Goal: Task Accomplishment & Management: Use online tool/utility

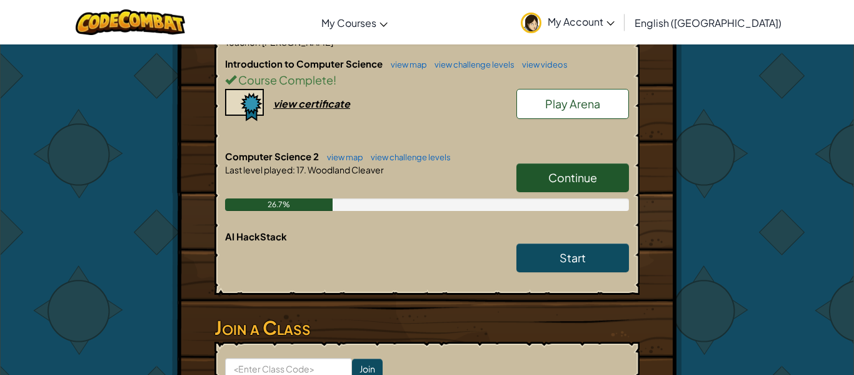
scroll to position [314, 0]
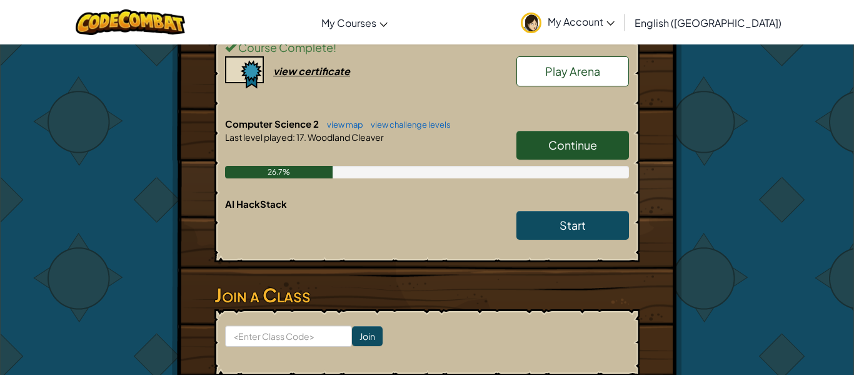
click at [580, 134] on link "Continue" at bounding box center [573, 145] width 113 height 29
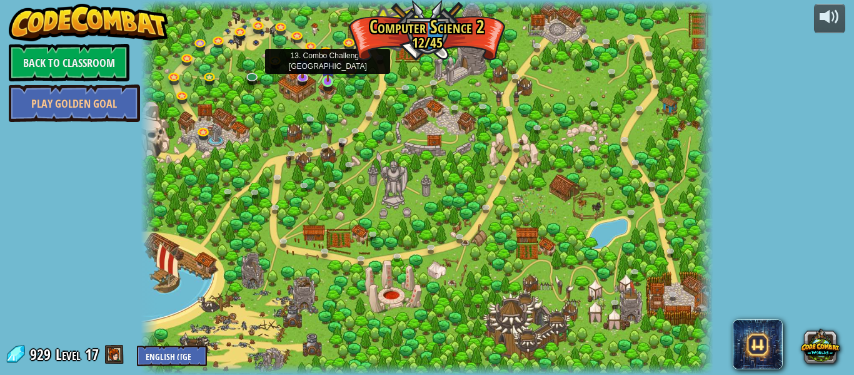
click at [326, 81] on img at bounding box center [327, 67] width 13 height 30
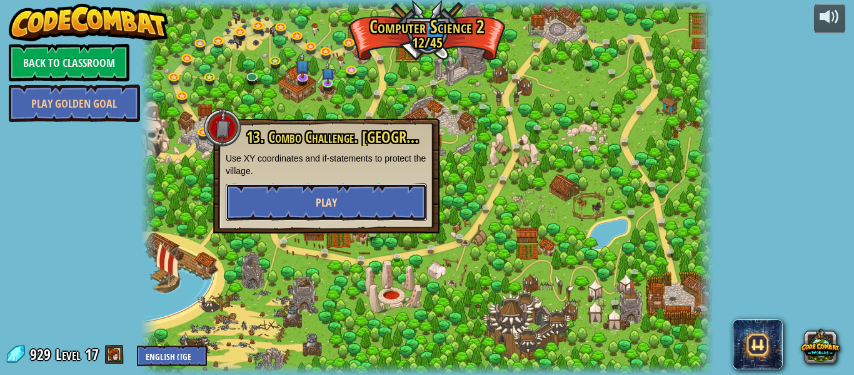
click at [386, 196] on button "Play" at bounding box center [326, 202] width 201 height 38
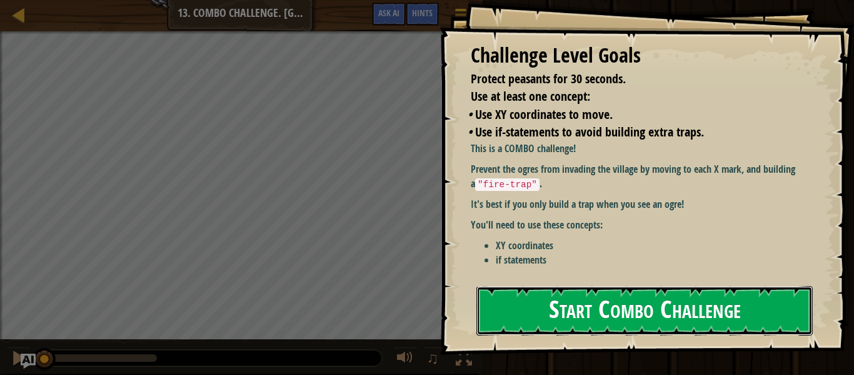
click at [608, 326] on button "Start Combo Challenge" at bounding box center [645, 310] width 336 height 49
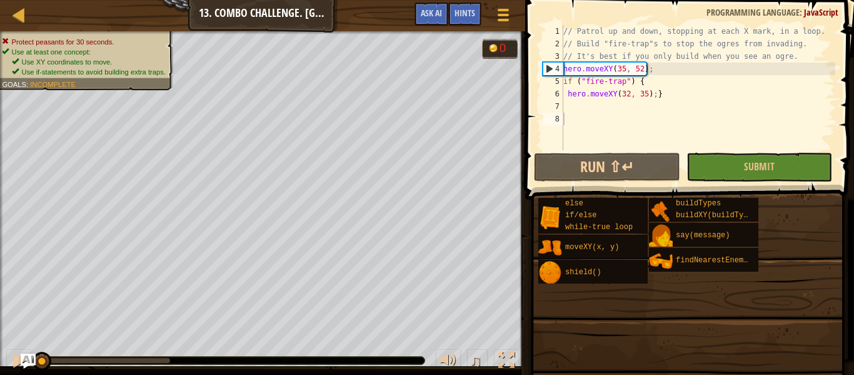
click at [612, 114] on div "// Patrol up and down, stopping at each X mark, in a loop. // Build "fire-trap"…" at bounding box center [719, 100] width 317 height 150
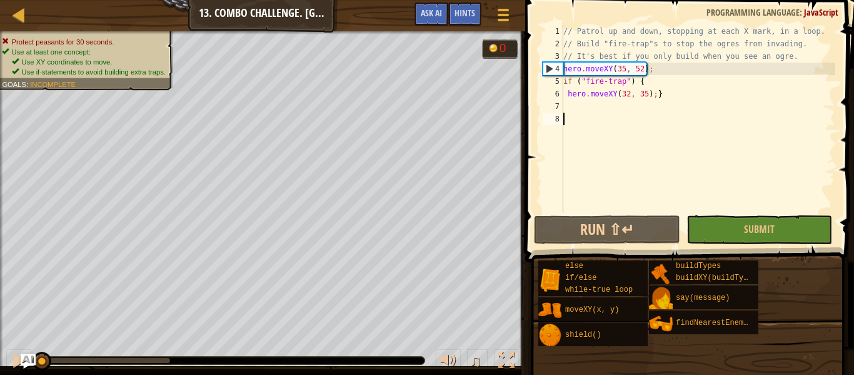
click at [570, 100] on div "// Patrol up and down, stopping at each X mark, in a loop. // Build "fire-trap"…" at bounding box center [698, 131] width 275 height 213
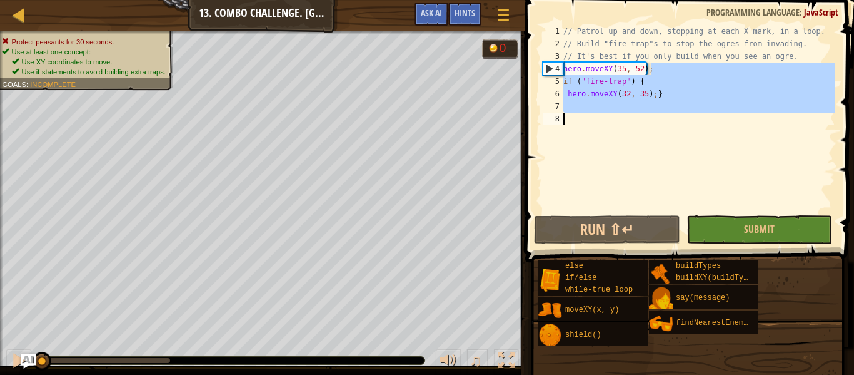
drag, startPoint x: 809, startPoint y: 63, endPoint x: 694, endPoint y: 111, distance: 125.0
click at [694, 111] on div "// Patrol up and down, stopping at each X mark, in a loop. // Build "fire-trap"…" at bounding box center [698, 131] width 275 height 213
type textarea "hero.moveXY(32, 35);}"
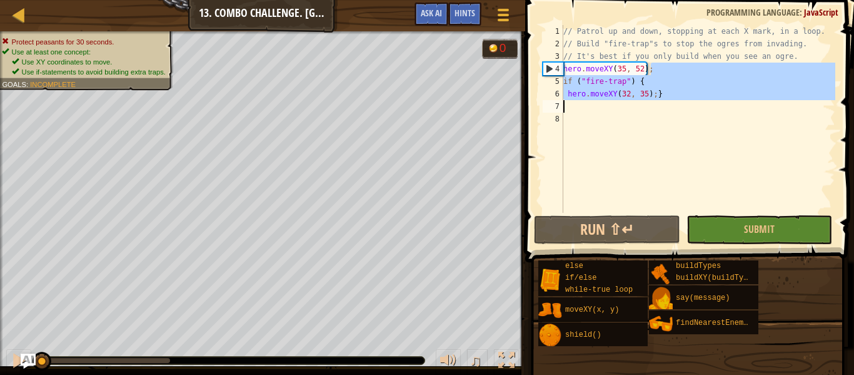
click at [692, 101] on div "// Patrol up and down, stopping at each X mark, in a loop. // Build "fire-trap"…" at bounding box center [698, 119] width 275 height 188
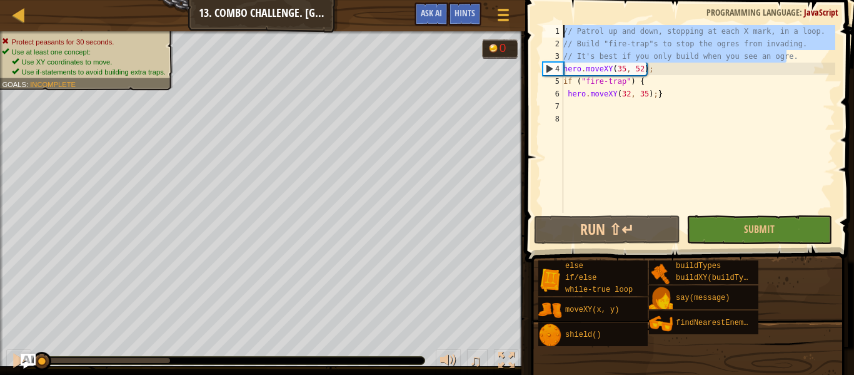
drag, startPoint x: 787, startPoint y: 59, endPoint x: 623, endPoint y: 21, distance: 168.9
click at [623, 21] on div "1 2 3 4 5 6 7 8 // Patrol up and down, stopping at each X mark, in a loop. // B…" at bounding box center [688, 155] width 333 height 299
type textarea "."
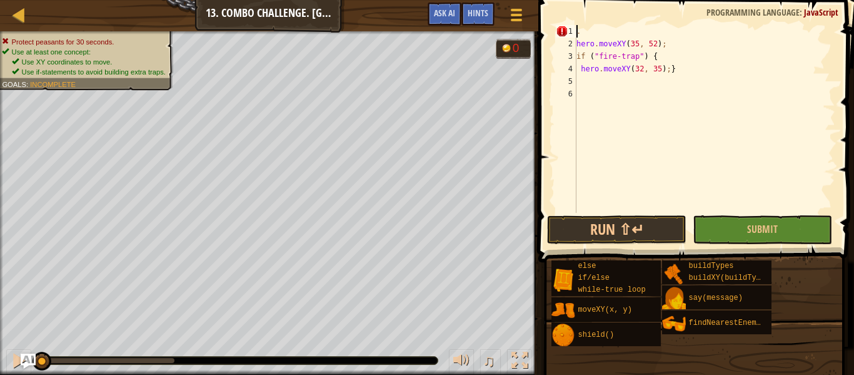
click at [605, 31] on div ". hero . moveXY ( 35 , 52 ) ; if ( "fire-trap" ) { hero . moveXY ( 32 , 35 ) ; }" at bounding box center [704, 131] width 261 height 213
click at [577, 81] on div "hero . moveXY ( 35 , 52 ) ; if ( "fire-trap" ) { hero . moveXY ( 32 , 35 ) ; }" at bounding box center [704, 131] width 261 height 213
type textarea "if ("fire-trap") {"
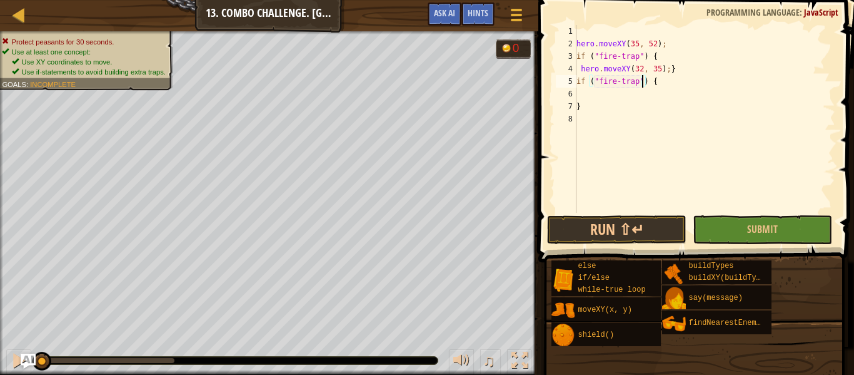
click at [577, 94] on div "hero . moveXY ( 35 , 52 ) ; if ( "fire-trap" ) { hero . moveXY ( 32 , 35 ) ; } …" at bounding box center [704, 131] width 261 height 213
click at [652, 94] on div "hero . moveXY ( 35 , 52 ) ; if ( "fire-trap" ) { hero . moveXY ( 32 , 35 ) ; } …" at bounding box center [704, 131] width 261 height 213
click at [586, 109] on div "hero . moveXY ( 35 , 52 ) ; if ( "fire-trap" ) { hero . moveXY ( 32 , 35 ) ; } …" at bounding box center [704, 131] width 261 height 213
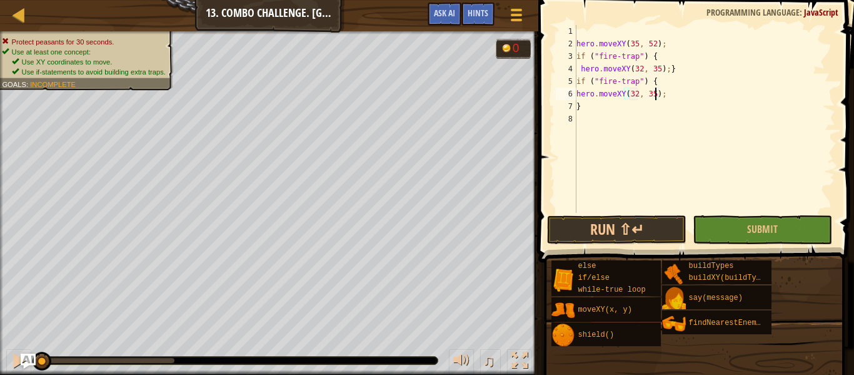
type textarea "}"
type textarea "if ("fire-trap") {"
click at [581, 118] on div "hero . moveXY ( 35 , 52 ) ; if ( "fire-trap" ) { hero . moveXY ( 32 , 35 ) ; } …" at bounding box center [707, 131] width 257 height 213
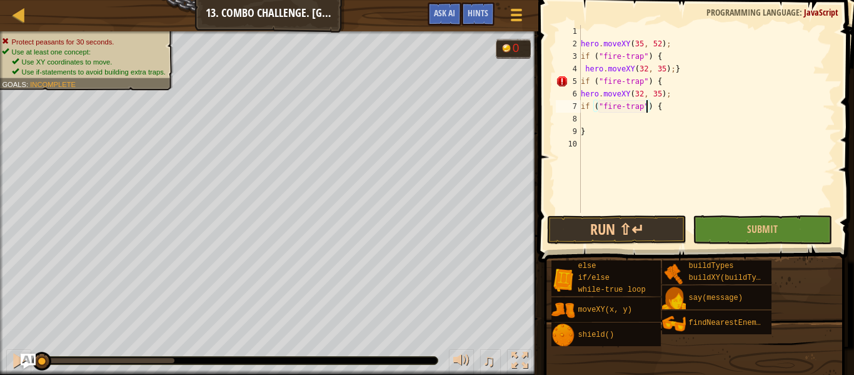
scroll to position [6, 2]
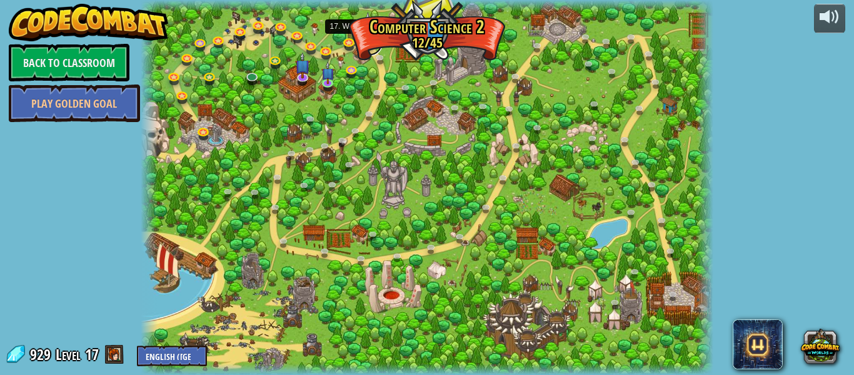
click at [370, 51] on link at bounding box center [370, 43] width 25 height 25
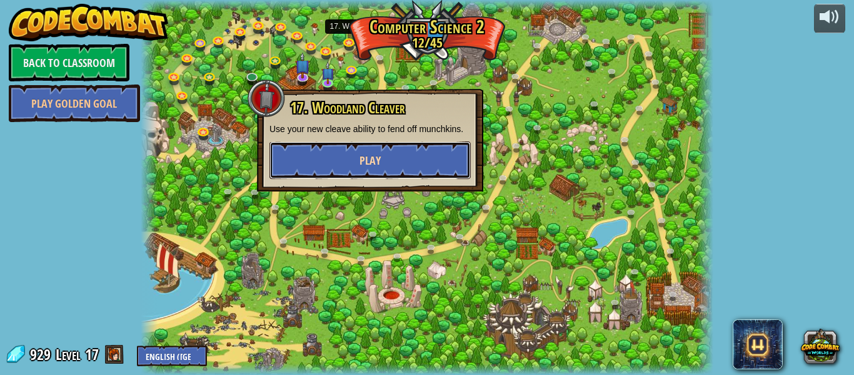
click at [372, 160] on span "Play" at bounding box center [370, 161] width 21 height 16
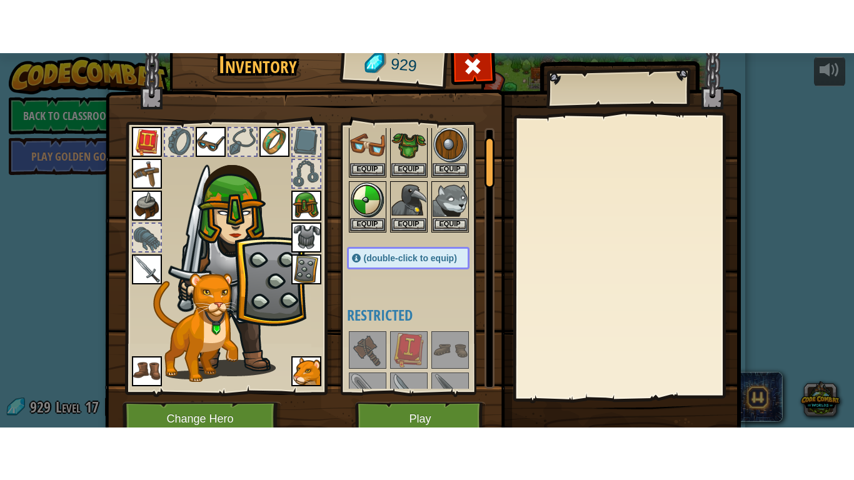
scroll to position [29, 0]
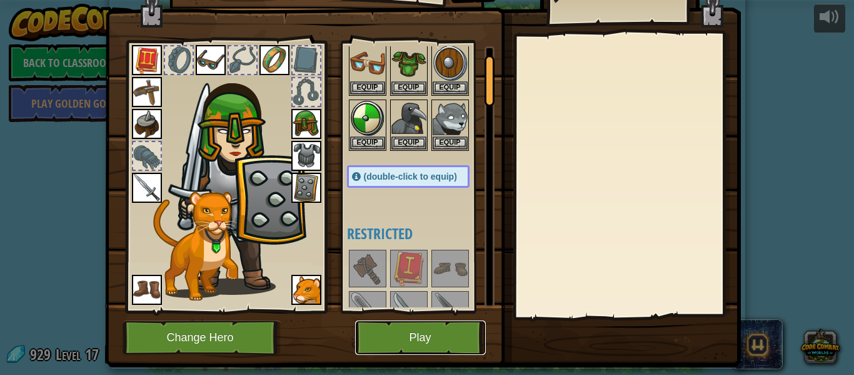
click at [397, 345] on button "Play" at bounding box center [420, 337] width 131 height 34
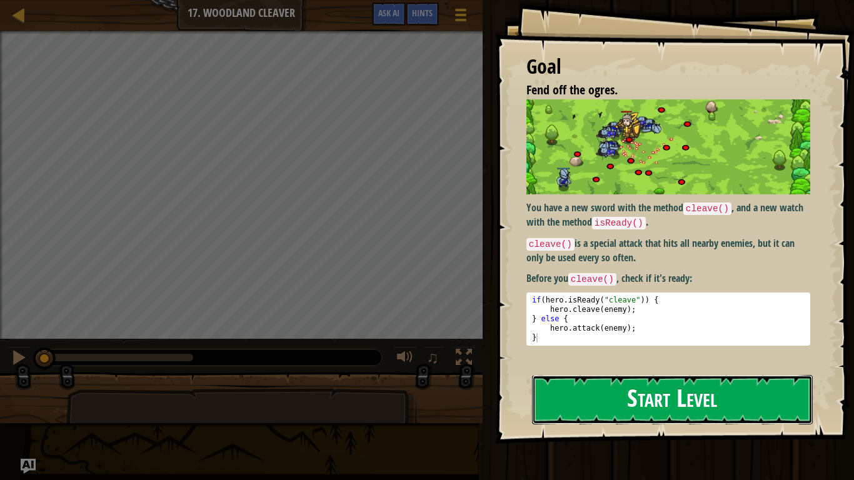
click at [720, 374] on button "Start Level" at bounding box center [672, 399] width 281 height 49
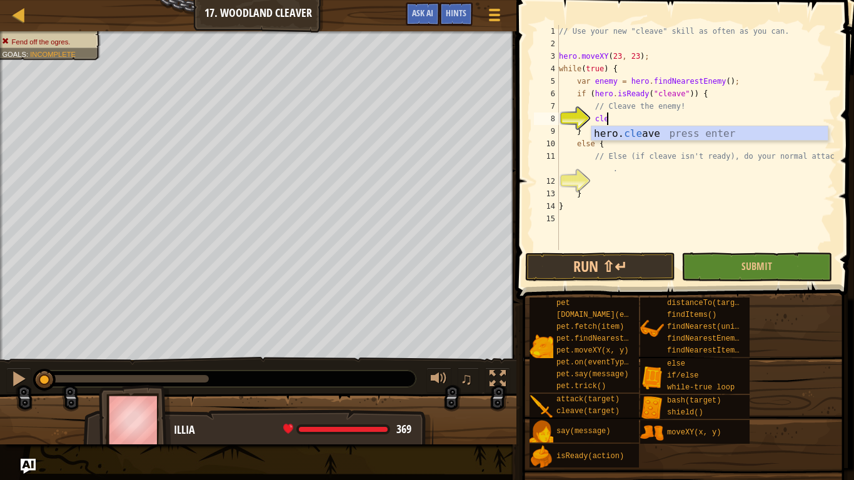
scroll to position [6, 6]
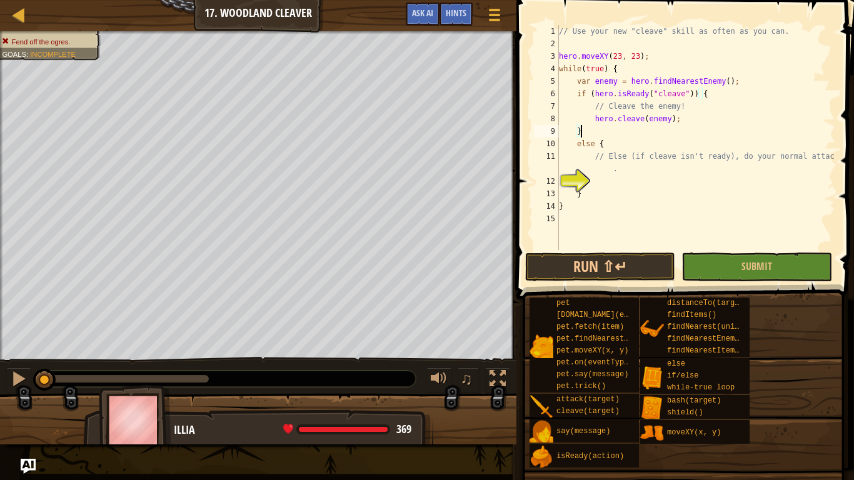
click at [587, 131] on div "// Use your new "cleave" skill as often as you can. hero . moveXY ( 23 , 23 ) ;…" at bounding box center [696, 150] width 279 height 250
type textarea "}"
click at [595, 180] on div "// Use your new "cleave" skill as often as you can. hero . moveXY ( 23 , 23 ) ;…" at bounding box center [696, 150] width 279 height 250
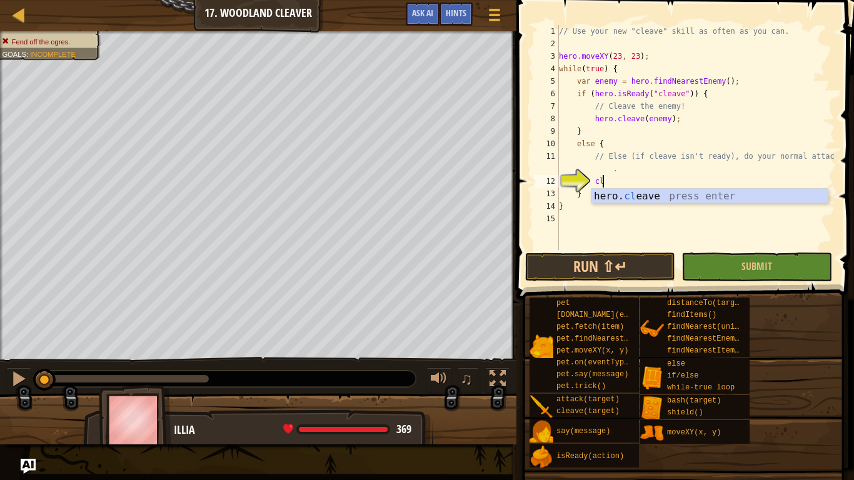
scroll to position [6, 6]
type textarea "hero.cleave(enemy);"
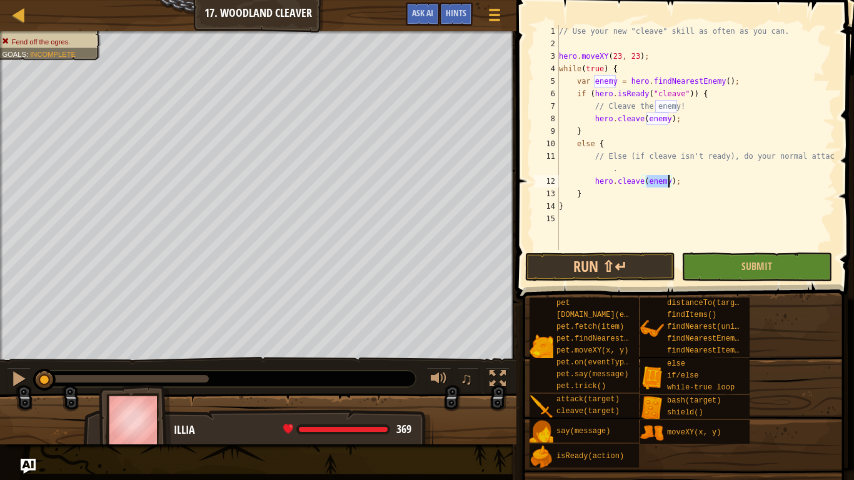
click at [560, 223] on div "// Use your new "cleave" skill as often as you can. hero . moveXY ( 23 , 23 ) ;…" at bounding box center [696, 150] width 279 height 250
click at [663, 271] on button "Run ⇧↵" at bounding box center [600, 267] width 150 height 29
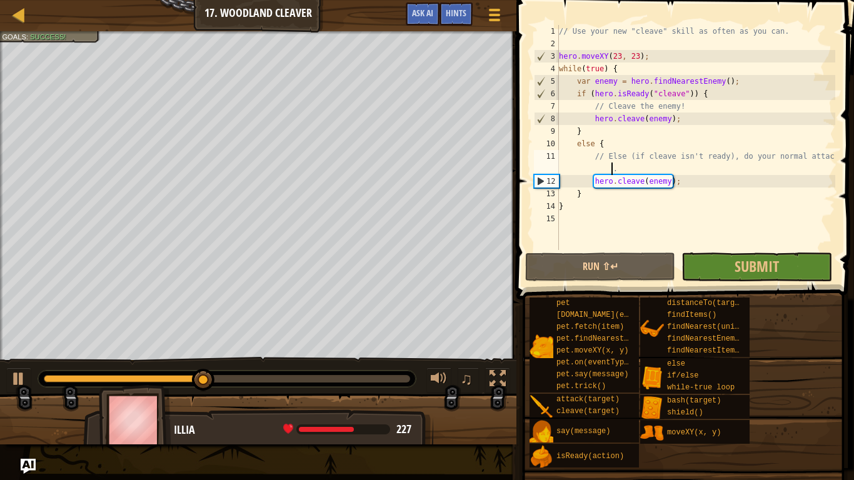
click at [565, 163] on div "// Use your new "cleave" skill as often as you can. hero . moveXY ( 23 , 23 ) ;…" at bounding box center [696, 150] width 279 height 250
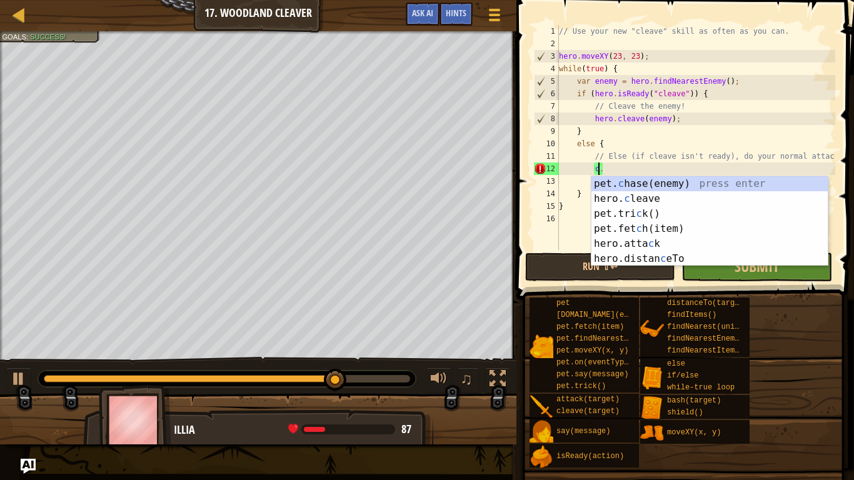
scroll to position [6, 6]
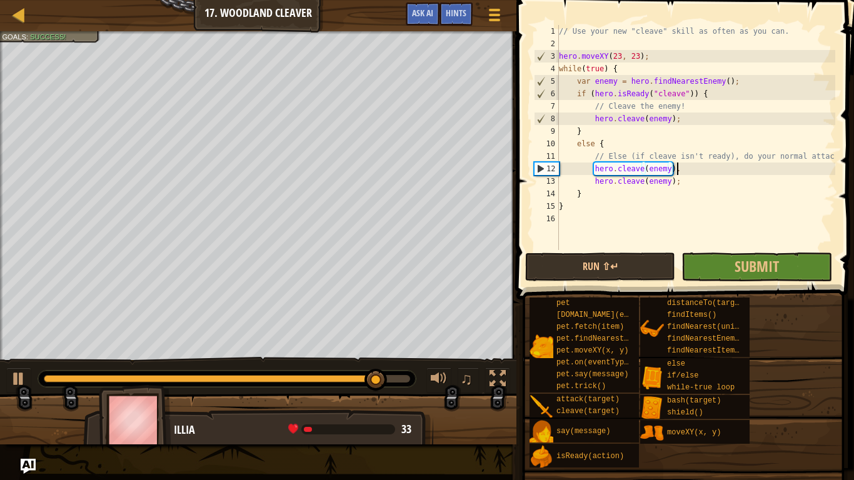
click at [677, 172] on div "// Use your new "cleave" skill as often as you can. hero . moveXY ( 23 , 23 ) ;…" at bounding box center [696, 150] width 279 height 250
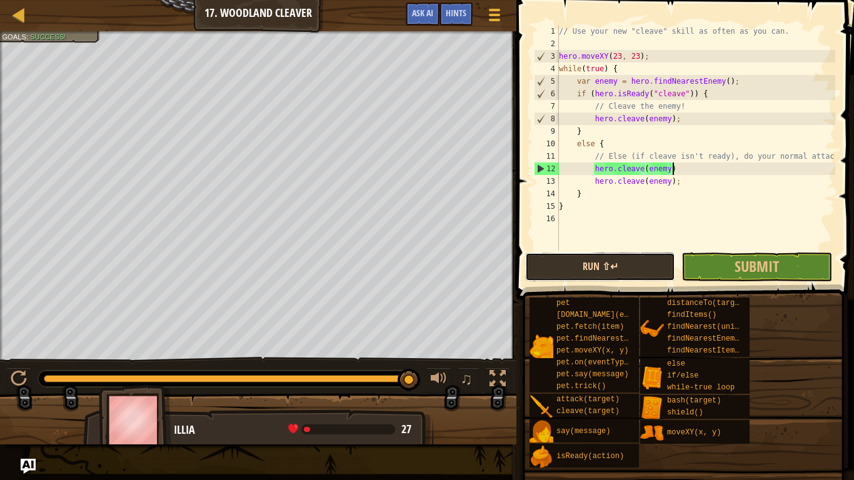
click at [644, 266] on button "Run ⇧↵" at bounding box center [600, 267] width 150 height 29
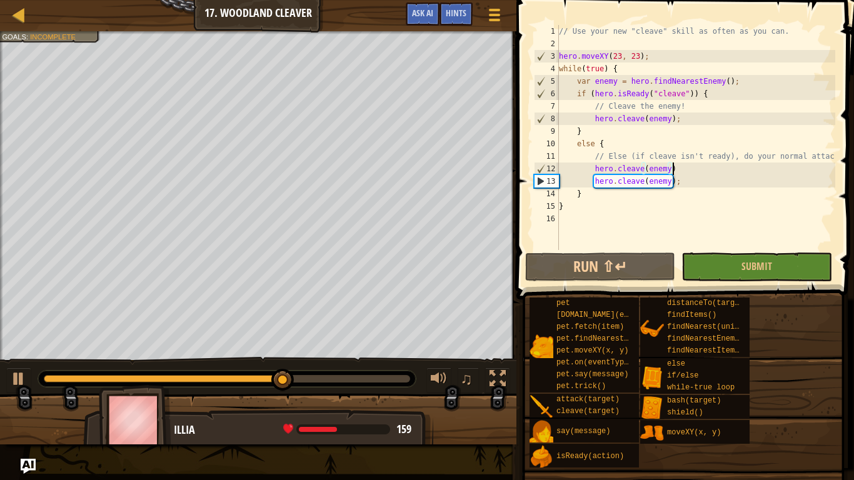
click at [562, 199] on div "// Use your new "cleave" skill as often as you can. hero . moveXY ( 23 , 23 ) ;…" at bounding box center [696, 150] width 279 height 250
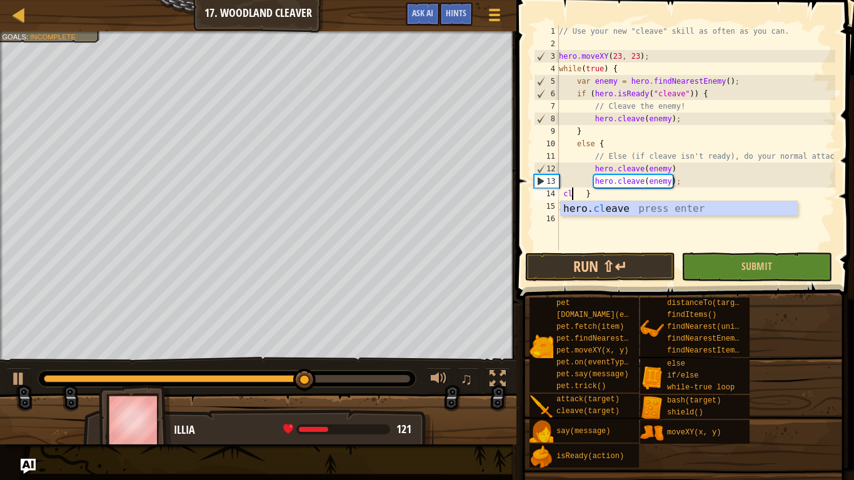
scroll to position [6, 3]
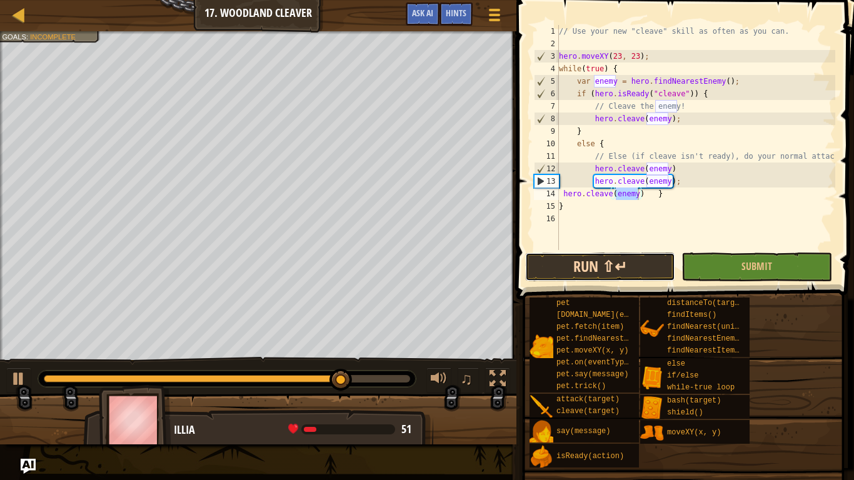
click at [557, 270] on button "Run ⇧↵" at bounding box center [600, 267] width 150 height 29
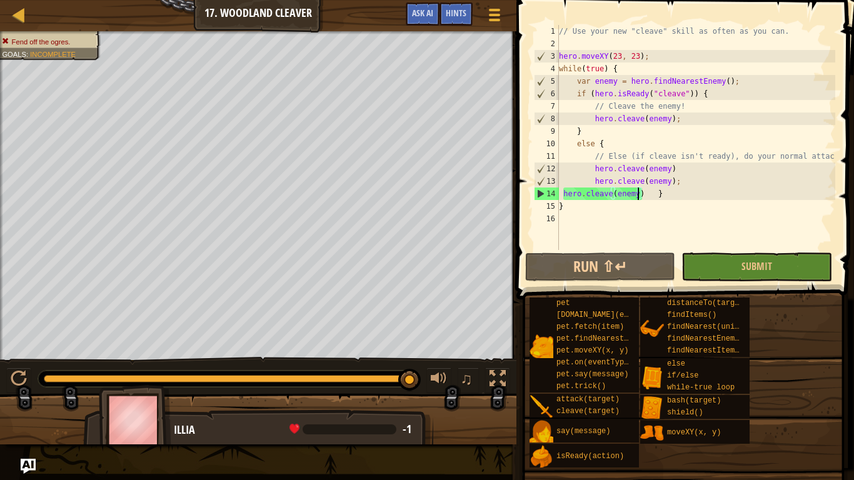
click at [559, 206] on div "// Use your new "cleave" skill as often as you can. hero . moveXY ( 23 , 23 ) ;…" at bounding box center [696, 150] width 279 height 250
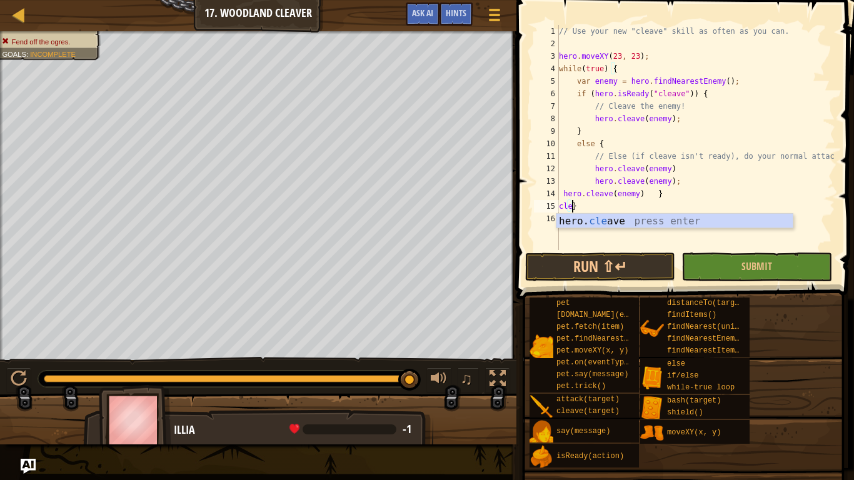
scroll to position [6, 2]
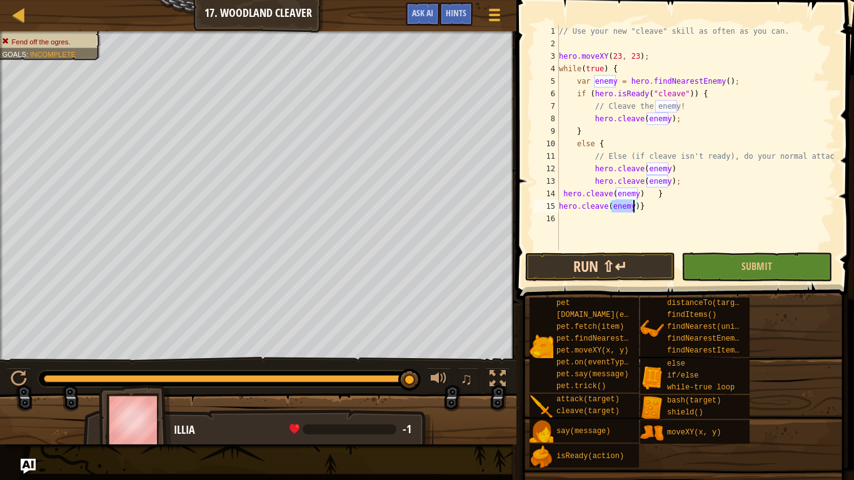
type textarea "hero.cleave(enemy)}"
click at [553, 258] on button "Run ⇧↵" at bounding box center [600, 267] width 150 height 29
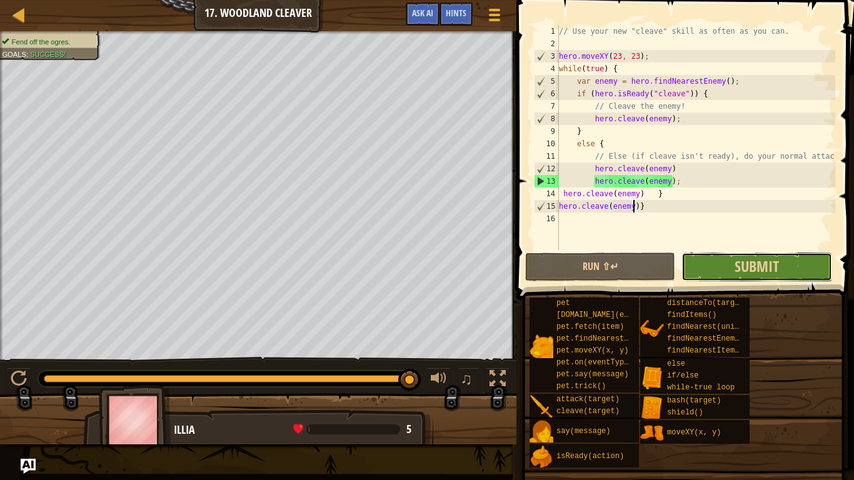
click at [733, 258] on button "Submit" at bounding box center [757, 267] width 150 height 29
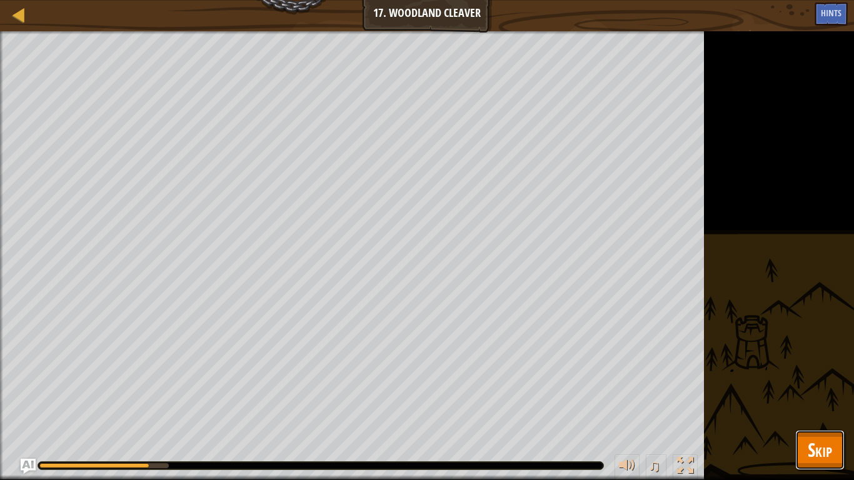
click at [812, 374] on span "Skip" at bounding box center [820, 450] width 24 height 26
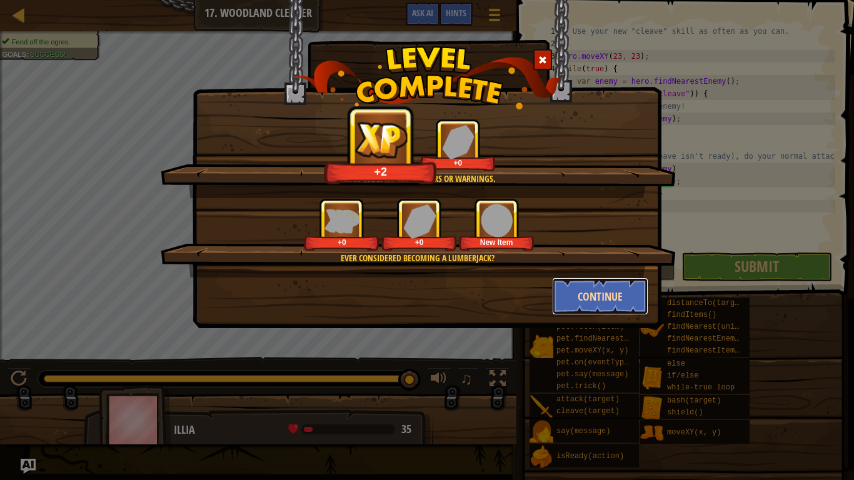
click at [602, 300] on button "Continue" at bounding box center [600, 297] width 97 height 38
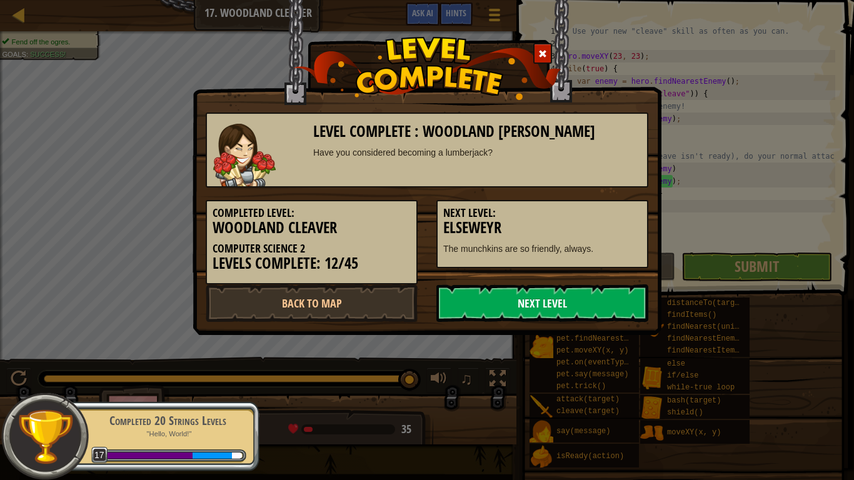
click at [579, 296] on link "Next Level" at bounding box center [543, 304] width 212 height 38
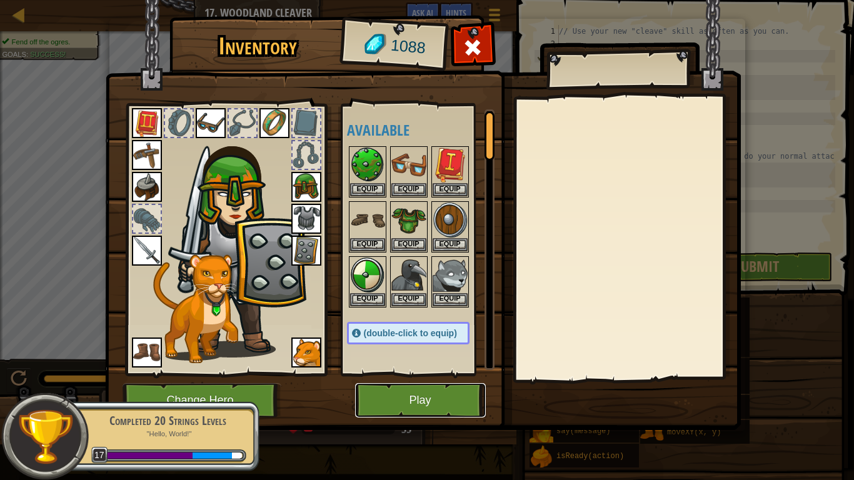
click at [410, 374] on button "Play" at bounding box center [420, 400] width 131 height 34
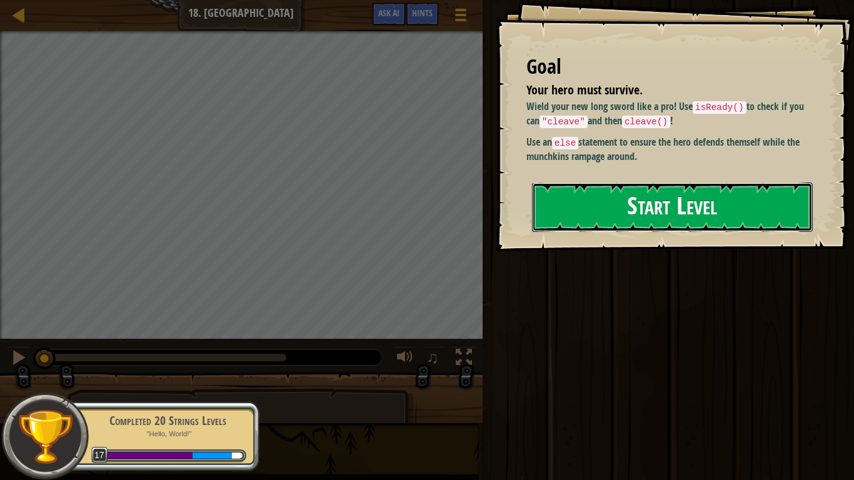
click at [653, 219] on button "Start Level" at bounding box center [672, 207] width 281 height 49
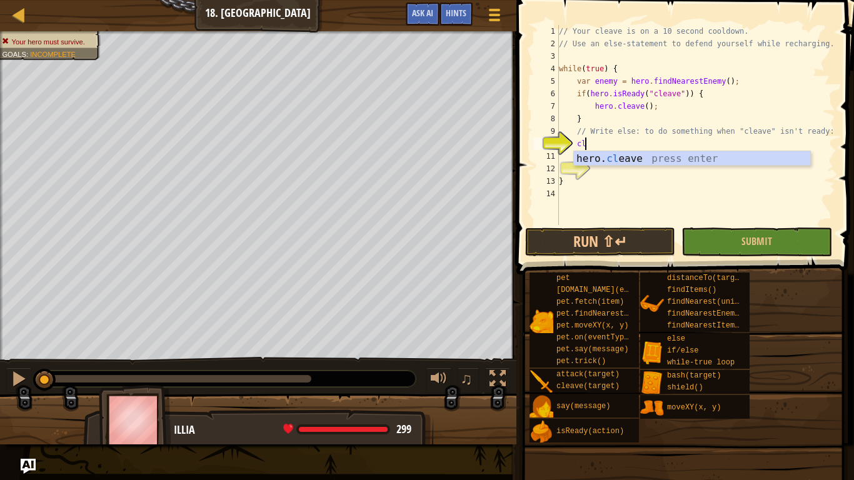
scroll to position [6, 4]
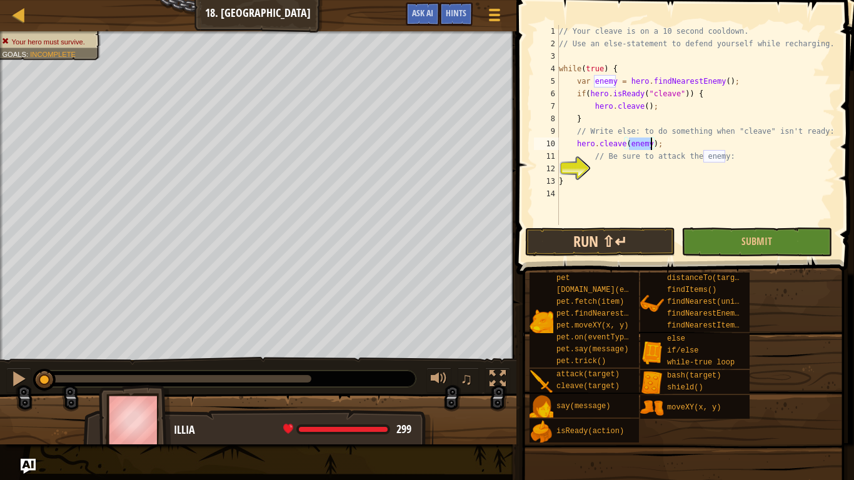
type textarea "hero.cleave(enemy);"
click at [610, 235] on button "Run ⇧↵" at bounding box center [600, 242] width 150 height 29
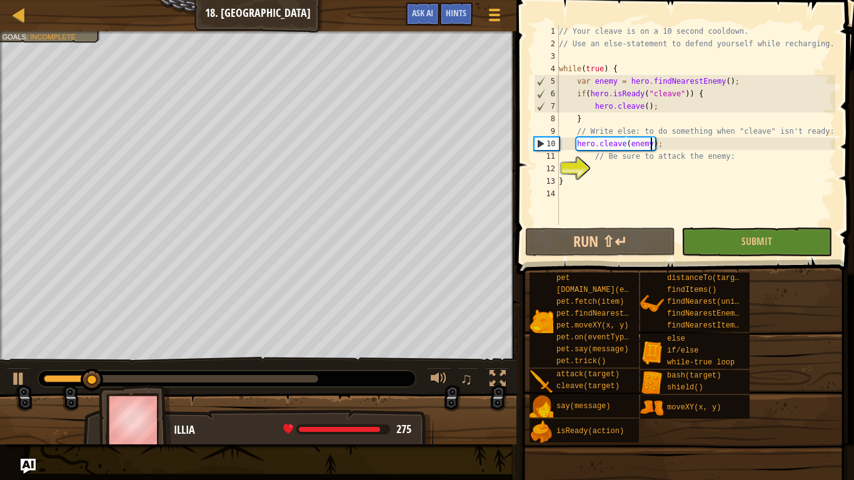
click at [597, 174] on div "// Your cleave is on a 10 second cooldown. // Use an else-statement to defend y…" at bounding box center [696, 137] width 279 height 225
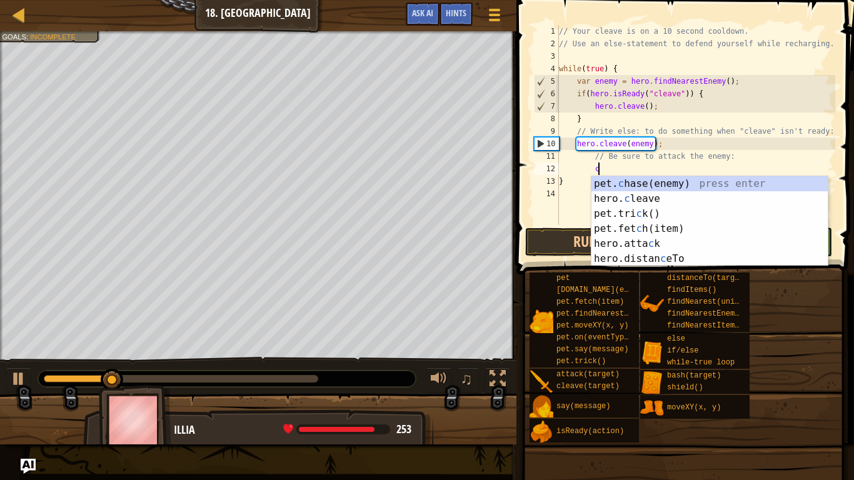
scroll to position [6, 6]
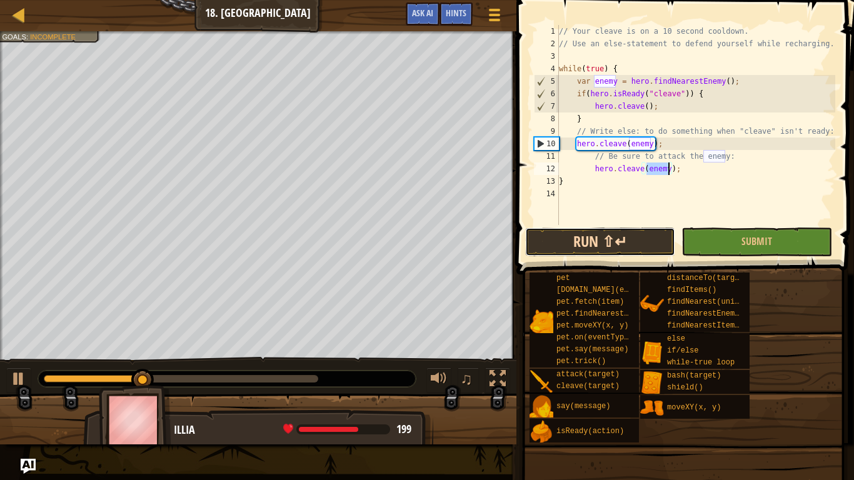
click at [556, 242] on button "Run ⇧↵" at bounding box center [600, 242] width 150 height 29
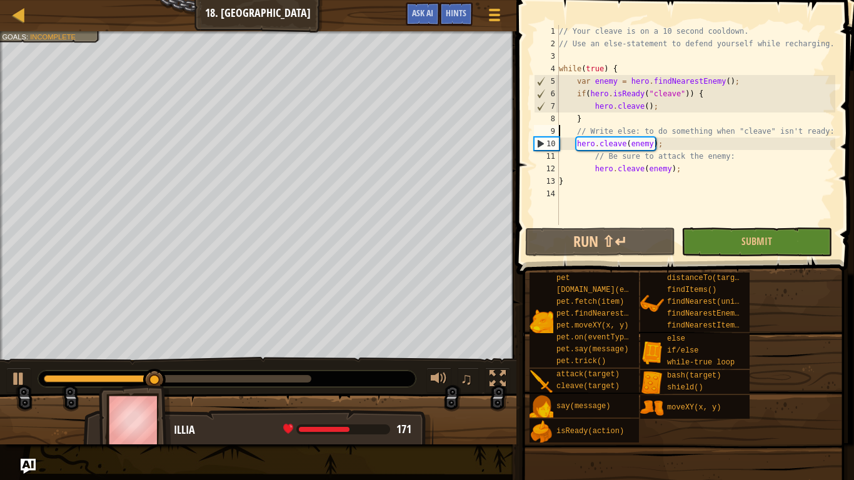
click at [560, 133] on div "// Your cleave is on a 10 second cooldown. // Use an else-statement to defend y…" at bounding box center [696, 137] width 279 height 225
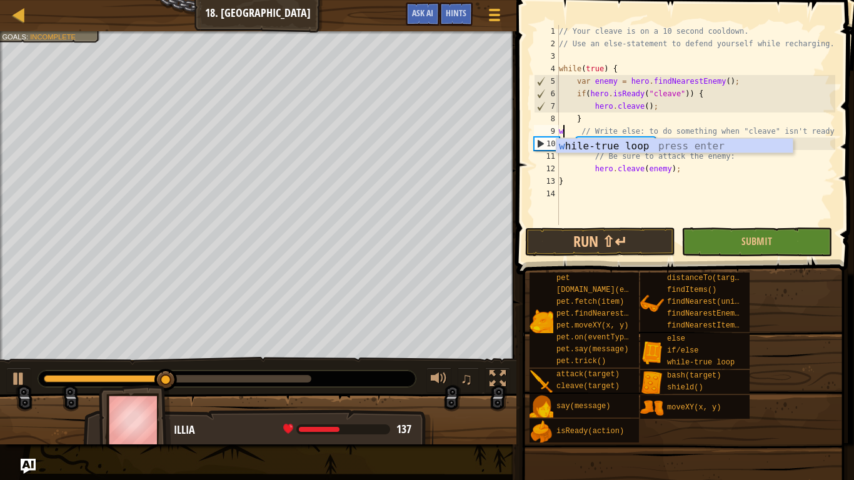
scroll to position [6, 1]
type textarea "wh // Write else: to do something when "cleave" isn't ready:"
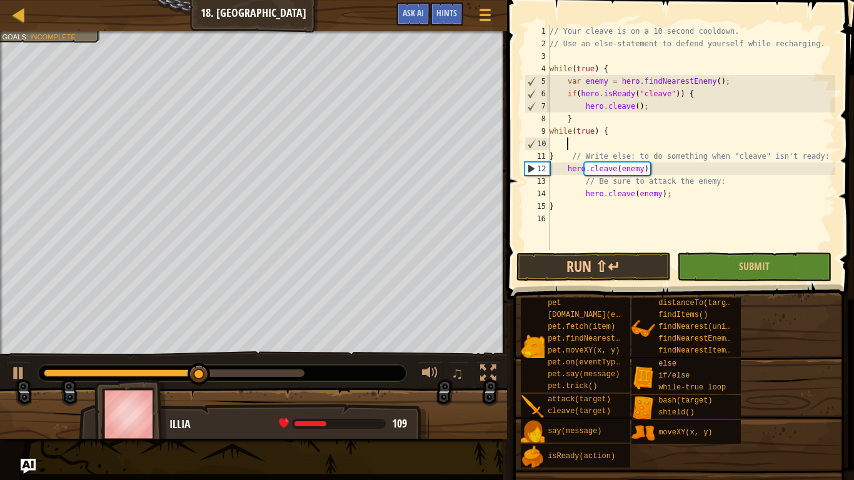
click at [551, 161] on div "// Your cleave is on a 10 second cooldown. // Use an else-statement to defend y…" at bounding box center [691, 150] width 288 height 250
click at [554, 157] on div "// Your cleave is on a 10 second cooldown. // Use an else-statement to defend y…" at bounding box center [691, 150] width 288 height 250
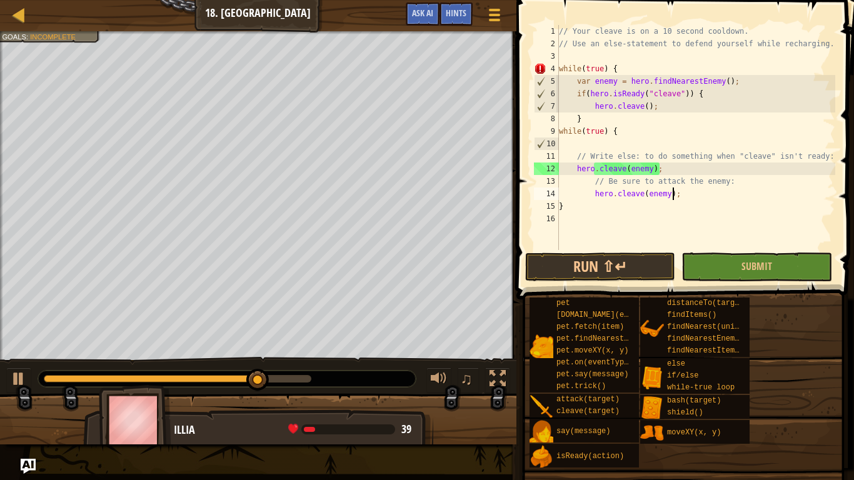
click at [675, 195] on div "// Your cleave is on a 10 second cooldown. // Use an else-statement to defend y…" at bounding box center [696, 150] width 279 height 250
click at [677, 195] on div "// Your cleave is on a 10 second cooldown. // Use an else-statement to defend y…" at bounding box center [696, 150] width 279 height 250
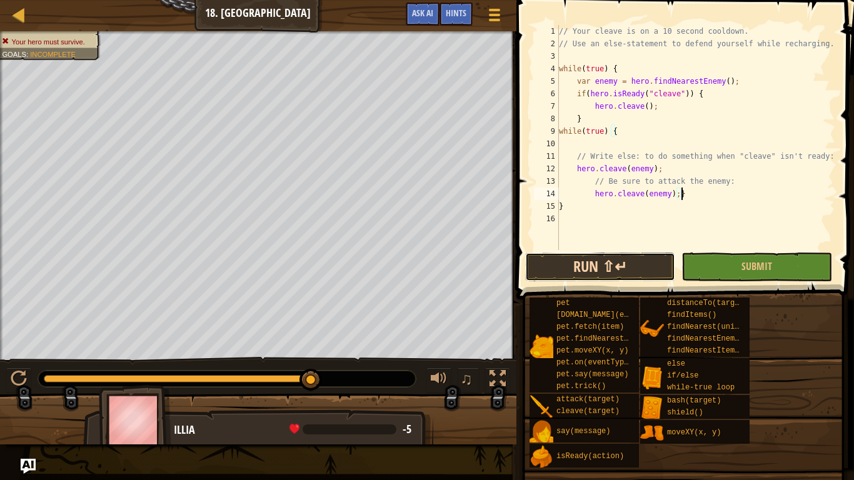
click at [648, 266] on button "Run ⇧↵" at bounding box center [600, 267] width 150 height 29
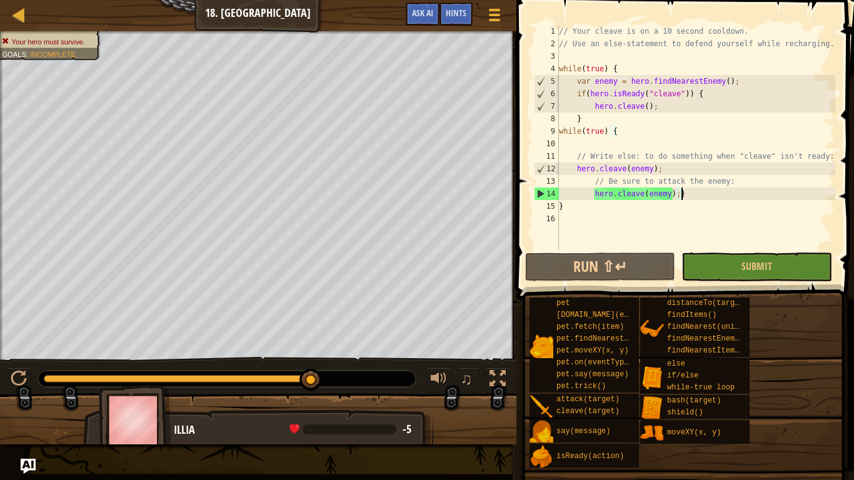
click at [731, 182] on div "// Your cleave is on a 10 second cooldown. // Use an else-statement to defend y…" at bounding box center [696, 150] width 279 height 250
type textarea "/"
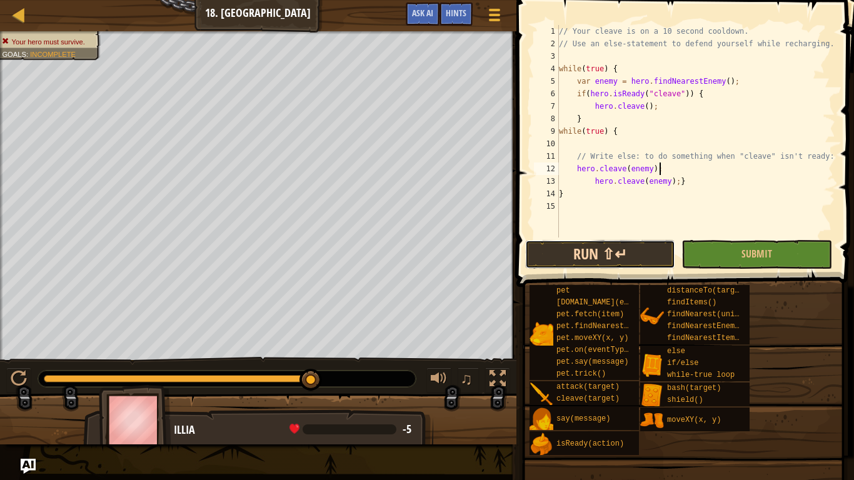
click at [597, 266] on button "Run ⇧↵" at bounding box center [600, 254] width 150 height 29
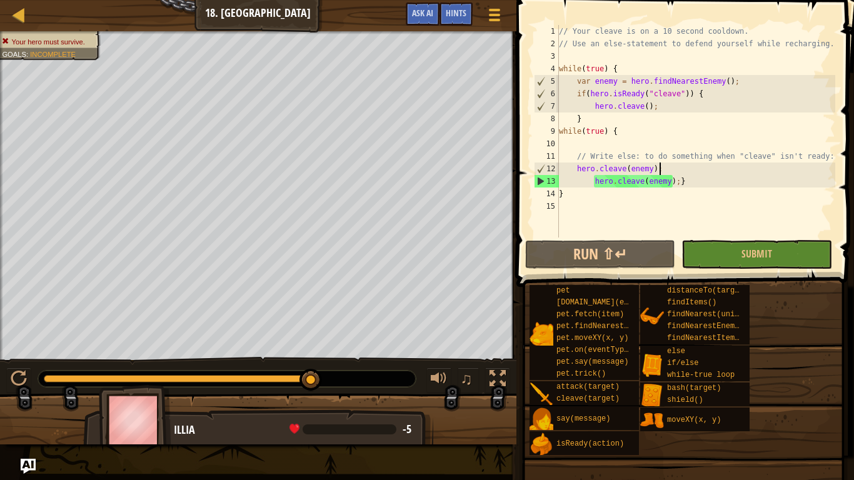
click at [560, 154] on div "// Your cleave is on a 10 second cooldown. // Use an else-statement to defend y…" at bounding box center [696, 144] width 279 height 238
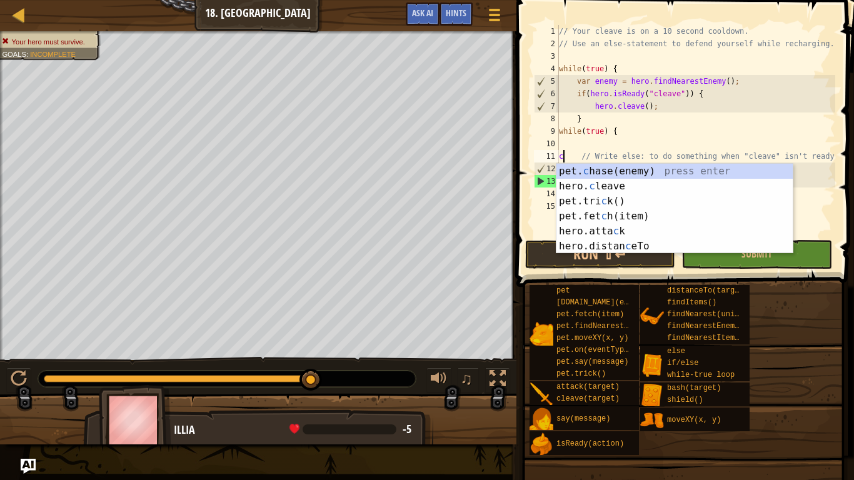
scroll to position [6, 1]
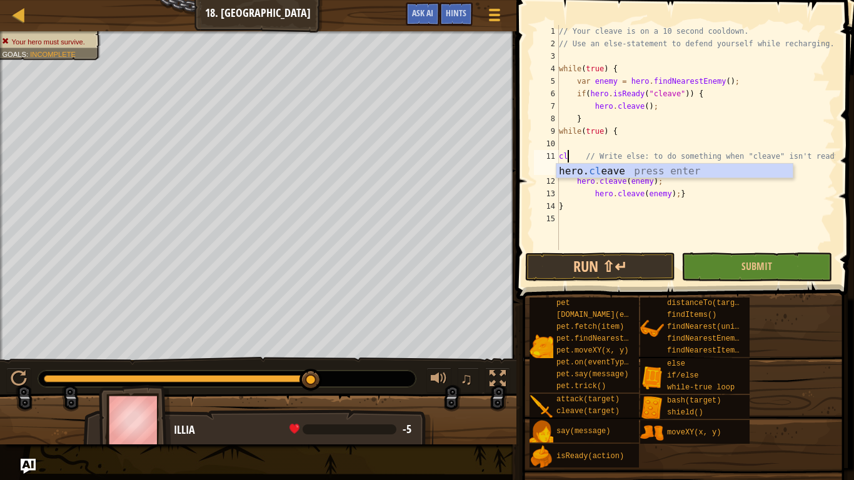
type textarea "hero.cleave(enemy) // Write else: to do something when "cleave" isn't ready:"
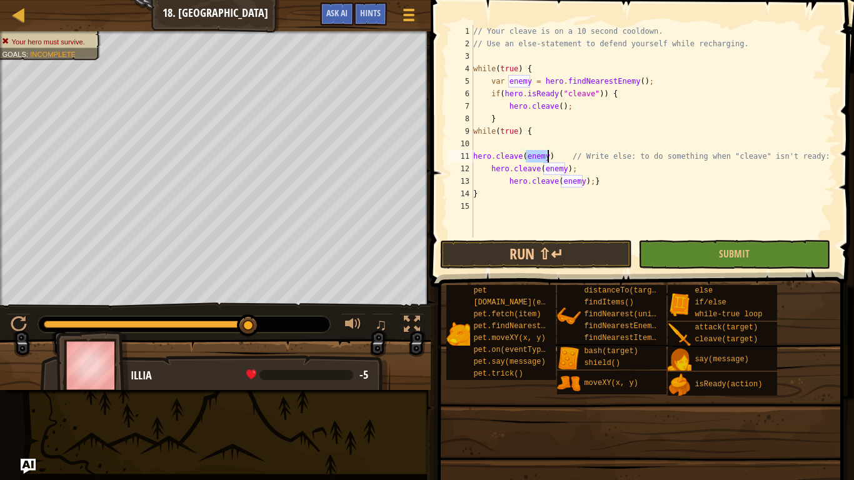
click at [475, 141] on div "// Your cleave is on a 10 second cooldown. // Use an else-statement to defend y…" at bounding box center [653, 144] width 365 height 238
type textarea "hero.cleave(enemy);"
click at [485, 246] on button "Run ⇧↵" at bounding box center [536, 254] width 192 height 29
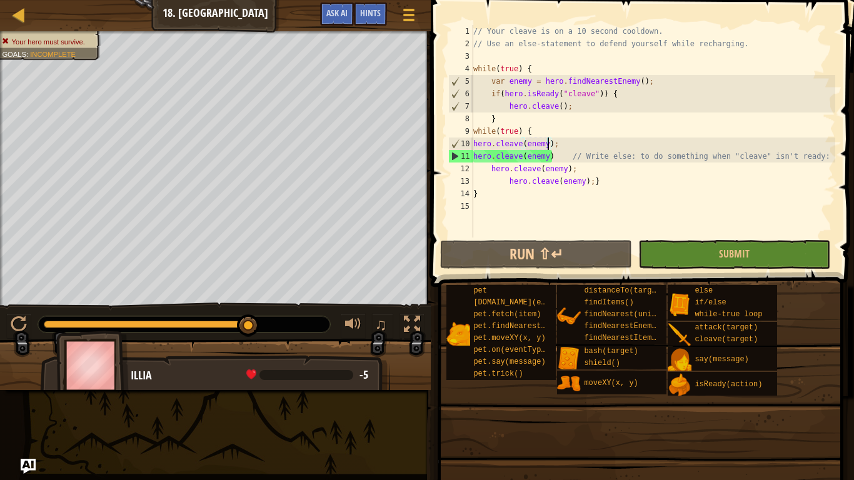
click at [475, 209] on div "// Your cleave is on a 10 second cooldown. // Use an else-statement to defend y…" at bounding box center [653, 144] width 365 height 238
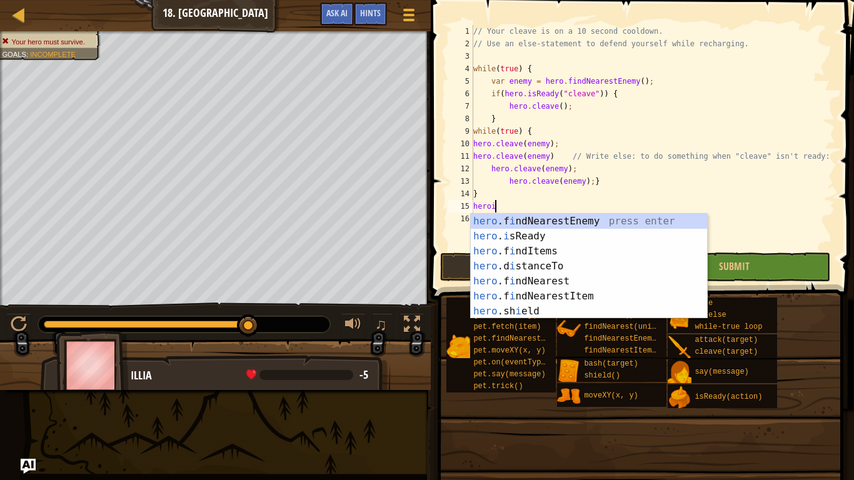
scroll to position [6, 3]
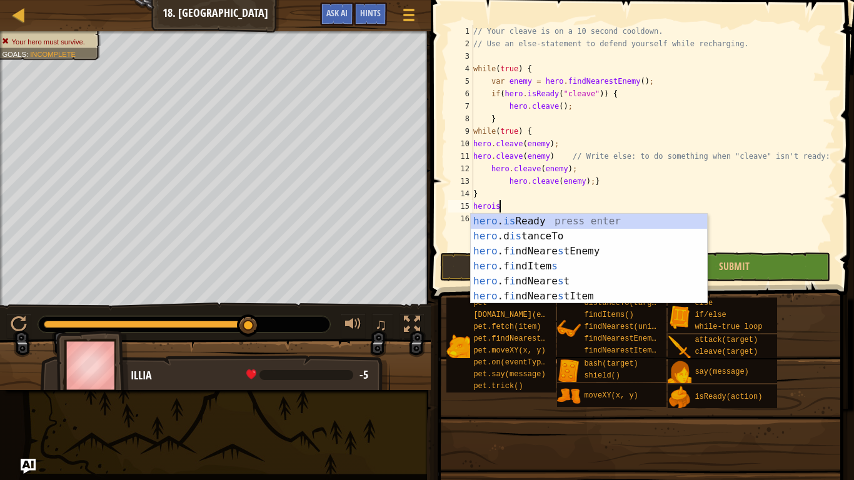
type textarea "hero.isReady("cleave");"
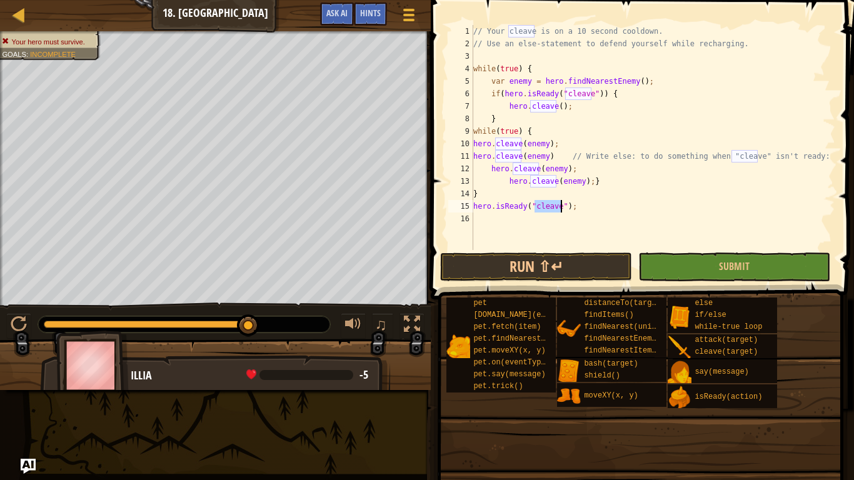
click at [475, 218] on div "// Your cleave is on a 10 second cooldown. // Use an else-statement to defend y…" at bounding box center [653, 150] width 365 height 250
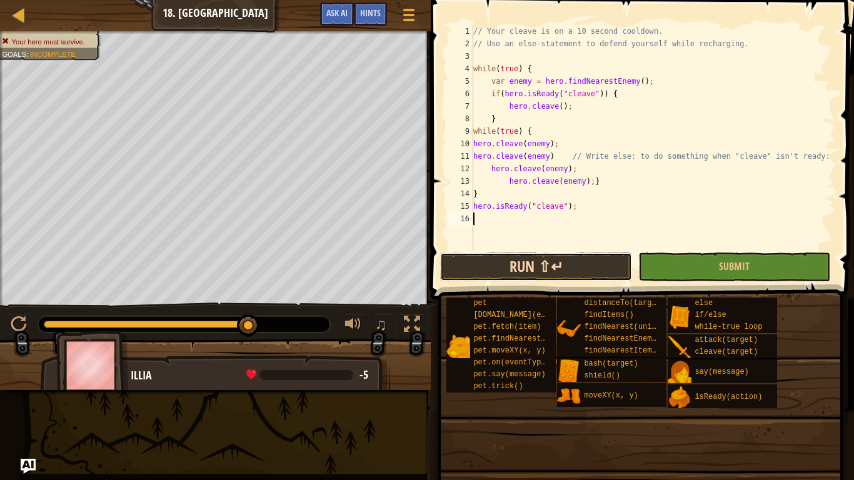
click at [509, 263] on button "Run ⇧↵" at bounding box center [536, 267] width 192 height 29
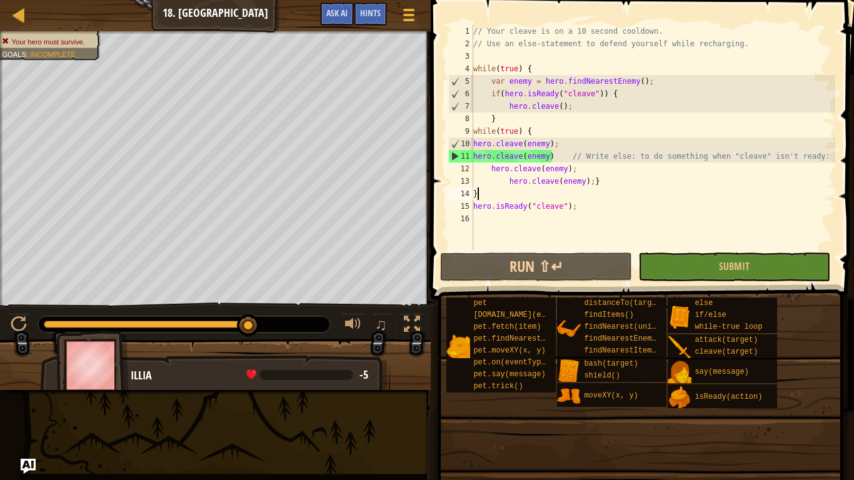
click at [479, 195] on div "// Your cleave is on a 10 second cooldown. // Use an else-statement to defend y…" at bounding box center [653, 150] width 365 height 250
type textarea "}"
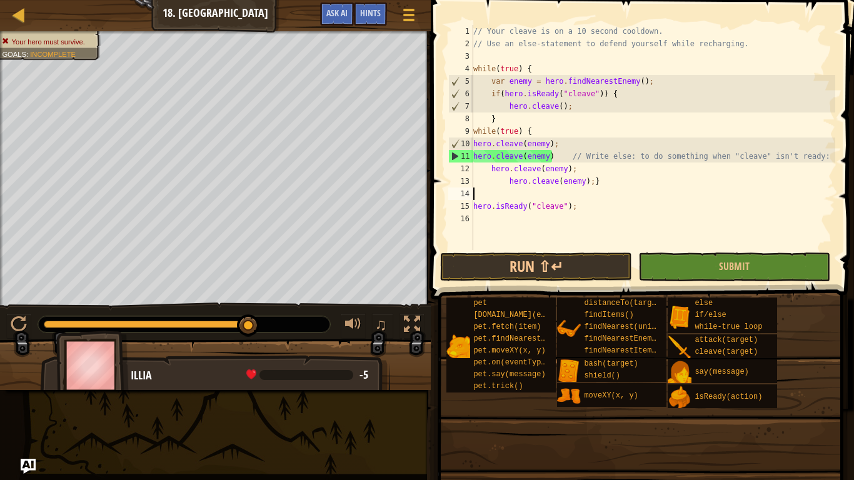
type textarea "hero.cleave(enemy);}"
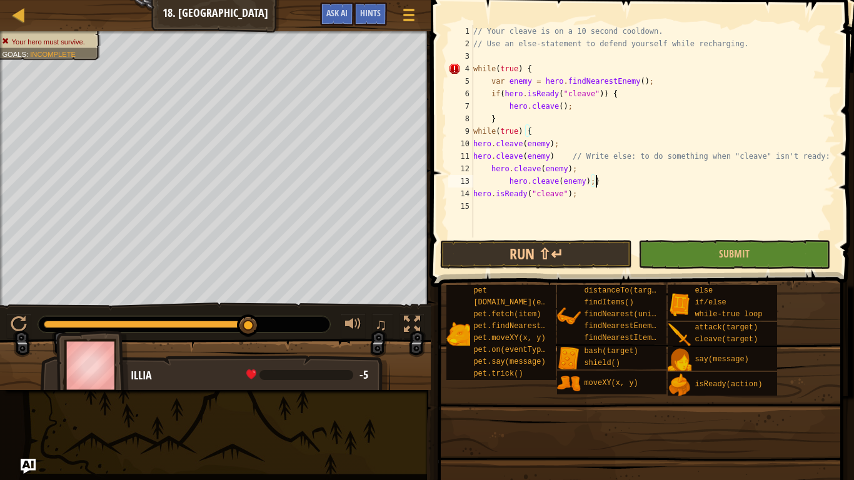
click at [575, 200] on div "// Your cleave is on a 10 second cooldown. // Use an else-statement to defend y…" at bounding box center [653, 144] width 365 height 238
click at [575, 195] on div "// Your cleave is on a 10 second cooldown. // Use an else-statement to defend y…" at bounding box center [653, 144] width 365 height 238
click at [599, 181] on div "// Your cleave is on a 10 second cooldown. // Use an else-statement to defend y…" at bounding box center [653, 144] width 365 height 238
click at [582, 191] on div "// Your cleave is on a 10 second cooldown. // Use an else-statement to defend y…" at bounding box center [653, 144] width 365 height 238
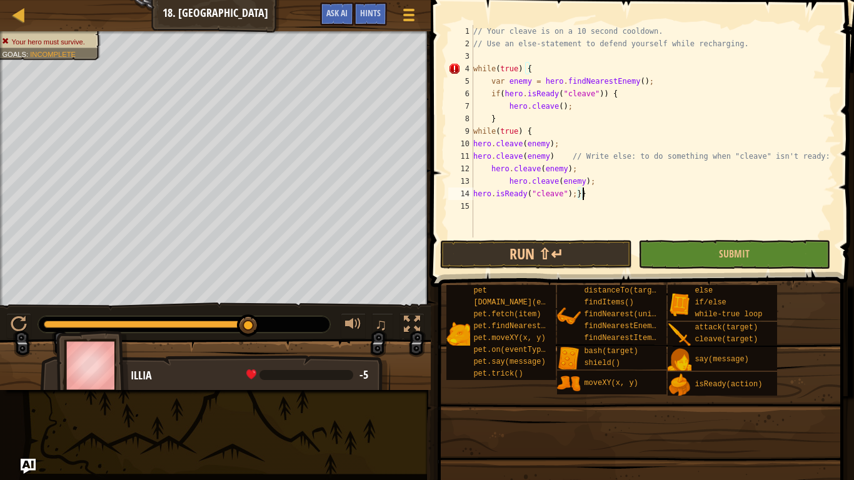
scroll to position [6, 15]
click at [602, 245] on button "Run ⇧↵" at bounding box center [536, 254] width 192 height 29
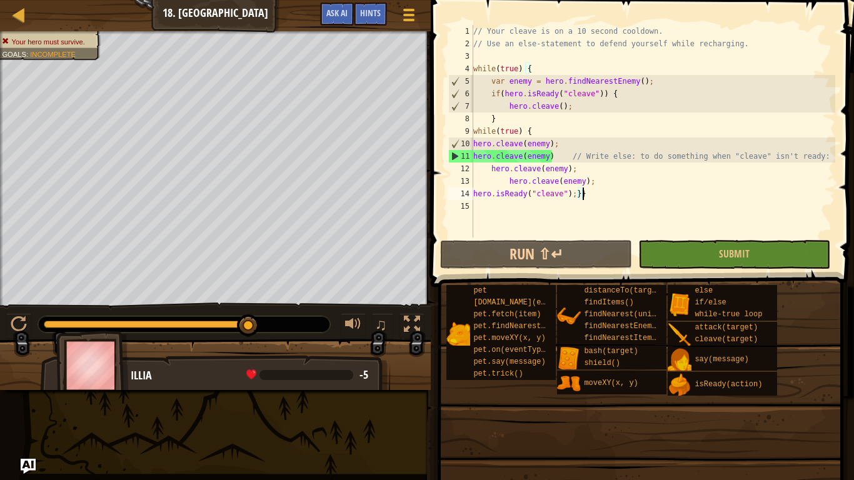
click at [499, 117] on div "// Your cleave is on a 10 second cooldown. // Use an else-statement to defend y…" at bounding box center [653, 144] width 365 height 238
type textarea "}"
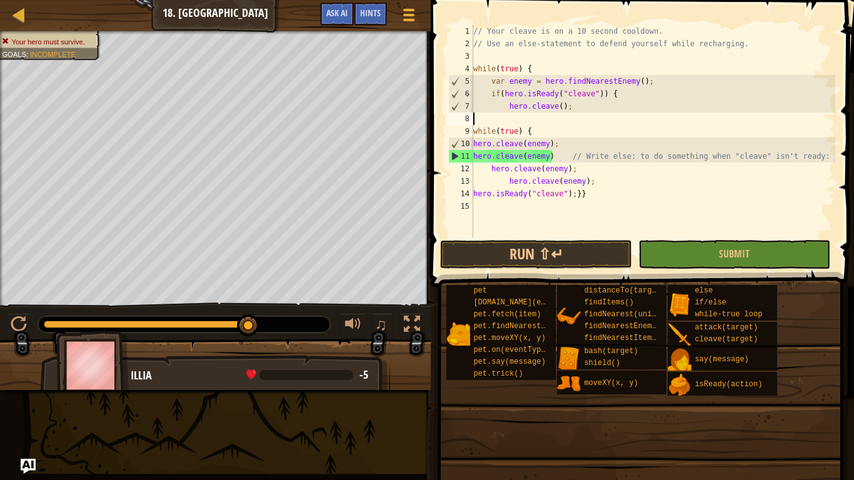
scroll to position [6, 0]
type textarea "hero.cleave();"
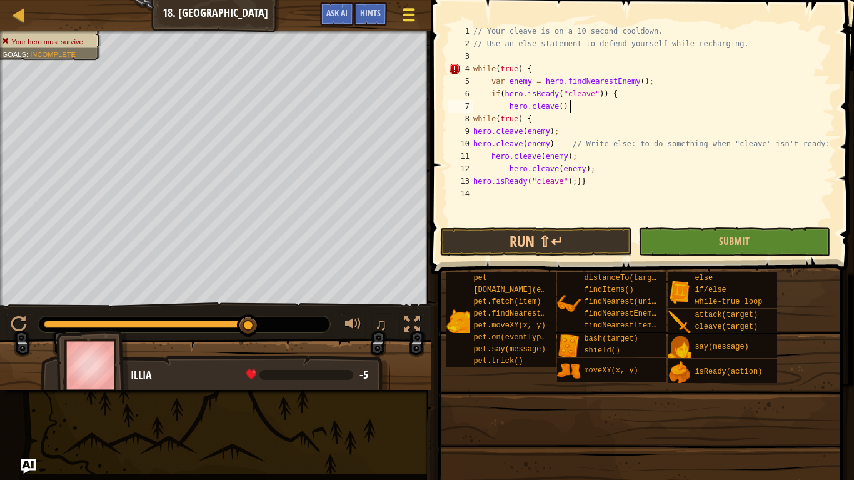
click at [404, 11] on div at bounding box center [408, 15] width 17 height 18
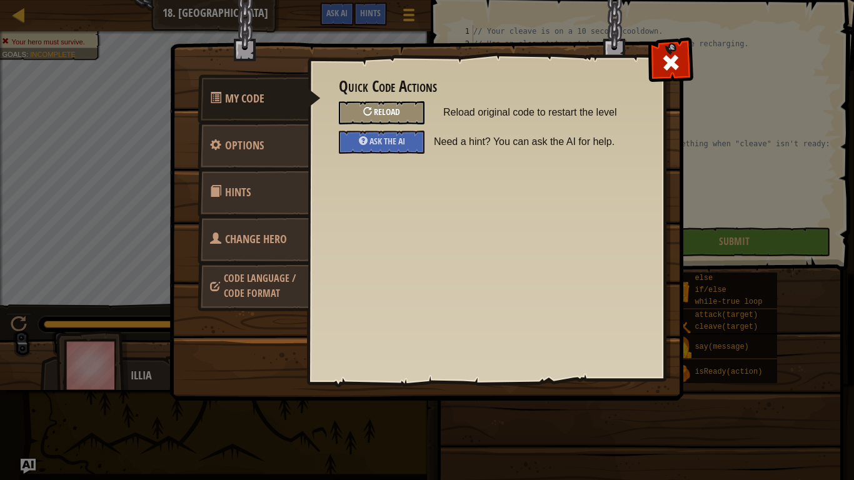
click at [382, 115] on span "Reload" at bounding box center [387, 112] width 26 height 12
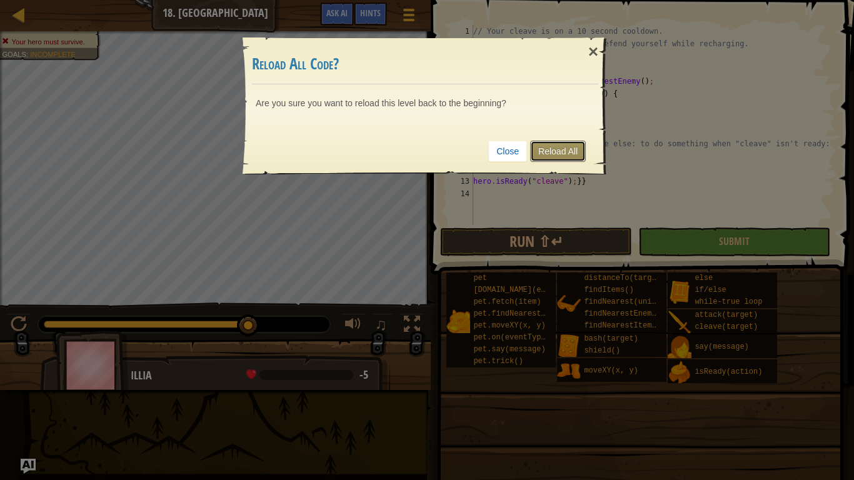
click at [562, 143] on link "Reload All" at bounding box center [558, 151] width 56 height 21
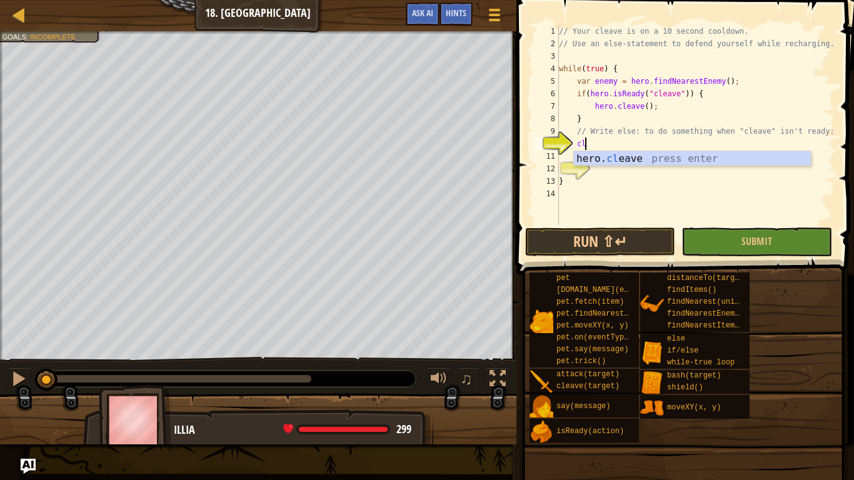
scroll to position [6, 3]
type textarea "hero.cleave(enemy);"
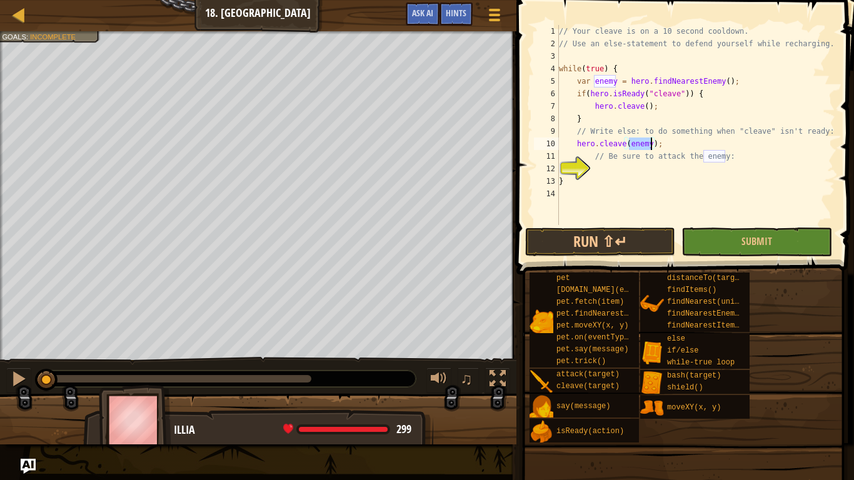
click at [586, 148] on div "// Your cleave is on a 10 second cooldown. // Use an else-statement to defend y…" at bounding box center [696, 137] width 279 height 225
click at [598, 168] on div "// Your cleave is on a 10 second cooldown. // Use an else-statement to defend y…" at bounding box center [696, 137] width 279 height 225
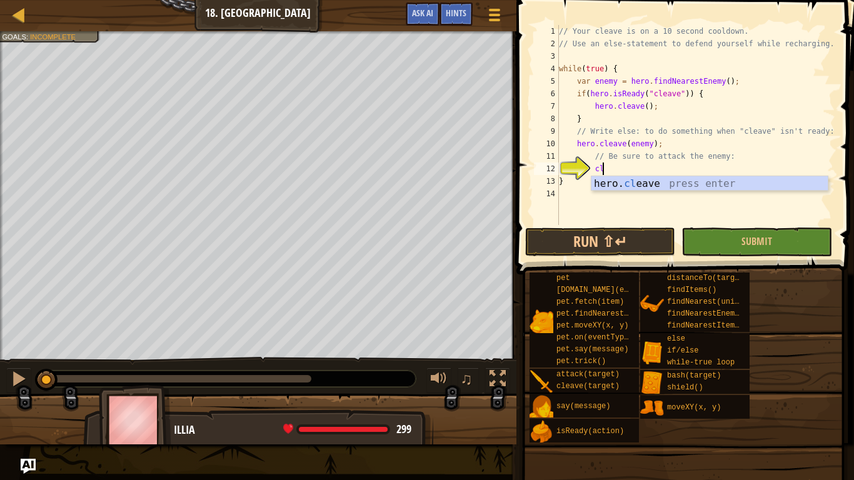
scroll to position [6, 6]
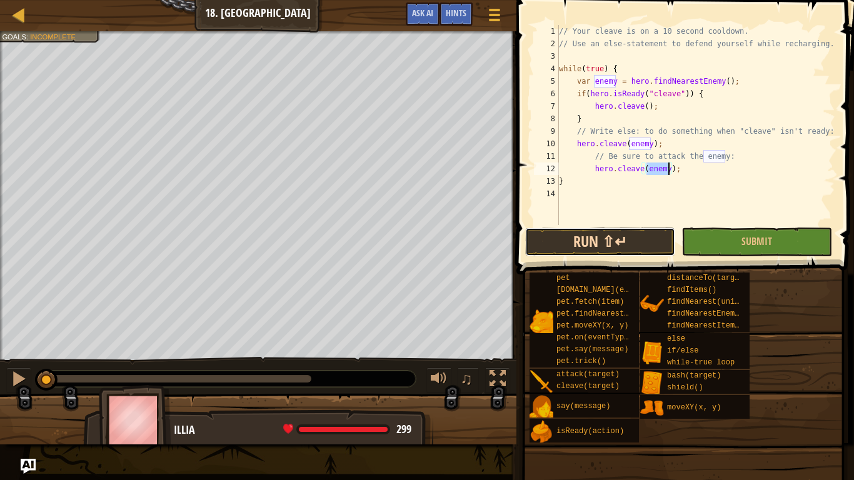
click at [571, 243] on button "Run ⇧↵" at bounding box center [600, 242] width 150 height 29
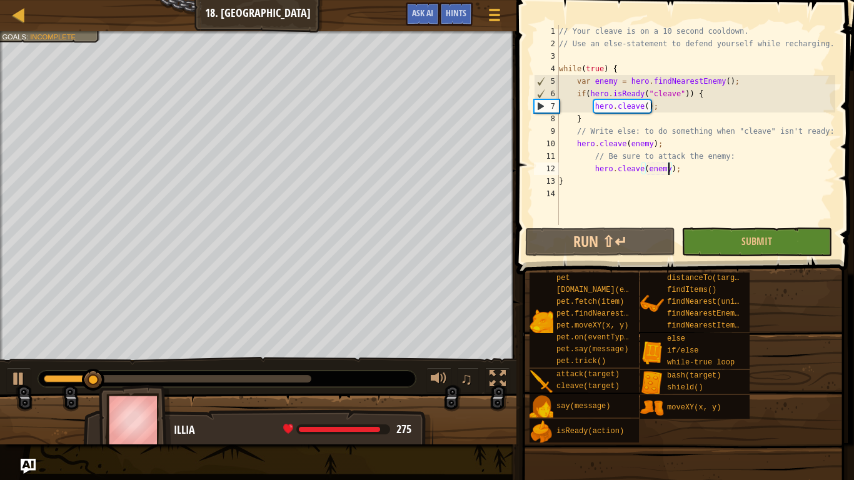
click at [572, 131] on div "// Your cleave is on a 10 second cooldown. // Use an else-statement to defend y…" at bounding box center [696, 137] width 279 height 225
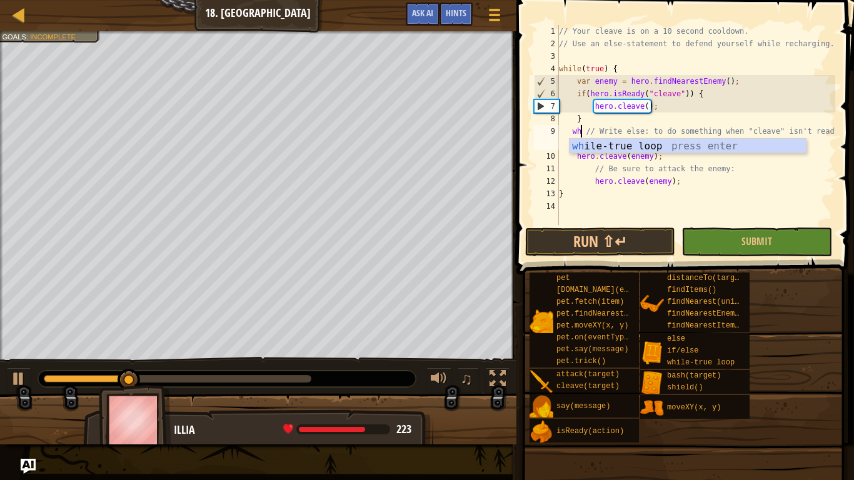
type textarea "wh // Write else: to do something when "cleave" isn't ready:"
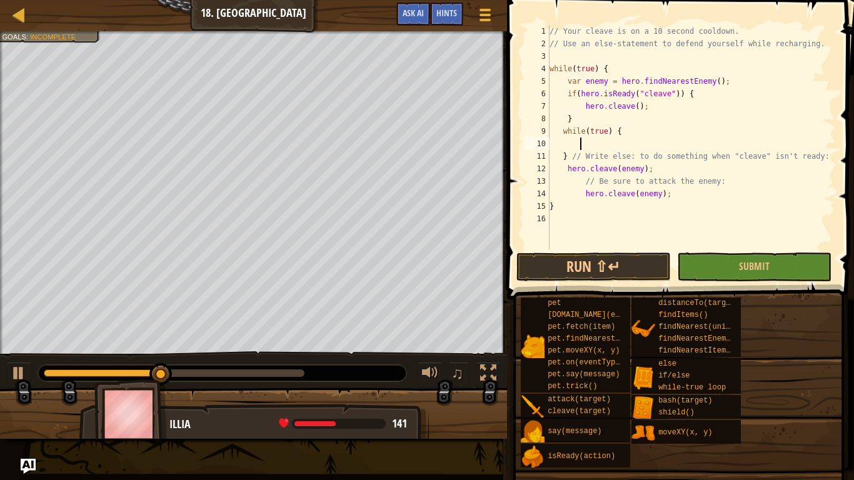
click at [565, 157] on div "// Your cleave is on a 10 second cooldown. // Use an else-statement to defend y…" at bounding box center [691, 150] width 288 height 250
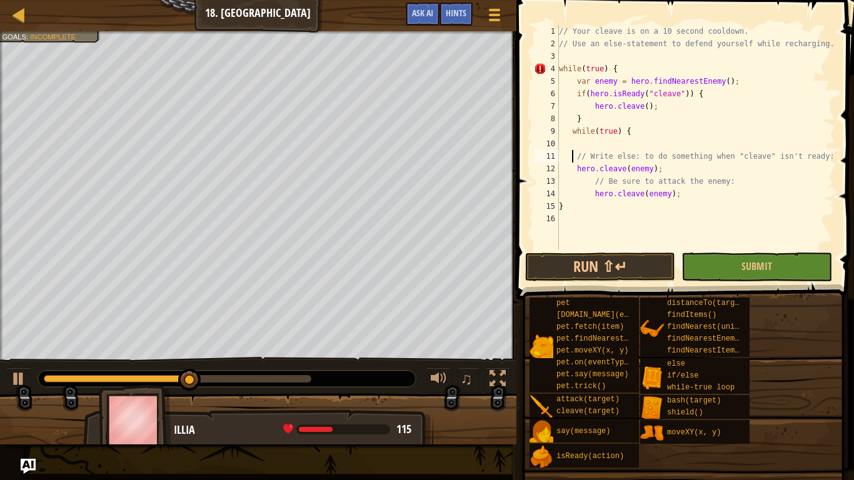
click at [567, 161] on div "// Your cleave is on a 10 second cooldown. // Use an else-statement to defend y…" at bounding box center [696, 150] width 279 height 250
click at [588, 180] on div "// Your cleave is on a 10 second cooldown. // Use an else-statement to defend y…" at bounding box center [696, 150] width 279 height 250
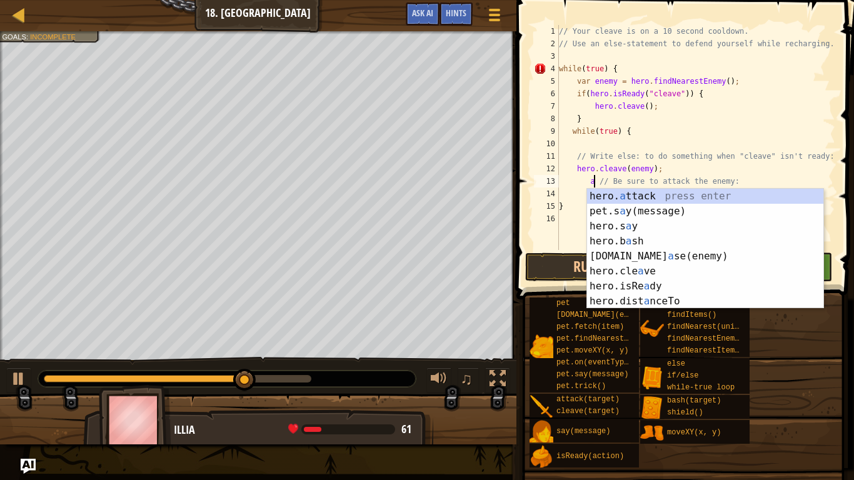
scroll to position [6, 6]
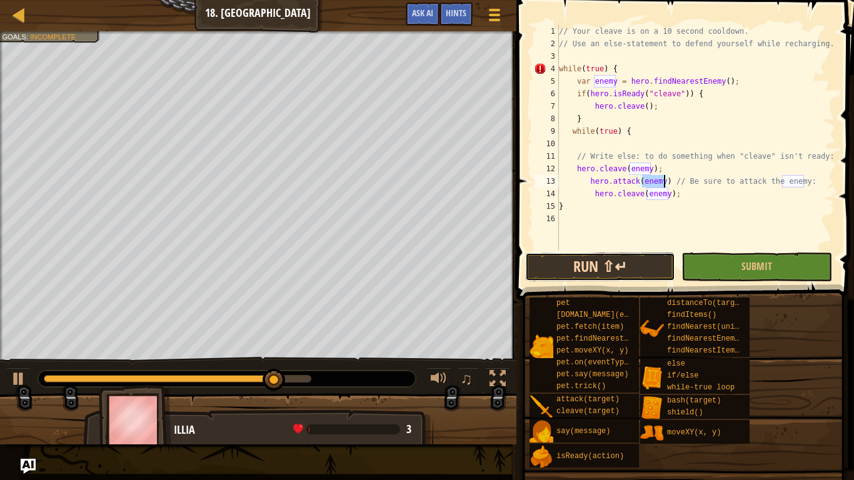
click at [584, 263] on button "Run ⇧↵" at bounding box center [600, 267] width 150 height 29
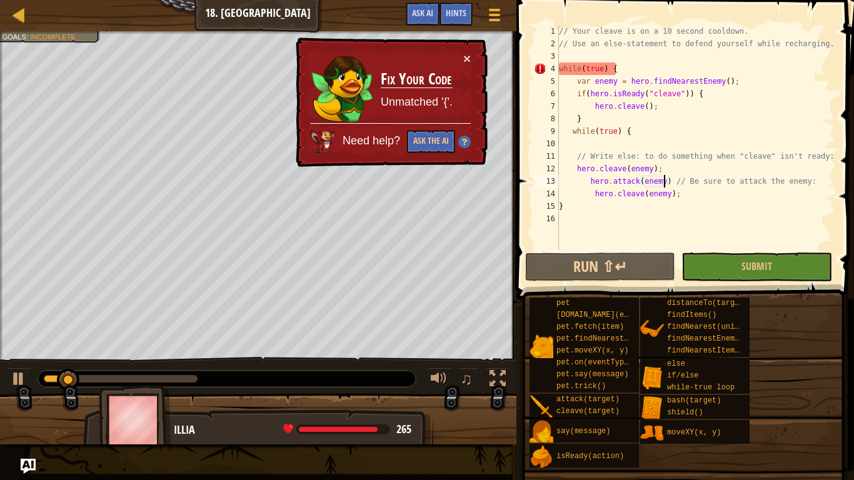
click at [678, 196] on div "// Your cleave is on a 10 second cooldown. // Use an else-statement to defend y…" at bounding box center [696, 150] width 279 height 250
type textarea "hero.cleave(enemy);"
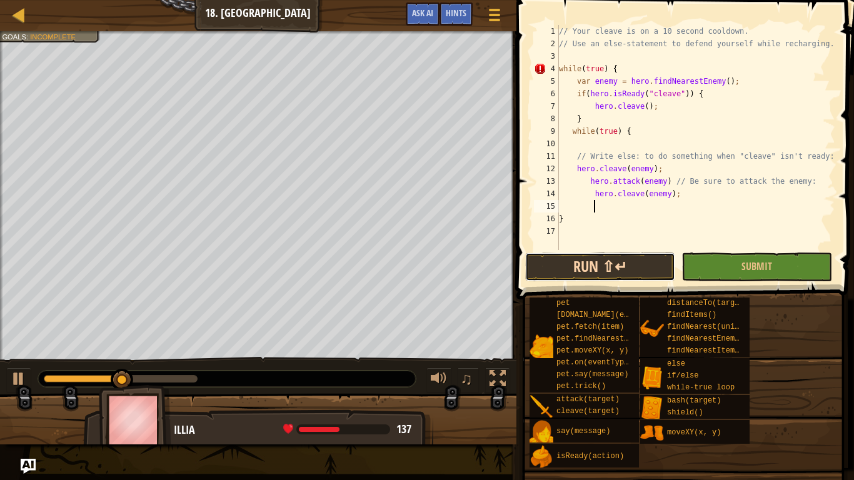
click at [657, 268] on button "Run ⇧↵" at bounding box center [600, 267] width 150 height 29
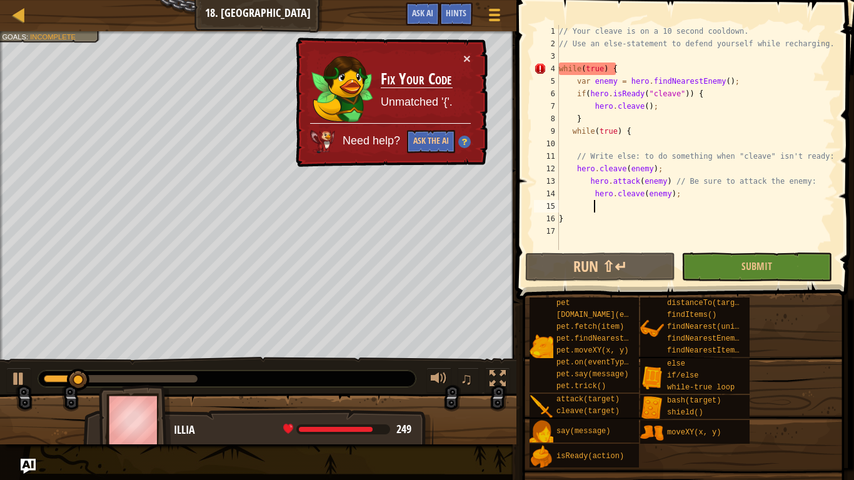
click at [679, 195] on div "// Your cleave is on a 10 second cooldown. // Use an else-statement to defend y…" at bounding box center [696, 150] width 279 height 250
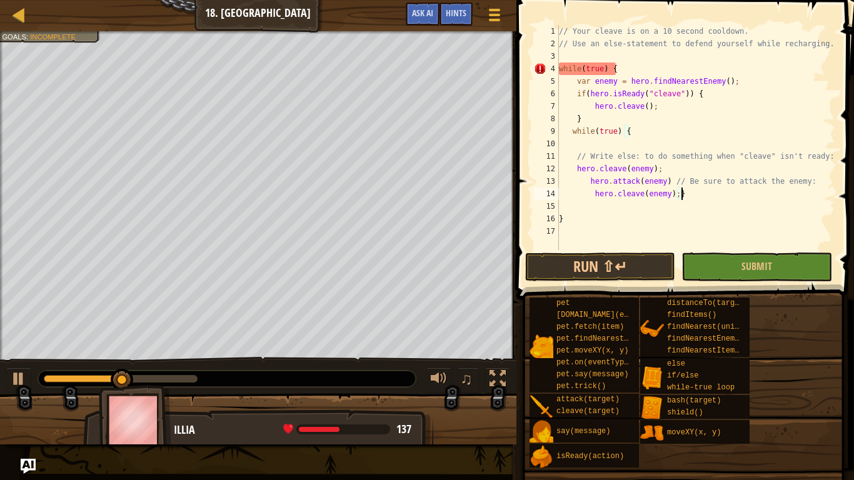
scroll to position [6, 17]
click at [654, 261] on button "Run ⇧↵" at bounding box center [600, 267] width 150 height 29
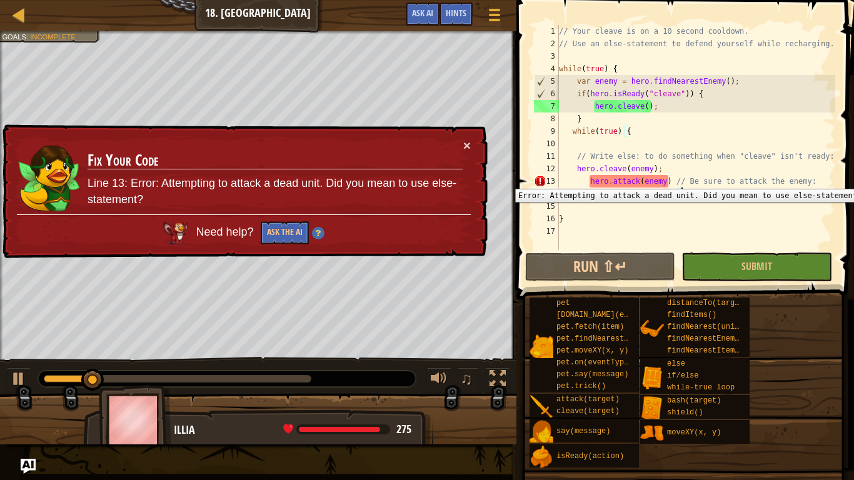
click at [539, 180] on div "13" at bounding box center [546, 181] width 25 height 13
type textarea "hero.attack(enemy) // Be sure to attack the enemy:"
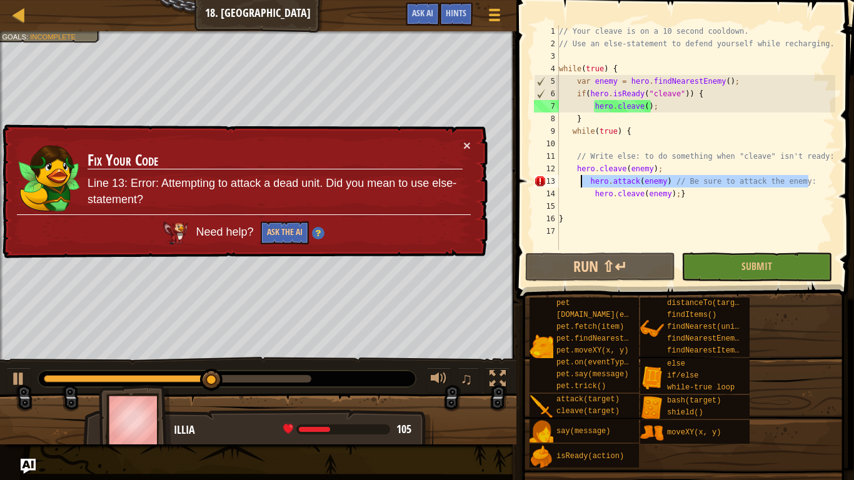
drag, startPoint x: 811, startPoint y: 180, endPoint x: 579, endPoint y: 180, distance: 232.7
click at [579, 180] on div "// Your cleave is on a 10 second cooldown. // Use an else-statement to defend y…" at bounding box center [696, 150] width 279 height 250
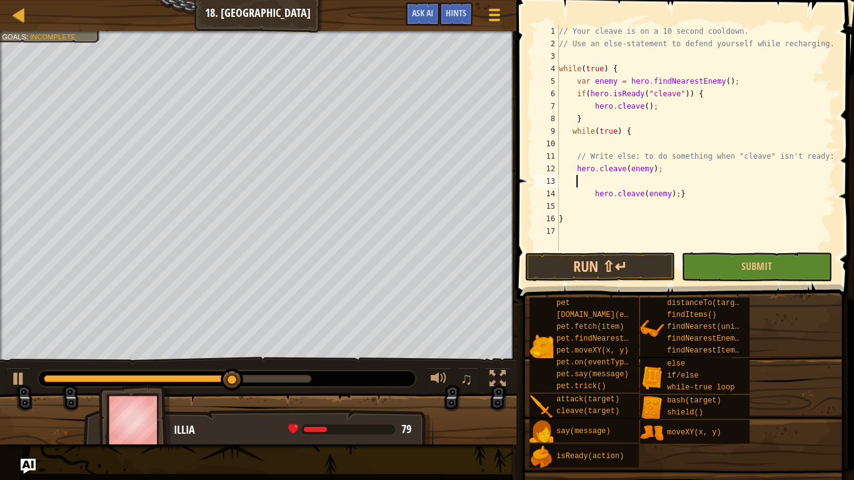
scroll to position [6, 3]
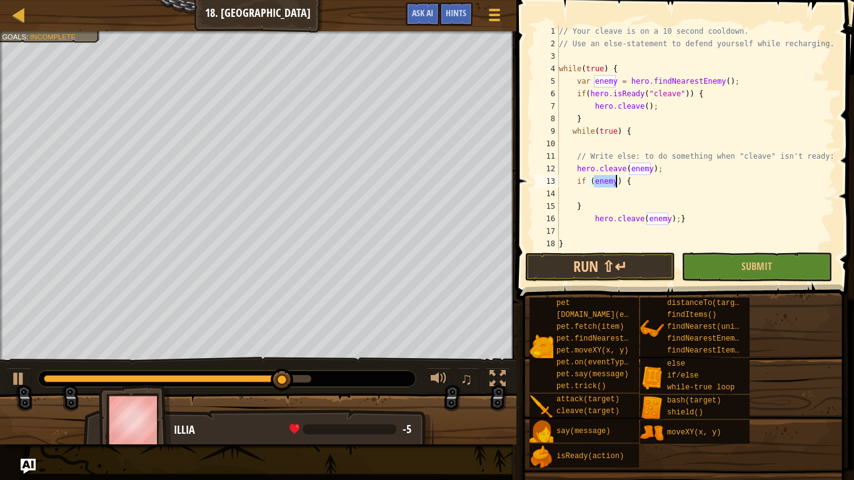
click at [584, 206] on div "// Your cleave is on a 10 second cooldown. // Use an else-statement to defend y…" at bounding box center [696, 150] width 279 height 250
type textarea "}"
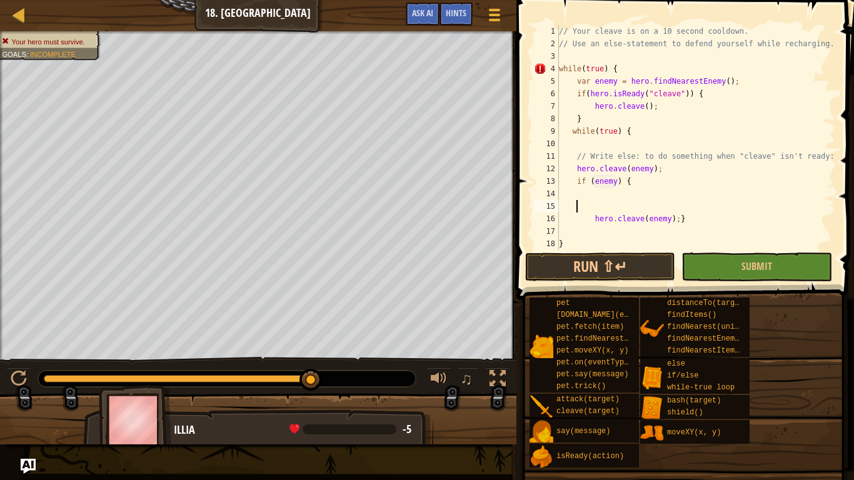
click at [683, 220] on div "// Your cleave is on a 10 second cooldown. // Use an else-statement to defend y…" at bounding box center [696, 150] width 279 height 250
type textarea "hero.cleave(enemy);}}"
click at [645, 268] on button "Run ⇧↵" at bounding box center [600, 267] width 150 height 29
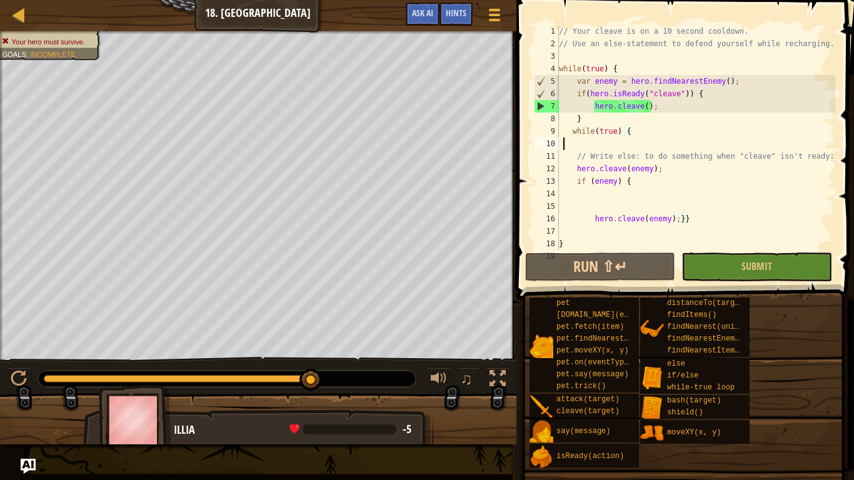
click at [565, 144] on div "// Your cleave is on a 10 second cooldown. // Use an else-statement to defend y…" at bounding box center [696, 150] width 279 height 250
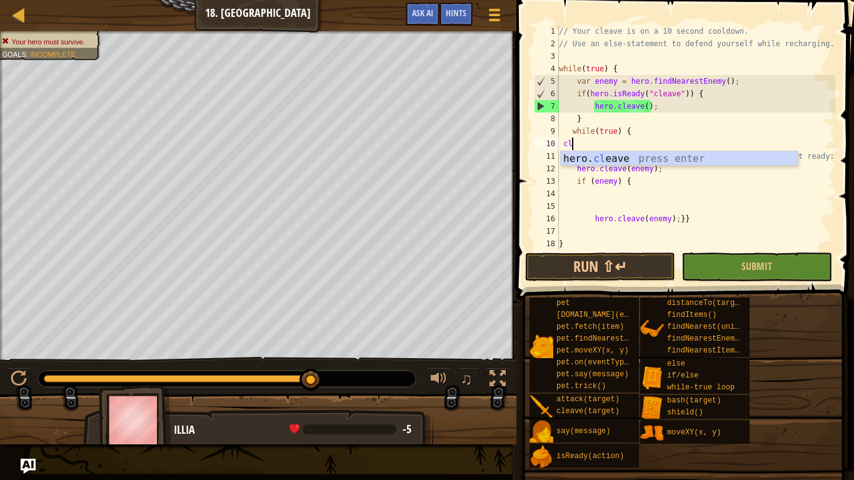
scroll to position [6, 2]
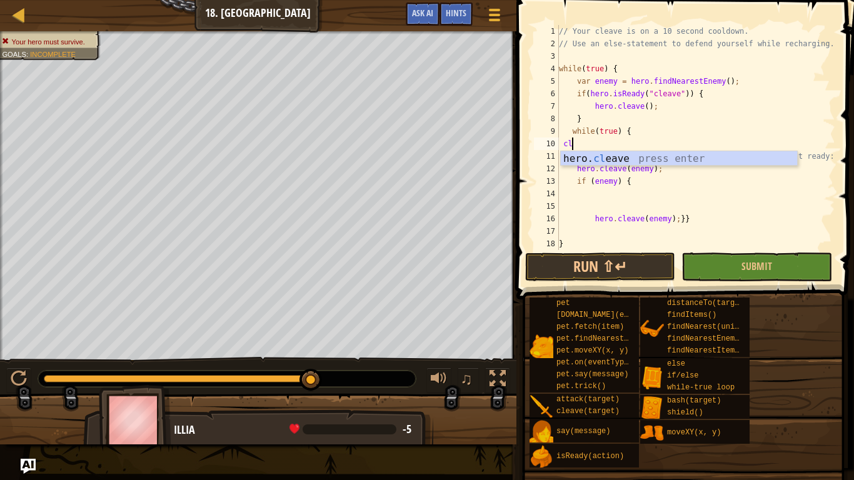
type textarea "hero.cleave(enemy);"
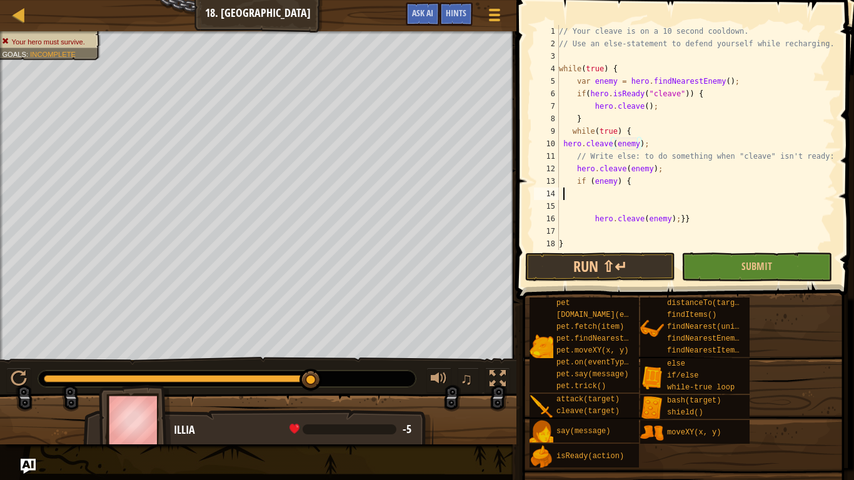
click at [565, 192] on div "// Your cleave is on a 10 second cooldown. // Use an else-statement to defend y…" at bounding box center [696, 150] width 279 height 250
type textarea "hero.cleave(enemy);"
click at [570, 265] on button "Run ⇧↵" at bounding box center [600, 267] width 150 height 29
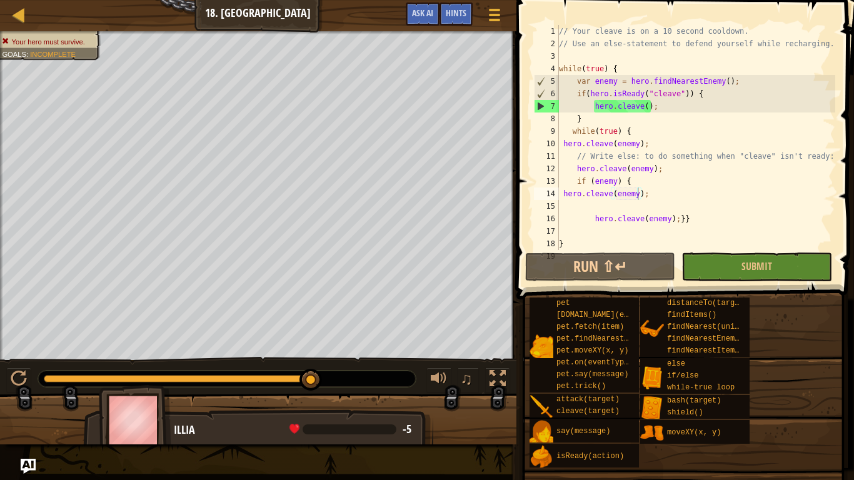
click at [698, 283] on span at bounding box center [687, 132] width 348 height 336
click at [712, 263] on button "Submit" at bounding box center [757, 267] width 150 height 29
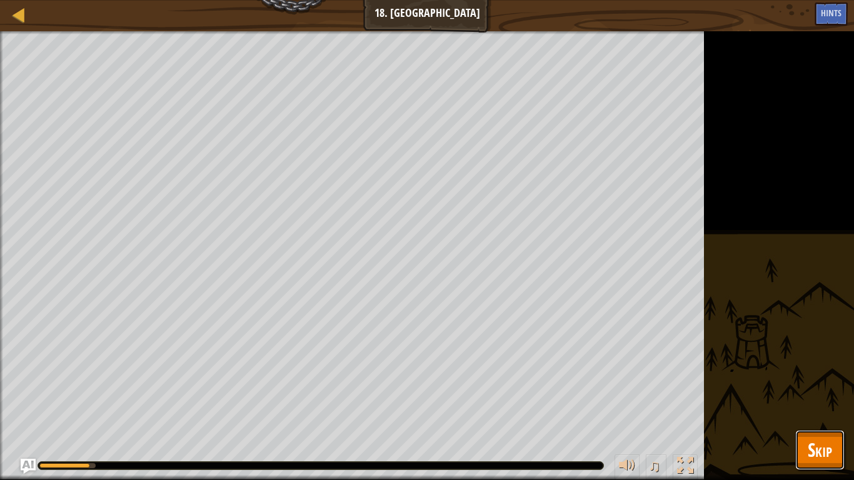
click at [816, 374] on span "Skip" at bounding box center [820, 450] width 24 height 26
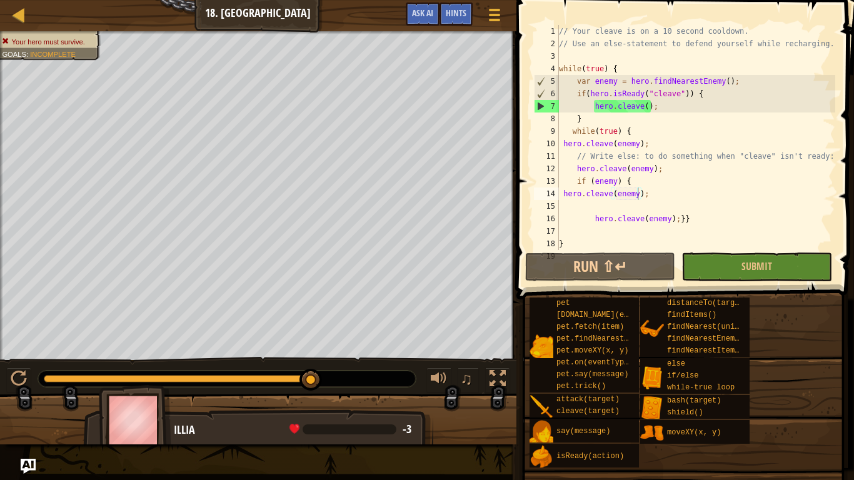
click at [6, 14] on div "Map Computer Science 2 18. Elseweyr Game Menu Done Hints Ask AI" at bounding box center [258, 15] width 517 height 31
click at [19, 18] on div at bounding box center [19, 15] width 16 height 16
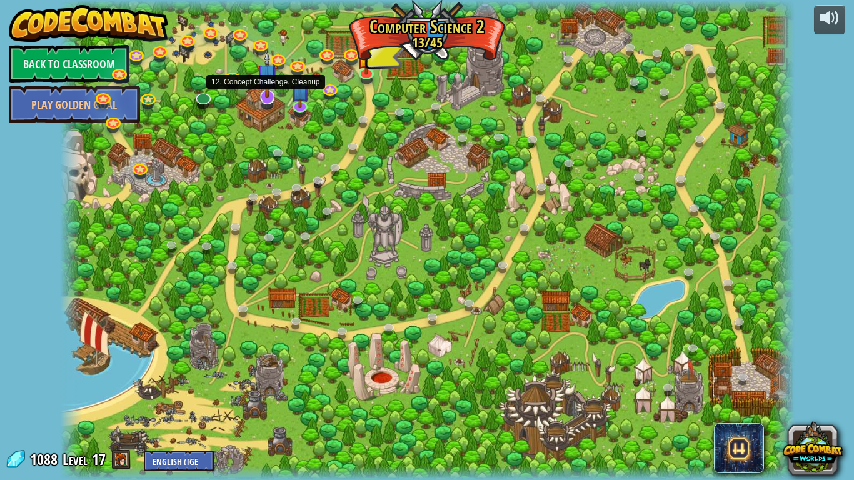
click at [266, 91] on img at bounding box center [267, 75] width 21 height 48
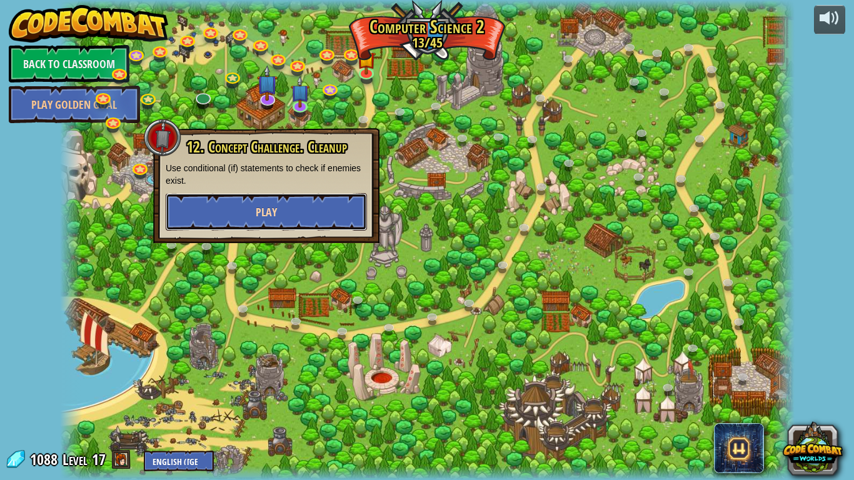
click at [308, 201] on button "Play" at bounding box center [266, 212] width 201 height 38
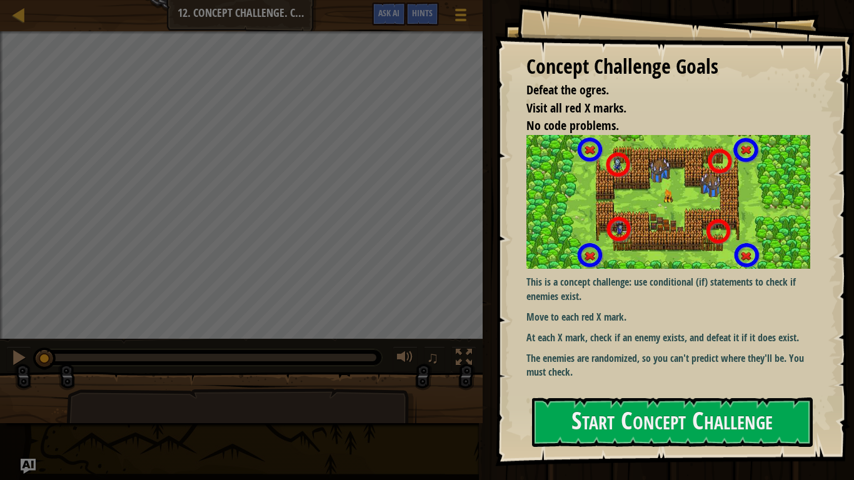
click at [682, 248] on img at bounding box center [669, 202] width 284 height 134
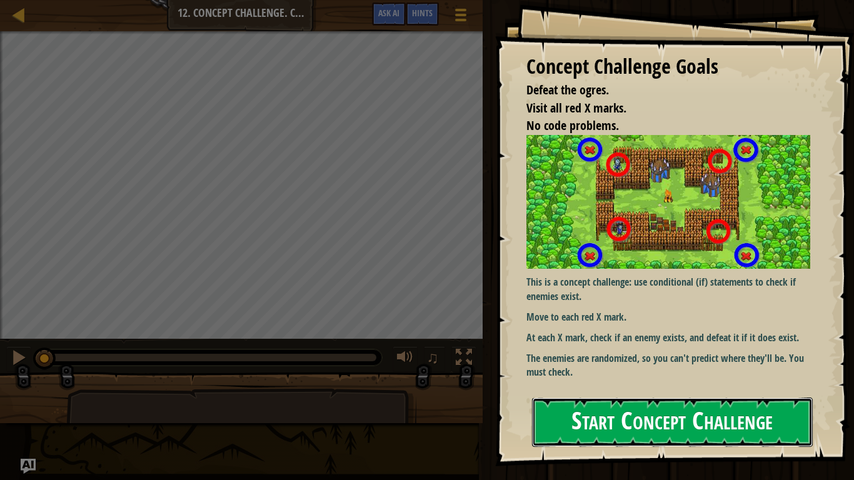
click at [616, 374] on button "Start Concept Challenge" at bounding box center [672, 422] width 281 height 49
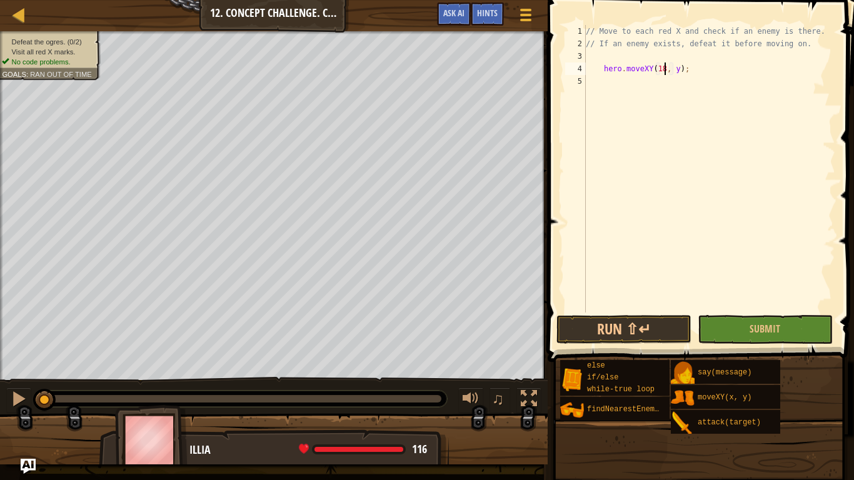
scroll to position [6, 12]
click at [679, 68] on div "// Move to each red X and check if an enemy is there. // If an enemy exists, de…" at bounding box center [710, 181] width 252 height 313
type textarea "hero.moveXY(18, 14);"
click at [592, 76] on div "// Move to each red X and check if an enemy is there. // If an enemy exists, de…" at bounding box center [710, 181] width 252 height 313
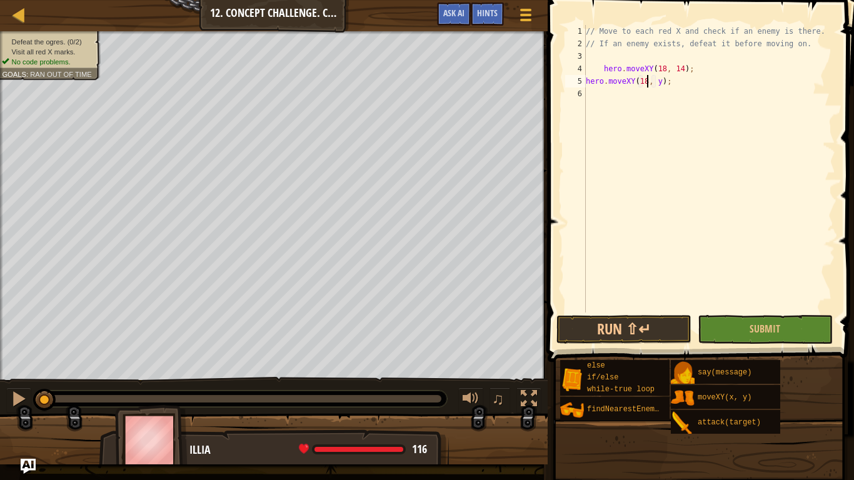
scroll to position [6, 9]
click at [660, 80] on div "// Move to each red X and check if an enemy is there. // If an enemy exists, de…" at bounding box center [710, 181] width 252 height 313
type textarea "hero.moveXY(18, 54);"
click at [635, 315] on button "Run ⇧↵" at bounding box center [624, 329] width 135 height 29
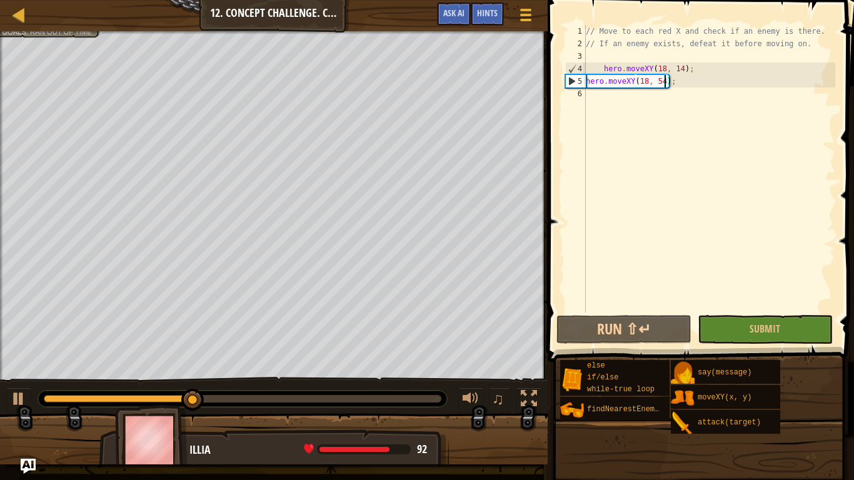
click at [587, 99] on div "// Move to each red X and check if an enemy is there. // If an enemy exists, de…" at bounding box center [710, 181] width 252 height 313
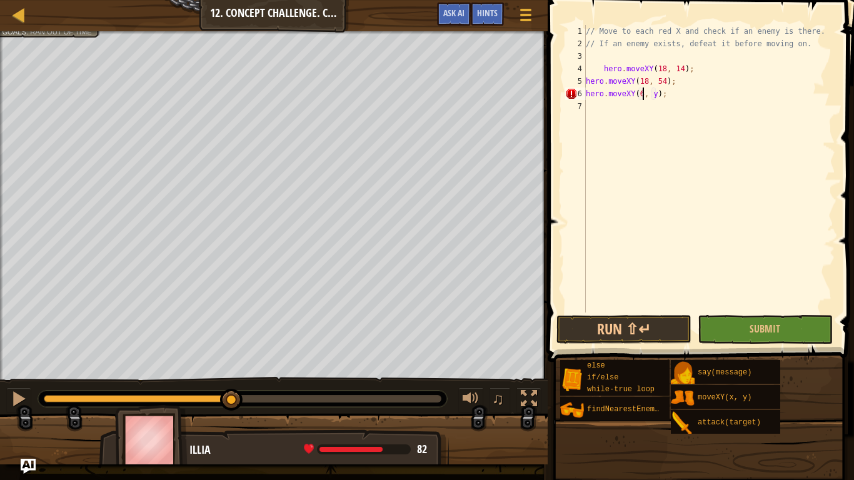
scroll to position [6, 9]
click at [660, 93] on div "// Move to each red X and check if an enemy is there. // If an enemy exists, de…" at bounding box center [710, 181] width 252 height 313
type textarea "hero.moveXY(62, 52);"
click at [590, 106] on div "// Move to each red X and check if an enemy is there. // If an enemy exists, de…" at bounding box center [710, 181] width 252 height 313
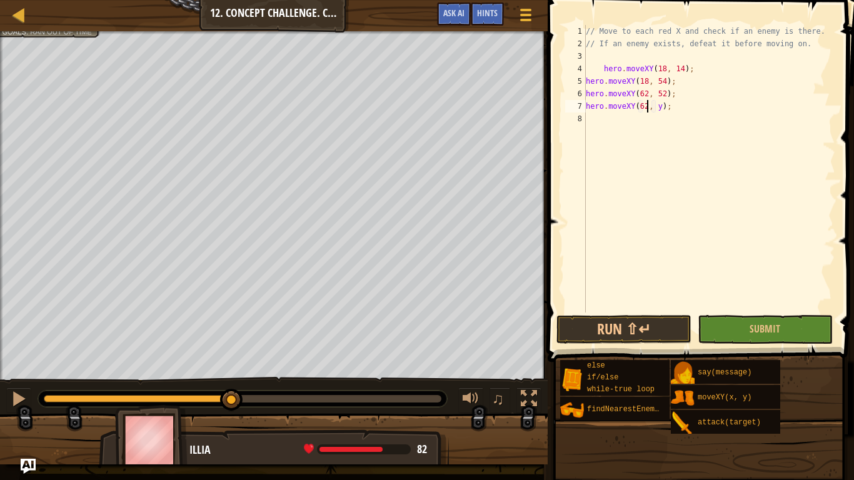
scroll to position [6, 9]
click at [661, 107] on div "// Move to each red X and check if an enemy is there. // If an enemy exists, de…" at bounding box center [710, 181] width 252 height 313
type textarea "hero.moveXY(62, 14);"
click at [662, 323] on button "Run ⇧↵" at bounding box center [624, 329] width 135 height 29
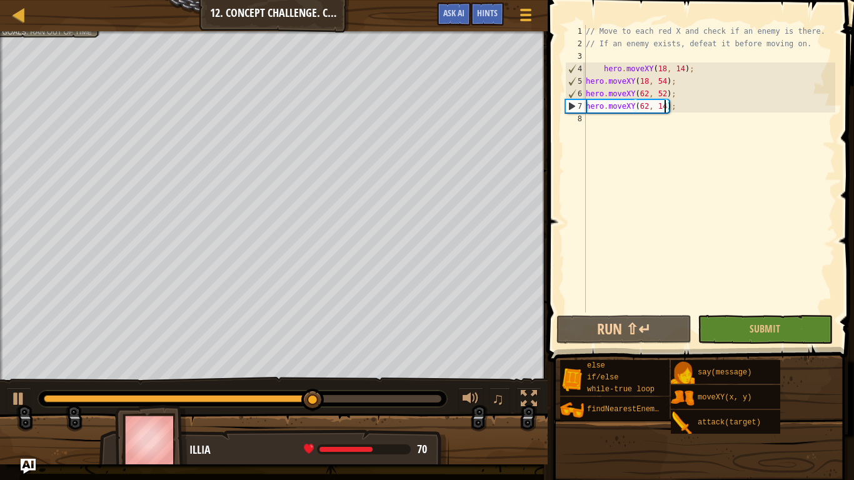
click at [589, 119] on div "// Move to each red X and check if an enemy is there. // If an enemy exists, de…" at bounding box center [710, 181] width 252 height 313
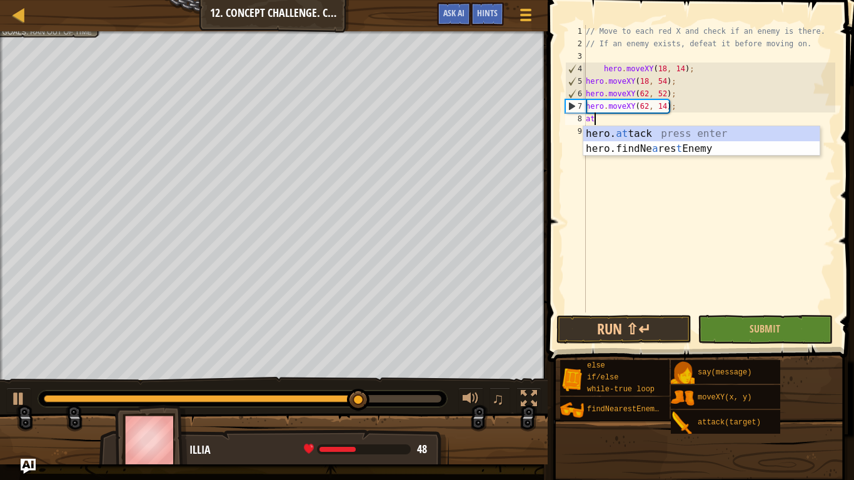
scroll to position [6, 1]
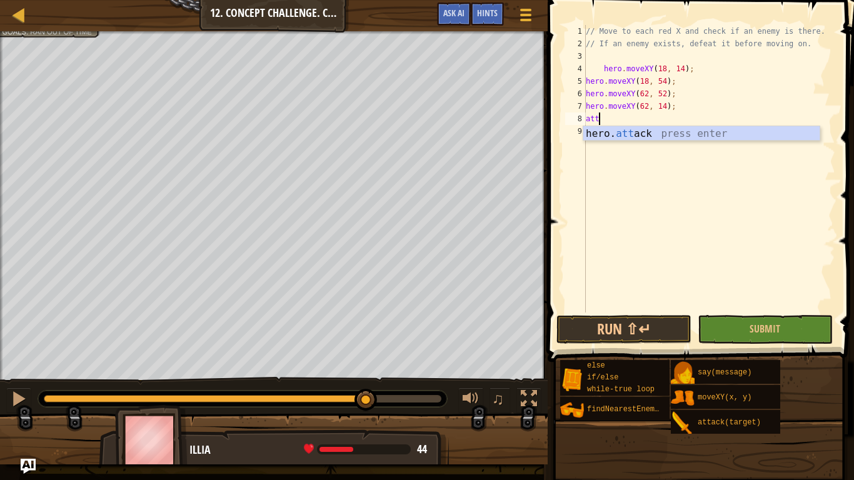
type textarea "hero.attack(enemy);"
drag, startPoint x: 669, startPoint y: 119, endPoint x: 577, endPoint y: 120, distance: 92.6
click at [577, 120] on div "hero.attack(enemy); 1 2 3 4 5 6 7 8 9 // Move to each red X and check if an ene…" at bounding box center [699, 169] width 273 height 288
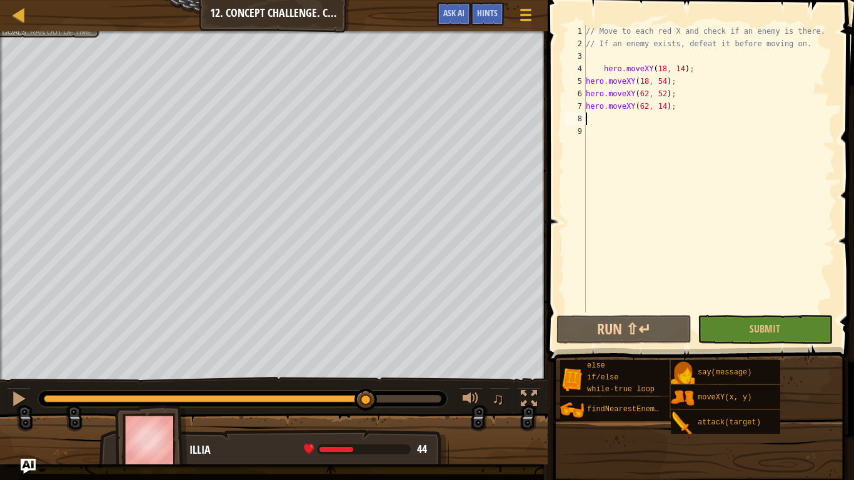
scroll to position [6, 0]
type textarea "n"
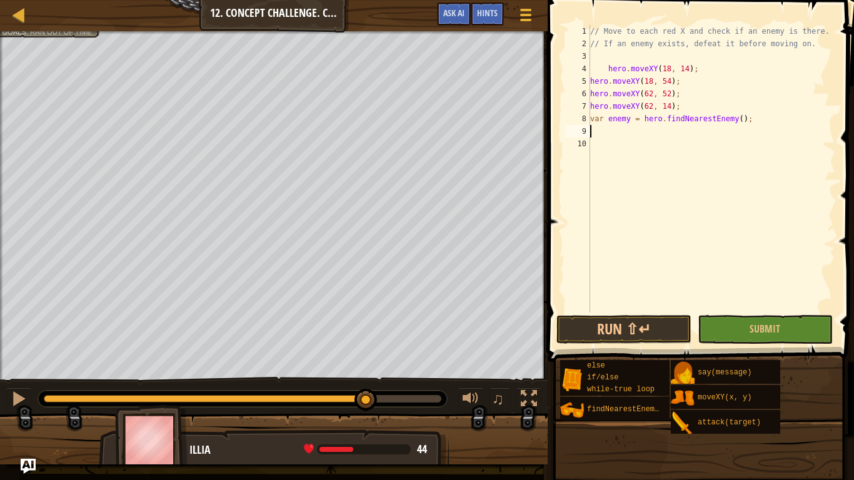
scroll to position [6, 1]
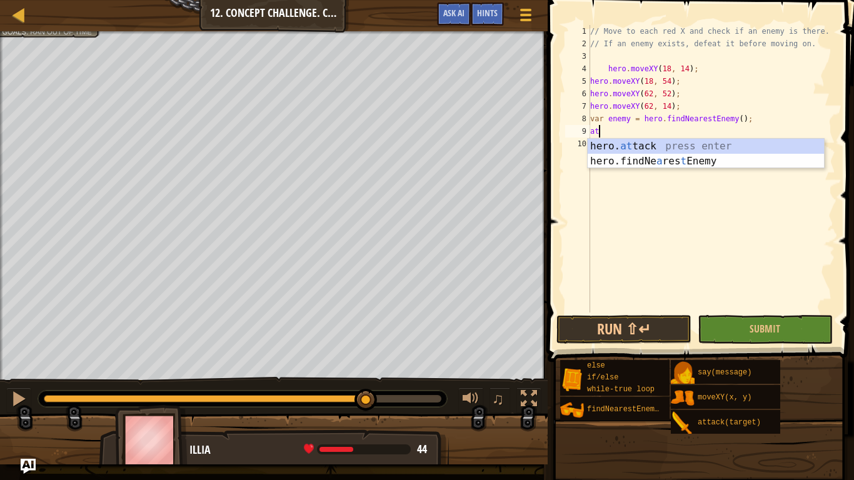
type textarea "hero.attack(enemy);"
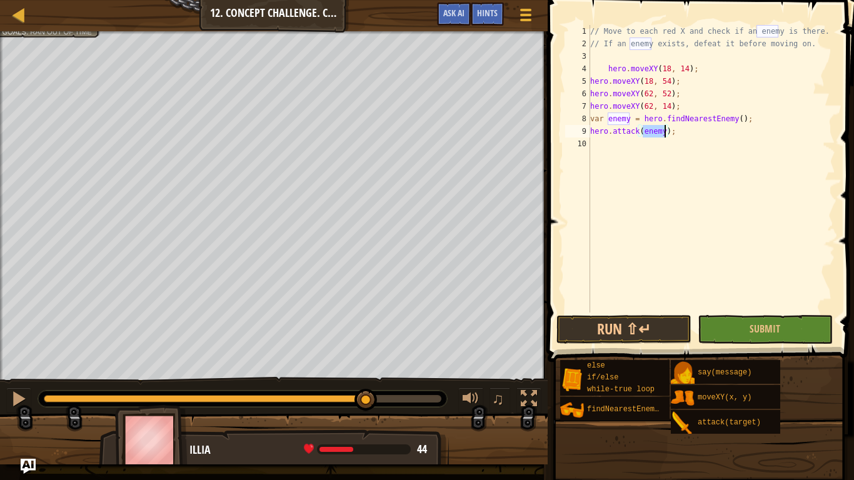
click at [592, 148] on div "// Move to each red X and check if an enemy is there. // If an enemy exists, de…" at bounding box center [712, 181] width 248 height 313
click at [604, 336] on button "Run ⇧↵" at bounding box center [624, 329] width 135 height 29
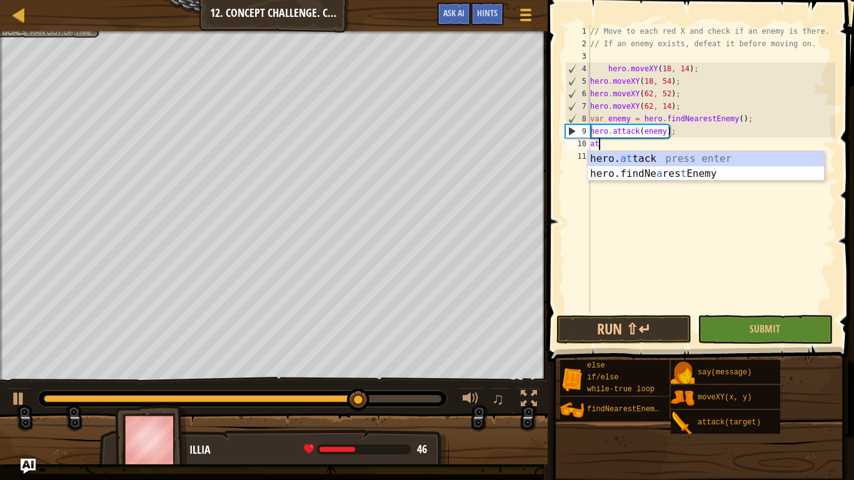
scroll to position [6, 1]
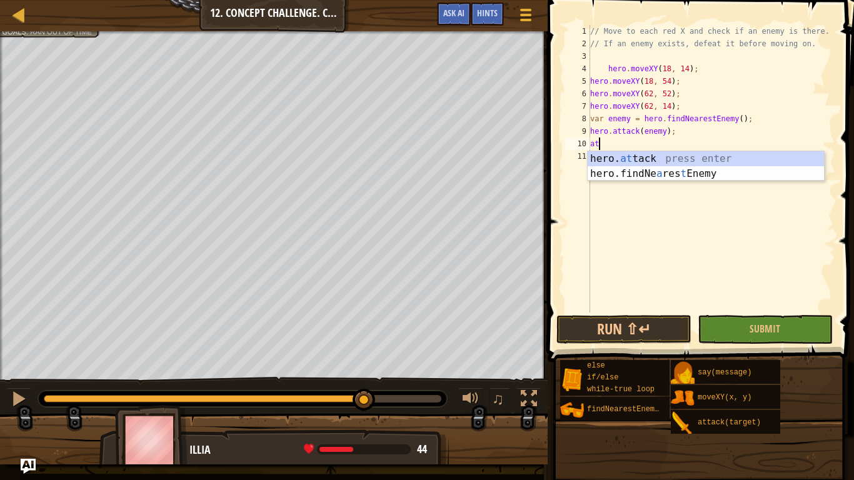
type textarea "hero.attack(enemy);"
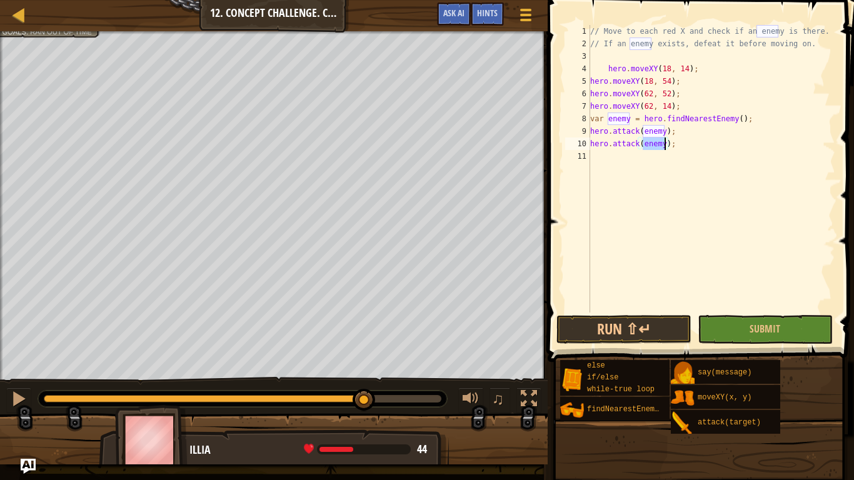
click at [593, 152] on div "// Move to each red X and check if an enemy is there. // If an enemy exists, de…" at bounding box center [712, 181] width 248 height 313
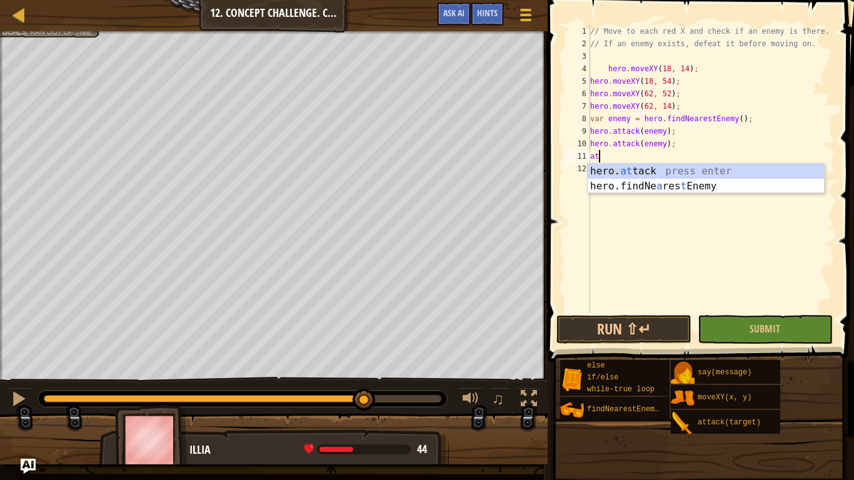
type textarea "hero.attack(enemy);"
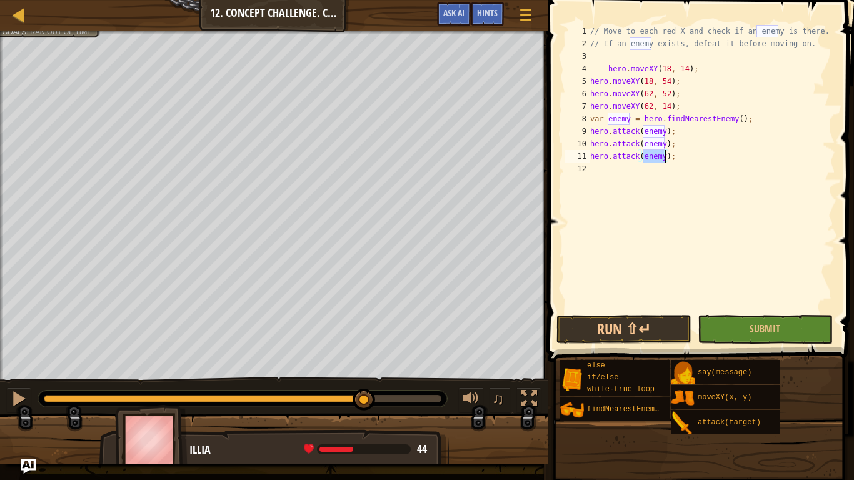
click at [598, 175] on div "// Move to each red X and check if an enemy is there. // If an enemy exists, de…" at bounding box center [712, 181] width 248 height 313
type textarea "hero.attack(enemy);"
click at [572, 320] on button "Run ⇧↵" at bounding box center [624, 329] width 135 height 29
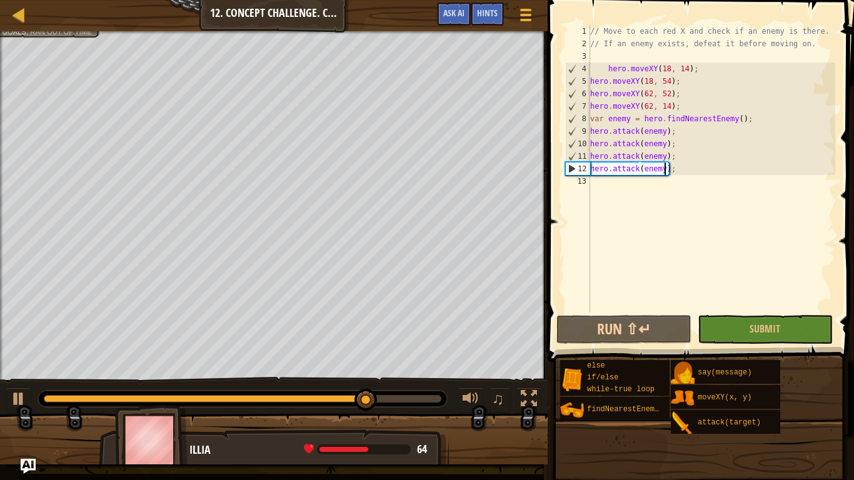
click at [591, 179] on div "// Move to each red X and check if an enemy is there. // If an enemy exists, de…" at bounding box center [712, 181] width 248 height 313
type textarea "fi"
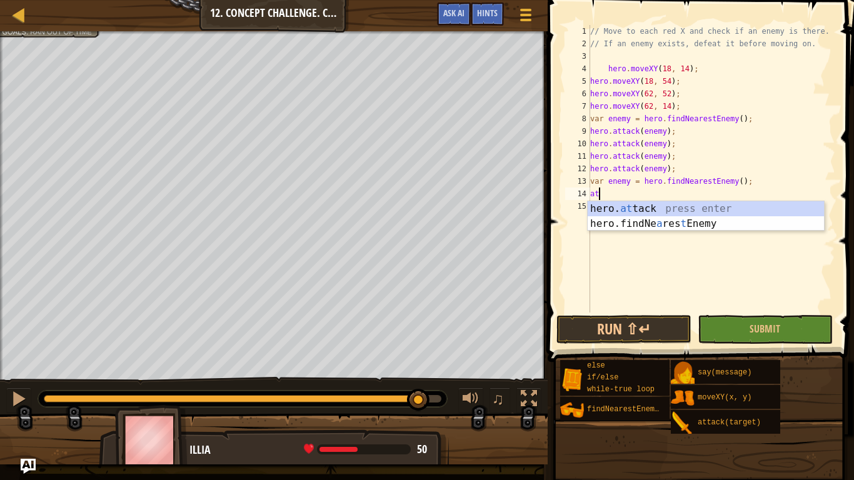
scroll to position [6, 1]
type textarea "hero.attack(enemy);"
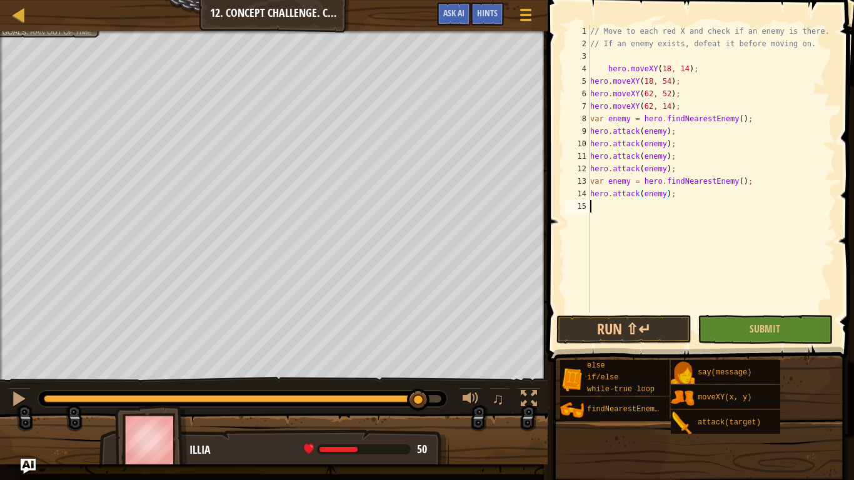
click at [590, 205] on div "15" at bounding box center [577, 206] width 25 height 13
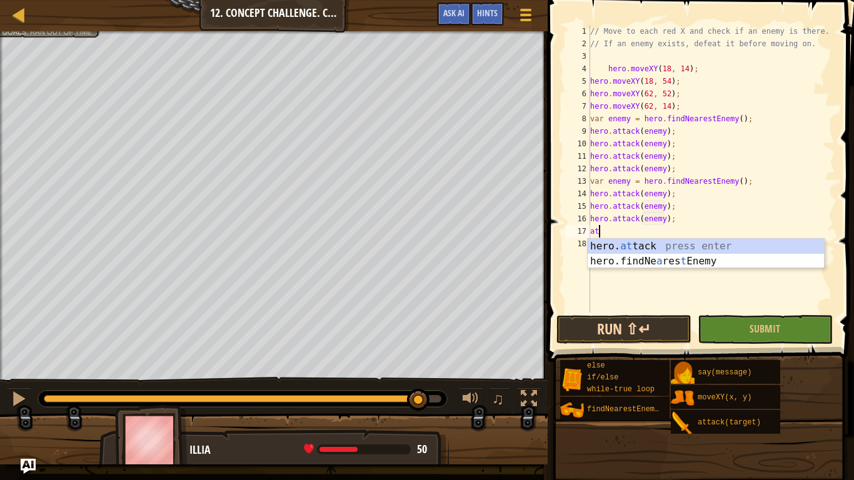
scroll to position [6, 11]
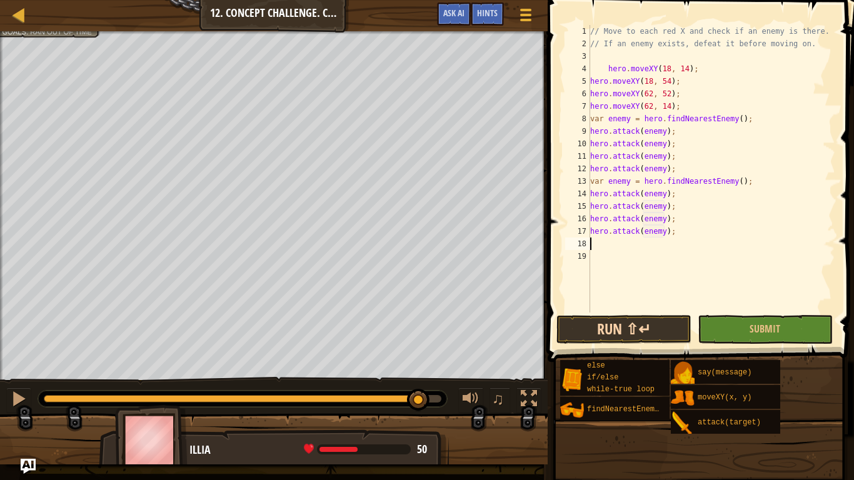
type textarea "hero.attack(enemy);"
click at [640, 330] on button "Run ⇧↵" at bounding box center [624, 329] width 135 height 29
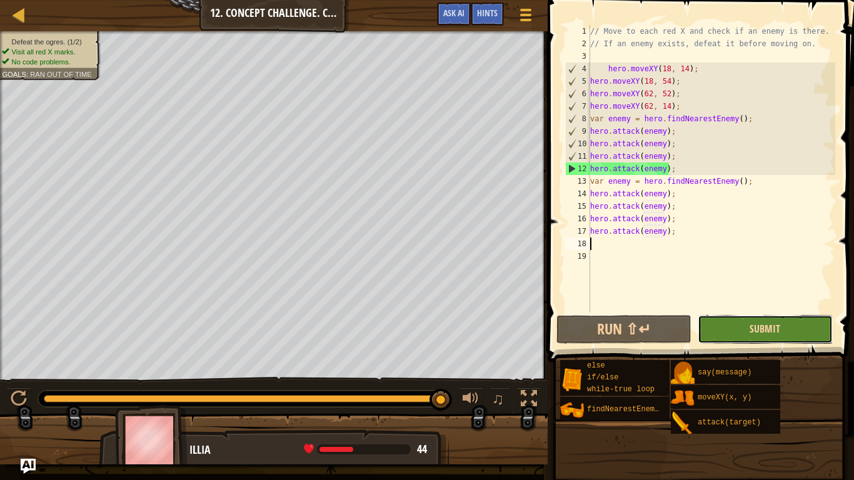
click at [762, 325] on span "Submit" at bounding box center [765, 329] width 31 height 14
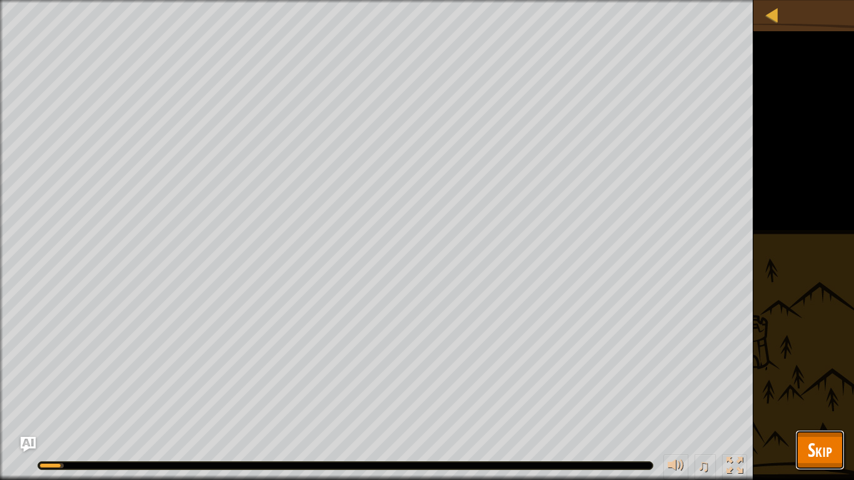
click at [836, 374] on button "Skip" at bounding box center [820, 450] width 49 height 40
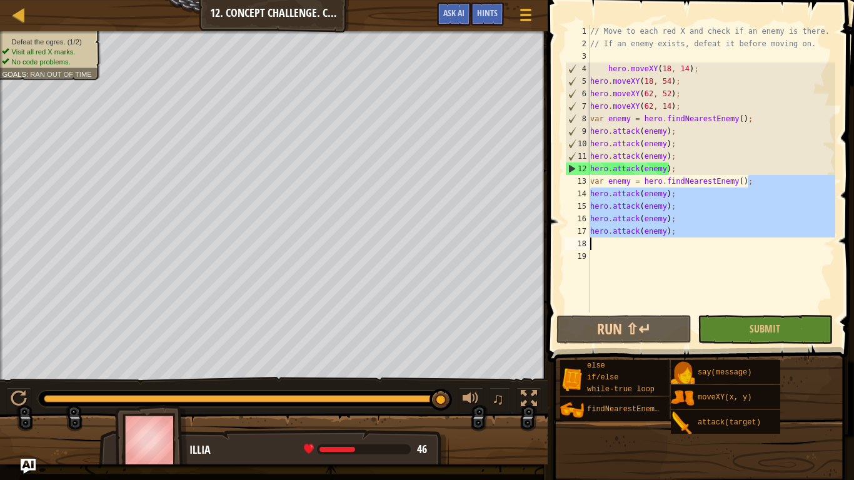
drag, startPoint x: 750, startPoint y: 184, endPoint x: 572, endPoint y: 248, distance: 189.3
click at [572, 248] on div "var enemy = hero.findNearestEnemy(); 1 2 3 4 5 6 7 8 9 10 11 12 13 14 15 16 17 …" at bounding box center [699, 169] width 273 height 288
type textarea "var enemy = hero.findNearestEnemy();"
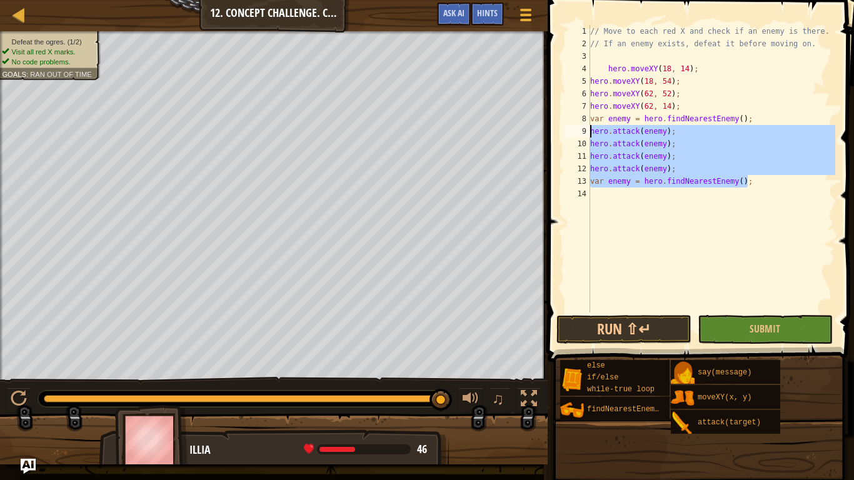
drag, startPoint x: 759, startPoint y: 180, endPoint x: 554, endPoint y: 134, distance: 210.3
click at [554, 134] on div "1 2 3 4 5 6 7 8 9 10 11 12 13 14 // Move to each red X and check if an enemy is…" at bounding box center [699, 205] width 310 height 399
type textarea "hero.attack(enemy); hero.attack(enemy);"
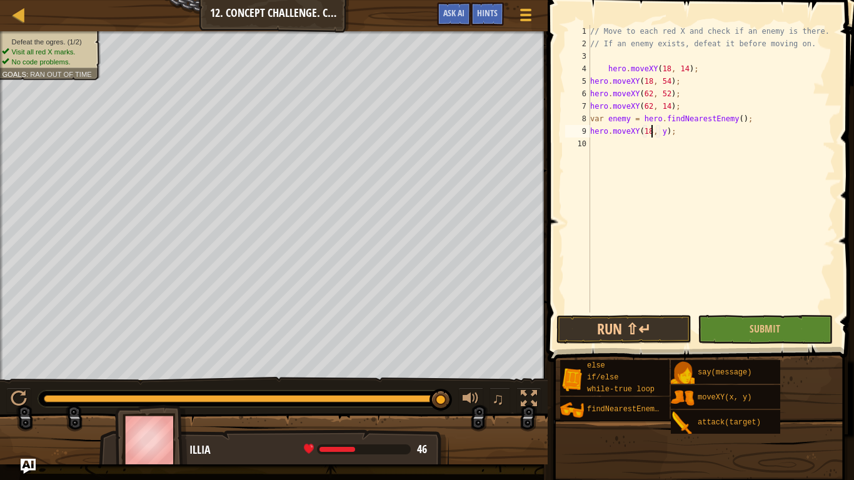
scroll to position [6, 9]
click at [665, 134] on div "// Move to each red X and check if an enemy is there. // If an enemy exists, de…" at bounding box center [712, 181] width 248 height 313
click at [665, 134] on div "// Move to each red X and check if an enemy is there. // If an enemy exists, de…" at bounding box center [712, 169] width 248 height 288
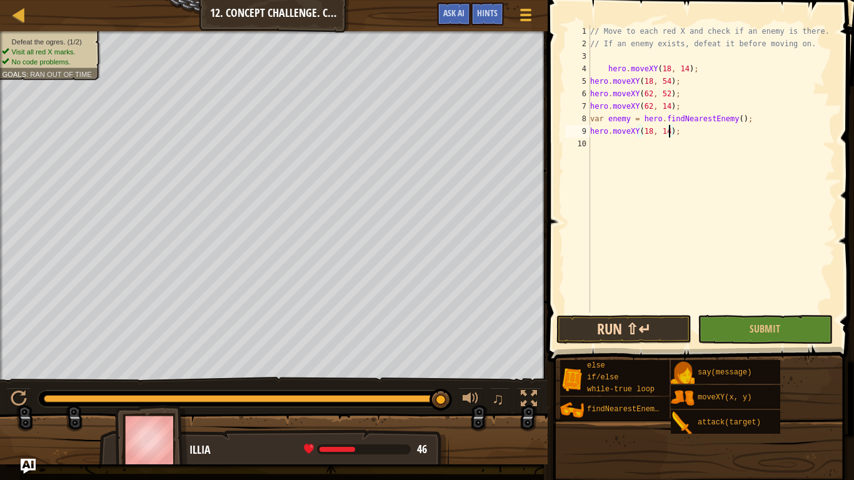
type textarea "hero.moveXY(18, 14);"
click at [642, 328] on button "Run ⇧↵" at bounding box center [624, 329] width 135 height 29
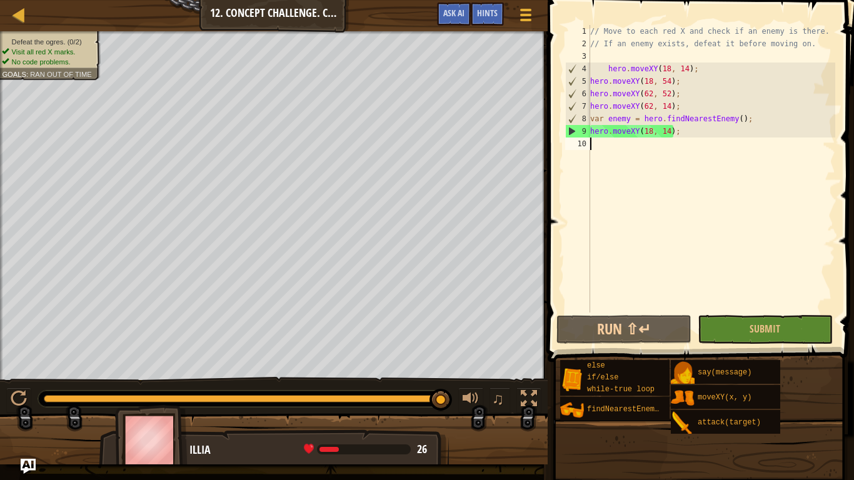
click at [595, 149] on div "// Move to each red X and check if an enemy is there. // If an enemy exists, de…" at bounding box center [712, 181] width 248 height 313
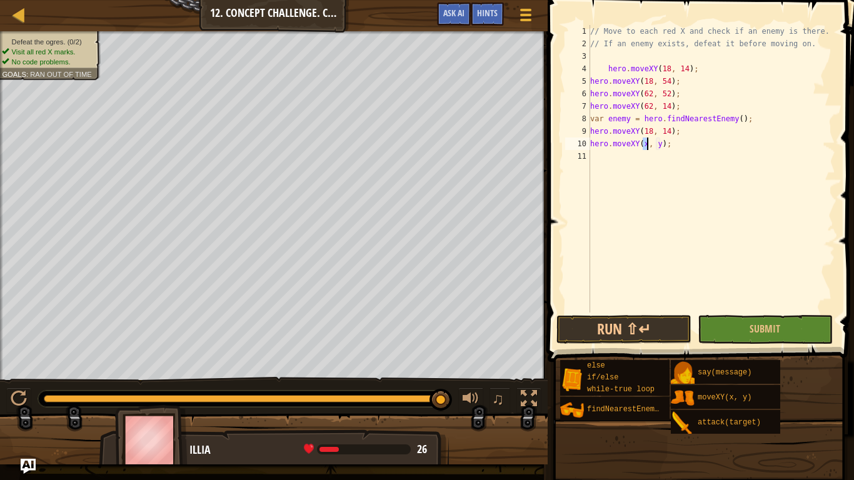
scroll to position [6, 9]
click at [663, 143] on div "// Move to each red X and check if an enemy is there. // If an enemy exists, de…" at bounding box center [712, 181] width 248 height 313
type textarea "hero.moveXY(18, 35);"
click at [624, 325] on button "Run ⇧↵" at bounding box center [624, 329] width 135 height 29
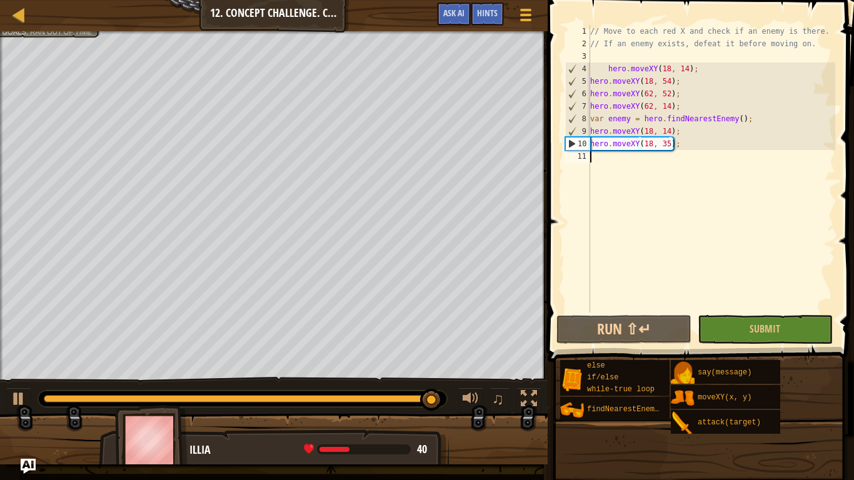
click at [592, 156] on div "// Move to each red X and check if an enemy is there. // If an enemy exists, de…" at bounding box center [712, 181] width 248 height 313
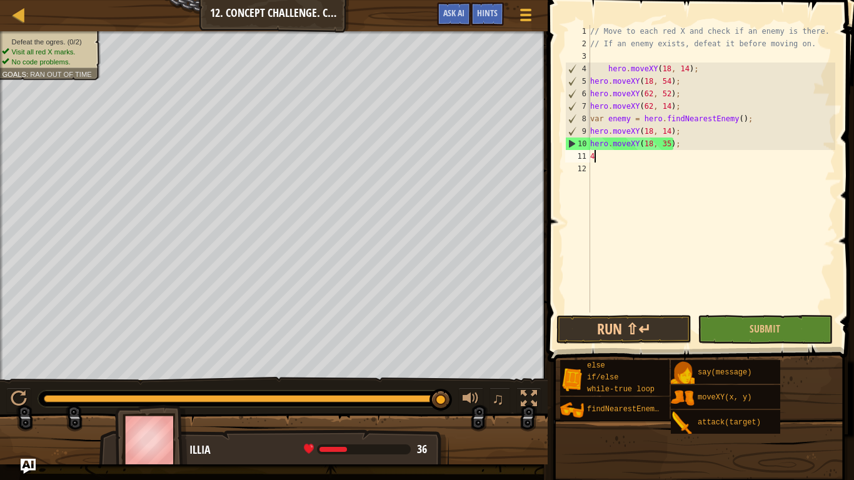
scroll to position [6, 1]
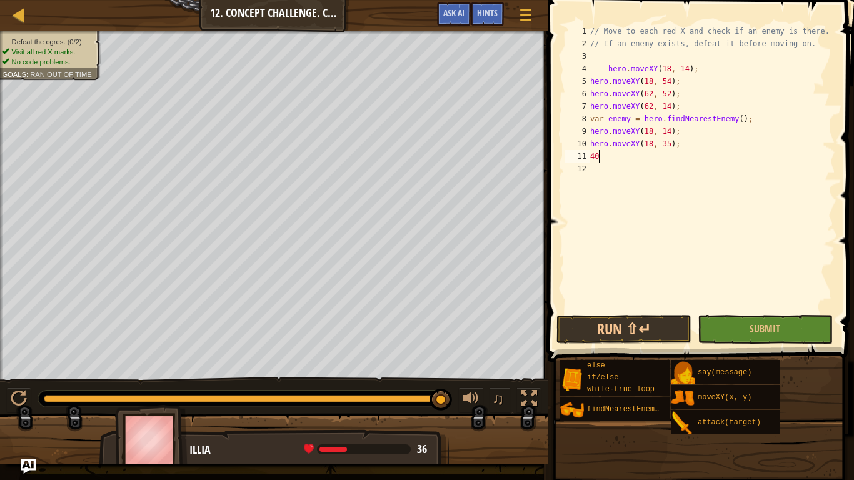
type textarea "4"
click at [664, 157] on div "// Move to each red X and check if an enemy is there. // If an enemy exists, de…" at bounding box center [712, 181] width 248 height 313
click at [650, 326] on button "Run ⇧↵" at bounding box center [624, 329] width 135 height 29
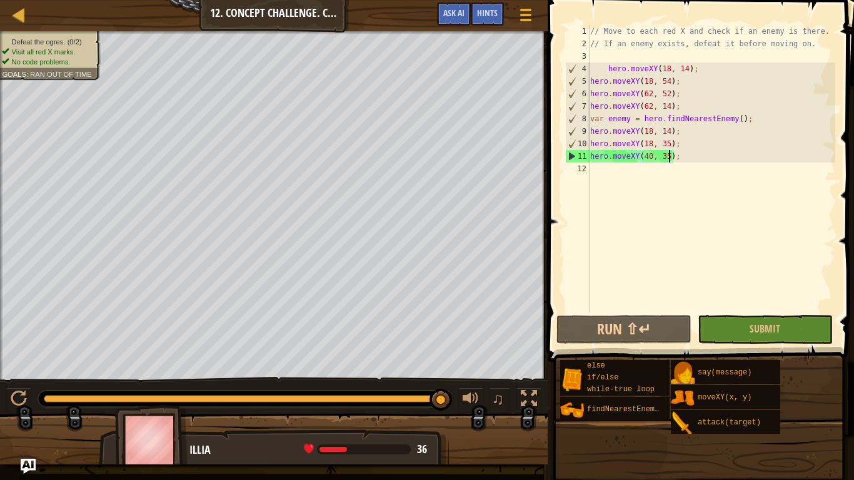
click at [668, 145] on div "// Move to each red X and check if an enemy is there. // If an enemy exists, de…" at bounding box center [712, 181] width 248 height 313
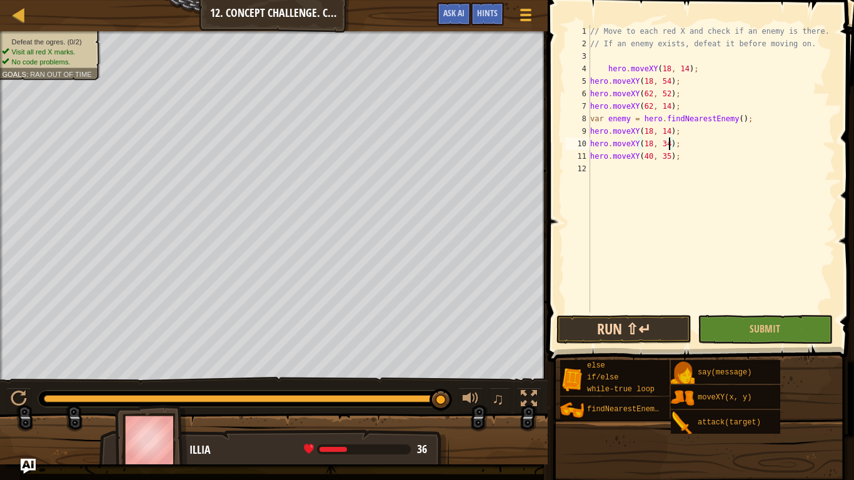
type textarea "hero.moveXY(18, 34);"
click at [649, 321] on button "Run ⇧↵" at bounding box center [624, 329] width 135 height 29
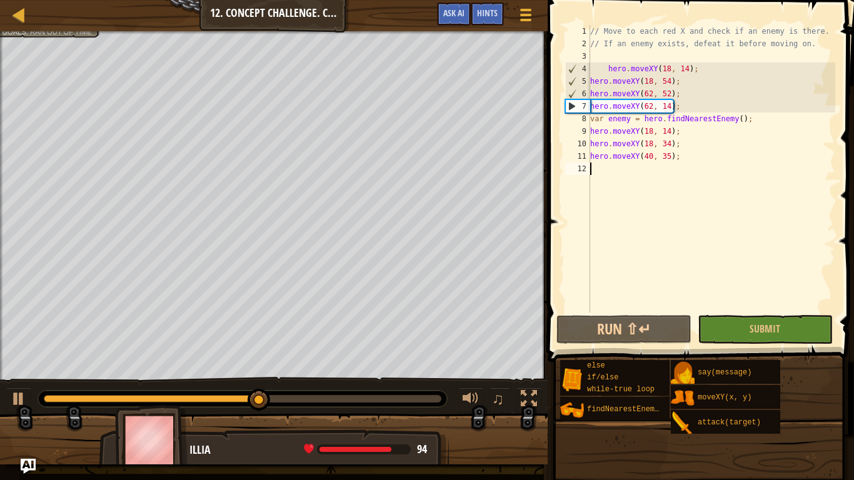
click at [594, 169] on div "// Move to each red X and check if an enemy is there. // If an enemy exists, de…" at bounding box center [712, 181] width 248 height 313
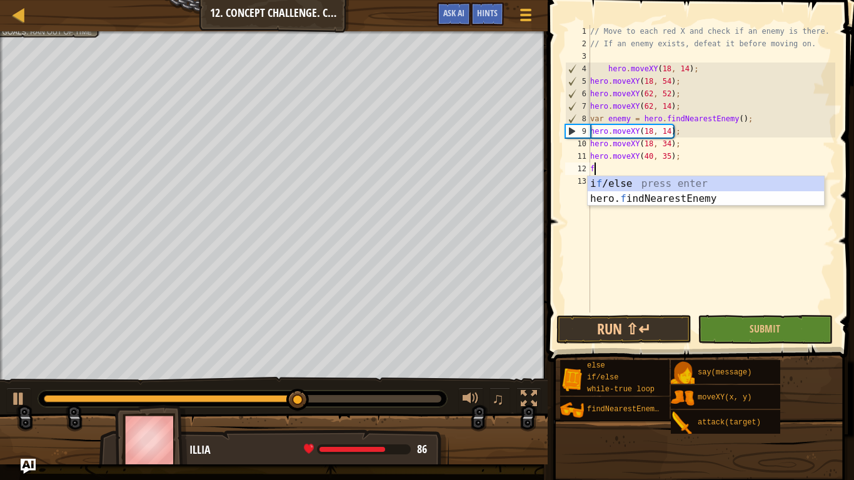
type textarea "fi"
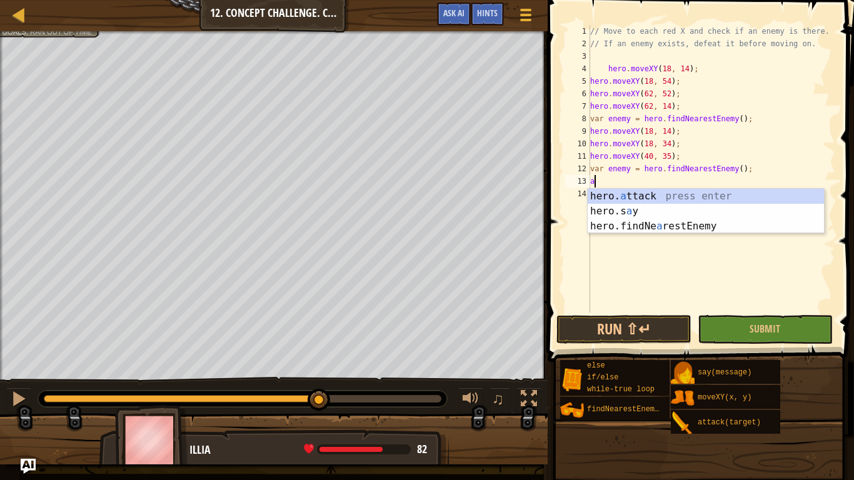
scroll to position [6, 1]
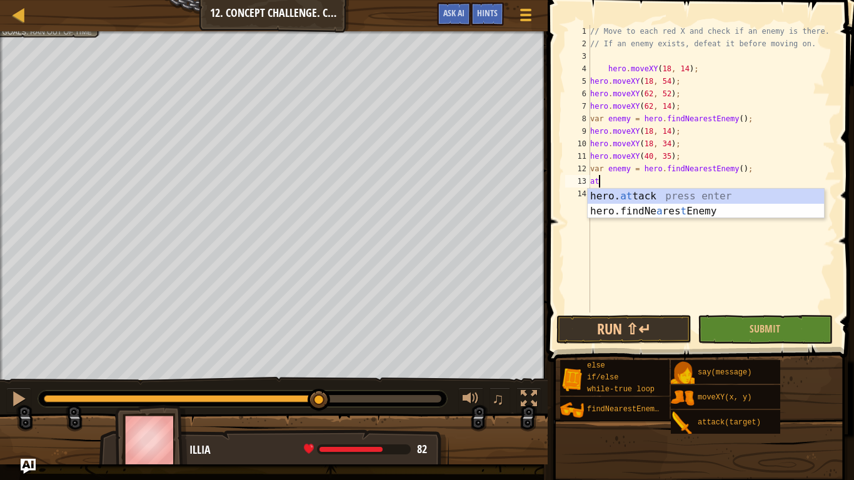
type textarea "hero.attack(enemy);"
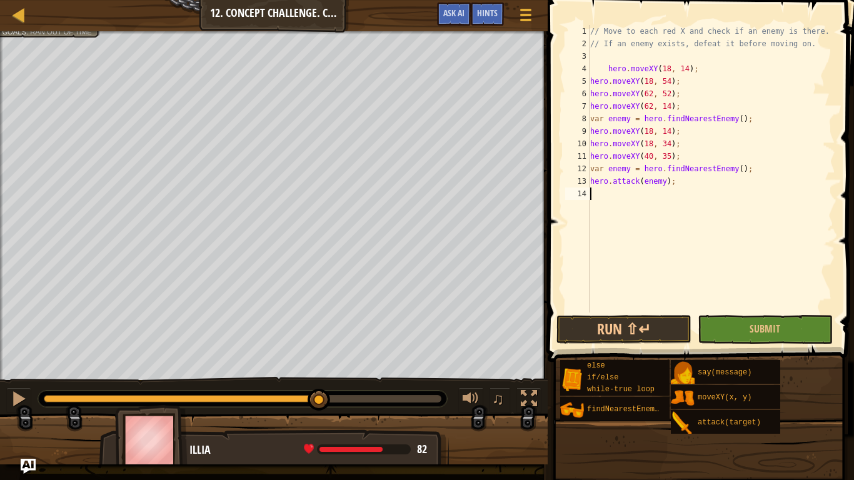
click at [595, 196] on div "// Move to each red X and check if an enemy is there. // If an enemy exists, de…" at bounding box center [712, 181] width 248 height 313
type textarea "fi"
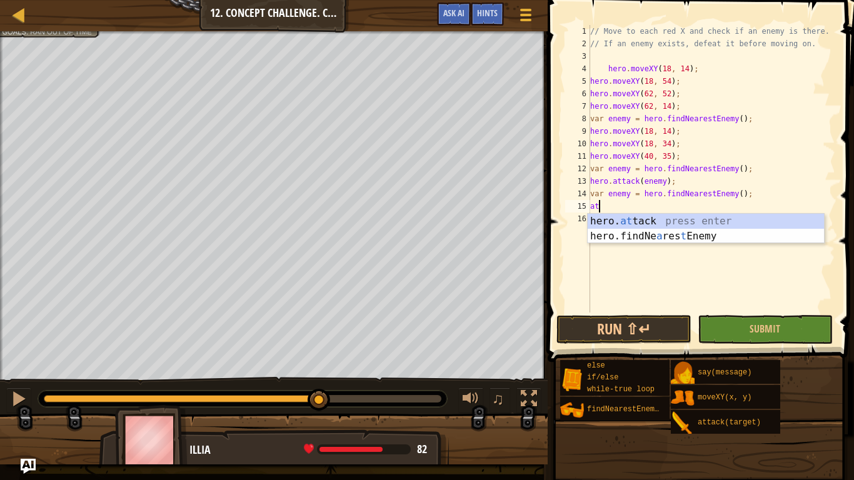
scroll to position [6, 1]
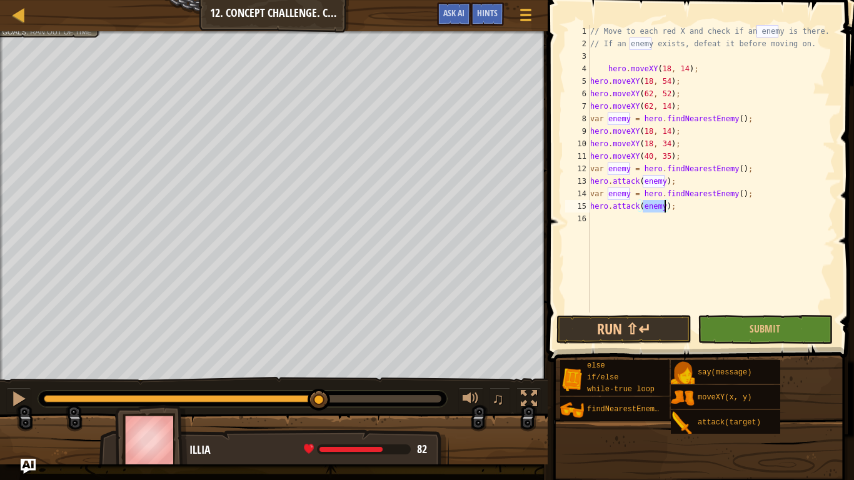
click at [675, 157] on div "// Move to each red X and check if an enemy is there. // If an enemy exists, de…" at bounding box center [712, 181] width 248 height 313
type textarea "hero.moveXY(40, 35);"
click at [677, 156] on div "// Move to each red X and check if an enemy is there. // If an enemy exists, de…" at bounding box center [712, 181] width 248 height 313
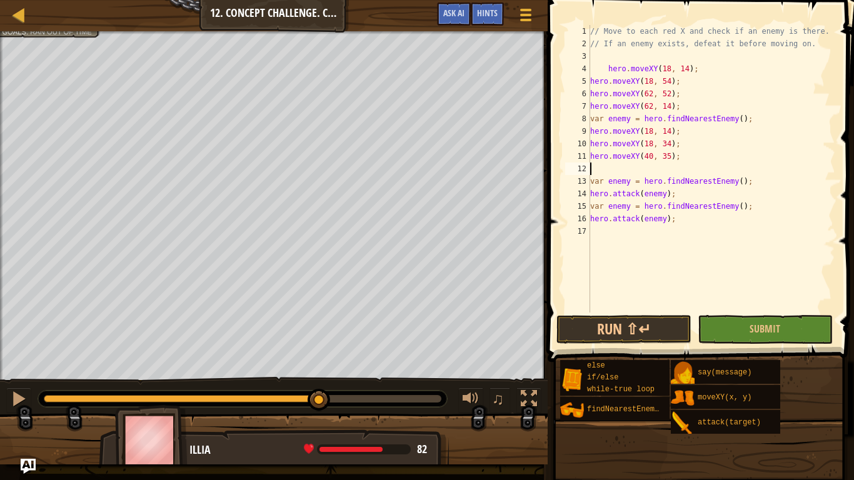
type textarea "w"
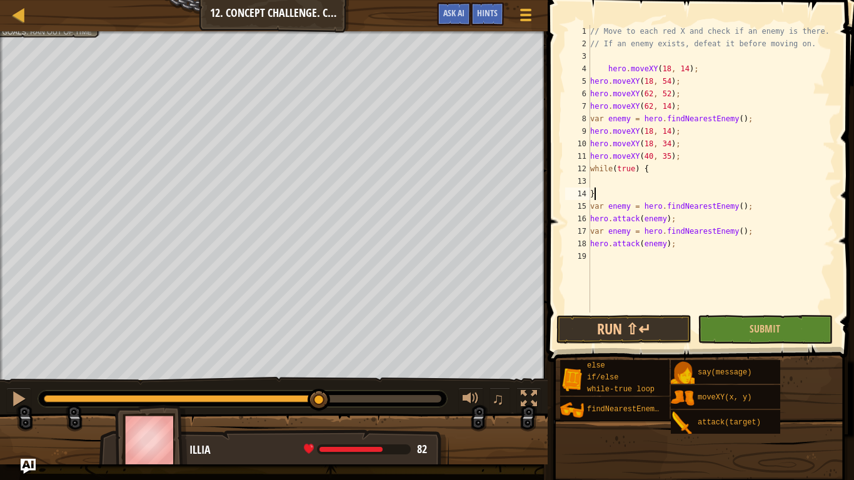
click at [598, 198] on div "// Move to each red X and check if an enemy is there. // If an enemy exists, de…" at bounding box center [712, 181] width 248 height 313
type textarea "}"
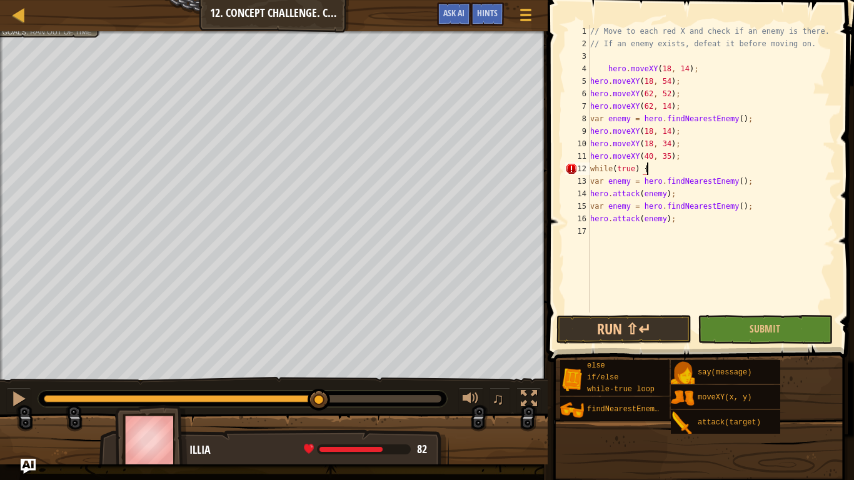
click at [677, 223] on div "// Move to each red X and check if an enemy is there. // If an enemy exists, de…" at bounding box center [712, 181] width 248 height 313
type textarea "hero.attack(enemy);}"
click at [650, 333] on button "Run ⇧↵" at bounding box center [624, 329] width 135 height 29
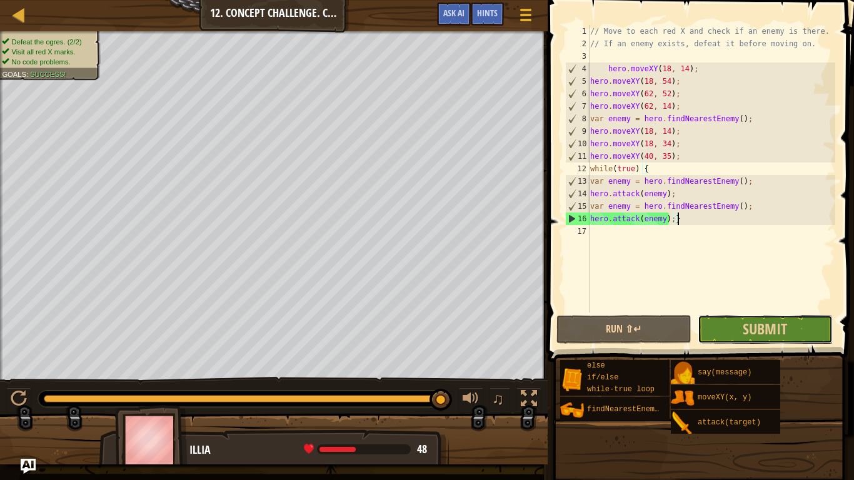
click at [737, 328] on button "Submit" at bounding box center [765, 329] width 135 height 29
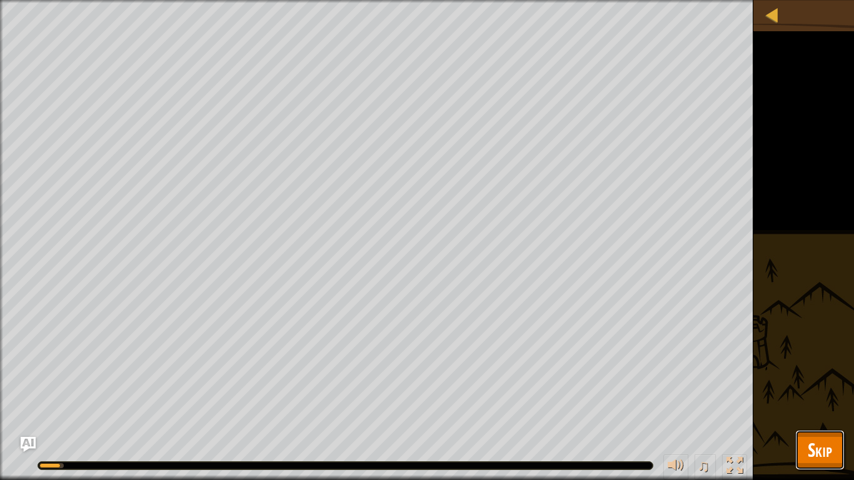
click at [816, 374] on span "Skip" at bounding box center [820, 450] width 24 height 26
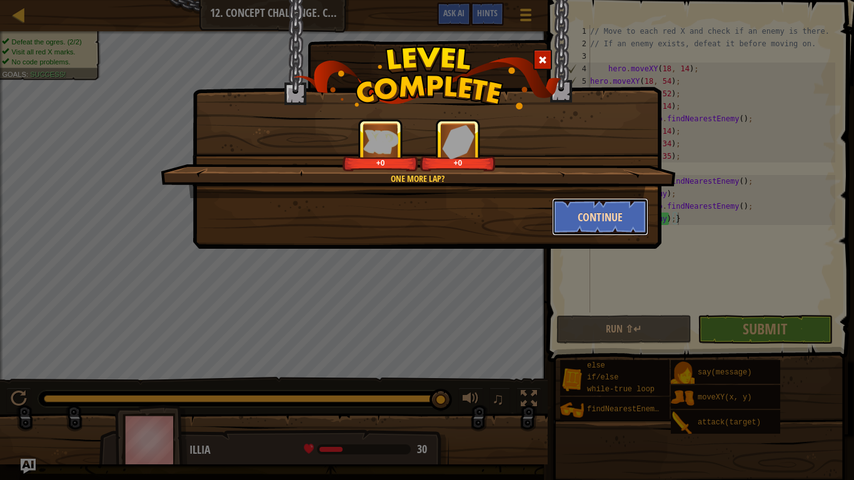
click at [607, 226] on button "Continue" at bounding box center [600, 217] width 97 height 38
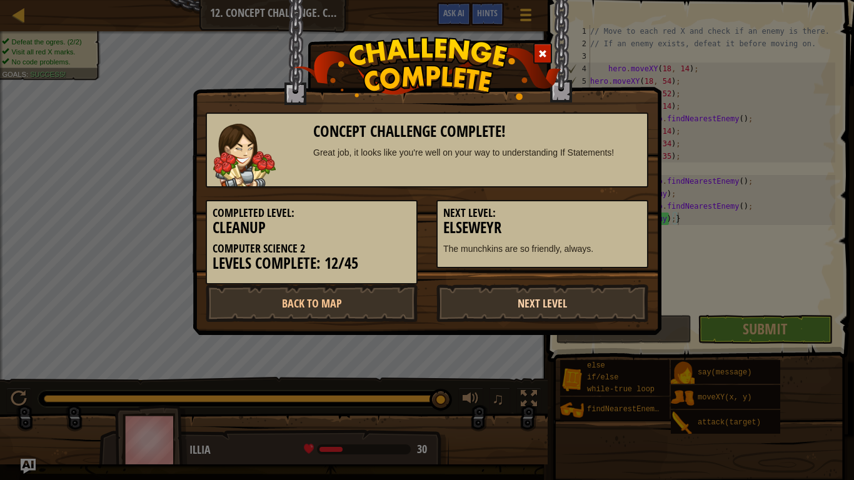
click at [548, 289] on link "Next Level" at bounding box center [543, 304] width 212 height 38
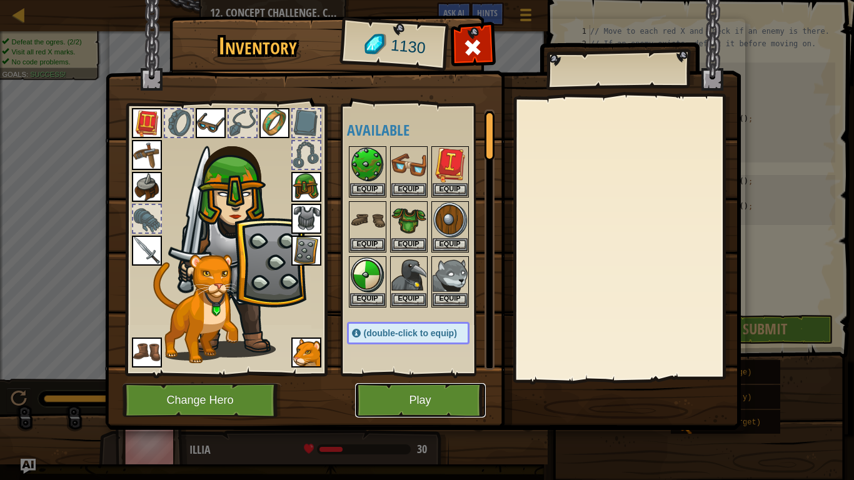
click at [424, 374] on button "Play" at bounding box center [420, 400] width 131 height 34
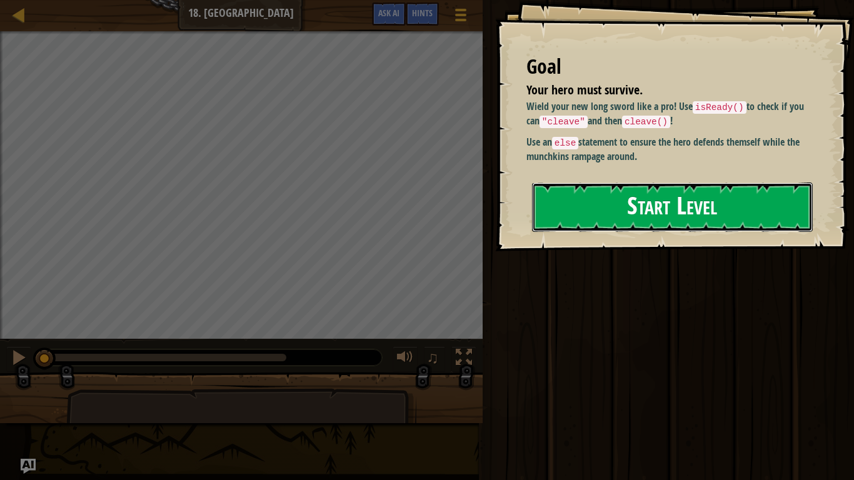
click at [582, 185] on button "Start Level" at bounding box center [672, 207] width 281 height 49
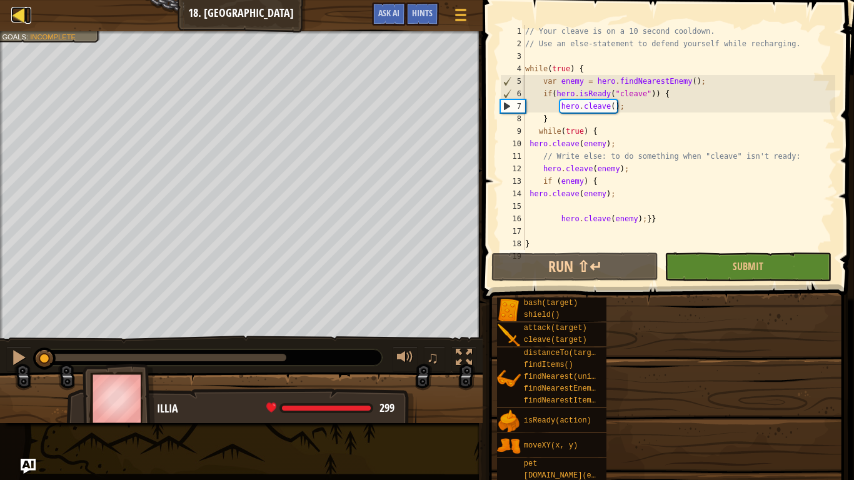
click at [23, 8] on div at bounding box center [19, 15] width 16 height 16
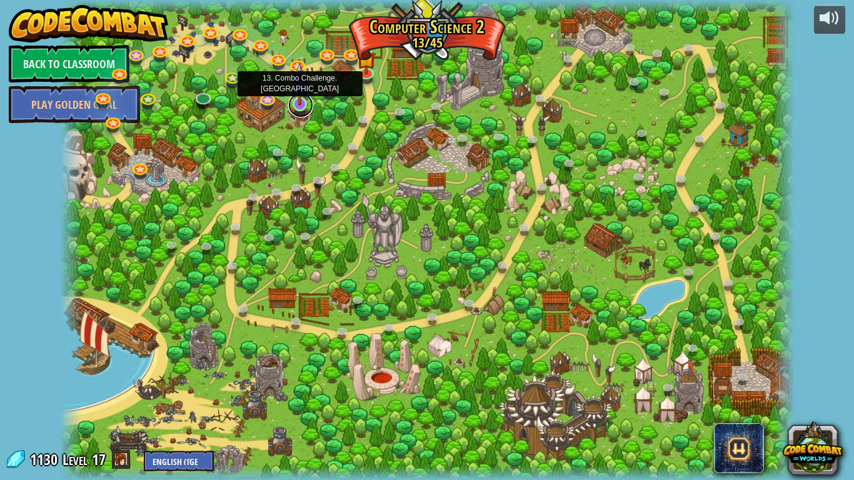
click at [298, 106] on link at bounding box center [300, 105] width 25 height 25
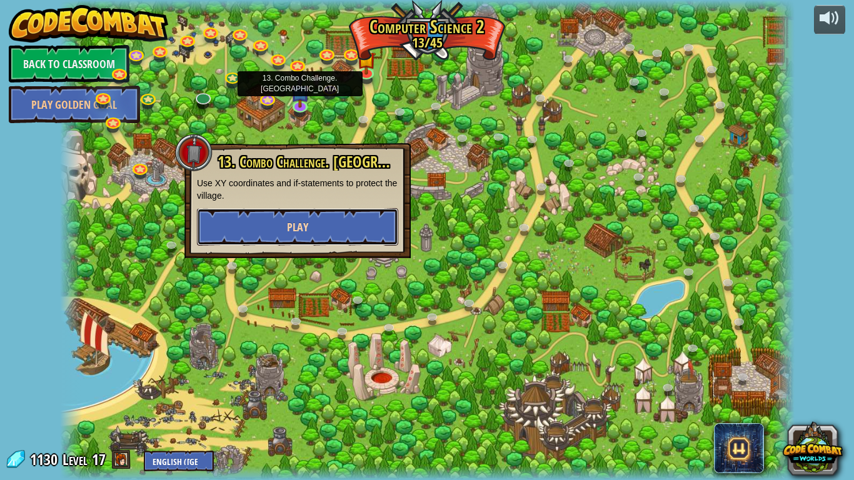
click at [326, 225] on button "Play" at bounding box center [297, 227] width 201 height 38
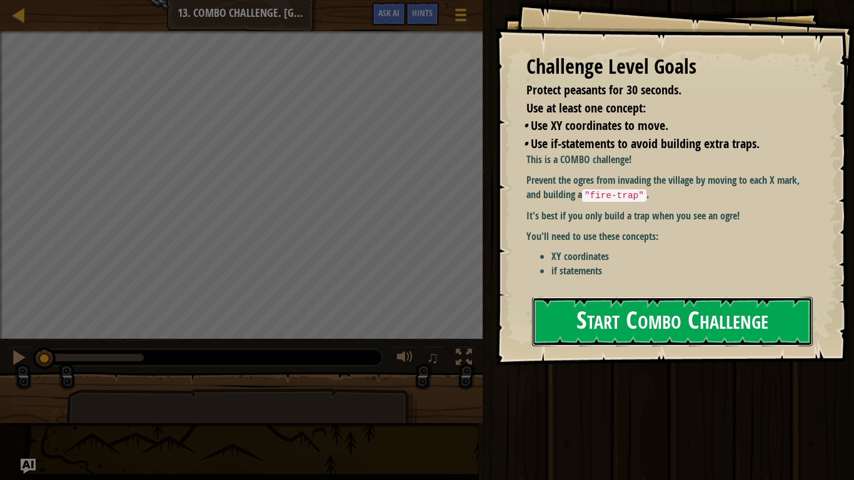
click at [570, 315] on button "Start Combo Challenge" at bounding box center [672, 321] width 281 height 49
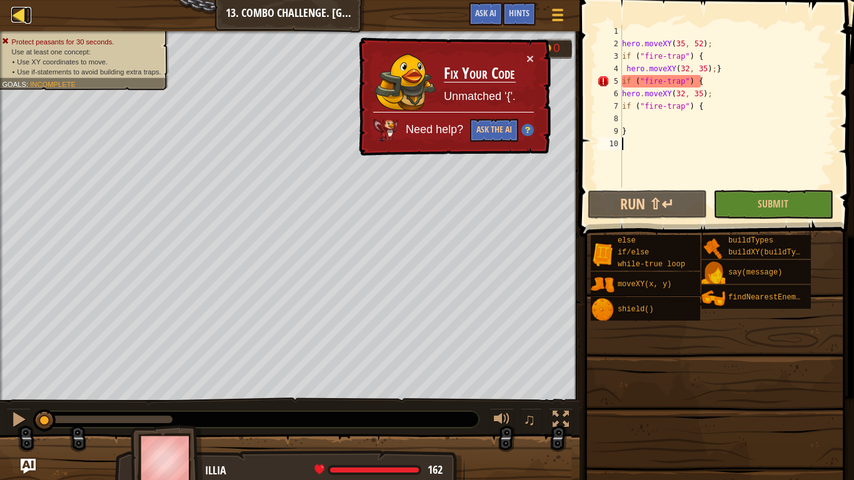
click at [24, 8] on div at bounding box center [19, 15] width 16 height 16
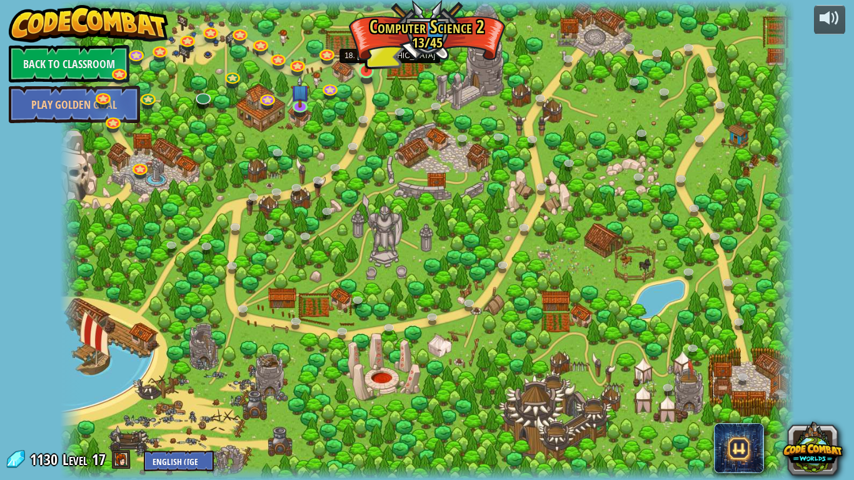
click at [367, 66] on img at bounding box center [366, 50] width 19 height 43
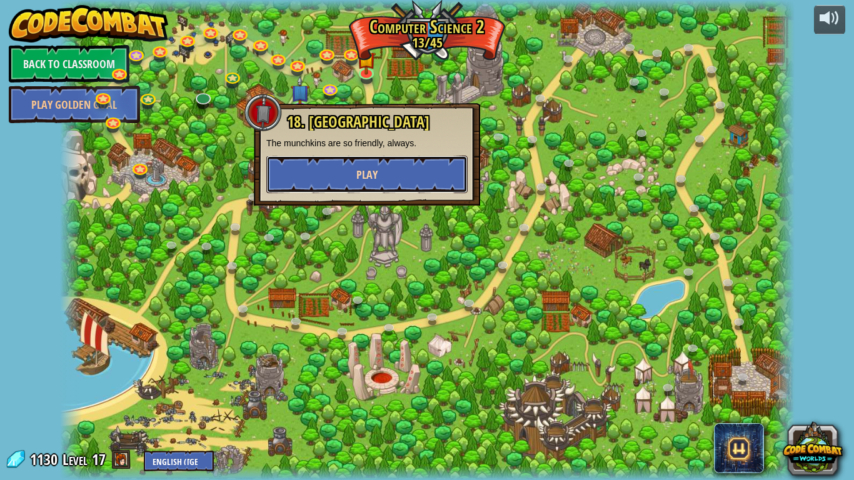
click at [365, 183] on button "Play" at bounding box center [366, 175] width 201 height 38
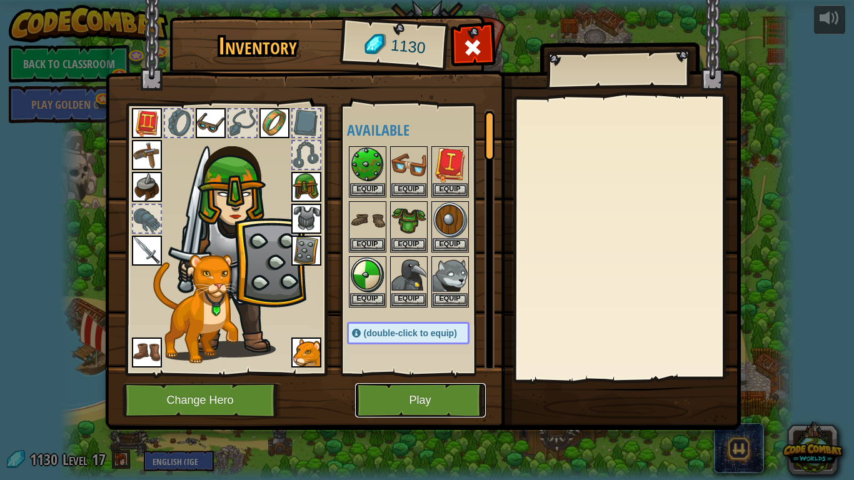
click at [422, 374] on button "Play" at bounding box center [420, 400] width 131 height 34
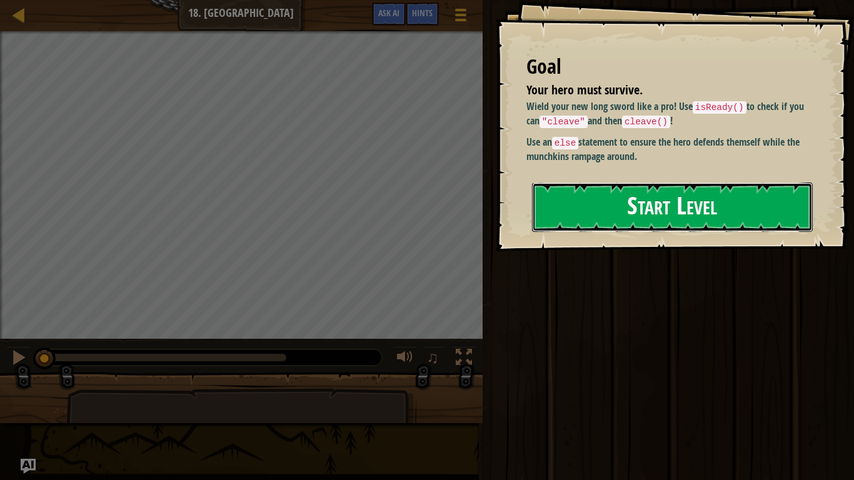
click at [701, 192] on button "Start Level" at bounding box center [672, 207] width 281 height 49
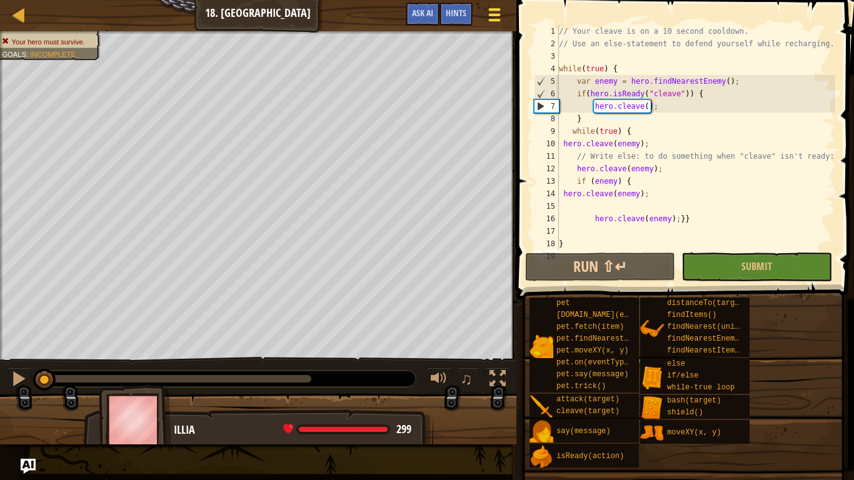
click at [484, 14] on button "Game Menu" at bounding box center [494, 17] width 33 height 31
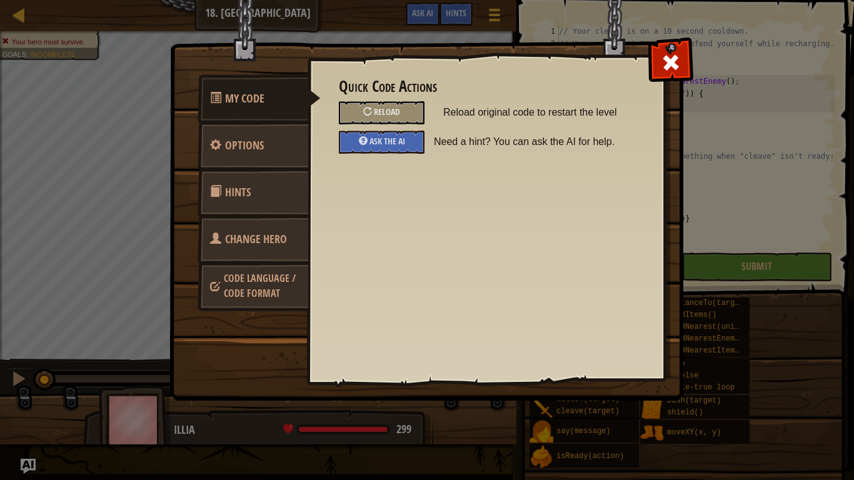
click at [388, 97] on div "Quick Code Actions Reload Reload original code to restart the level Ask the AI …" at bounding box center [486, 116] width 295 height 76
click at [389, 106] on span "Reload" at bounding box center [387, 112] width 26 height 12
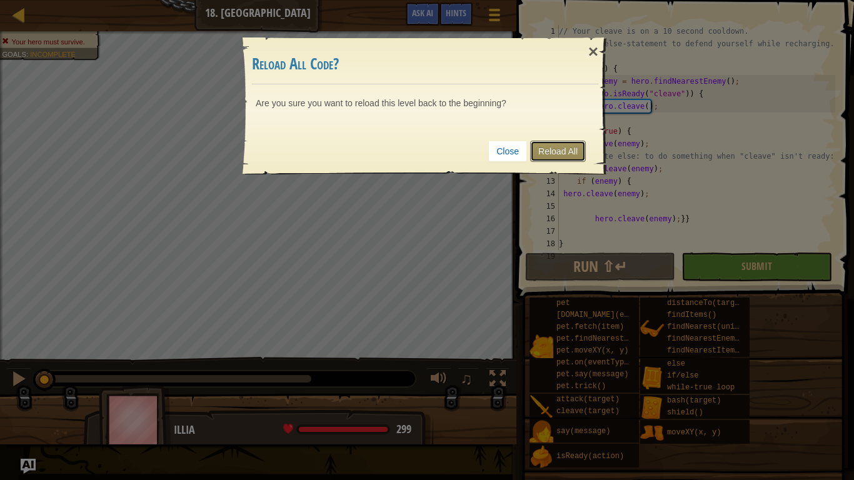
click at [564, 148] on link "Reload All" at bounding box center [558, 151] width 56 height 21
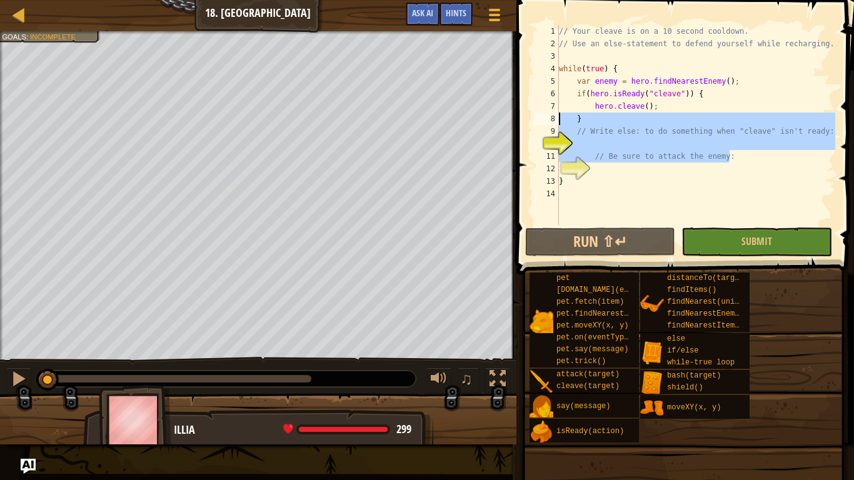
drag, startPoint x: 769, startPoint y: 158, endPoint x: 550, endPoint y: 120, distance: 222.2
click at [550, 120] on div "1 2 3 4 5 6 7 8 9 10 11 12 13 14 // Your cleave is on a 10 second cooldown. // …" at bounding box center [684, 125] width 304 height 200
type textarea "} // Write else: to do something when "cleave" isn't ready:"
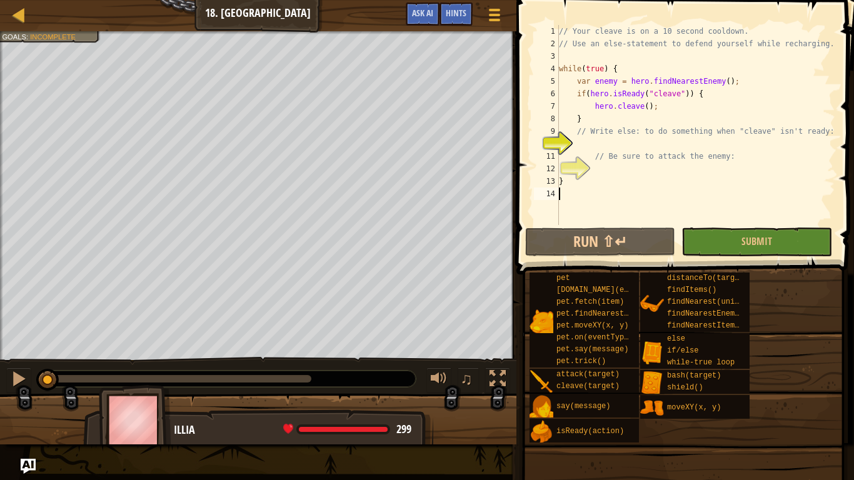
click at [560, 188] on div "// Your cleave is on a 10 second cooldown. // Use an else-statement to defend y…" at bounding box center [696, 137] width 279 height 225
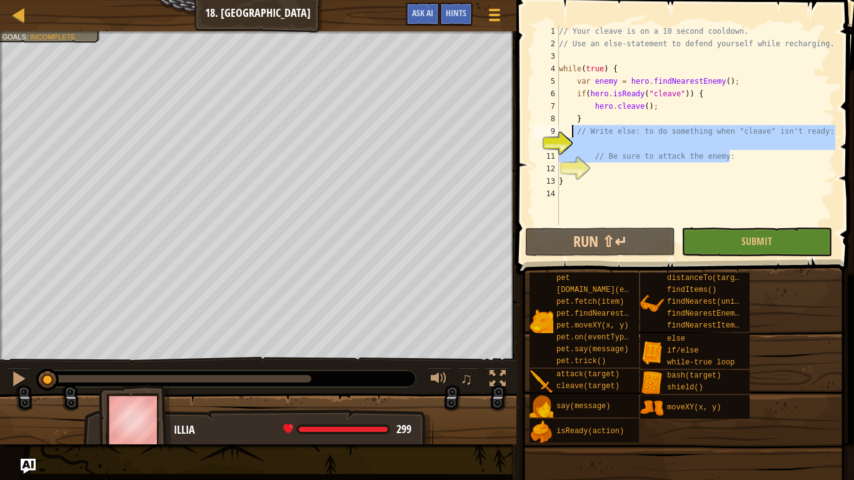
drag, startPoint x: 734, startPoint y: 154, endPoint x: 575, endPoint y: 133, distance: 160.3
click at [575, 133] on div "// Your cleave is on a 10 second cooldown. // Use an else-statement to defend y…" at bounding box center [696, 137] width 279 height 225
type textarea "// Write else: to do something when "cleave" isn't ready:"
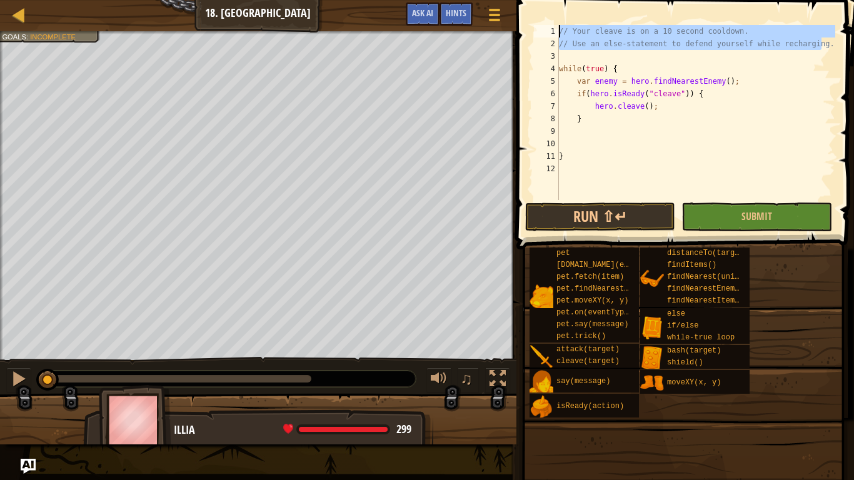
drag, startPoint x: 824, startPoint y: 48, endPoint x: 542, endPoint y: 0, distance: 285.4
click at [542, 6] on div "1 2 3 4 5 6 7 8 9 10 11 12 // Your cleave is on a 10 second cooldown. // Use an…" at bounding box center [683, 149] width 341 height 286
type textarea "."
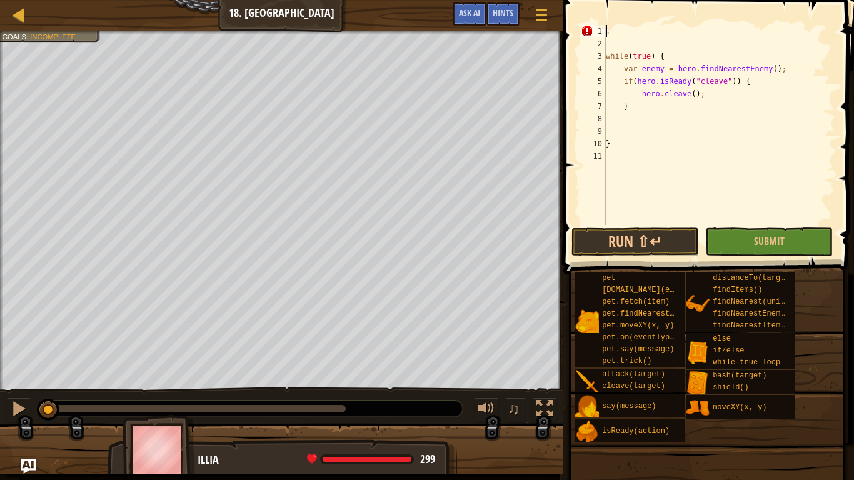
click at [615, 29] on div ". while ( true ) { var enemy = hero . findNearestEnemy ( ) ; if ( hero . isRead…" at bounding box center [720, 137] width 232 height 225
click at [607, 46] on div "while ( true ) { var enemy = hero . findNearestEnemy ( ) ; if ( hero . isReady …" at bounding box center [720, 137] width 232 height 225
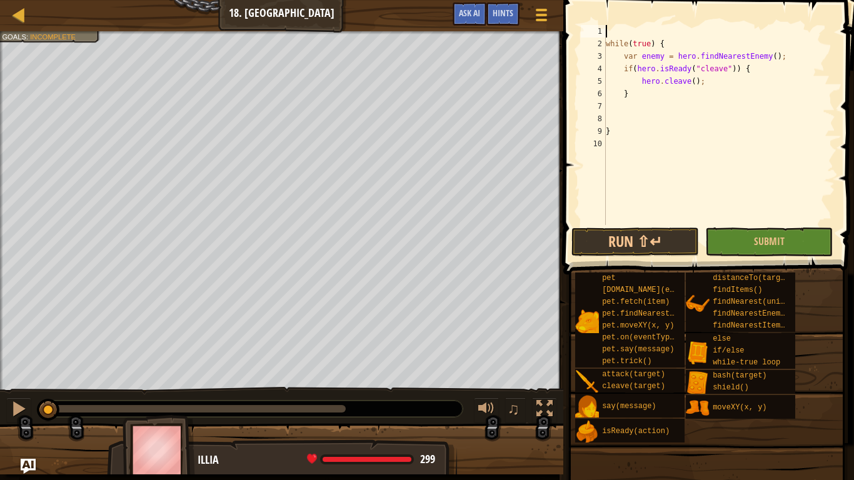
click at [607, 93] on div "while ( true ) { var enemy = hero . findNearestEnemy ( ) ; if ( hero . isReady …" at bounding box center [720, 137] width 232 height 225
type textarea "}"
click at [608, 119] on div "while ( true ) { var enemy = hero . findNearestEnemy ( ) ; if ( hero . isReady …" at bounding box center [720, 137] width 232 height 225
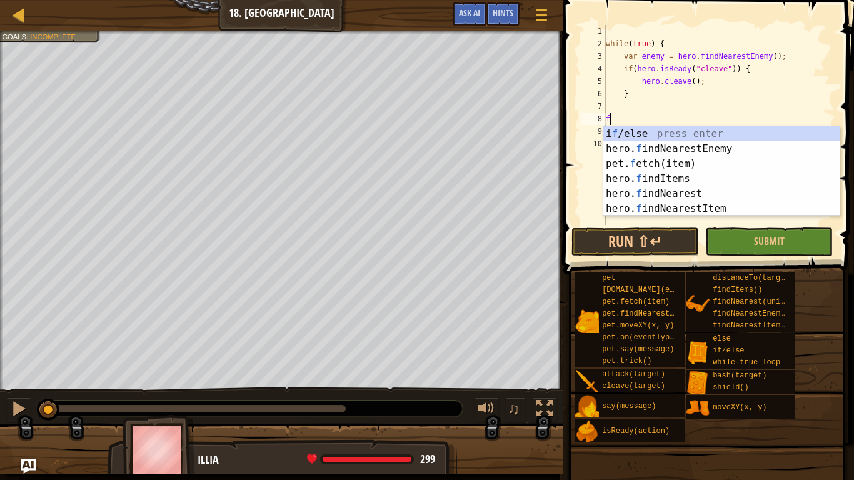
scroll to position [6, 1]
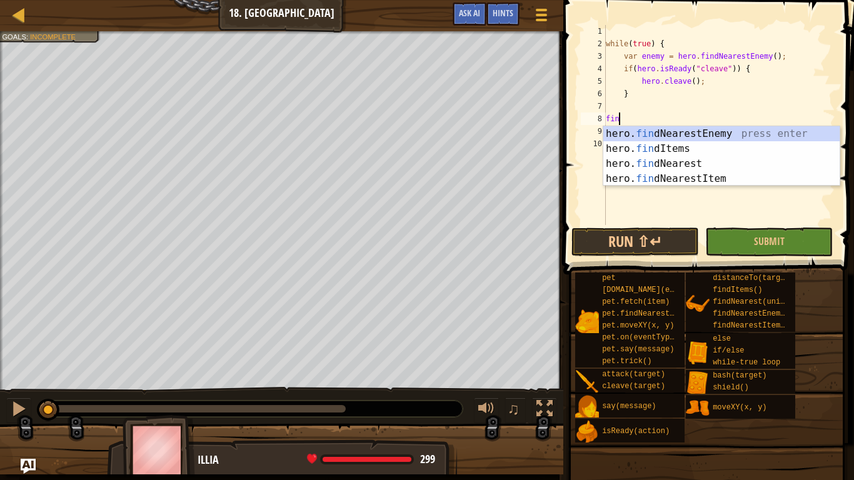
type textarea "fin"
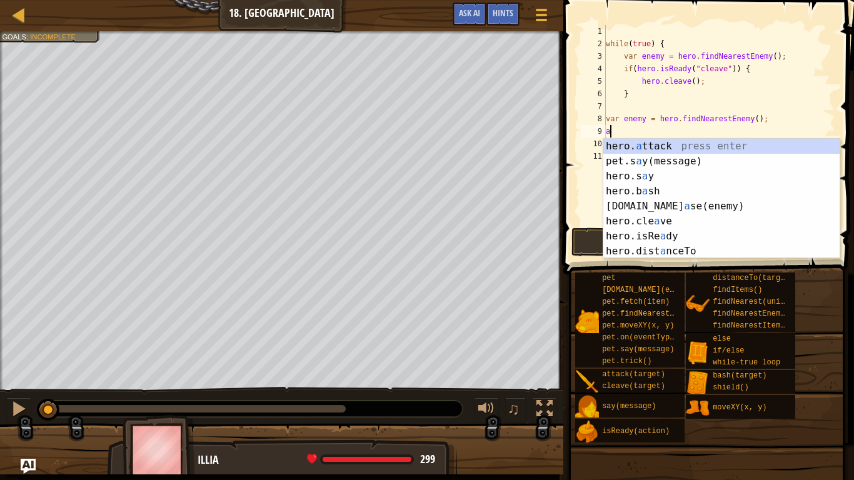
scroll to position [6, 1]
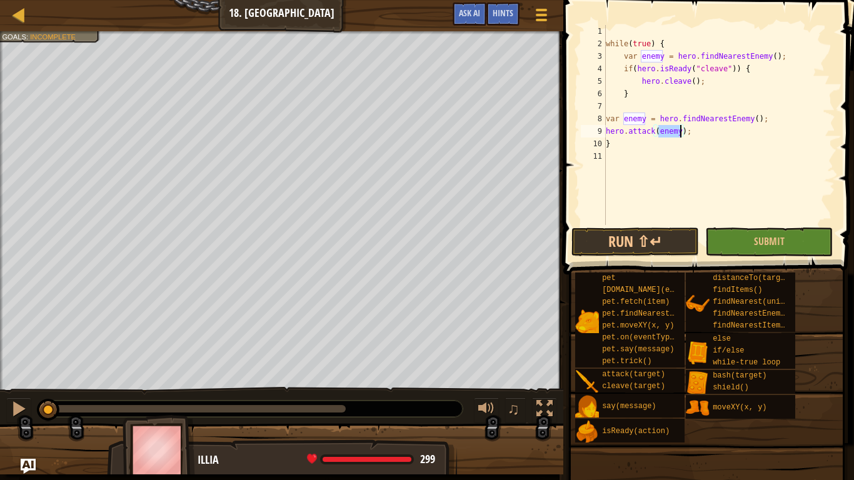
click at [617, 148] on div "while ( true ) { var enemy = hero . findNearestEnemy ( ) ; if ( hero . isReady …" at bounding box center [720, 137] width 232 height 225
type textarea "}"
click at [646, 236] on button "Run ⇧↵" at bounding box center [636, 242] width 128 height 29
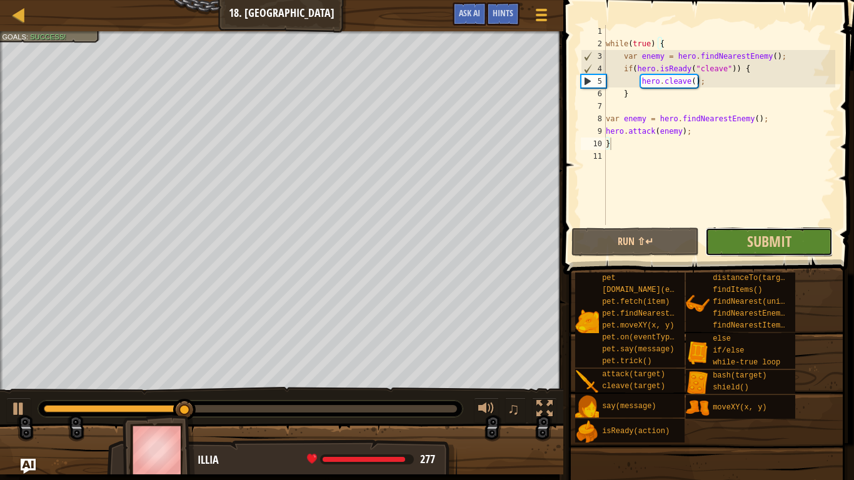
click at [804, 247] on button "Submit" at bounding box center [770, 242] width 128 height 29
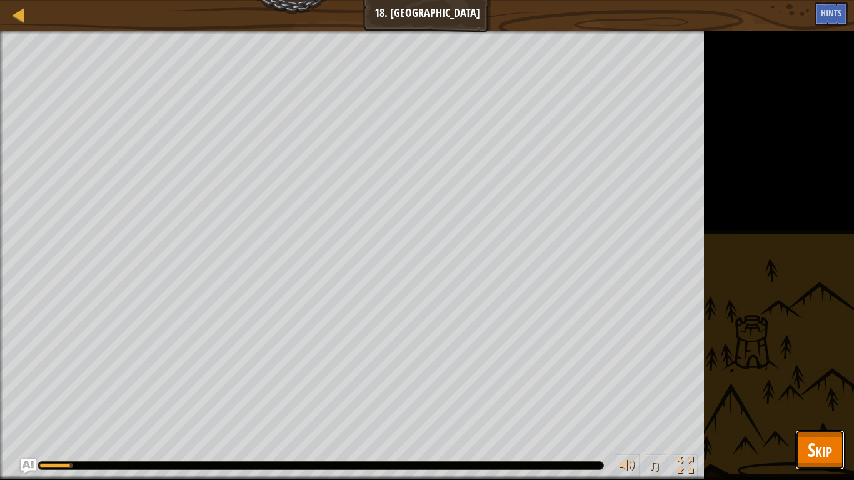
click at [826, 374] on span "Skip" at bounding box center [820, 450] width 24 height 26
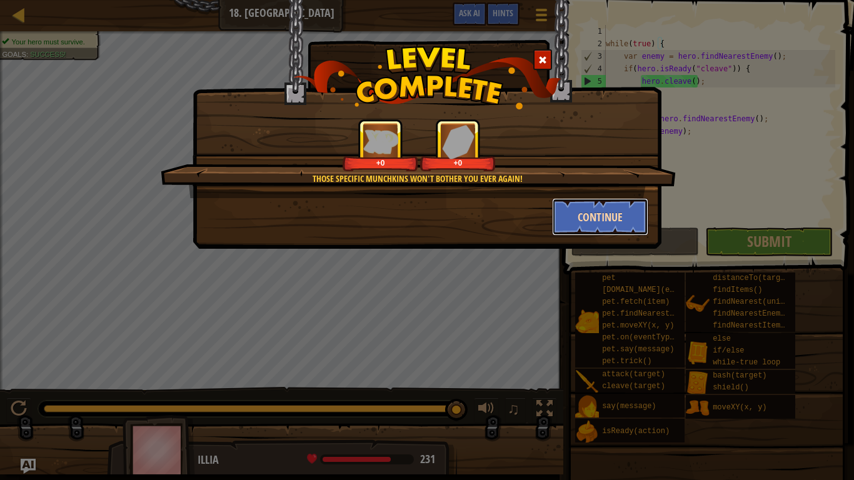
click at [562, 223] on button "Continue" at bounding box center [600, 217] width 97 height 38
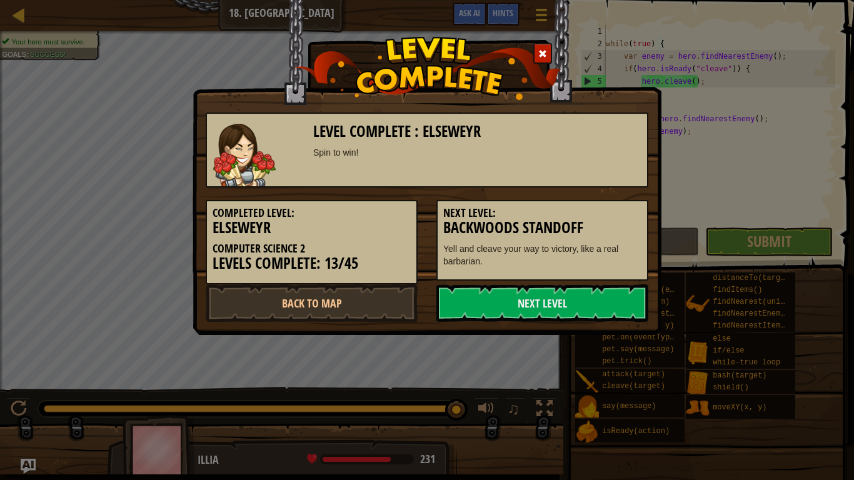
click at [562, 223] on h3 "Backwoods Standoff" at bounding box center [542, 228] width 198 height 17
click at [554, 291] on link "Next Level" at bounding box center [543, 304] width 212 height 38
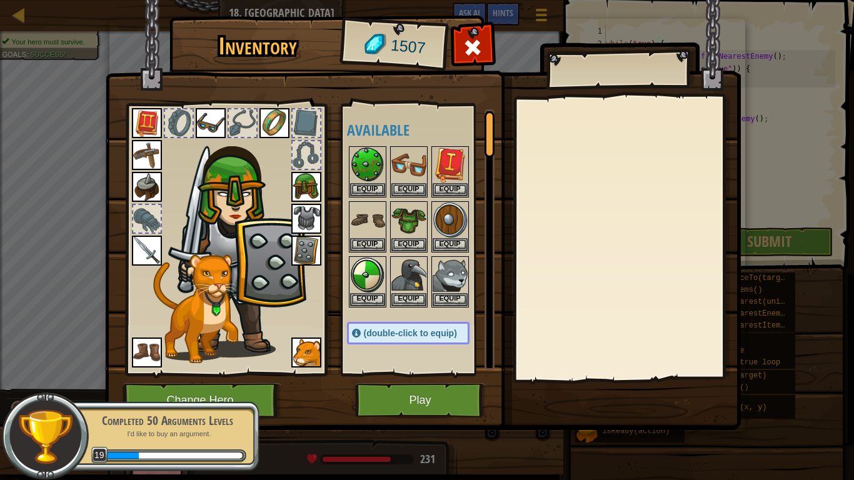
click at [442, 374] on div "Available Equip Equip Equip Equip Equip Equip Equip Equip Equip Equip Equip Equ…" at bounding box center [417, 240] width 153 height 272
click at [429, 374] on button "Play" at bounding box center [420, 400] width 131 height 34
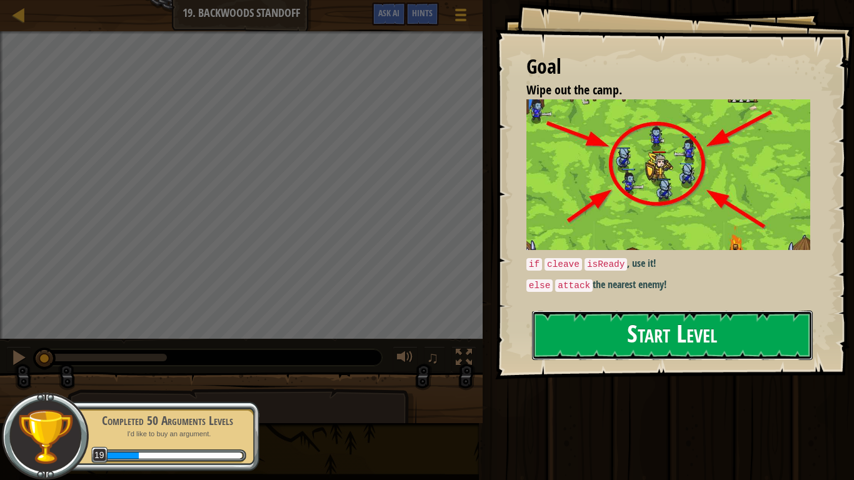
click at [610, 311] on button "Start Level" at bounding box center [672, 335] width 281 height 49
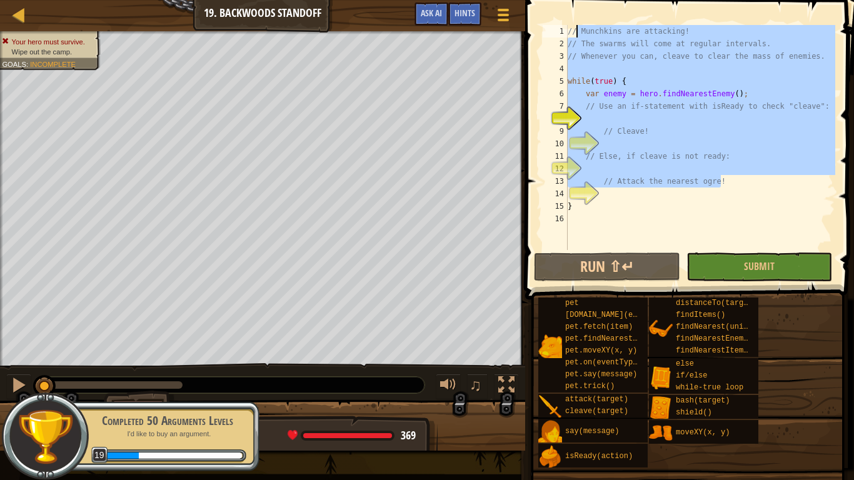
drag, startPoint x: 737, startPoint y: 179, endPoint x: 578, endPoint y: 33, distance: 216.5
click at [578, 33] on div "// Munchkins are attacking! // The swarms will come at regular intervals. // Wh…" at bounding box center [700, 150] width 270 height 250
click at [569, 29] on div "// Munchkins are attacking! // The swarms will come at regular intervals. // Wh…" at bounding box center [700, 150] width 270 height 250
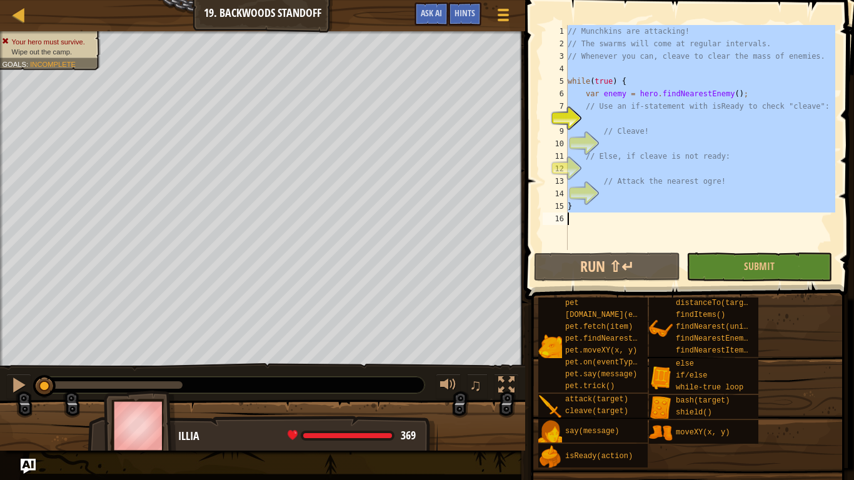
drag, startPoint x: 569, startPoint y: 29, endPoint x: 757, endPoint y: 235, distance: 279.4
click at [757, 235] on div "// Munchkins are attacking! // The swarms will come at regular intervals. // Wh…" at bounding box center [700, 150] width 270 height 250
type textarea "}"
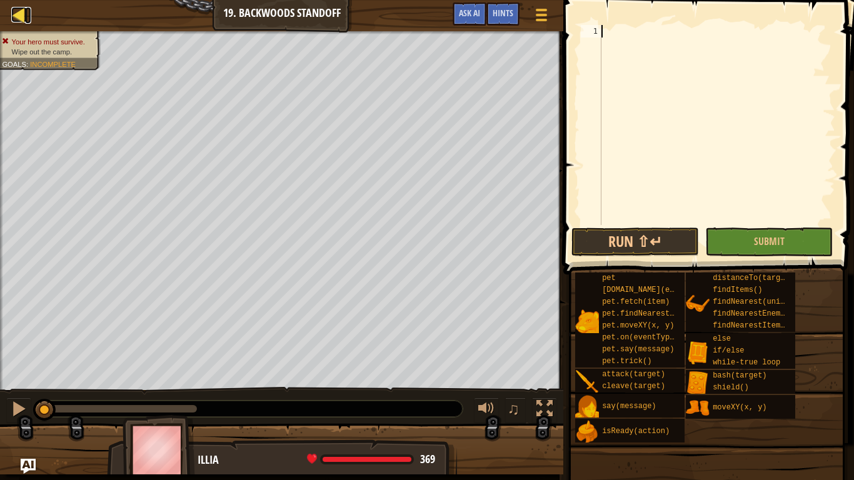
click at [12, 7] on div at bounding box center [19, 15] width 16 height 16
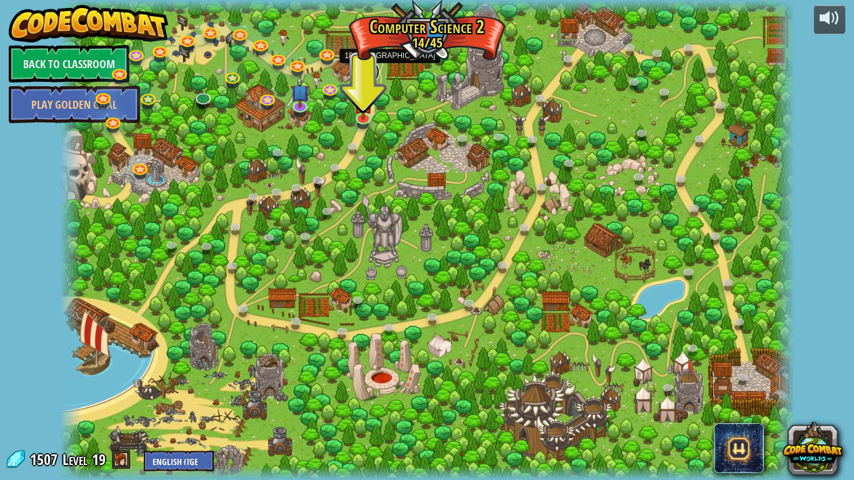
click at [365, 74] on link at bounding box center [367, 71] width 25 height 25
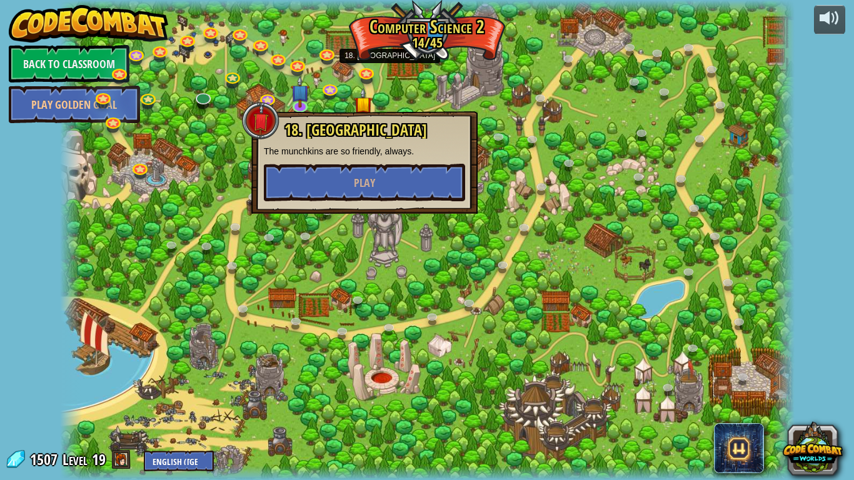
click at [365, 161] on div "18. [PERSON_NAME] The munchkins are so friendly, always. Play" at bounding box center [364, 161] width 201 height 79
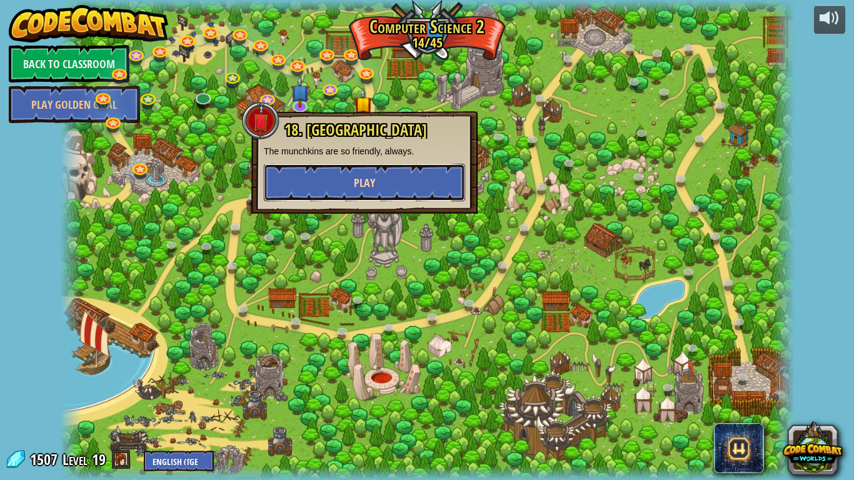
click at [362, 180] on span "Play" at bounding box center [364, 183] width 21 height 16
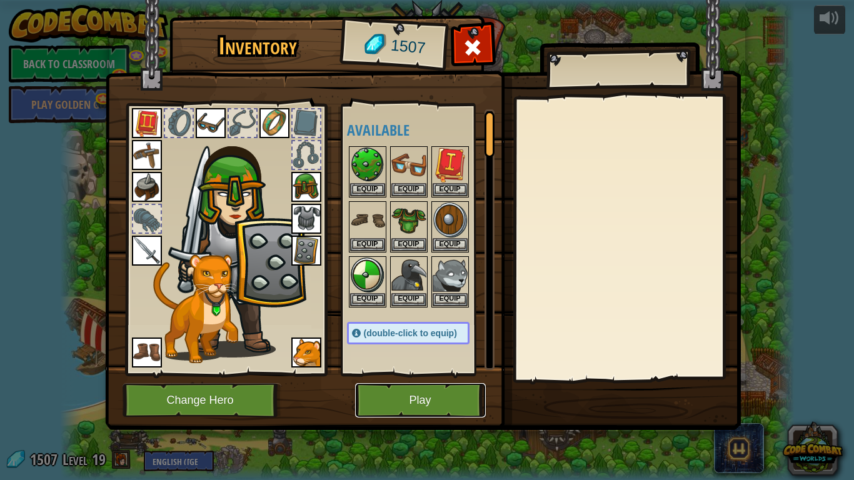
click at [444, 374] on button "Play" at bounding box center [420, 400] width 131 height 34
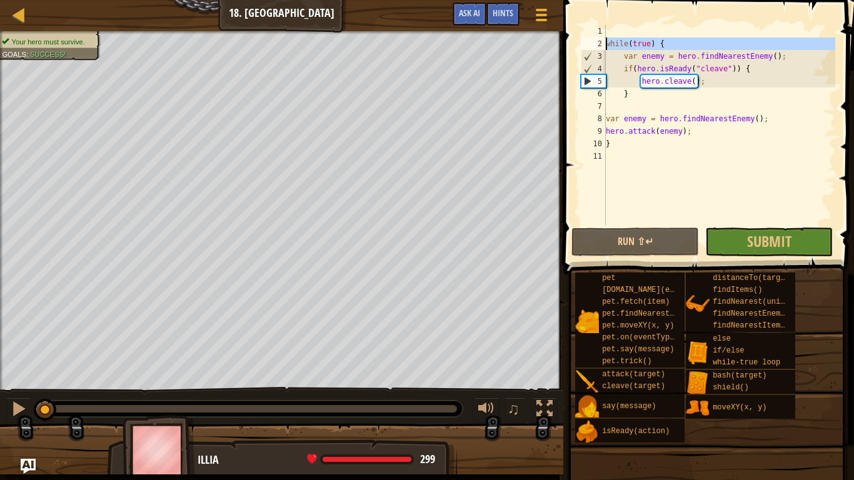
click at [604, 44] on div "2" at bounding box center [593, 44] width 25 height 13
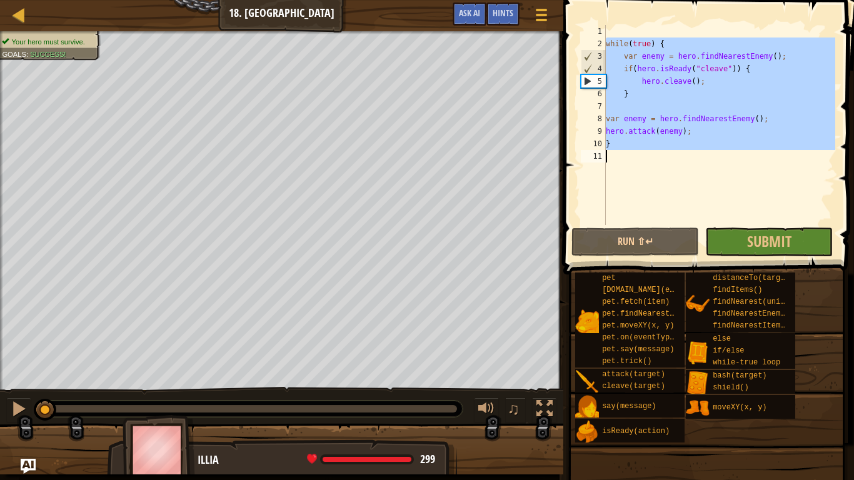
drag, startPoint x: 603, startPoint y: 41, endPoint x: 772, endPoint y: 167, distance: 211.4
click at [772, 167] on div "while(true) { 1 2 3 4 5 6 7 8 9 10 11 while ( true ) { var enemy = hero . findN…" at bounding box center [707, 125] width 257 height 200
type textarea "}"
click at [772, 167] on div "while ( true ) { var enemy = hero . findNearestEnemy ( ) ; if ( hero . isReady …" at bounding box center [720, 125] width 232 height 200
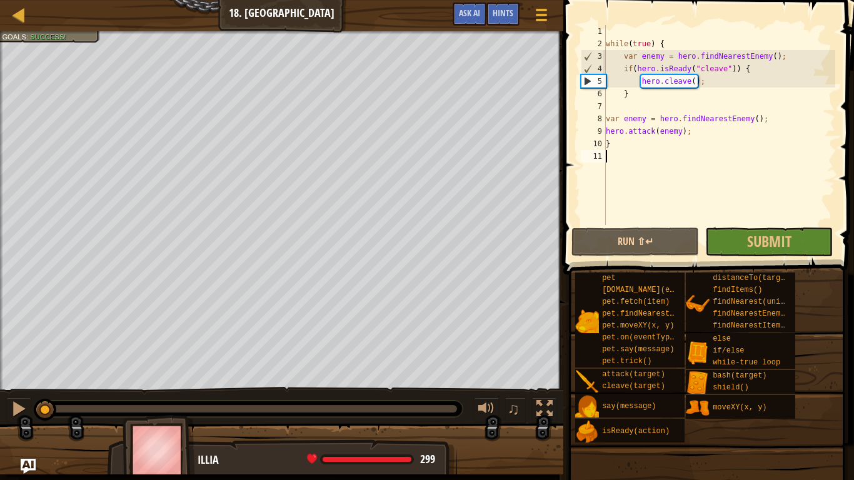
click at [22, 26] on div "Map Computer Science 2 18. Elseweyr Game Menu Done Hints Ask AI" at bounding box center [282, 15] width 564 height 31
click at [19, 20] on div at bounding box center [19, 15] width 16 height 16
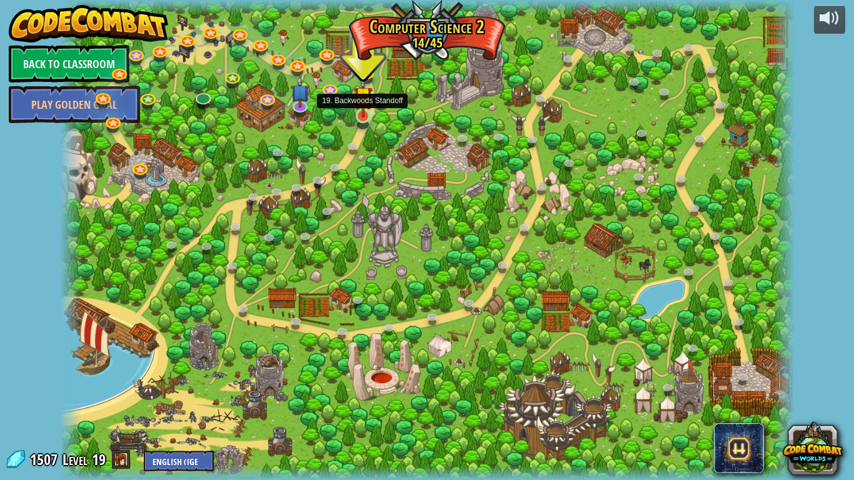
click at [363, 108] on img at bounding box center [363, 95] width 19 height 43
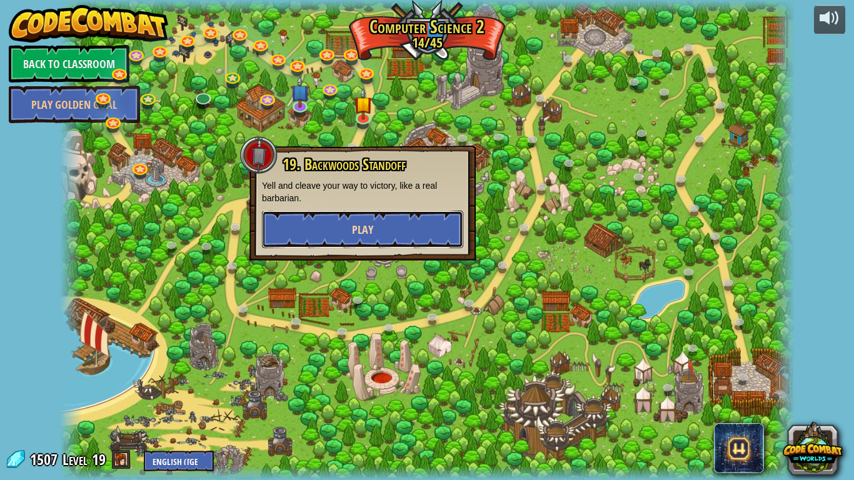
click at [365, 226] on span "Play" at bounding box center [362, 230] width 21 height 16
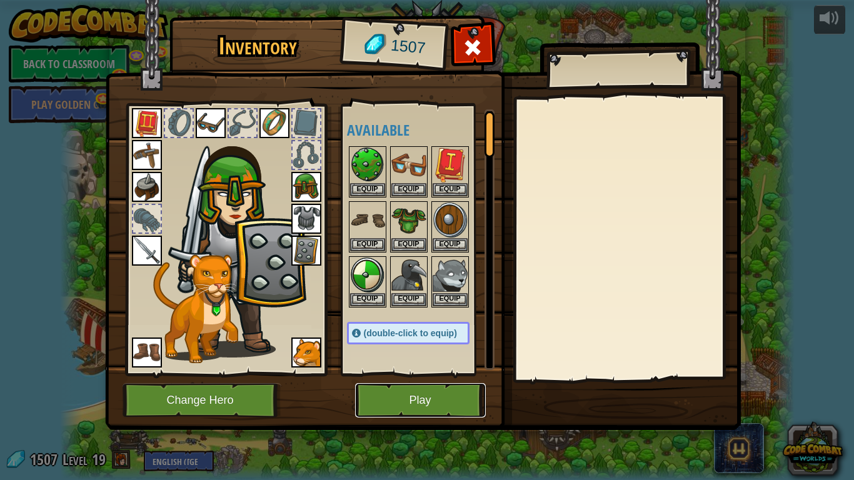
click at [427, 374] on button "Play" at bounding box center [420, 400] width 131 height 34
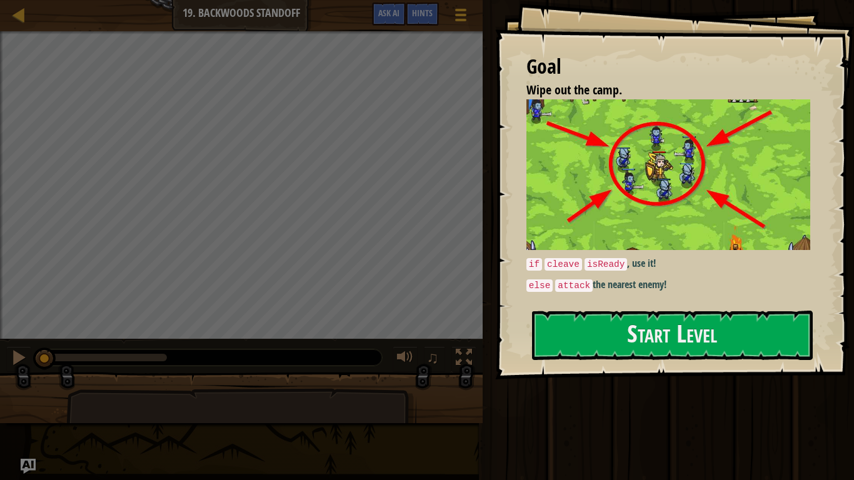
click at [642, 200] on img at bounding box center [669, 174] width 284 height 151
click at [636, 339] on button "Start Level" at bounding box center [672, 335] width 281 height 49
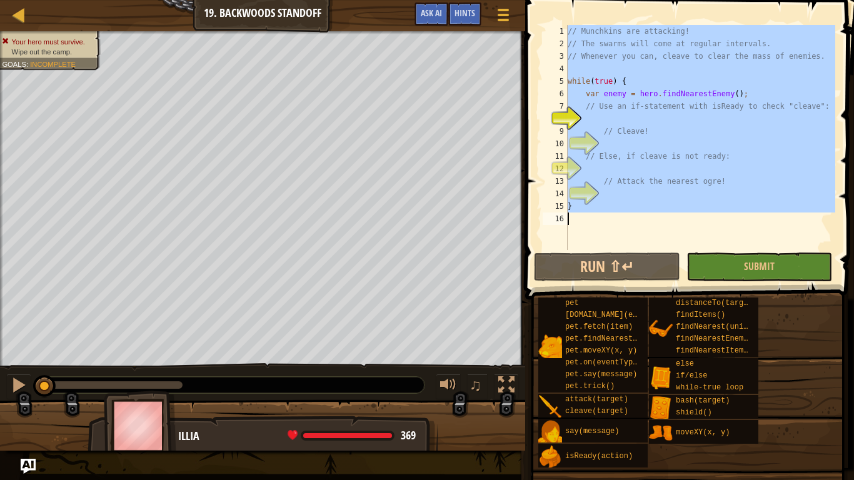
drag, startPoint x: 568, startPoint y: 30, endPoint x: 845, endPoint y: 226, distance: 339.6
click at [845, 226] on div "1 2 3 4 5 6 7 8 9 10 11 12 13 14 15 16 // Munchkins are attacking! // The swarm…" at bounding box center [688, 174] width 333 height 336
type textarea "}"
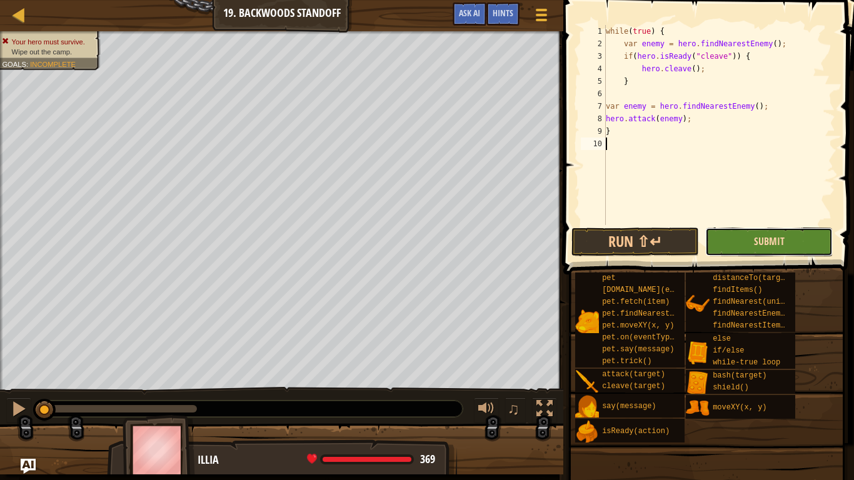
click at [779, 236] on span "Submit" at bounding box center [769, 242] width 31 height 14
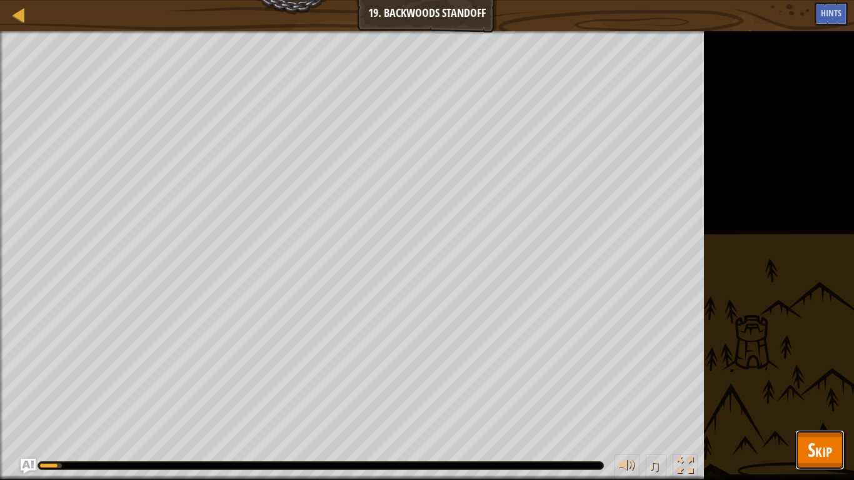
click at [837, 374] on button "Skip" at bounding box center [820, 450] width 49 height 40
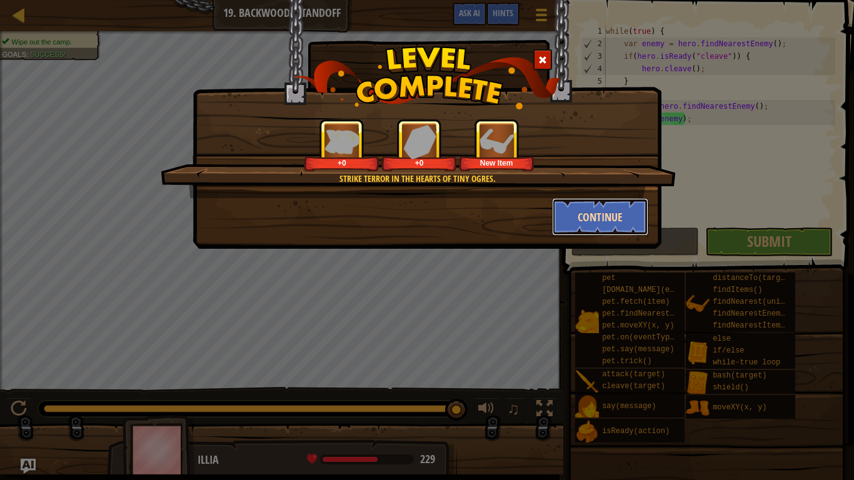
click at [578, 221] on button "Continue" at bounding box center [600, 217] width 97 height 38
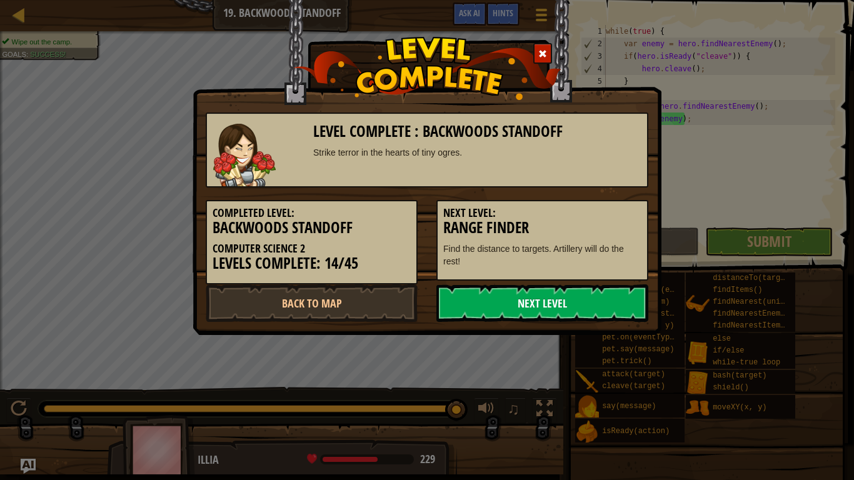
click at [538, 288] on link "Next Level" at bounding box center [543, 304] width 212 height 38
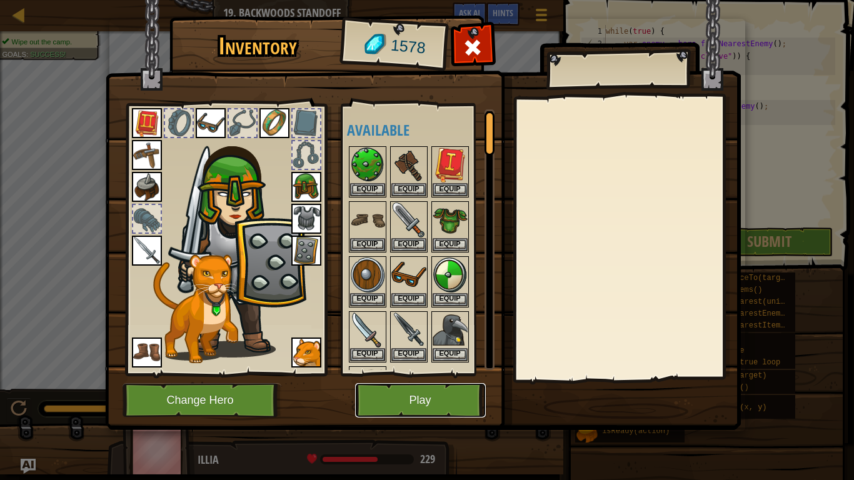
click at [432, 374] on button "Play" at bounding box center [420, 400] width 131 height 34
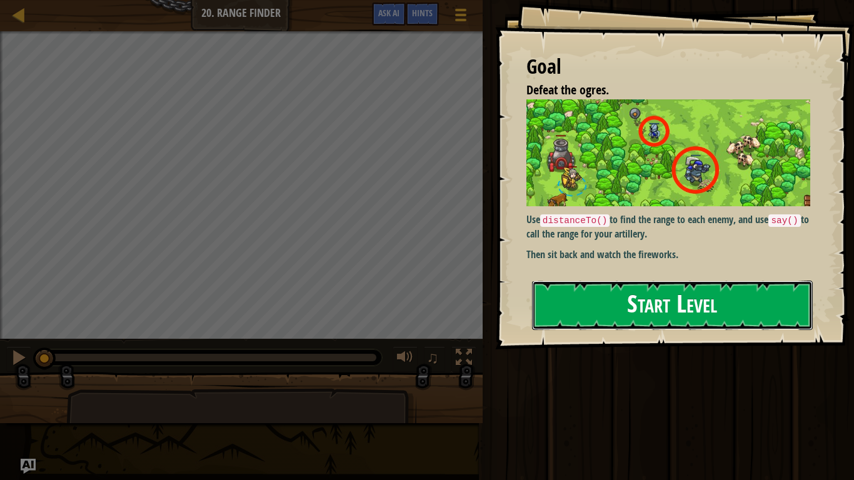
click at [630, 308] on button "Start Level" at bounding box center [672, 305] width 281 height 49
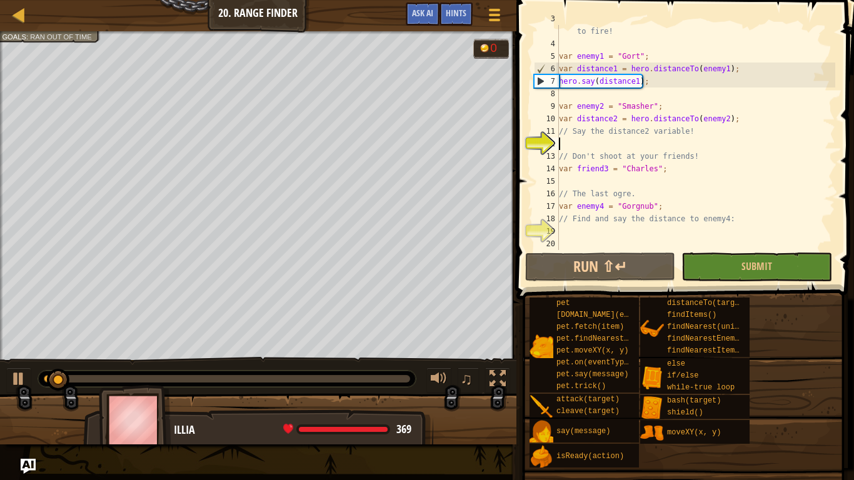
scroll to position [38, 0]
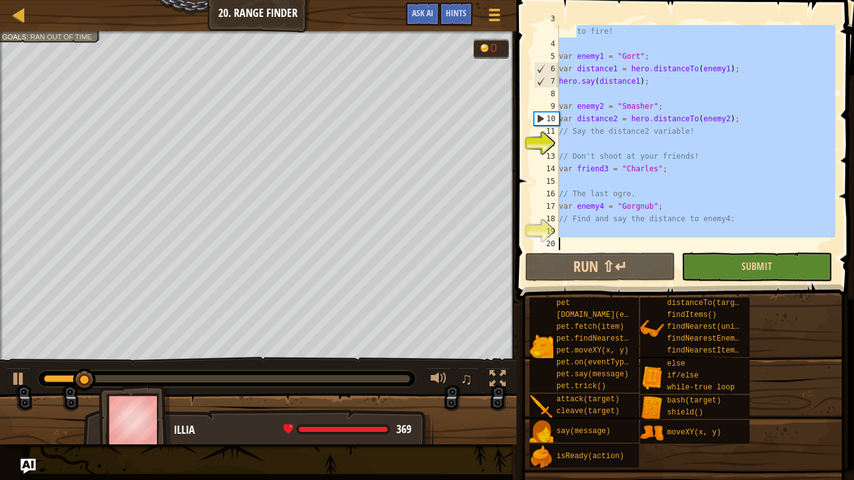
drag, startPoint x: 567, startPoint y: 29, endPoint x: 809, endPoint y: 263, distance: 336.6
click at [809, 263] on div "3 4 5 6 7 8 9 10 11 12 13 14 15 16 17 18 19 20 // Say the distance for each ene…" at bounding box center [683, 174] width 341 height 336
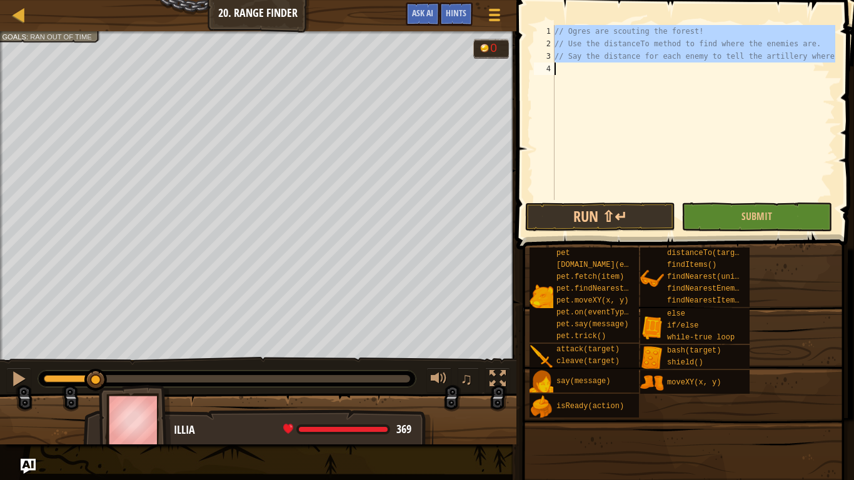
drag, startPoint x: 555, startPoint y: 27, endPoint x: 853, endPoint y: 114, distance: 310.7
click at [853, 114] on div "// Say the distance for each enemy to tell the artillery where 1 2 3 4 // Ogres…" at bounding box center [683, 149] width 341 height 286
type textarea "// Say the distance for each enemy to tell the artillery where"
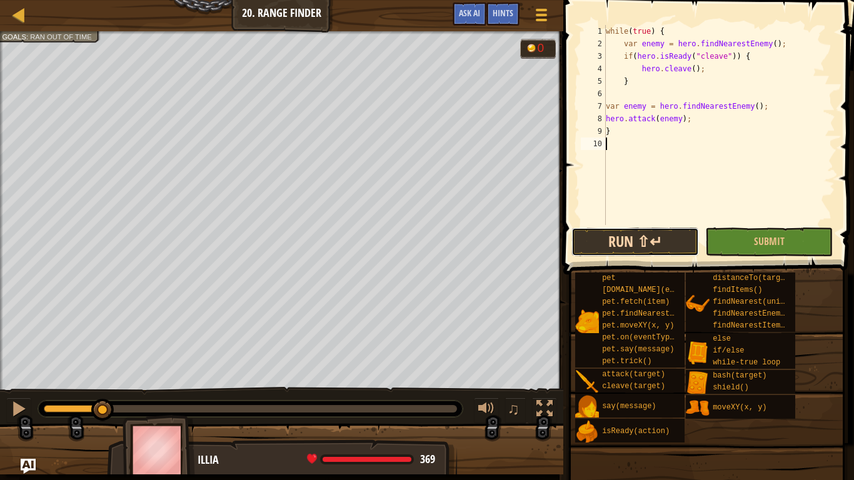
click at [666, 238] on button "Run ⇧↵" at bounding box center [636, 242] width 128 height 29
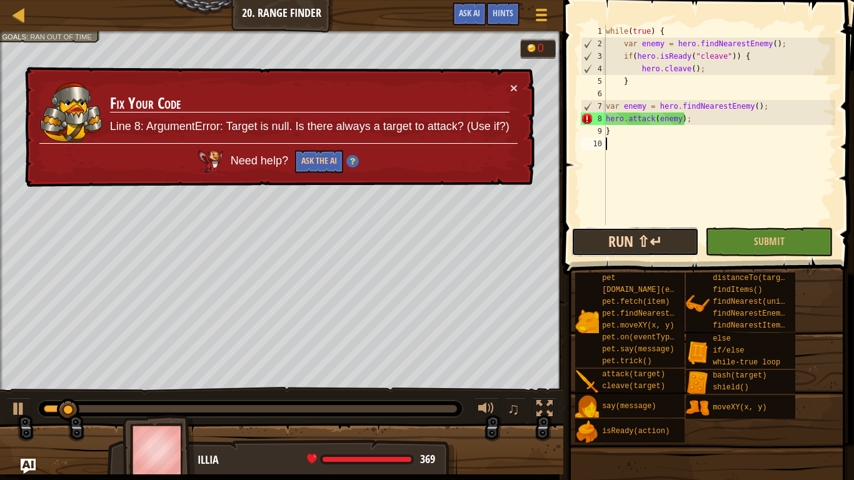
click at [670, 254] on button "Run ⇧↵" at bounding box center [636, 242] width 128 height 29
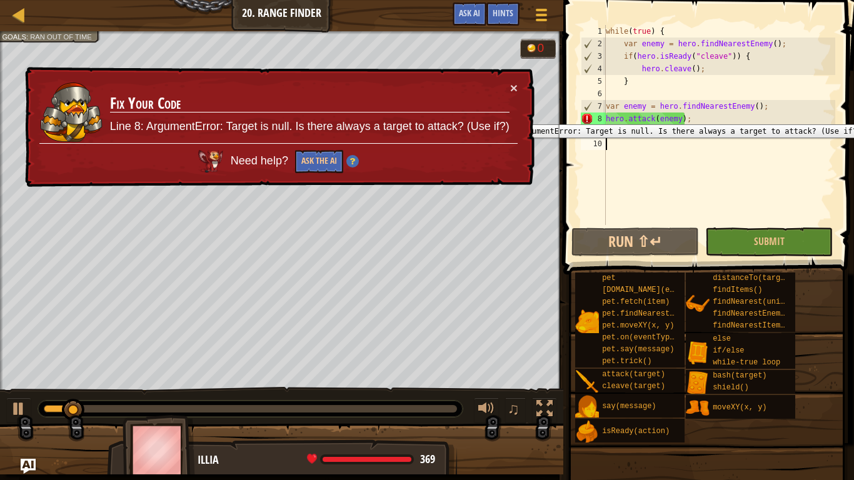
click at [589, 115] on div "8" at bounding box center [593, 119] width 25 height 13
type textarea "hero.attack(enemy);"
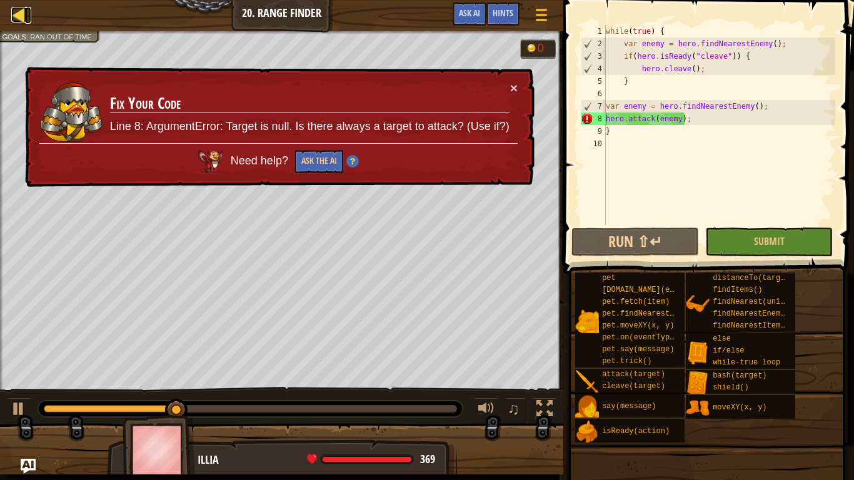
click at [17, 15] on div at bounding box center [19, 15] width 16 height 16
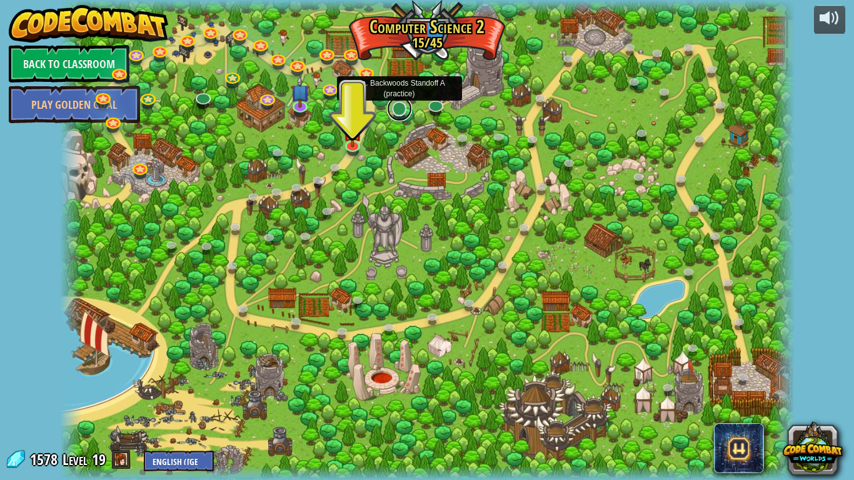
click at [398, 114] on link at bounding box center [399, 108] width 25 height 25
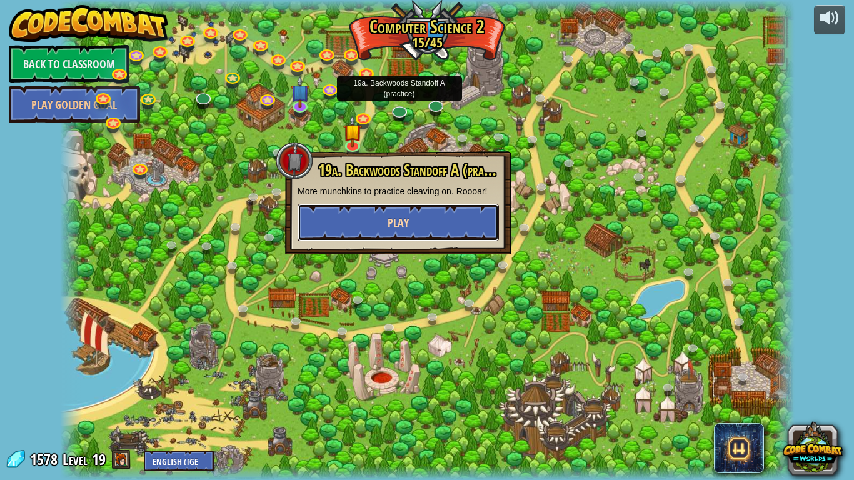
click at [394, 221] on span "Play" at bounding box center [398, 223] width 21 height 16
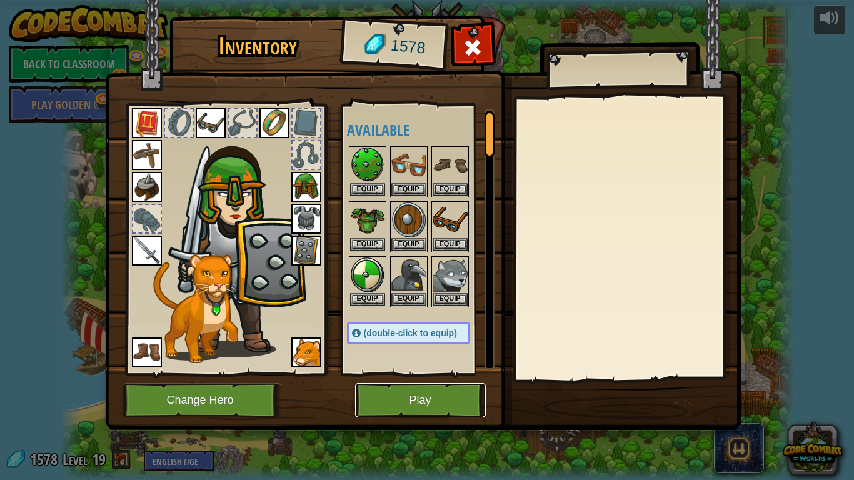
click at [429, 374] on button "Play" at bounding box center [420, 400] width 131 height 34
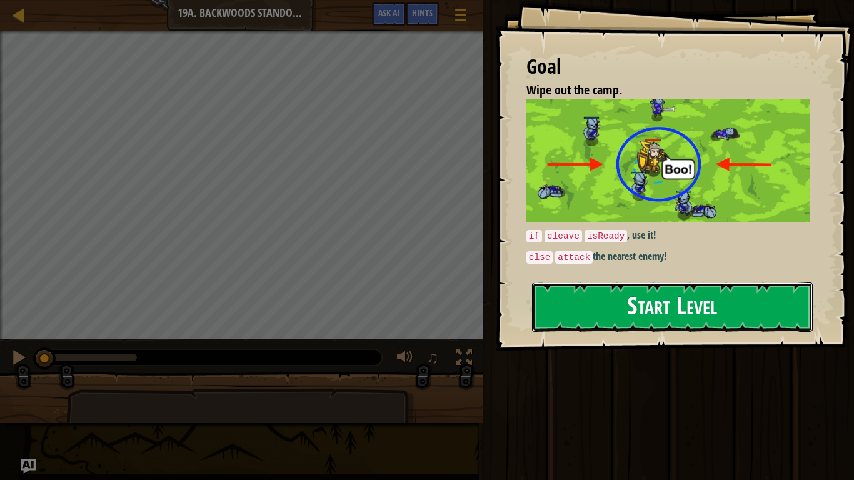
click at [608, 283] on button "Start Level" at bounding box center [672, 307] width 281 height 49
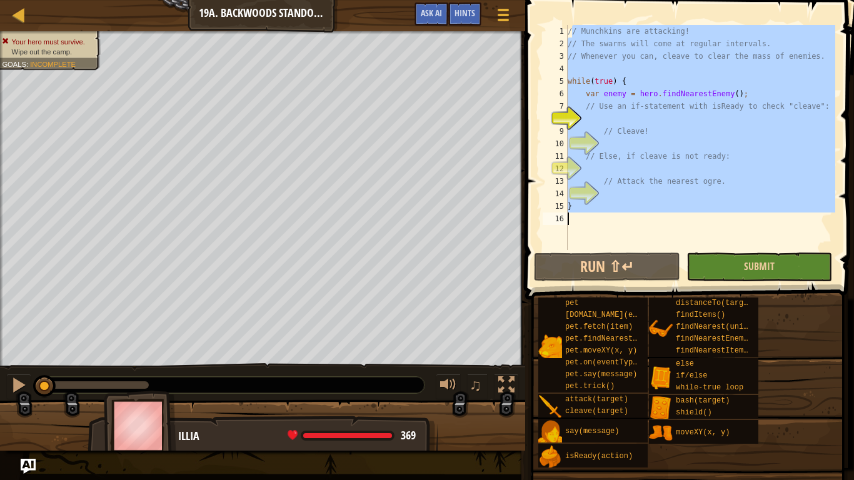
drag, startPoint x: 571, startPoint y: 32, endPoint x: 812, endPoint y: 253, distance: 327.6
click at [812, 253] on div "1 2 3 4 5 6 7 8 9 10 11 12 13 14 15 16 // Munchkins are attacking! // The swarm…" at bounding box center [688, 174] width 333 height 336
type textarea "/"
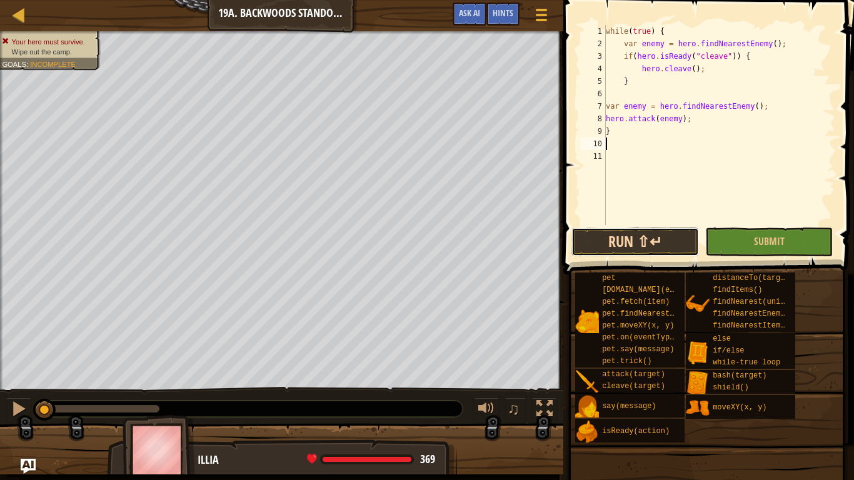
click at [660, 243] on button "Run ⇧↵" at bounding box center [636, 242] width 128 height 29
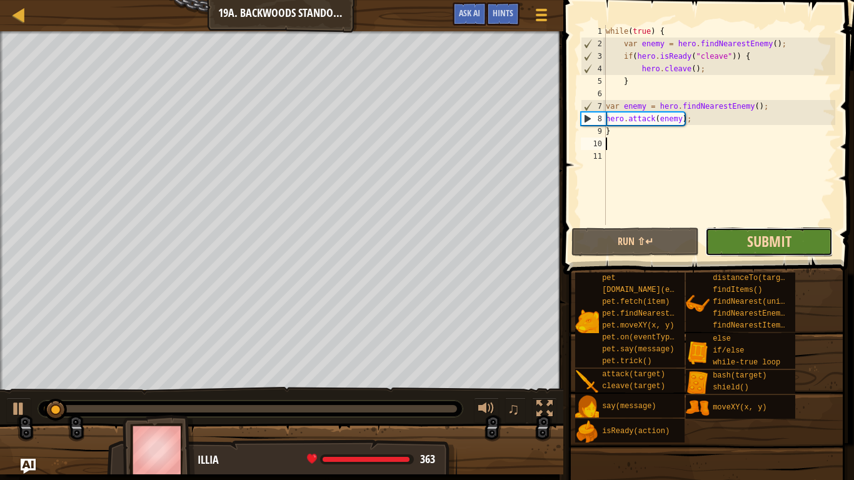
click at [746, 240] on button "Submit" at bounding box center [770, 242] width 128 height 29
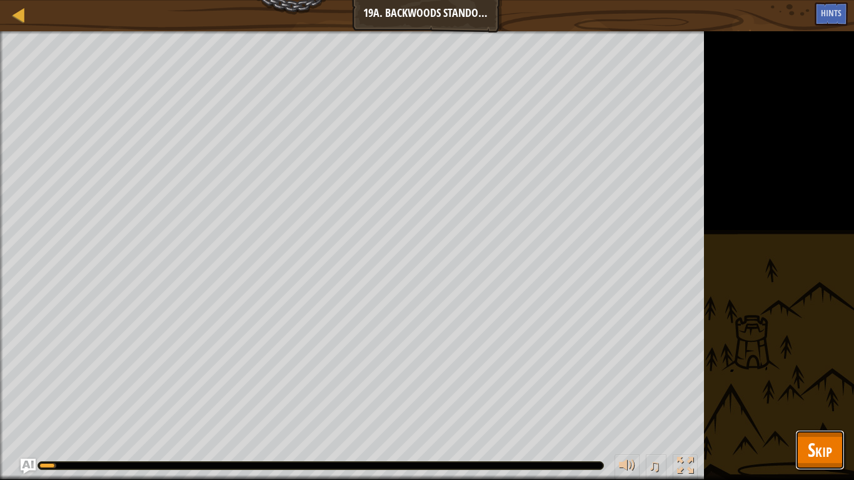
click at [798, 374] on button "Skip" at bounding box center [820, 450] width 49 height 40
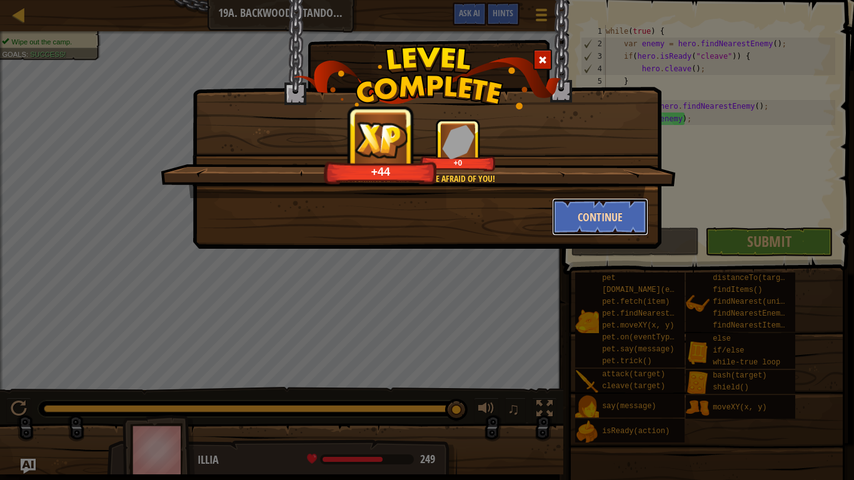
click at [559, 210] on button "Continue" at bounding box center [600, 217] width 97 height 38
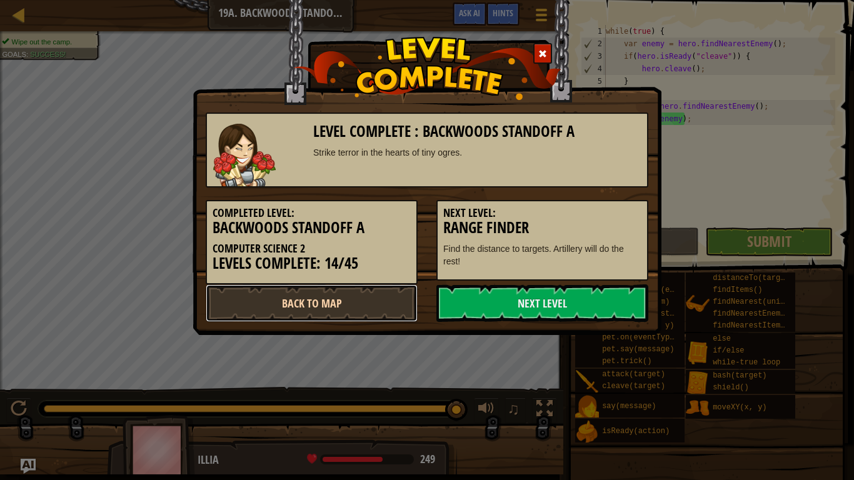
click at [388, 309] on link "Back to Map" at bounding box center [312, 304] width 212 height 38
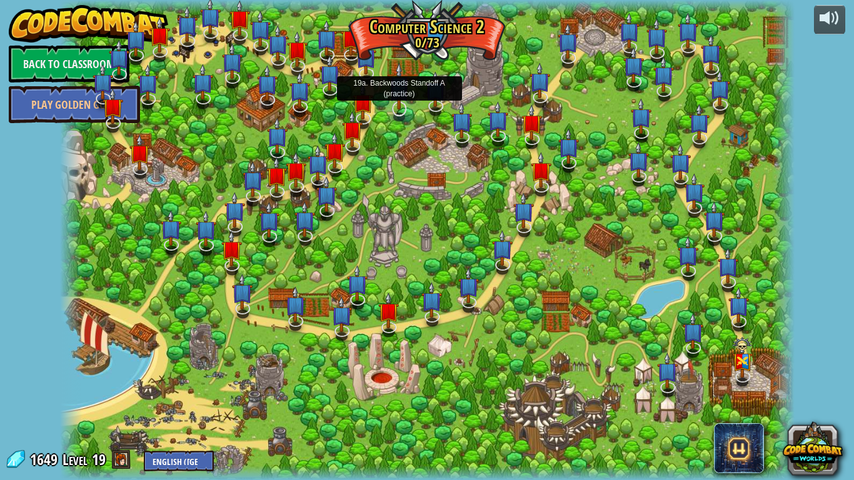
click at [400, 108] on img at bounding box center [399, 87] width 21 height 48
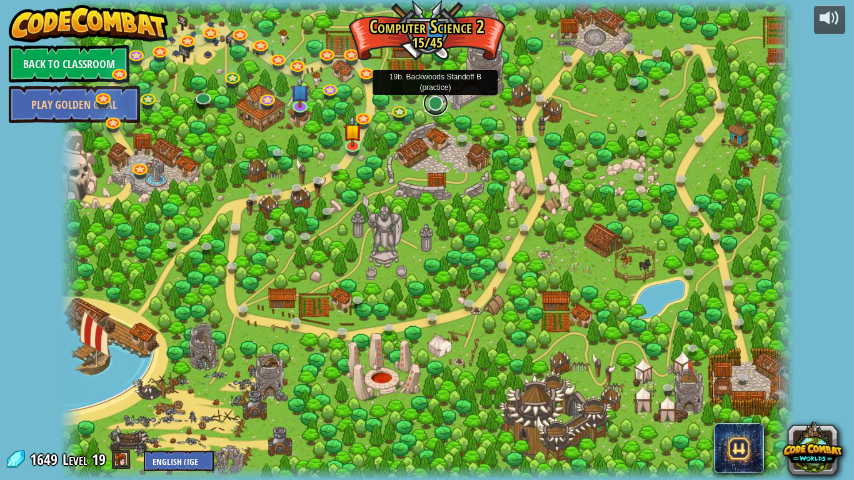
click at [437, 108] on link at bounding box center [435, 103] width 25 height 25
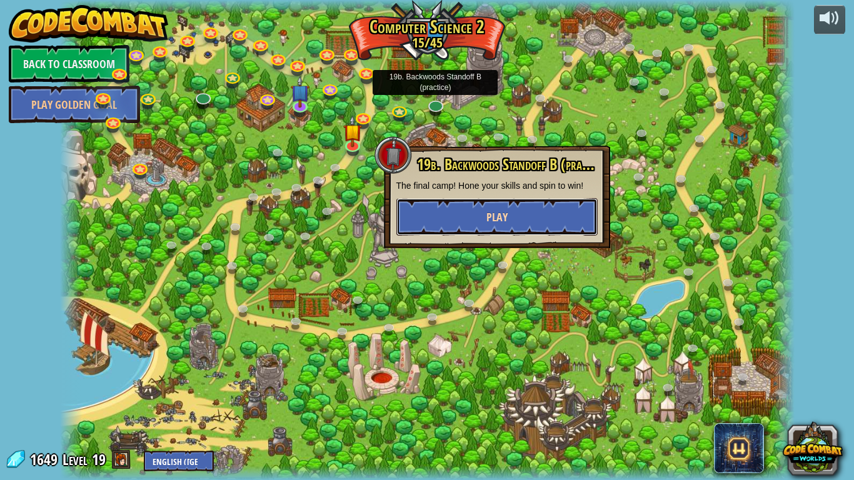
click at [467, 225] on button "Play" at bounding box center [497, 217] width 201 height 38
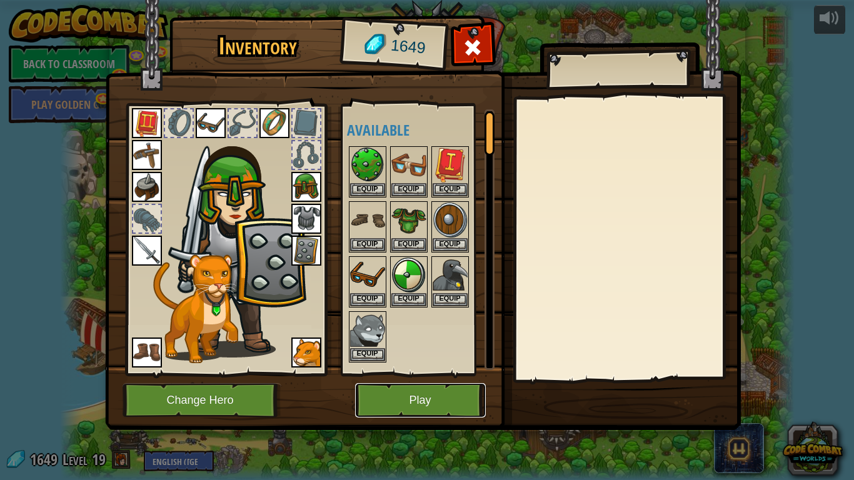
click at [437, 374] on button "Play" at bounding box center [420, 400] width 131 height 34
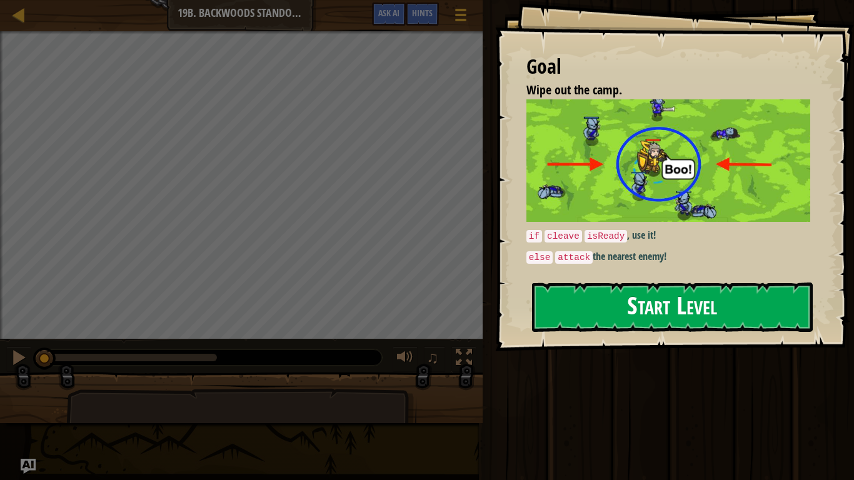
click at [705, 211] on img at bounding box center [669, 160] width 284 height 123
click at [688, 308] on button "Start Level" at bounding box center [672, 307] width 281 height 49
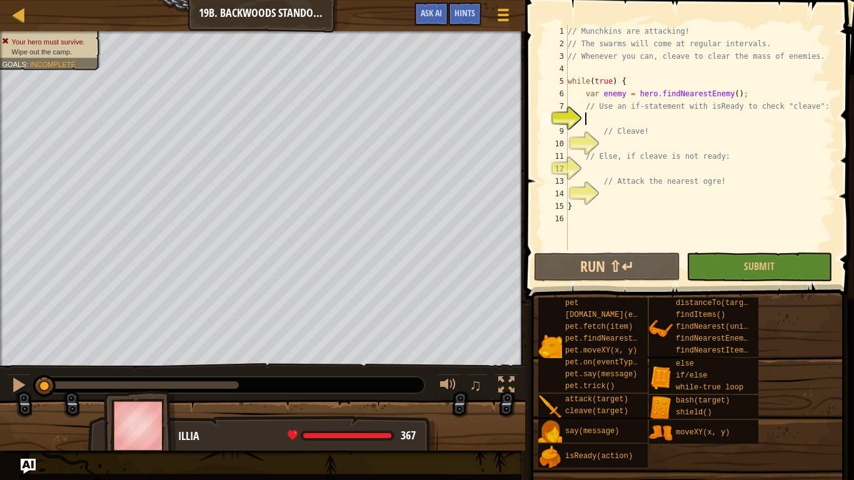
click at [525, 21] on div "Map Computer Science 2 19b. Backwoods Standoff B Game Menu Done Hints Ask AI" at bounding box center [262, 15] width 525 height 31
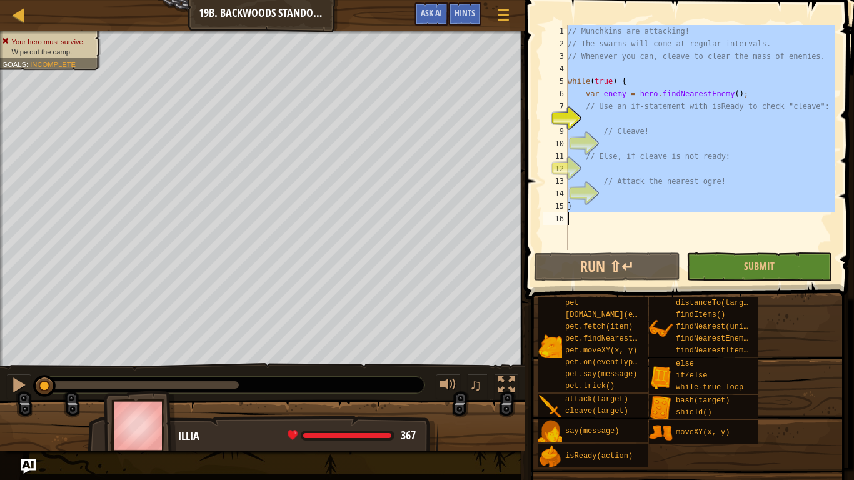
drag, startPoint x: 570, startPoint y: 30, endPoint x: 721, endPoint y: 234, distance: 253.9
click at [721, 234] on div "// Munchkins are attacking! // The swarms will come at regular intervals. // Wh…" at bounding box center [700, 150] width 270 height 250
type textarea "}"
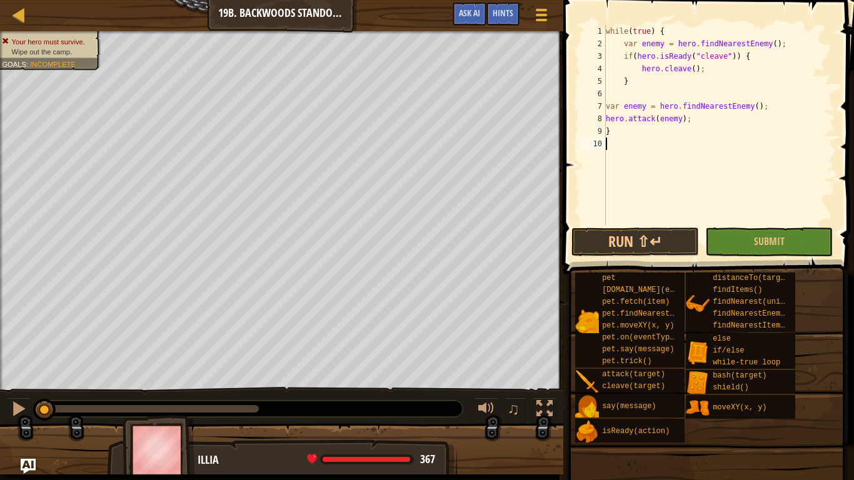
click at [633, 225] on span at bounding box center [710, 119] width 301 height 311
click at [633, 230] on button "Run ⇧↵" at bounding box center [636, 242] width 128 height 29
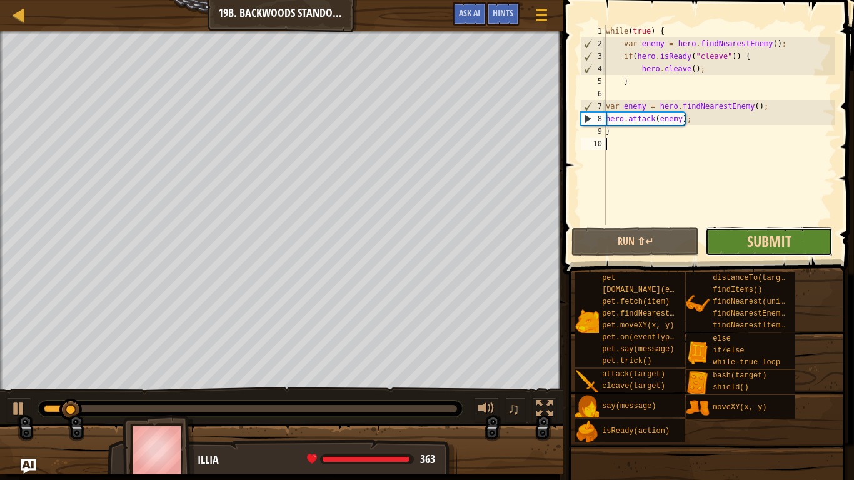
click at [747, 233] on span "Submit" at bounding box center [769, 241] width 44 height 20
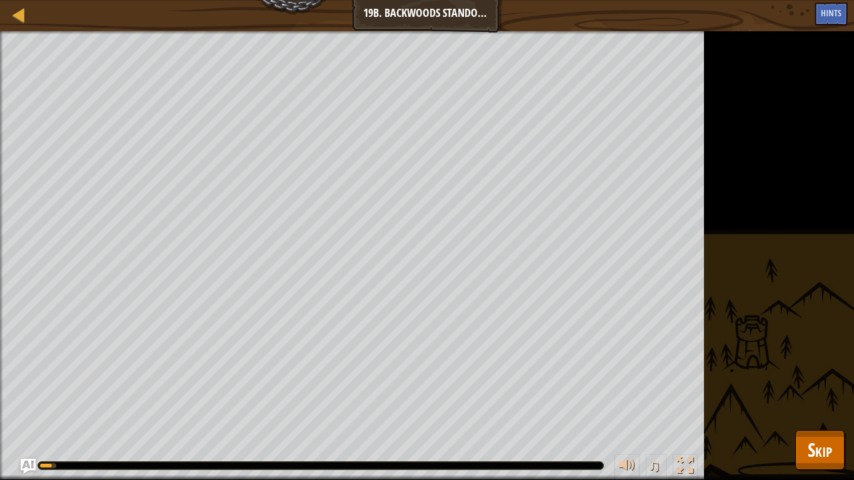
click at [827, 374] on div "Wipe out the camp. Goals : Running... ♫ Illia 367 x: 30 y: 26 No target action:…" at bounding box center [427, 255] width 854 height 449
click at [825, 374] on button "Skip" at bounding box center [820, 450] width 49 height 40
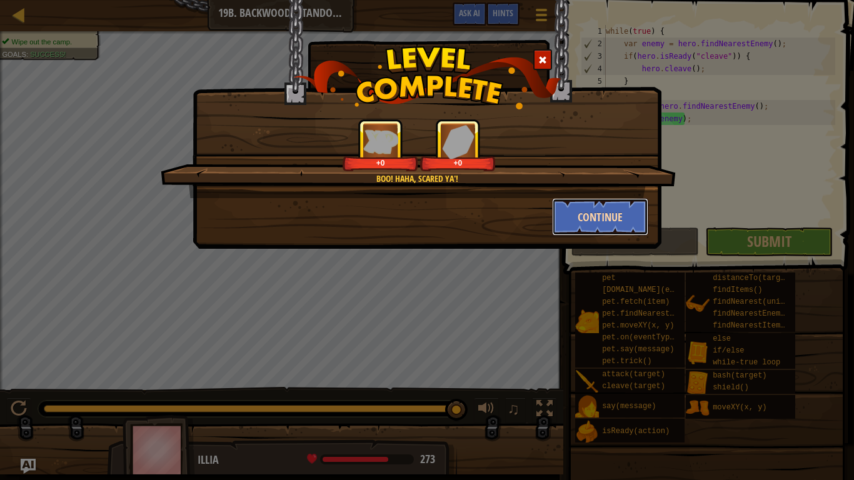
click at [589, 205] on button "Continue" at bounding box center [600, 217] width 97 height 38
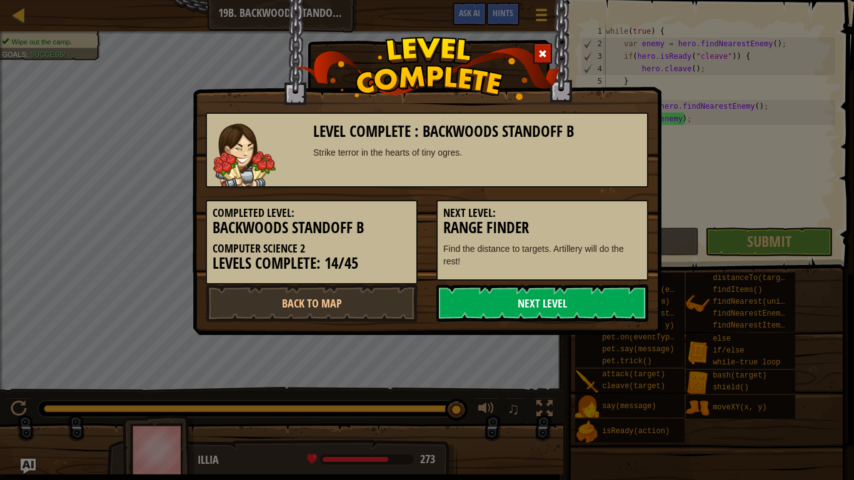
click at [482, 304] on link "Next Level" at bounding box center [543, 304] width 212 height 38
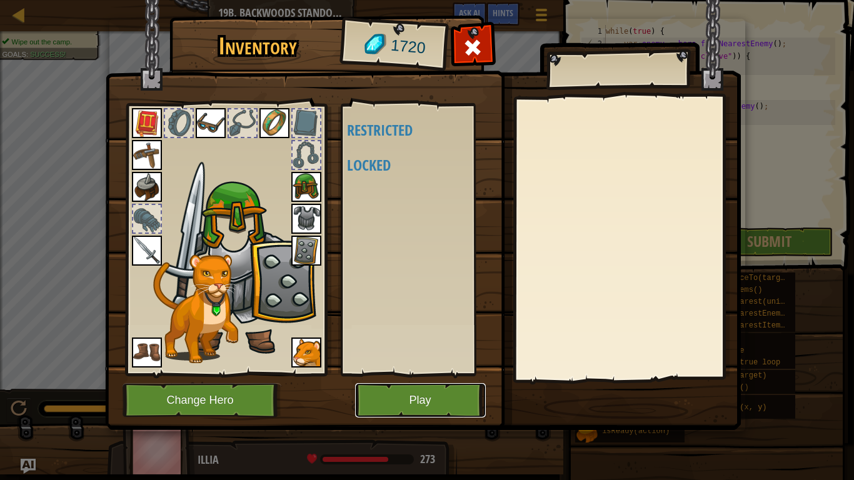
click at [432, 374] on button "Play" at bounding box center [420, 400] width 131 height 34
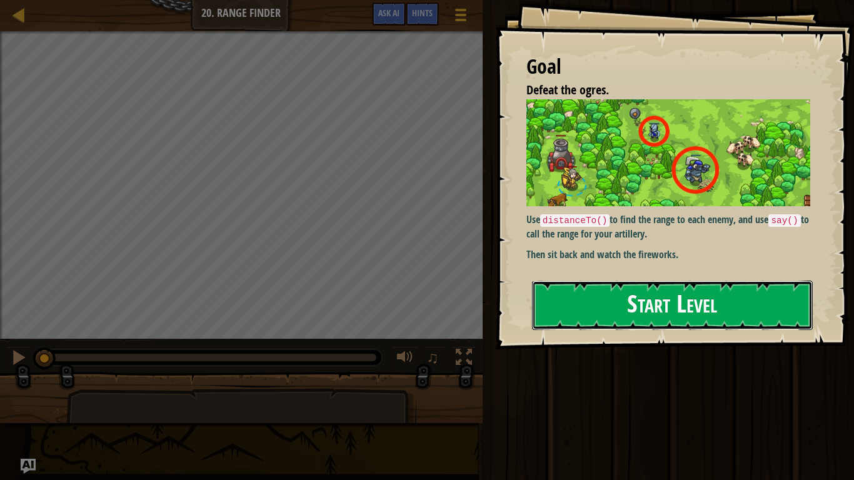
click at [672, 292] on button "Start Level" at bounding box center [672, 305] width 281 height 49
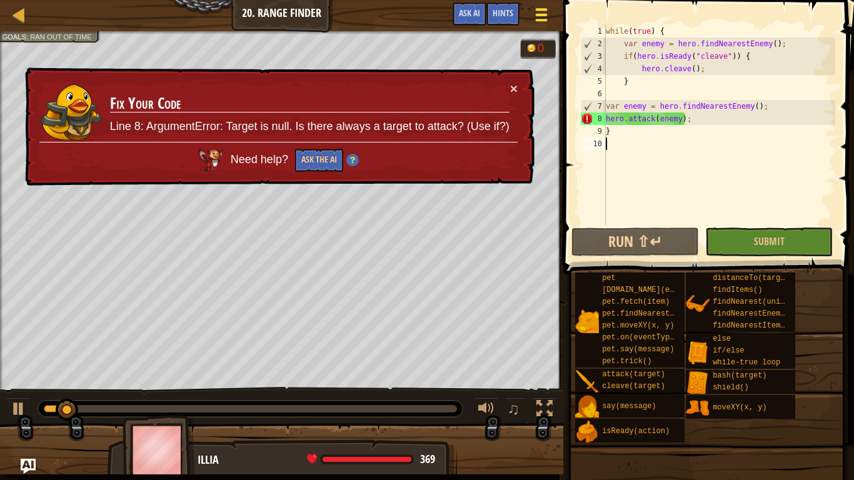
click at [546, 11] on span at bounding box center [542, 9] width 12 height 3
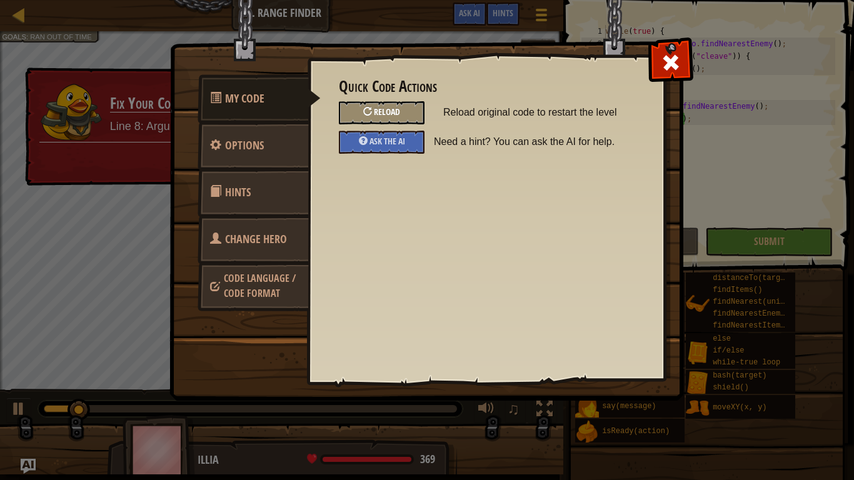
click at [407, 111] on div "Reload" at bounding box center [382, 112] width 86 height 23
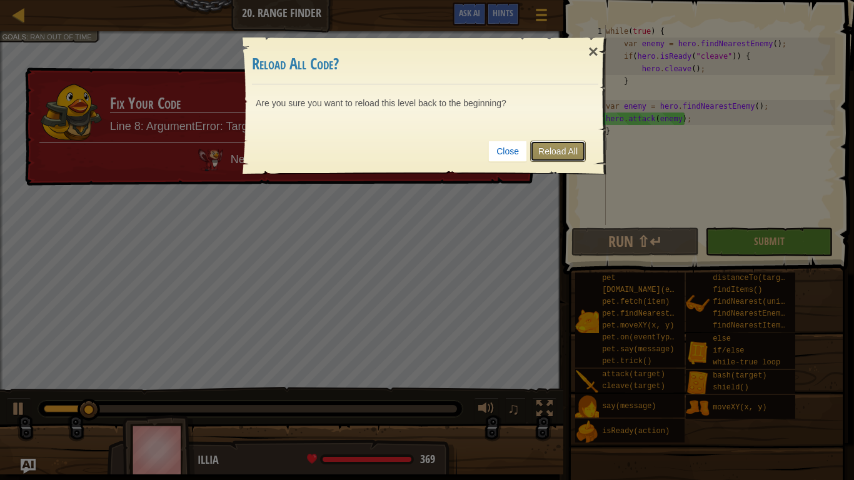
click at [573, 153] on link "Reload All" at bounding box center [558, 151] width 56 height 21
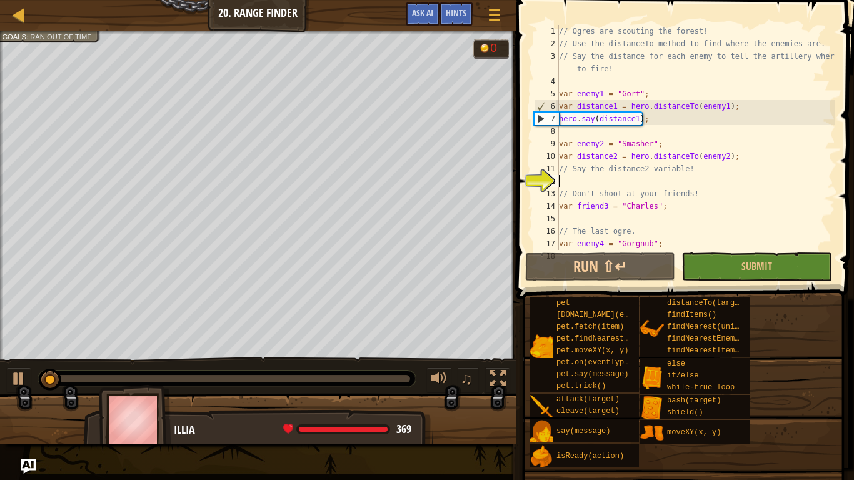
scroll to position [38, 0]
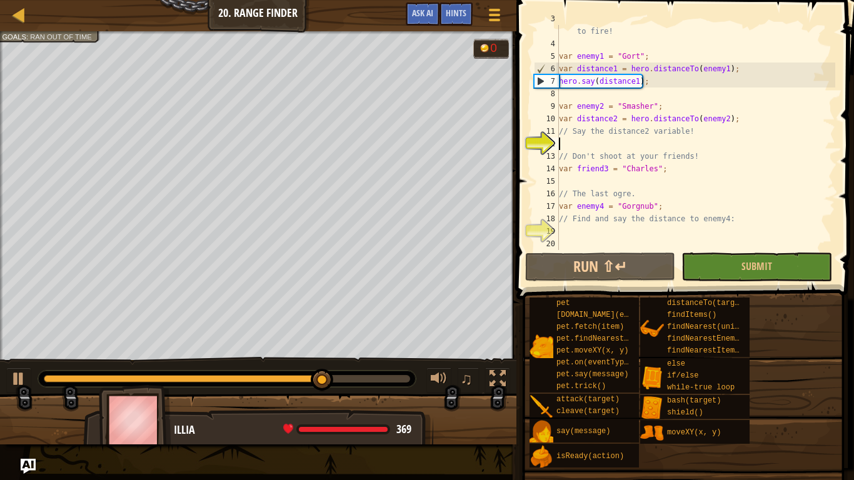
click at [562, 230] on div "// Say the distance for each enemy to tell the artillery where to fire! var ene…" at bounding box center [696, 144] width 279 height 263
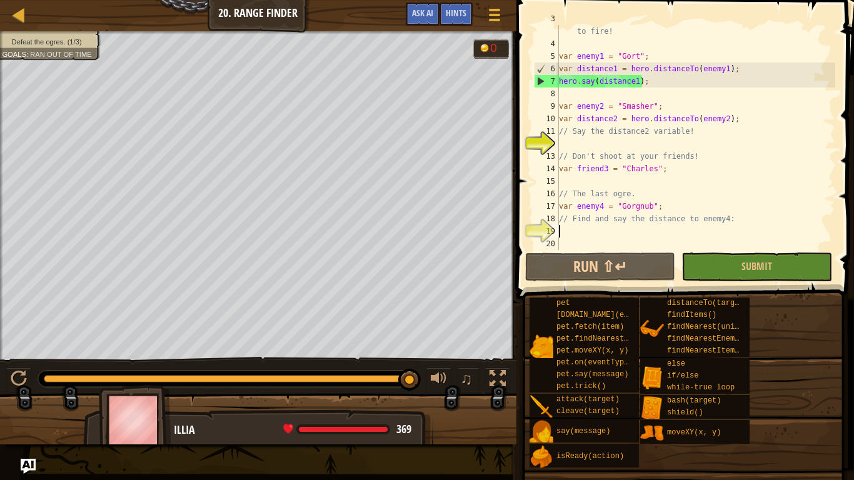
click at [622, 117] on div "// Say the distance for each enemy to tell the artillery where to fire! var ene…" at bounding box center [696, 144] width 279 height 263
click at [741, 102] on div "// Say the distance for each enemy to tell the artillery where to fire! var ene…" at bounding box center [696, 144] width 279 height 263
type textarea "var enemy2 = "Smasher";"
click at [560, 231] on div "// Say the distance for each enemy to tell the artillery where to fire! var ene…" at bounding box center [696, 144] width 279 height 263
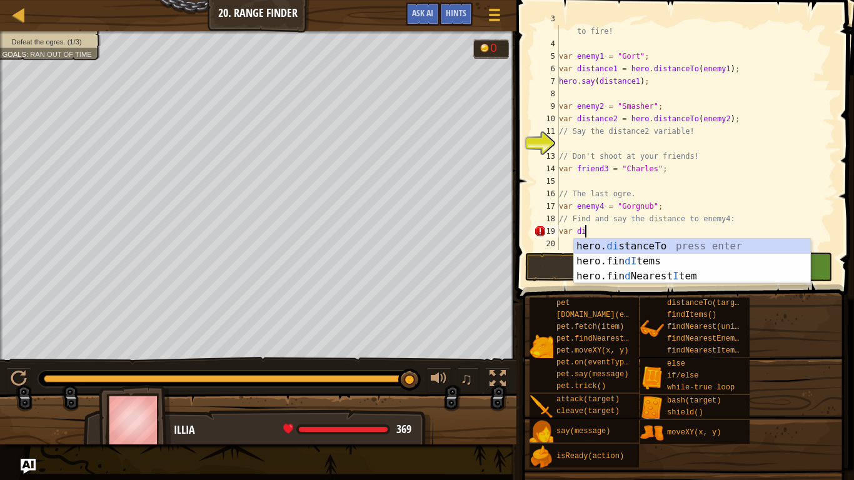
scroll to position [6, 4]
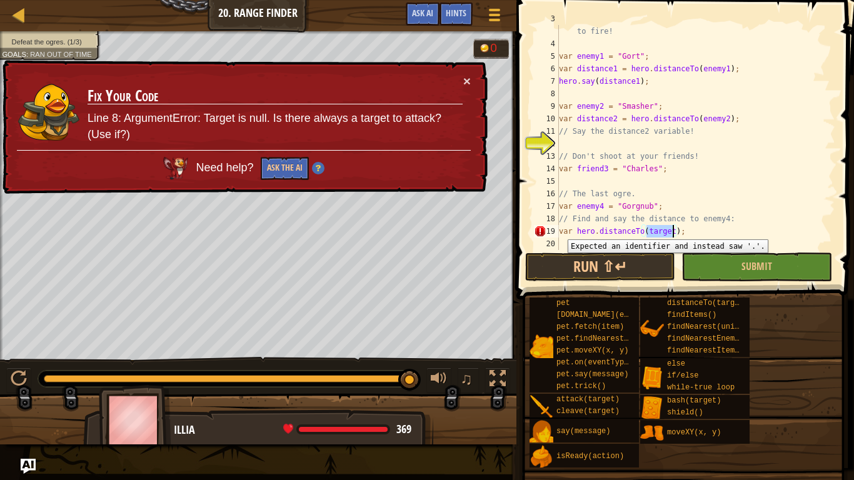
click at [559, 230] on div "19" at bounding box center [546, 231] width 25 height 13
click at [562, 232] on div "// Say the distance for each enemy to tell the artillery where to fire! var ene…" at bounding box center [696, 144] width 279 height 263
click at [560, 231] on div "// Say the distance for each enemy to tell the artillery where to fire! var ene…" at bounding box center [696, 144] width 279 height 263
click at [576, 230] on div "// Say the distance for each enemy to tell the artillery where to fire! var ene…" at bounding box center [696, 144] width 279 height 263
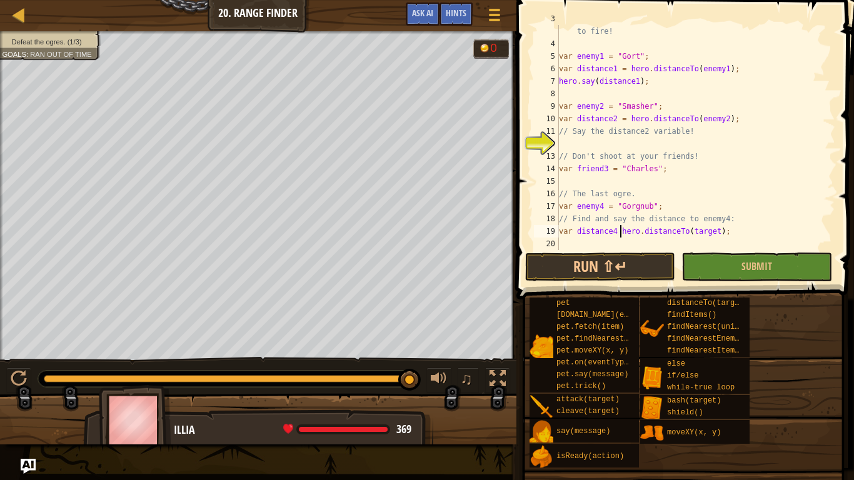
scroll to position [6, 9]
click at [726, 231] on div "// Say the distance for each enemy to tell the artillery where to fire! var ene…" at bounding box center [696, 144] width 279 height 263
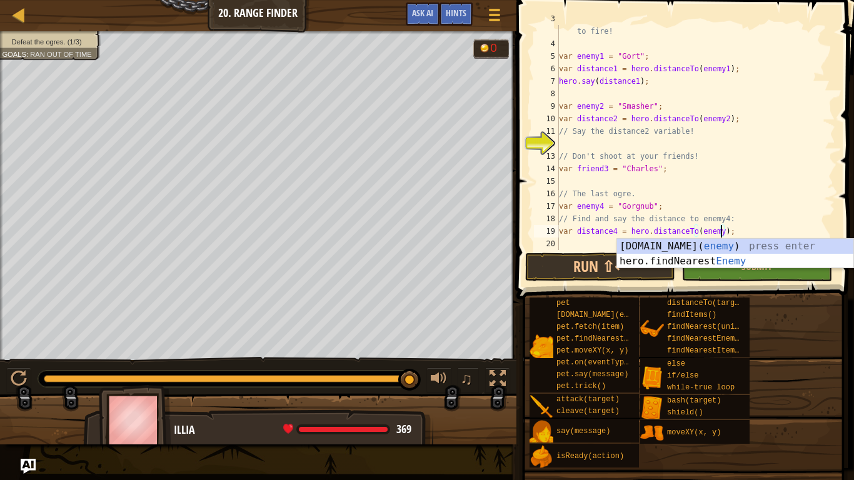
scroll to position [6, 23]
type textarea "var distance4 = hero.distanceTo(enemy4);"
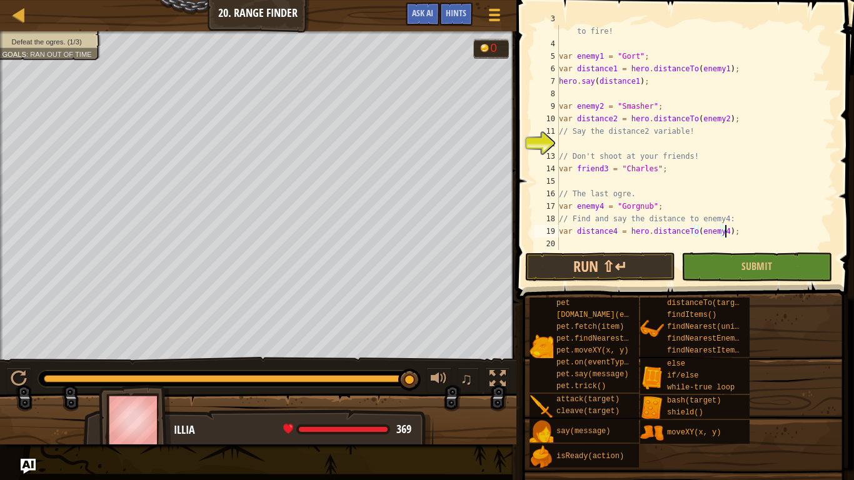
scroll to position [6, 24]
click at [563, 245] on div "// Say the distance for each enemy to tell the artillery where to fire! var ene…" at bounding box center [696, 144] width 279 height 263
type textarea "hero.say("distance4");"
click at [628, 260] on button "Run ⇧↵" at bounding box center [600, 267] width 150 height 29
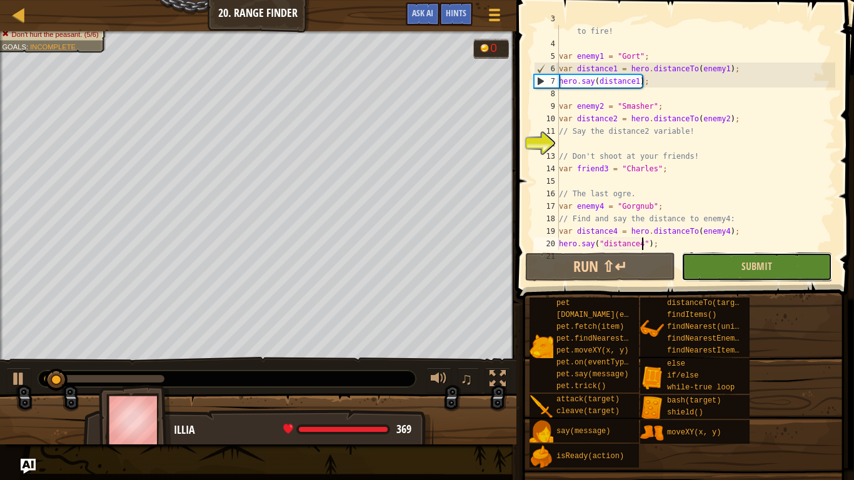
click at [698, 256] on button "Submit" at bounding box center [757, 267] width 150 height 29
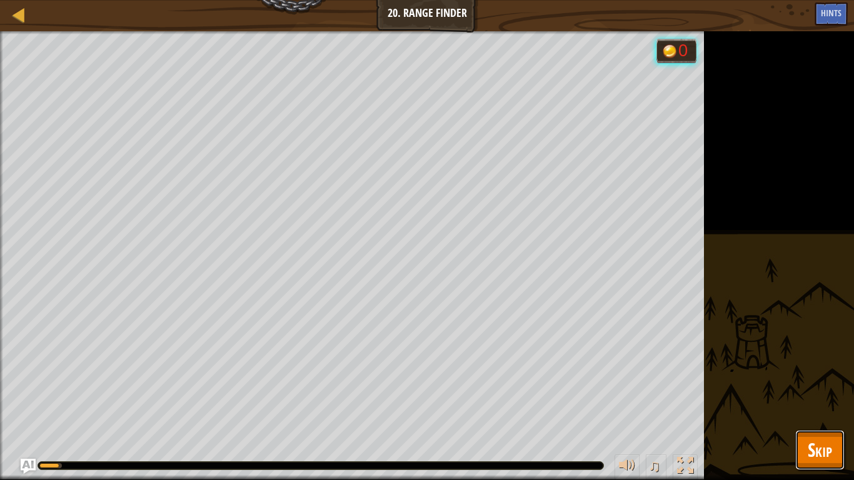
click at [839, 374] on button "Skip" at bounding box center [820, 450] width 49 height 40
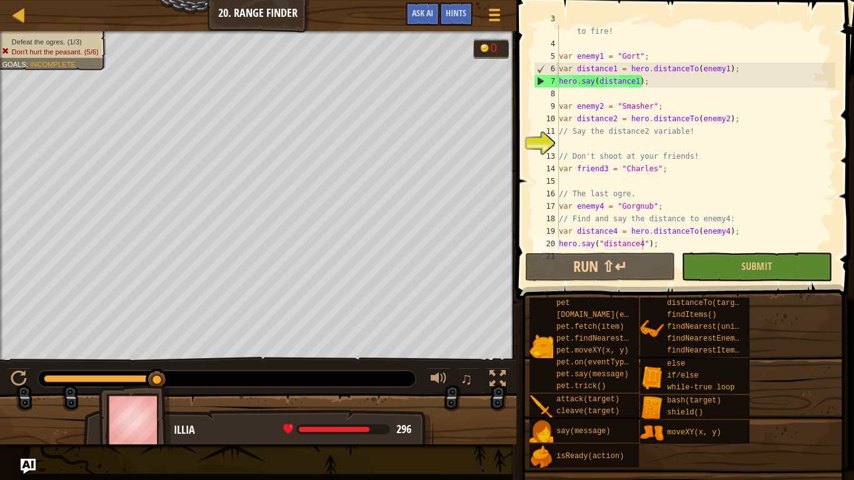
scroll to position [50, 0]
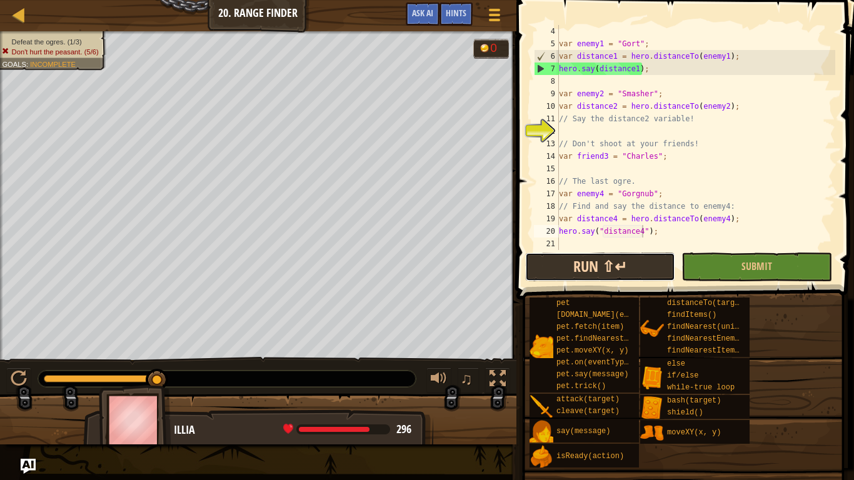
click at [615, 255] on button "Run ⇧↵" at bounding box center [600, 267] width 150 height 29
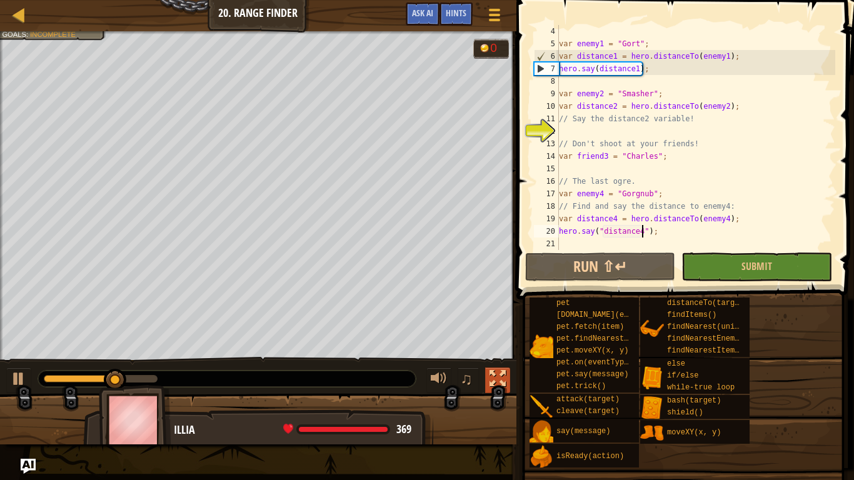
click at [502, 374] on div at bounding box center [498, 379] width 16 height 16
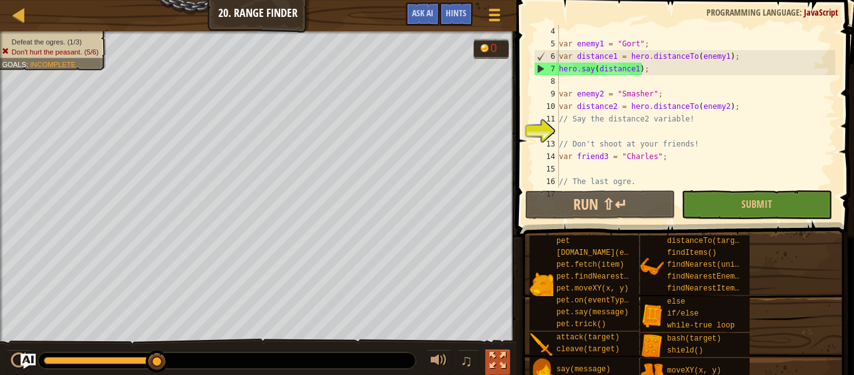
click at [499, 371] on button at bounding box center [497, 362] width 25 height 26
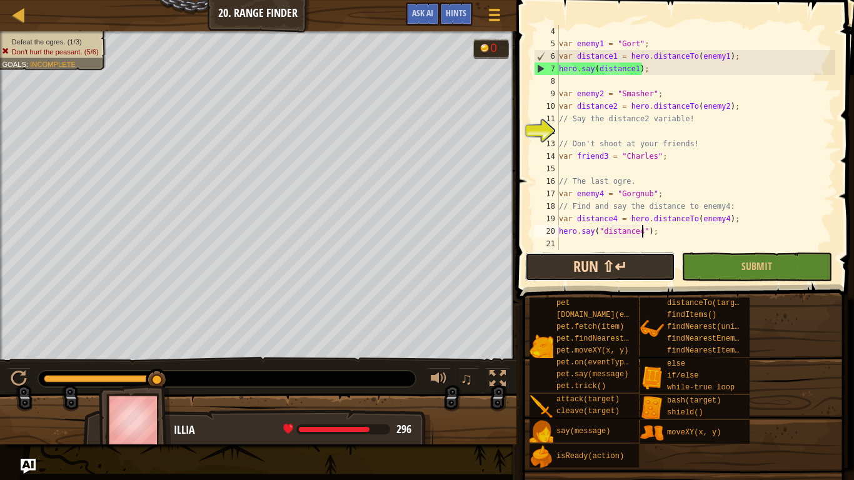
click at [587, 278] on button "Run ⇧↵" at bounding box center [600, 267] width 150 height 29
click at [563, 81] on div "var enemy1 = "Gort" ; var distance1 = hero . distanceTo ( enemy1 ) ; hero . say…" at bounding box center [696, 150] width 279 height 250
click at [731, 56] on div "var enemy1 = "Gort" ; var distance1 = hero . distanceTo ( enemy1 ) ; hero . say…" at bounding box center [696, 150] width 279 height 250
type textarea "var distance1 = hero.distanceTo(enemy1);"
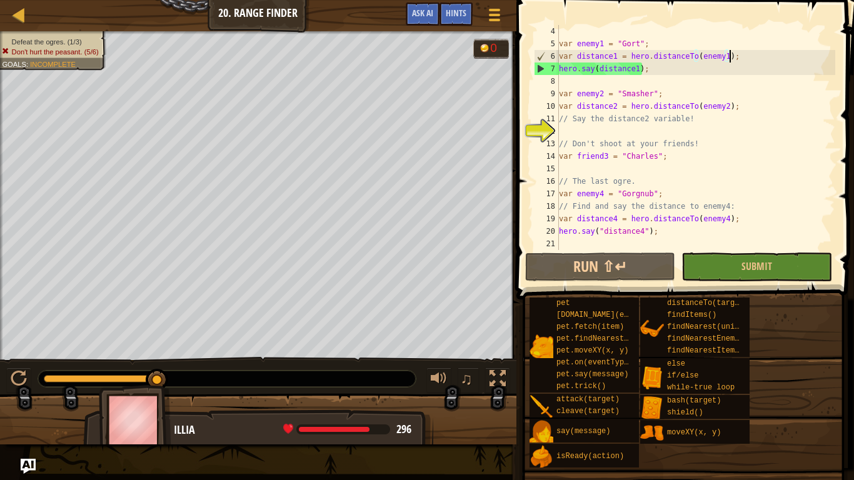
click at [734, 57] on div "var enemy1 = "Gort" ; var distance1 = hero . distanceTo ( enemy1 ) ; hero . say…" at bounding box center [696, 150] width 279 height 250
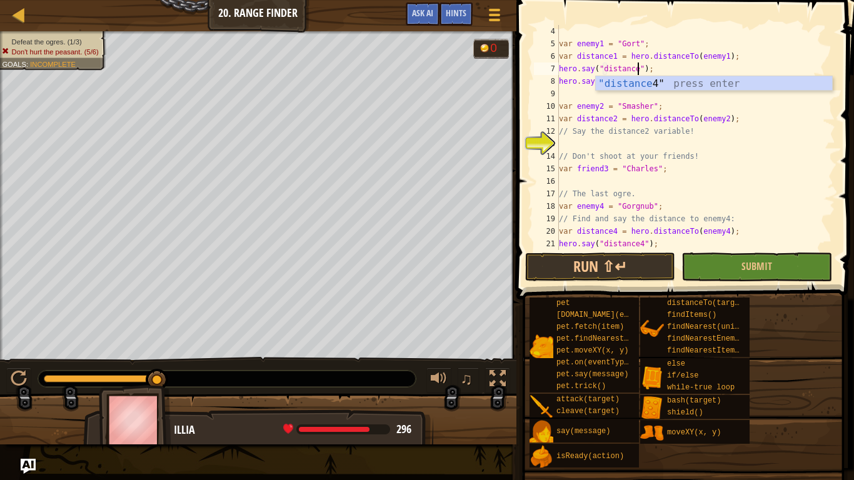
scroll to position [6, 12]
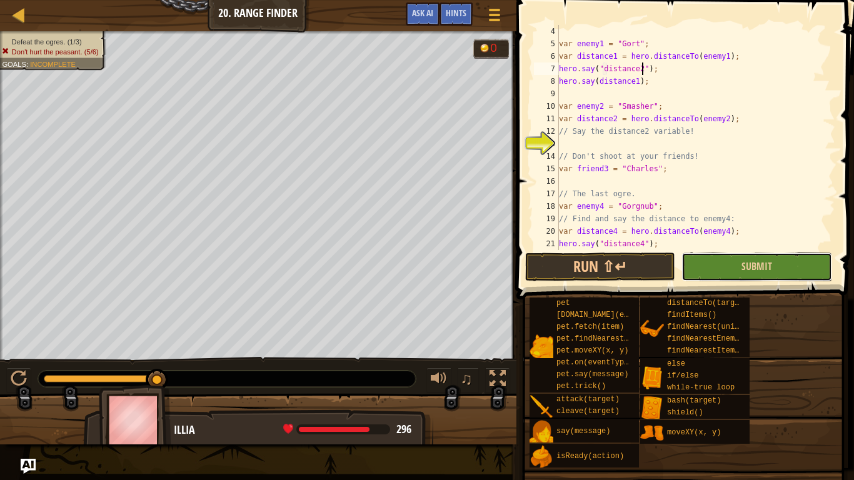
click at [740, 264] on button "Submit" at bounding box center [757, 267] width 150 height 29
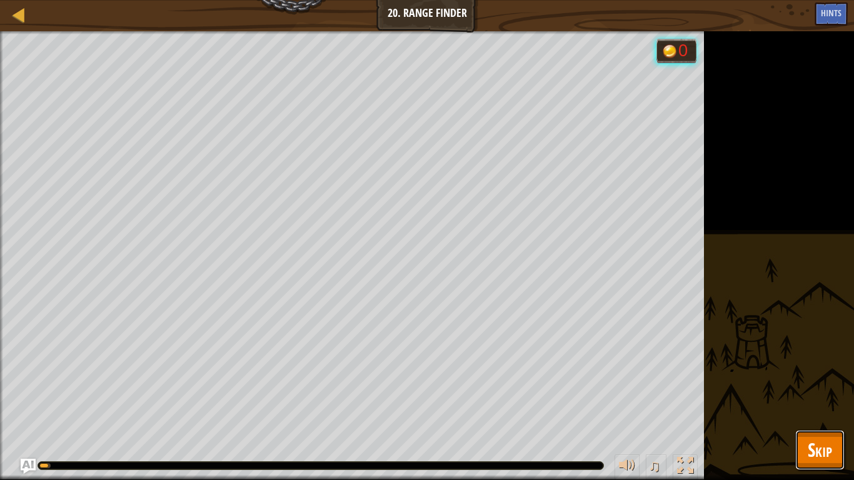
click at [824, 374] on span "Skip" at bounding box center [820, 450] width 24 height 26
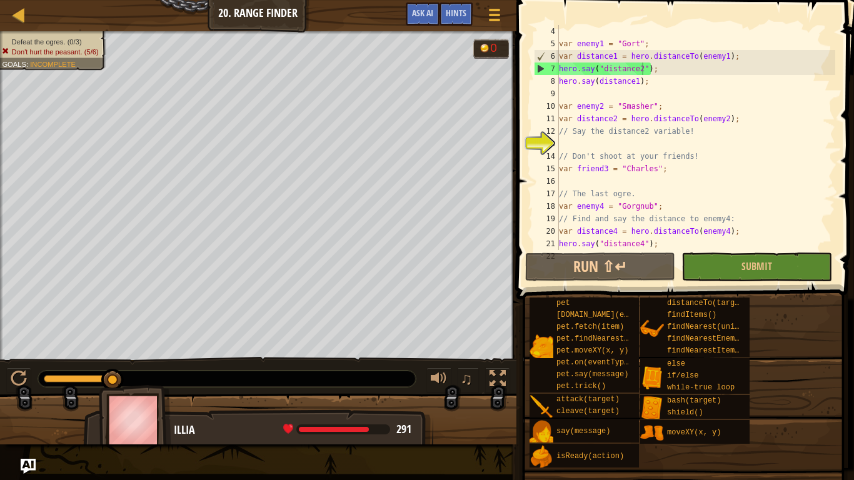
scroll to position [0, 0]
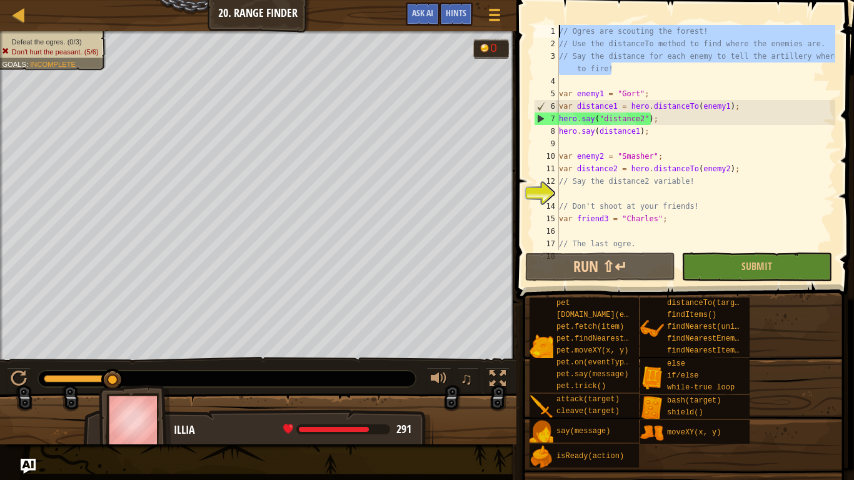
drag, startPoint x: 645, startPoint y: 69, endPoint x: 549, endPoint y: 2, distance: 117.3
click at [549, 6] on div "// Say the distance for each enemy to tell the artillery where to fire! 1 2 3 4…" at bounding box center [683, 174] width 341 height 336
type textarea "// Ogres are scouting the forest! // Use the distanceTo method to find where th…"
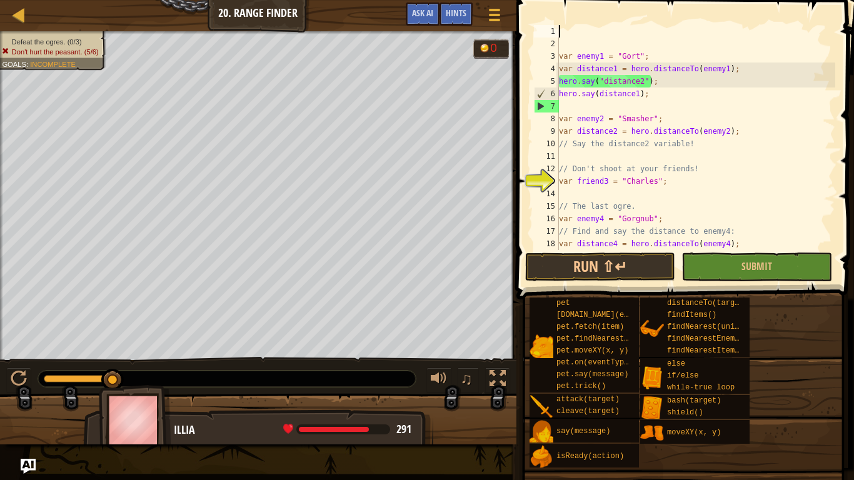
scroll to position [6, 0]
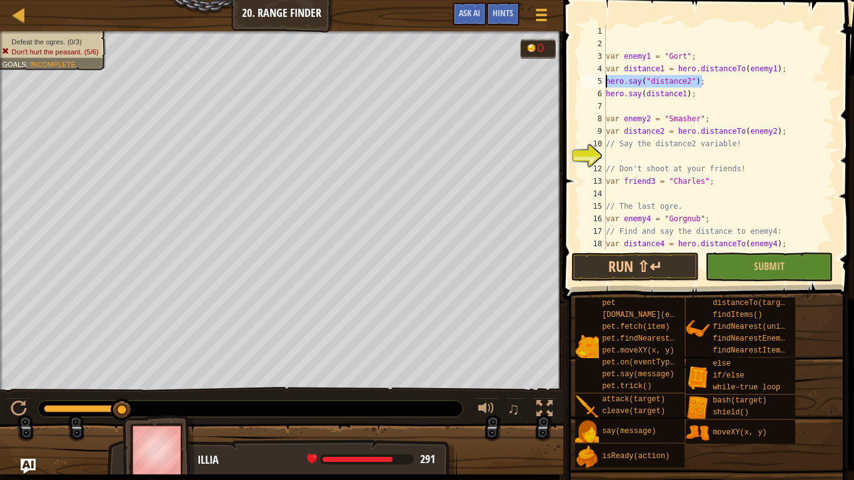
drag, startPoint x: 705, startPoint y: 81, endPoint x: 595, endPoint y: 82, distance: 109.5
click at [595, 82] on div "1 2 3 4 5 6 7 8 9 10 11 12 13 14 15 16 17 18 19 var enemy1 = "Gort" ; var dista…" at bounding box center [707, 137] width 257 height 225
type textarea "hero.say(distance1);"
click at [665, 271] on button "Run ⇧↵" at bounding box center [636, 267] width 128 height 29
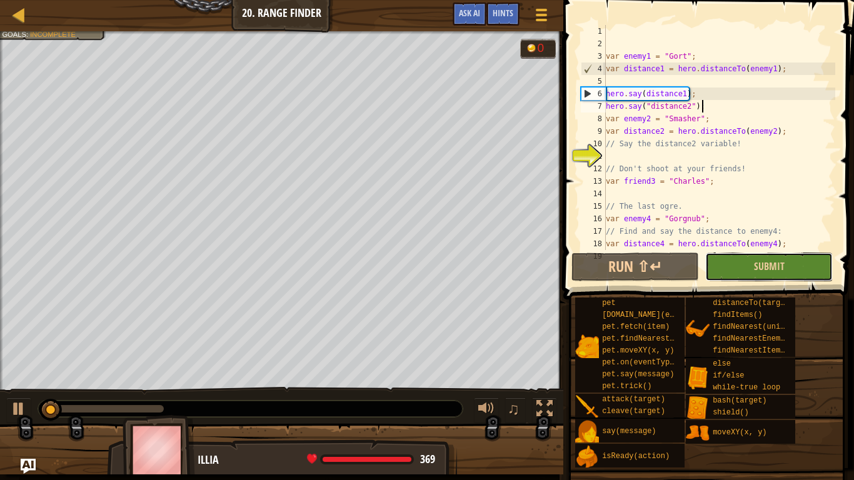
click at [716, 263] on button "Submit" at bounding box center [770, 267] width 128 height 29
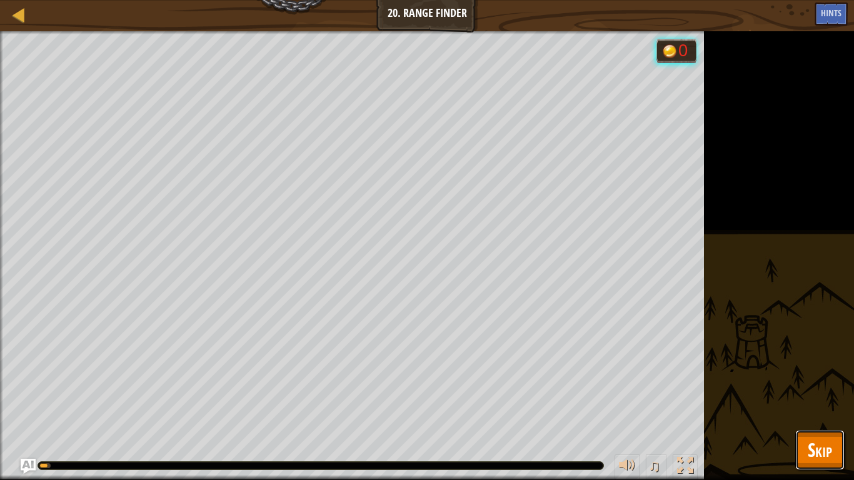
click at [817, 374] on span "Skip" at bounding box center [820, 450] width 24 height 26
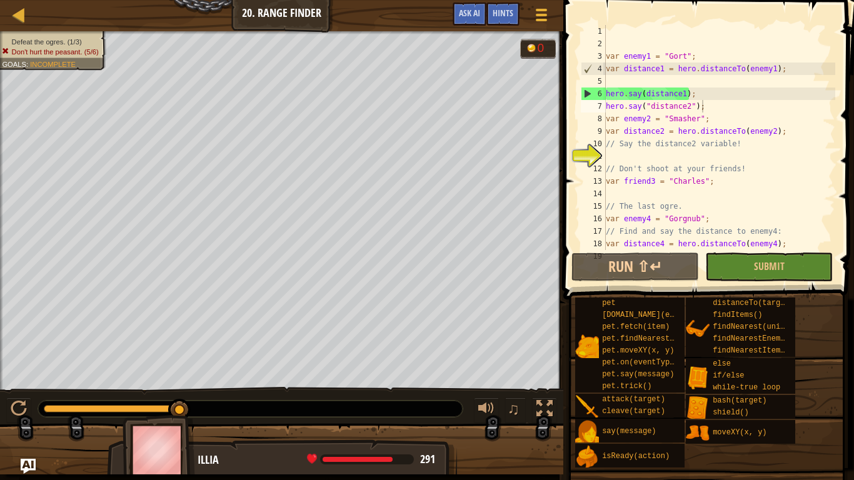
type textarea "// Say the distance2 variable!"
drag, startPoint x: 742, startPoint y: 146, endPoint x: 565, endPoint y: 141, distance: 177.1
click at [565, 141] on div "// Say the distance2 variable! 1 2 3 4 5 6 7 8 9 10 11 12 13 14 15 16 17 18 19 …" at bounding box center [707, 174] width 295 height 336
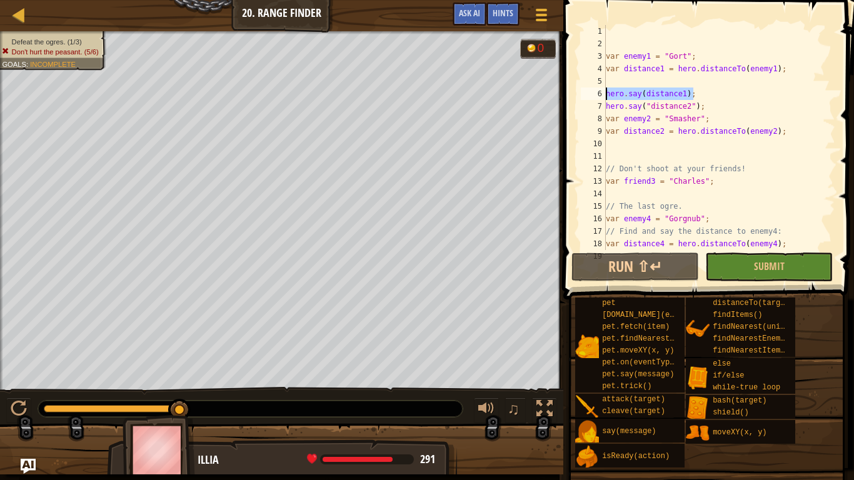
drag, startPoint x: 692, startPoint y: 93, endPoint x: 599, endPoint y: 94, distance: 93.2
click at [599, 94] on div "1 2 3 4 5 6 7 8 9 10 11 12 13 14 15 16 17 18 19 var enemy1 = "Gort" ; var dista…" at bounding box center [707, 137] width 257 height 225
type textarea "c"
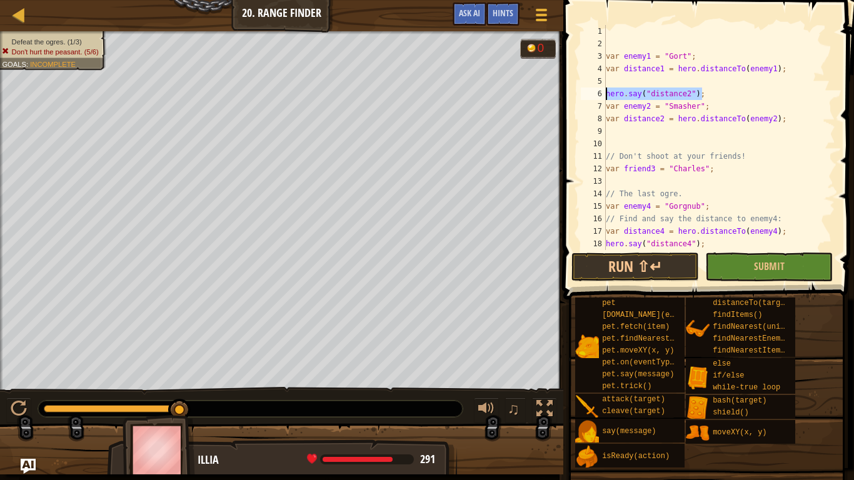
drag, startPoint x: 701, startPoint y: 94, endPoint x: 599, endPoint y: 95, distance: 101.3
click at [599, 95] on div "1 2 3 4 5 6 7 8 9 10 11 12 13 14 15 16 17 18 19 var enemy1 = "Gort" ; var dista…" at bounding box center [707, 137] width 257 height 225
type textarea "hero.say("distance2");"
click at [609, 140] on div "var enemy1 = "Gort" ; var distance1 = hero . distanceTo ( enemy1 ) ; hero . say…" at bounding box center [720, 150] width 232 height 250
paste textarea "hero.say("distance2");"
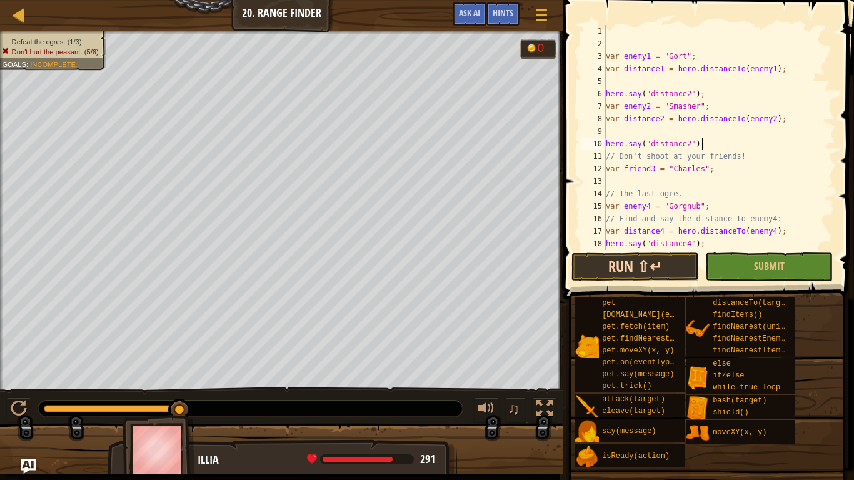
type textarea "hero.say("distance2");"
click at [663, 271] on button "Run ⇧↵" at bounding box center [636, 267] width 128 height 29
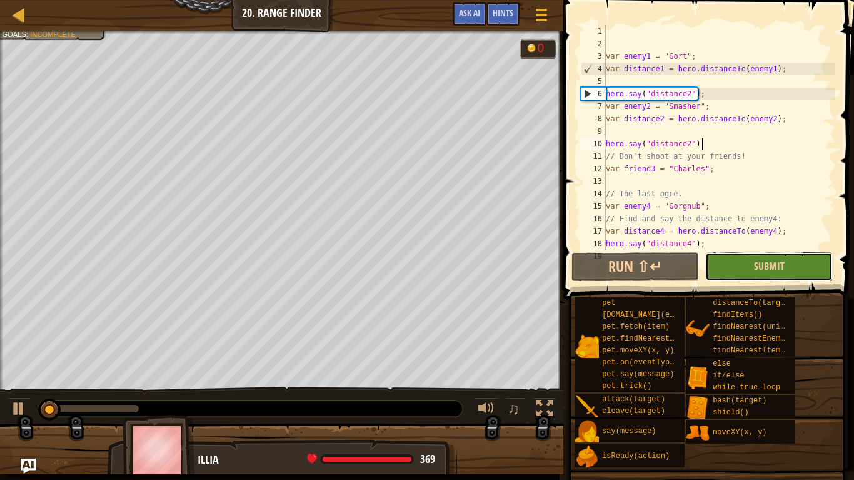
click at [722, 268] on button "Submit" at bounding box center [770, 267] width 128 height 29
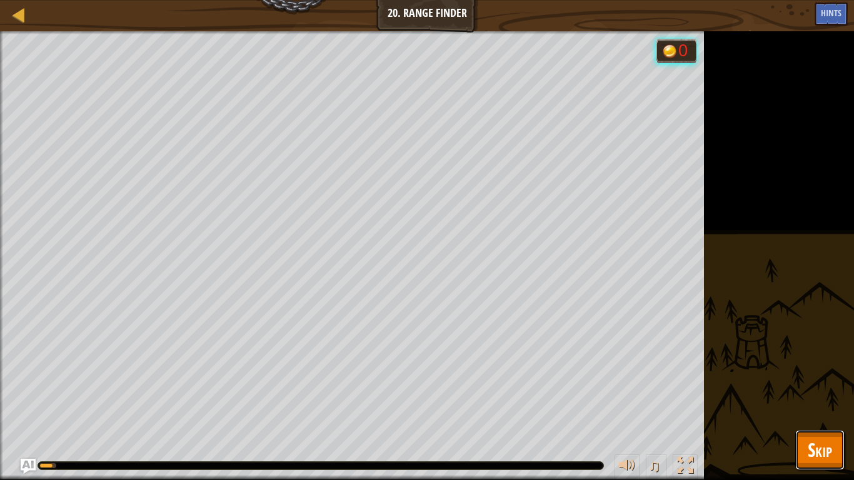
click at [831, 374] on span "Skip" at bounding box center [820, 450] width 24 height 26
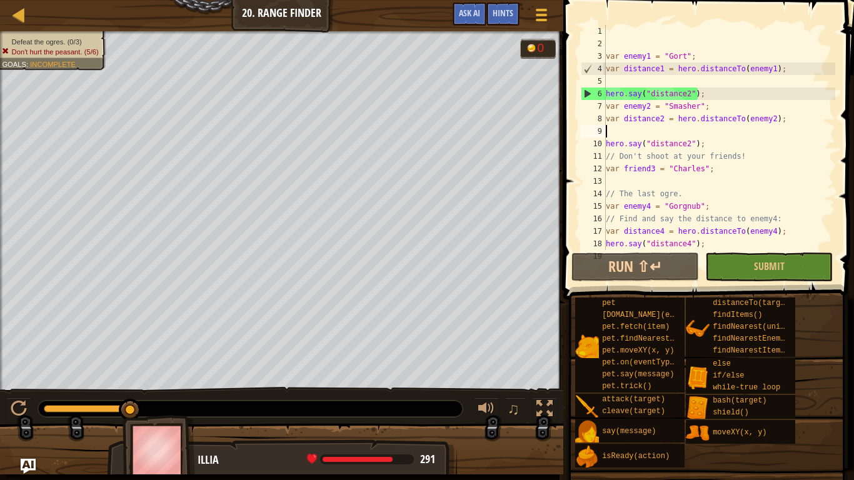
click at [681, 131] on div "var enemy1 = "Gort" ; var distance1 = hero . distanceTo ( enemy1 ) ; hero . say…" at bounding box center [720, 150] width 232 height 250
type textarea "var distance2 = hero.distanceTo(enemy2);"
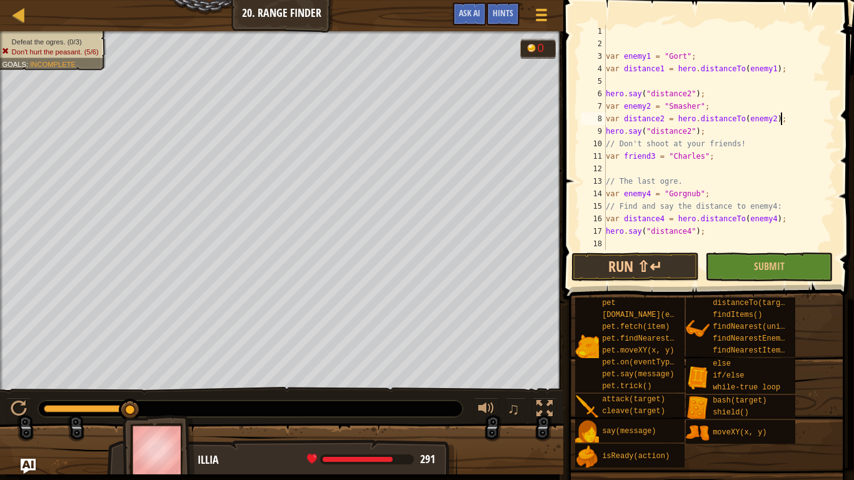
click at [624, 79] on div "var enemy1 = "Gort" ; var distance1 = hero . distanceTo ( enemy1 ) ; hero . say…" at bounding box center [720, 150] width 232 height 250
type textarea "var distance1 = hero.distanceTo(enemy1);"
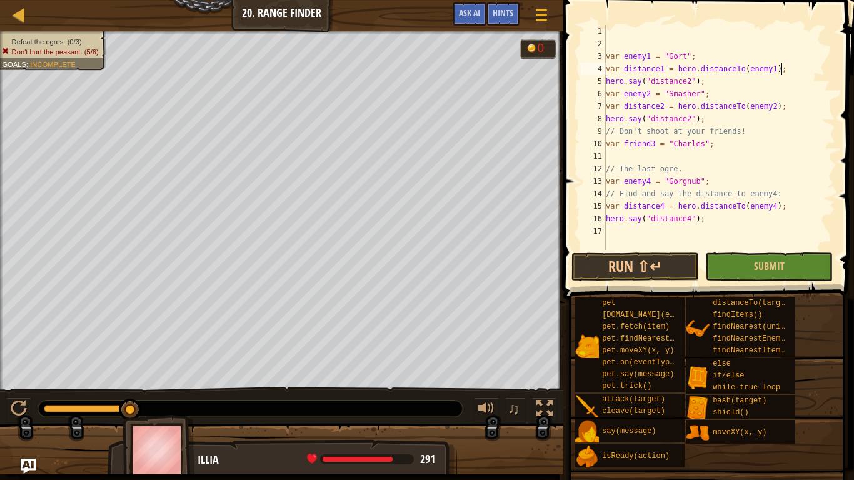
click at [614, 38] on div "var enemy1 = "Gort" ; var distance1 = hero . distanceTo ( enemy1 ) ; hero . say…" at bounding box center [720, 150] width 232 height 250
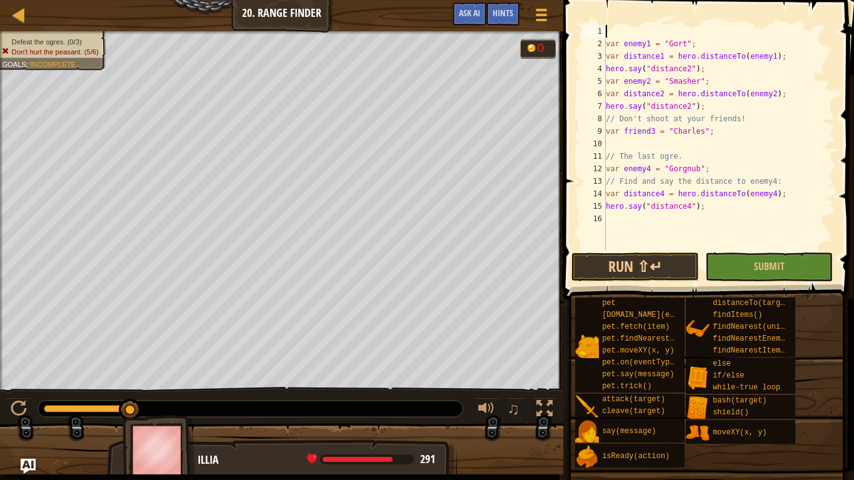
click at [690, 69] on div "var enemy1 = "Gort" ; var distance1 = hero . distanceTo ( enemy1 ) ; hero . say…" at bounding box center [720, 150] width 232 height 250
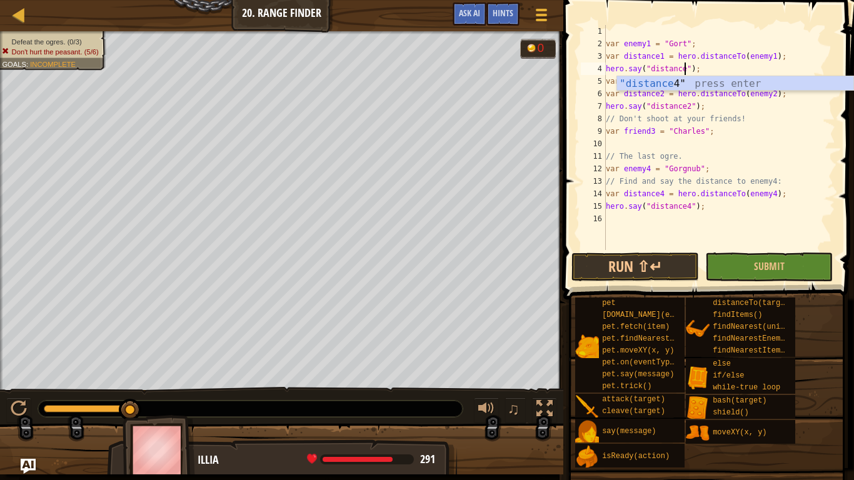
scroll to position [6, 12]
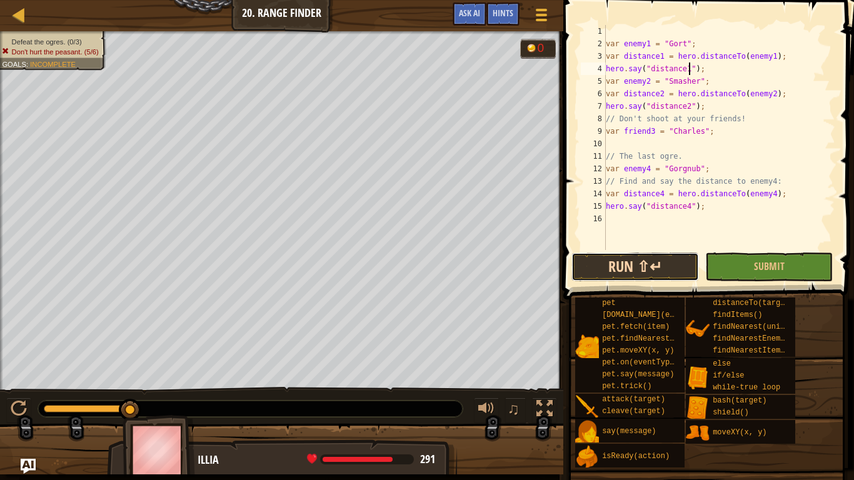
click at [657, 262] on button "Run ⇧↵" at bounding box center [636, 267] width 128 height 29
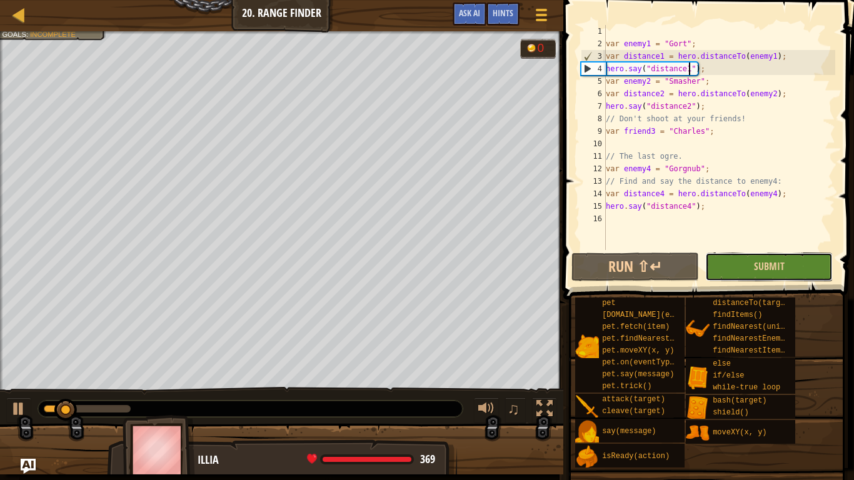
click at [732, 280] on button "Submit" at bounding box center [770, 267] width 128 height 29
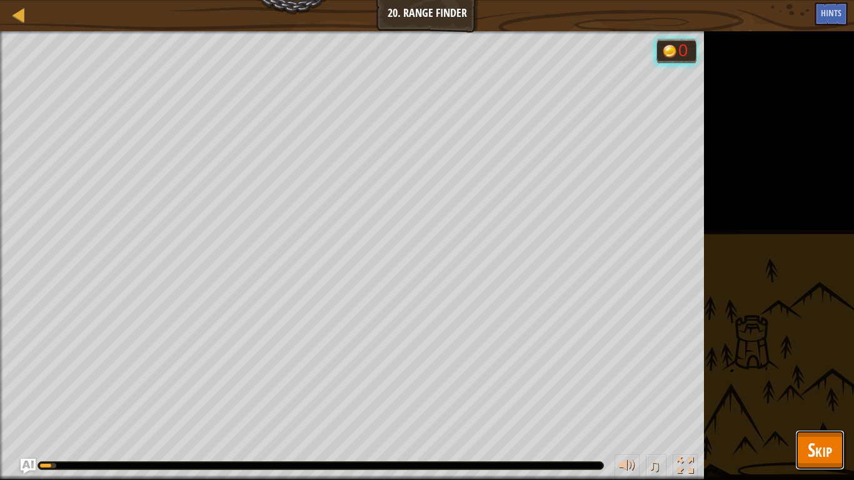
click at [837, 374] on button "Skip" at bounding box center [820, 450] width 49 height 40
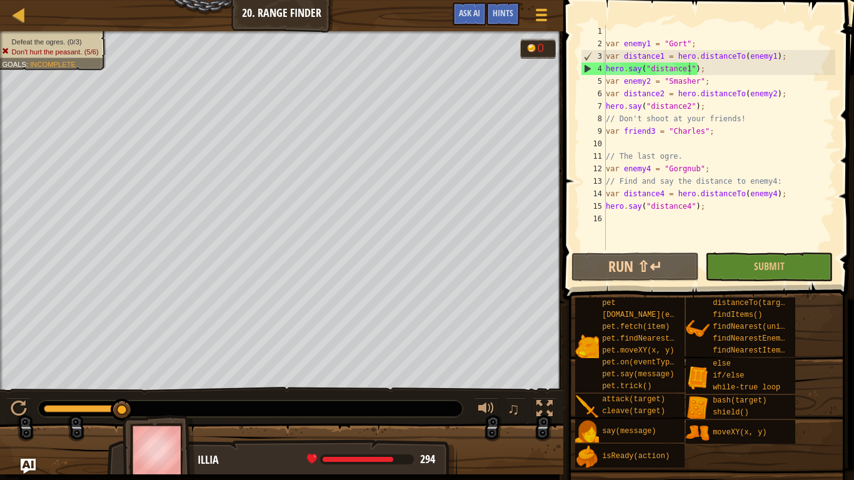
click at [704, 69] on div "var enemy1 = "Gort" ; var distance1 = hero . distanceTo ( enemy1 ) ; hero . say…" at bounding box center [720, 150] width 232 height 250
type textarea "hero.say("distance1");"
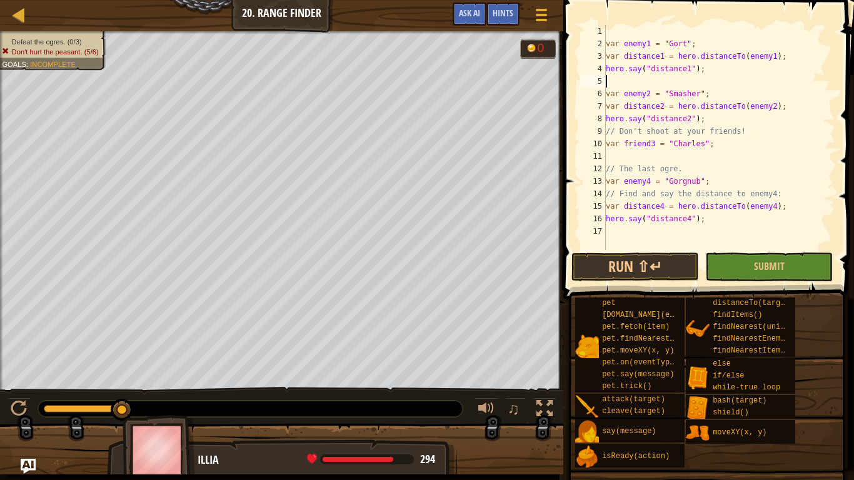
scroll to position [6, 0]
type textarea "hero.say("distance1");"
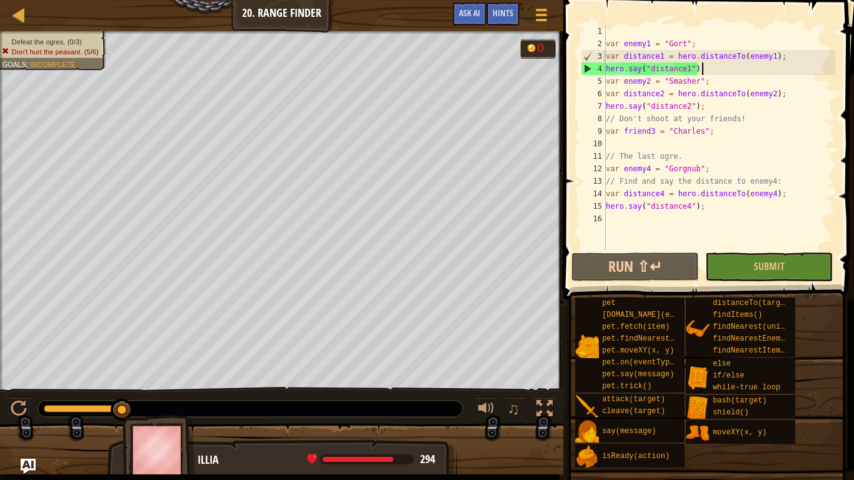
click at [624, 31] on div "var enemy1 = "Gort" ; var distance1 = hero . distanceTo ( enemy1 ) ; hero . say…" at bounding box center [720, 150] width 232 height 250
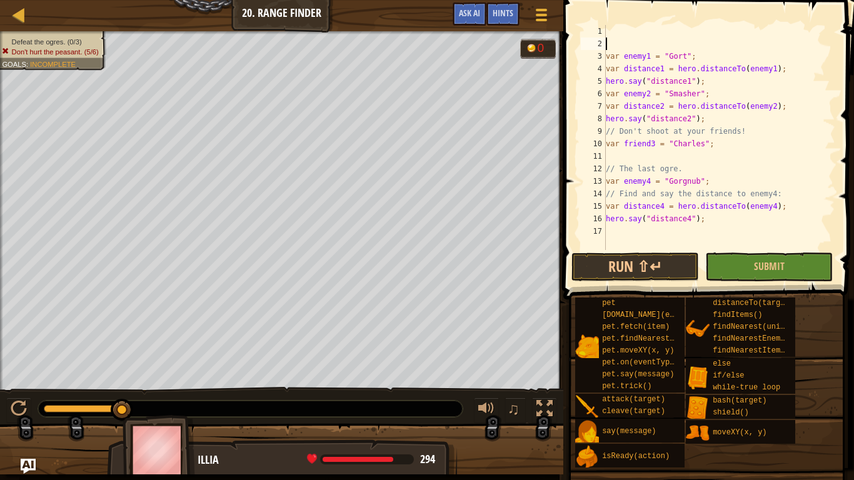
click at [694, 56] on div "var enemy1 = "Gort" ; var distance1 = hero . distanceTo ( enemy1 ) ; hero . say…" at bounding box center [720, 150] width 232 height 250
type textarea "var enemy1 = "Gort";"
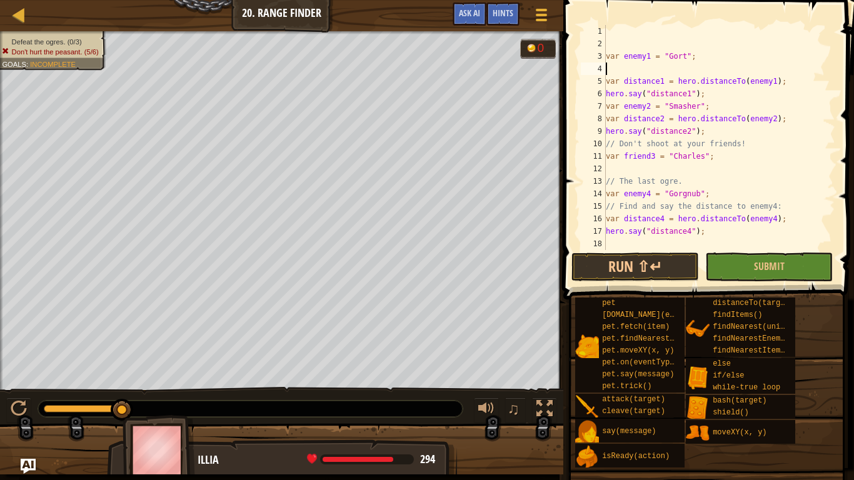
click at [607, 41] on div "var enemy1 = "Gort" ; var distance1 = hero . distanceTo ( enemy1 ) ; hero . say…" at bounding box center [720, 150] width 232 height 250
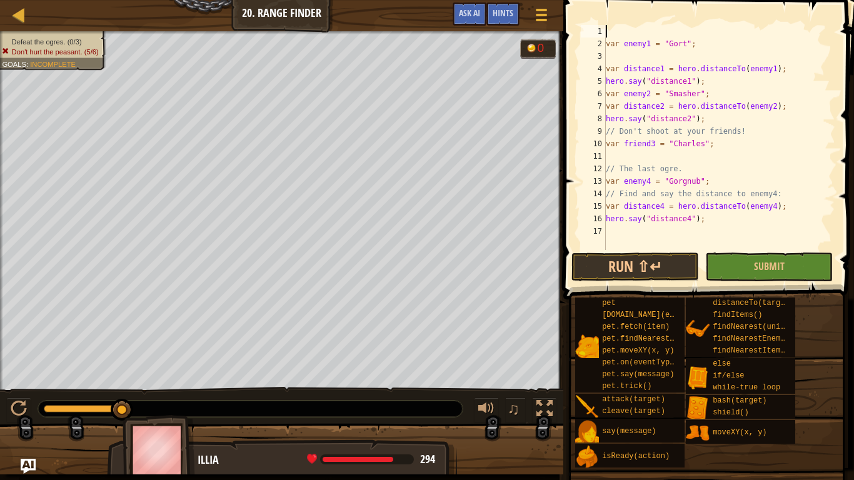
click at [782, 107] on div "var enemy1 = "Gort" ; var distance1 = hero . distanceTo ( enemy1 ) ; hero . say…" at bounding box center [720, 150] width 232 height 250
type textarea "var distance2 = hero.distanceTo(enemy2);"
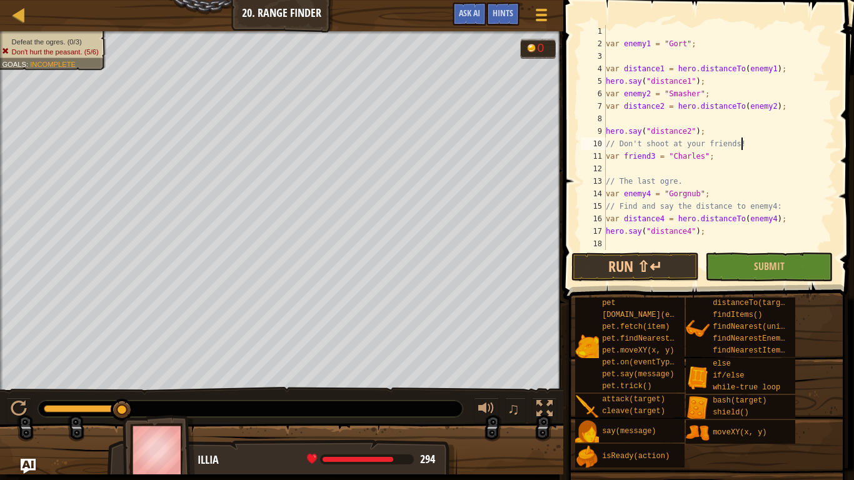
click at [746, 143] on div "var enemy1 = "Gort" ; var distance1 = hero . distanceTo ( enemy1 ) ; hero . say…" at bounding box center [720, 150] width 232 height 250
type textarea "// Don't shoot at your friends!"
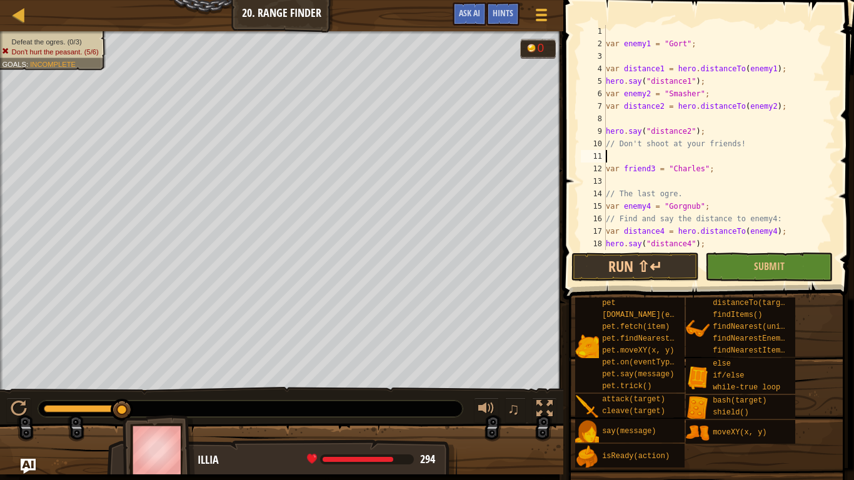
scroll to position [13, 0]
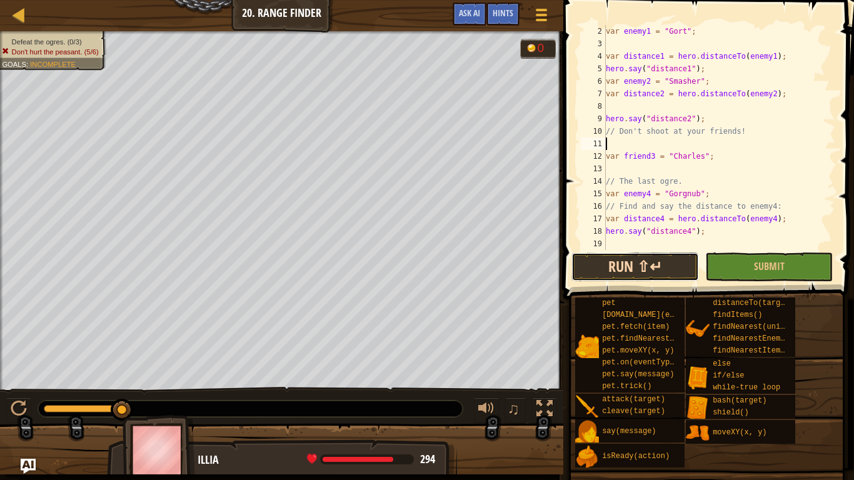
click at [649, 276] on button "Run ⇧↵" at bounding box center [636, 267] width 128 height 29
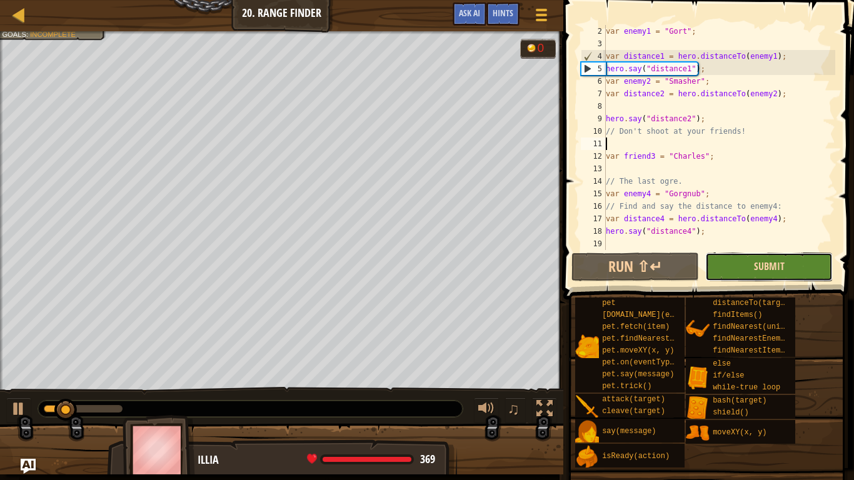
click at [759, 270] on span "Submit" at bounding box center [769, 267] width 31 height 14
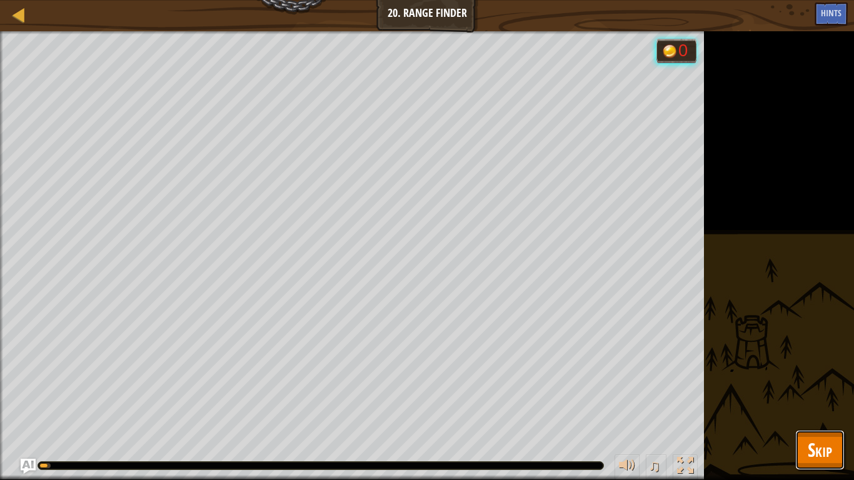
click at [808, 374] on span "Skip" at bounding box center [820, 450] width 24 height 26
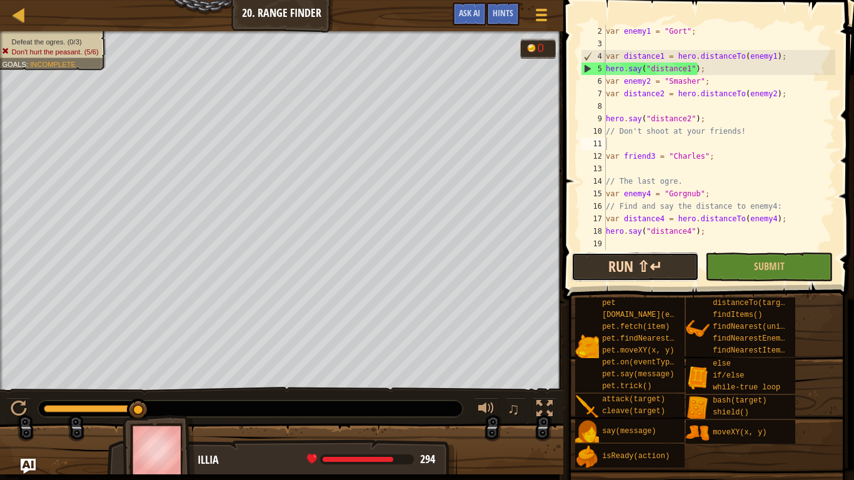
click at [638, 276] on button "Run ⇧↵" at bounding box center [636, 267] width 128 height 29
click at [774, 94] on div "var enemy1 = "Gort" ; var distance1 = hero . distanceTo ( enemy1 ) ; hero . say…" at bounding box center [720, 150] width 232 height 250
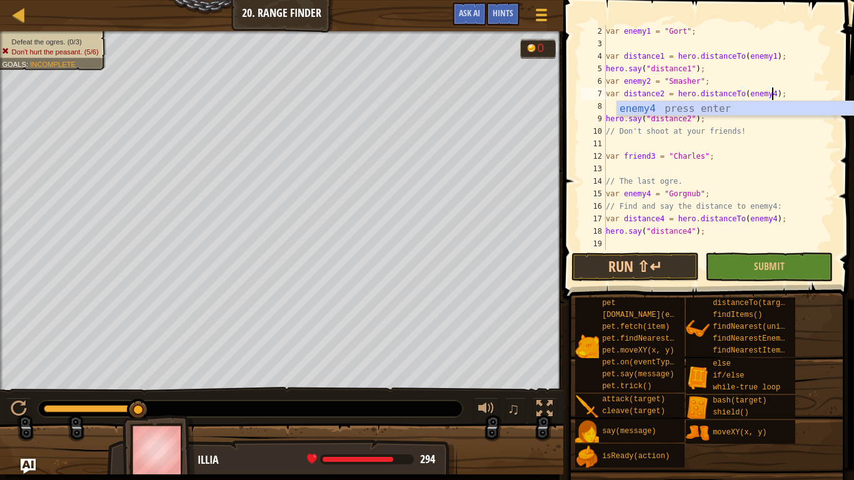
scroll to position [6, 24]
click at [665, 93] on div "var enemy1 = "Gort" ; var distance1 = hero . distanceTo ( enemy1 ) ; hero . say…" at bounding box center [720, 150] width 232 height 250
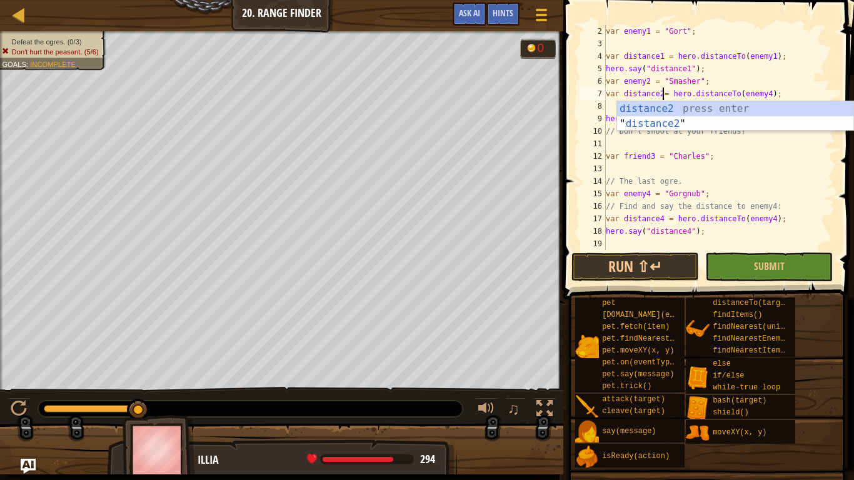
scroll to position [6, 9]
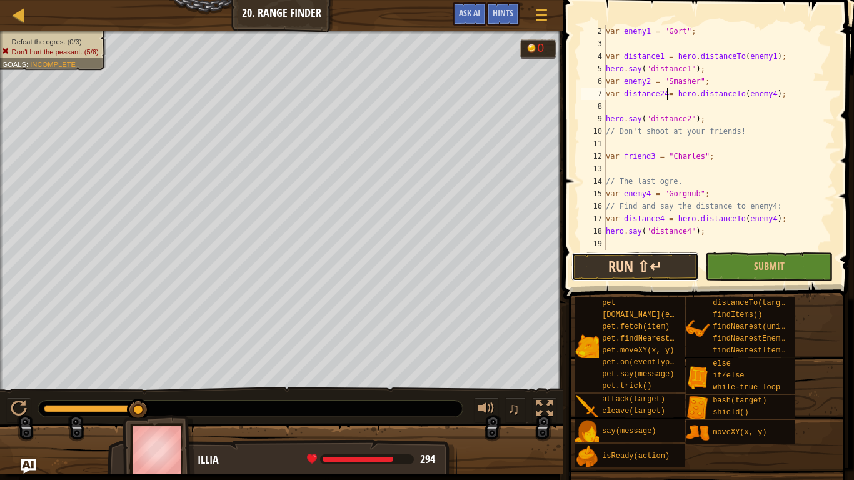
click at [647, 265] on button "Run ⇧↵" at bounding box center [636, 267] width 128 height 29
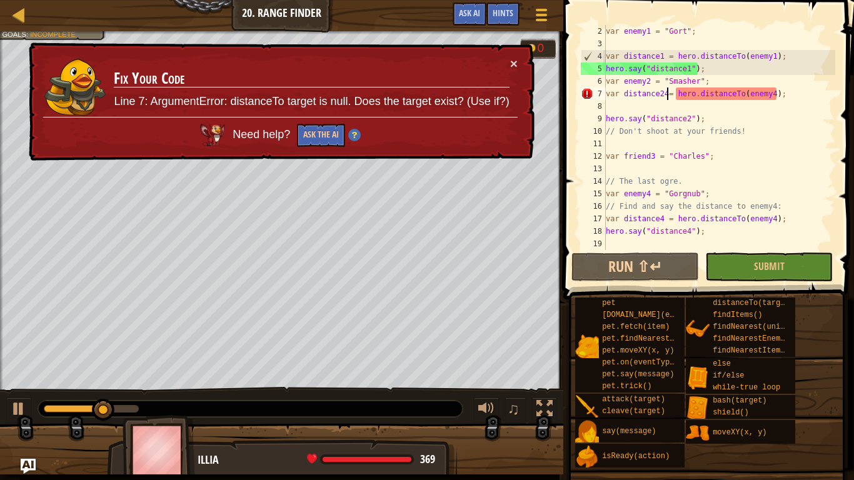
click at [662, 95] on div "var enemy1 = "Gort" ; var distance1 = hero . distanceTo ( enemy1 ) ; hero . say…" at bounding box center [720, 150] width 232 height 250
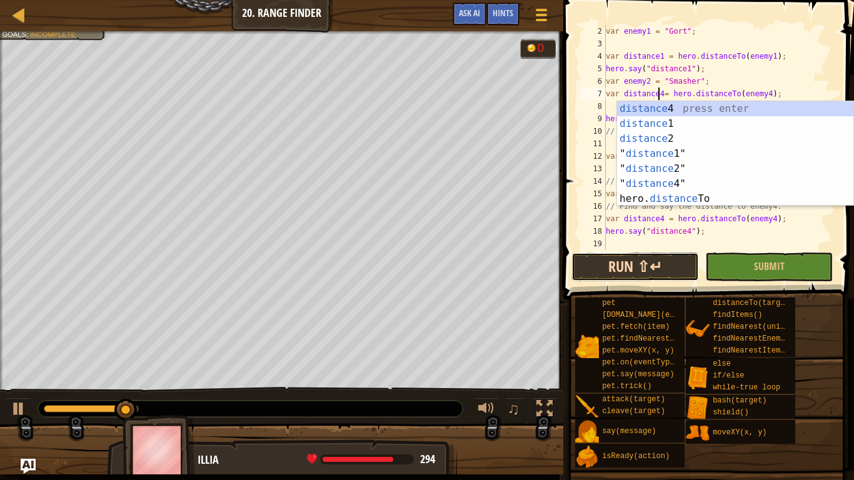
click at [665, 261] on button "Run ⇧↵" at bounding box center [636, 267] width 128 height 29
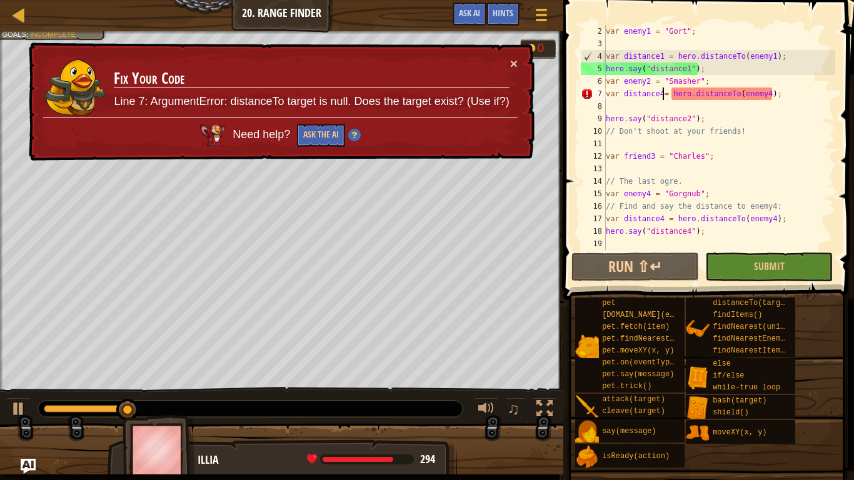
click at [664, 94] on div "var enemy1 = "Gort" ; var distance1 = hero . distanceTo ( enemy1 ) ; hero . say…" at bounding box center [720, 150] width 232 height 250
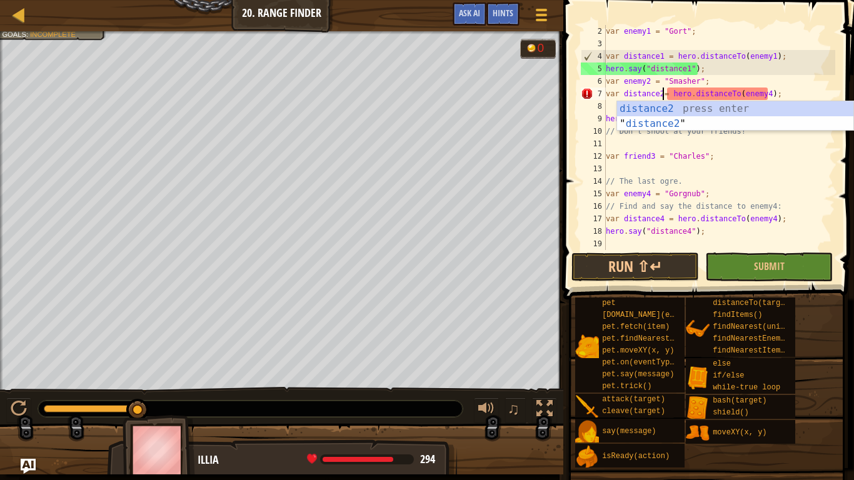
scroll to position [6, 9]
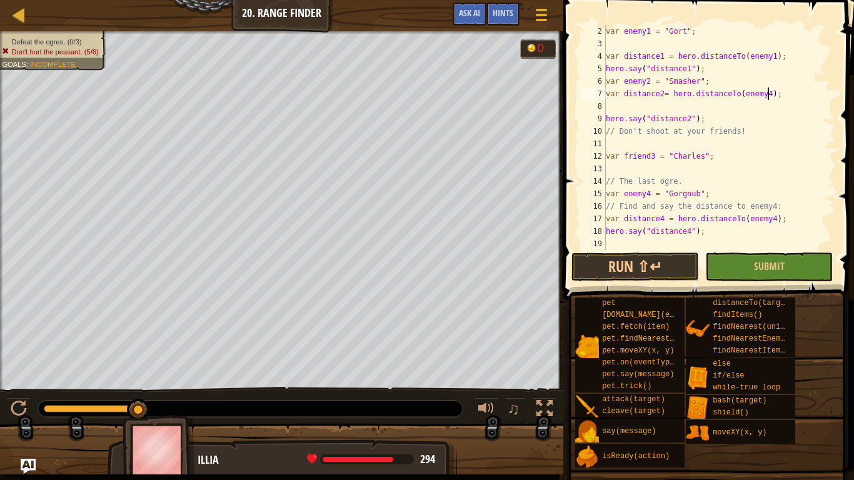
click at [767, 93] on div "var enemy1 = "Gort" ; var distance1 = hero . distanceTo ( enemy1 ) ; hero . say…" at bounding box center [720, 150] width 232 height 250
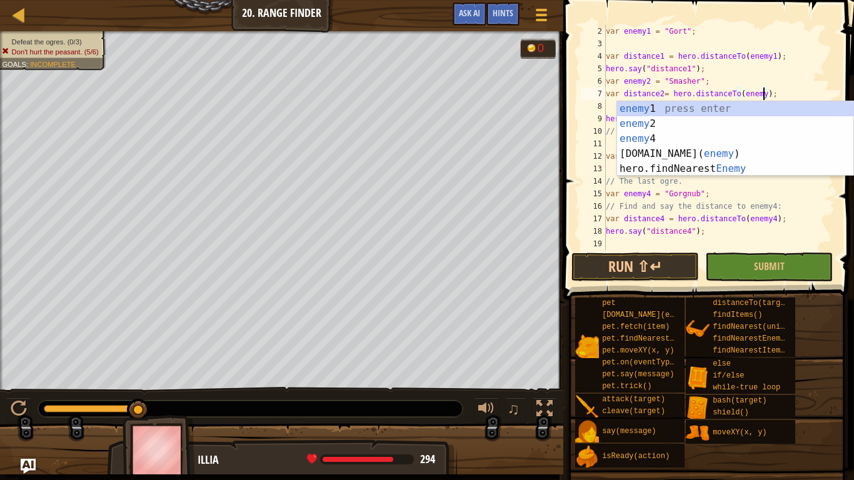
type textarea "var distance2= hero.distanceTo(enemy2);"
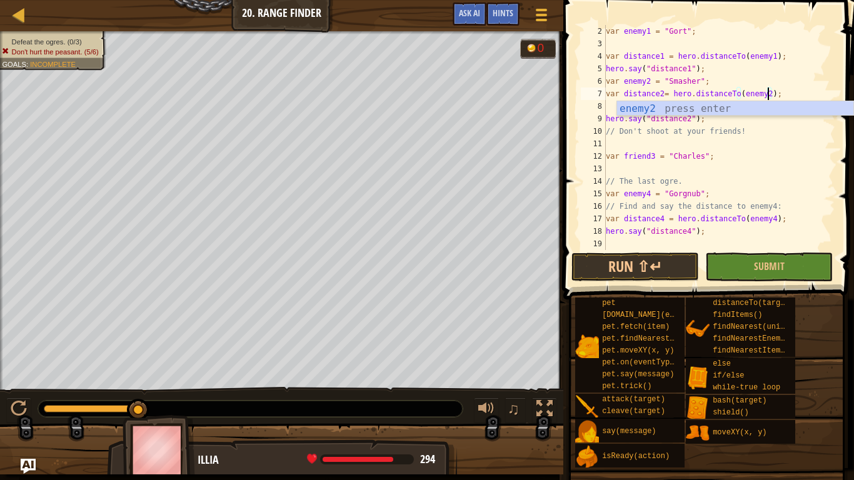
click at [658, 243] on div "var enemy1 = "Gort" ; var distance1 = hero . distanceTo ( enemy1 ) ; hero . say…" at bounding box center [720, 150] width 232 height 250
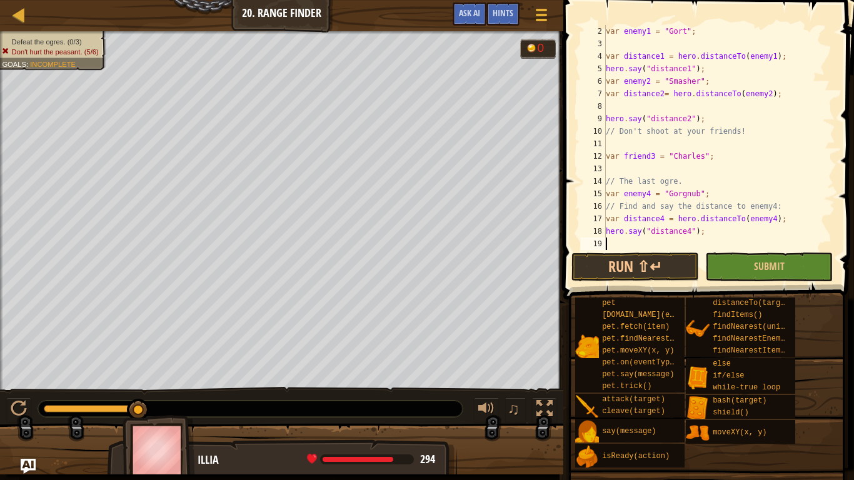
scroll to position [6, 0]
click at [657, 261] on button "Run ⇧↵" at bounding box center [636, 267] width 128 height 29
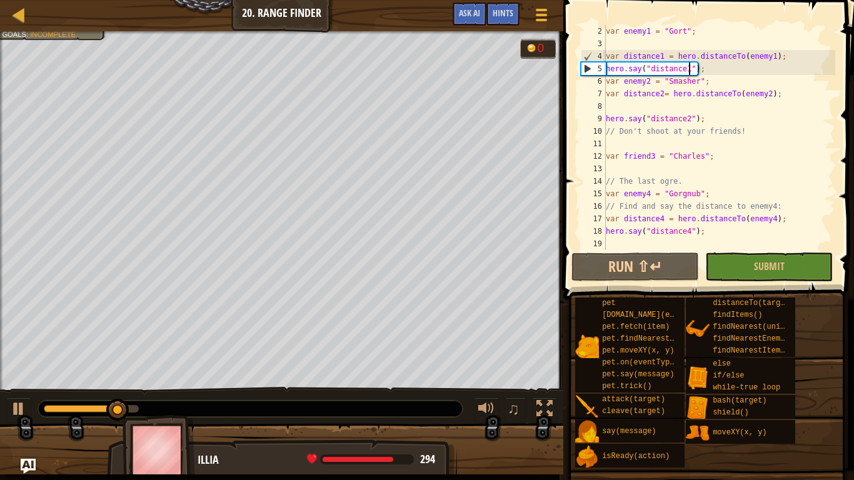
click at [690, 68] on div "var enemy1 = "Gort" ; var distance1 = hero . distanceTo ( enemy1 ) ; hero . say…" at bounding box center [720, 150] width 232 height 250
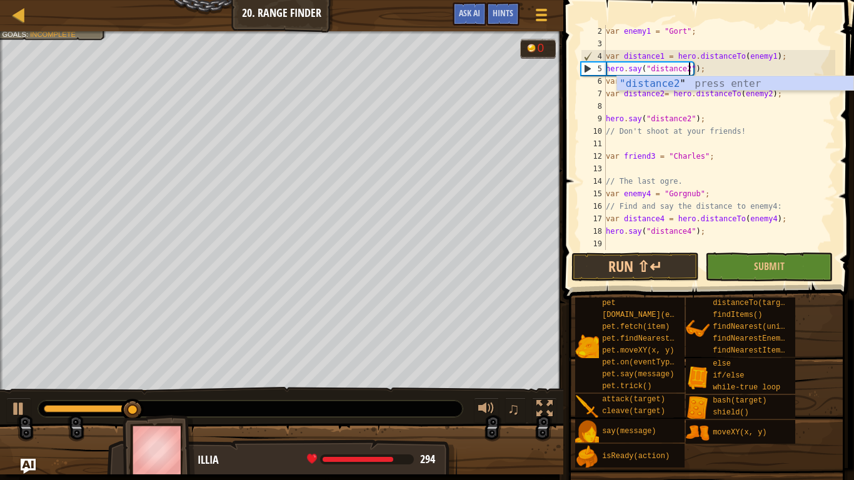
scroll to position [6, 12]
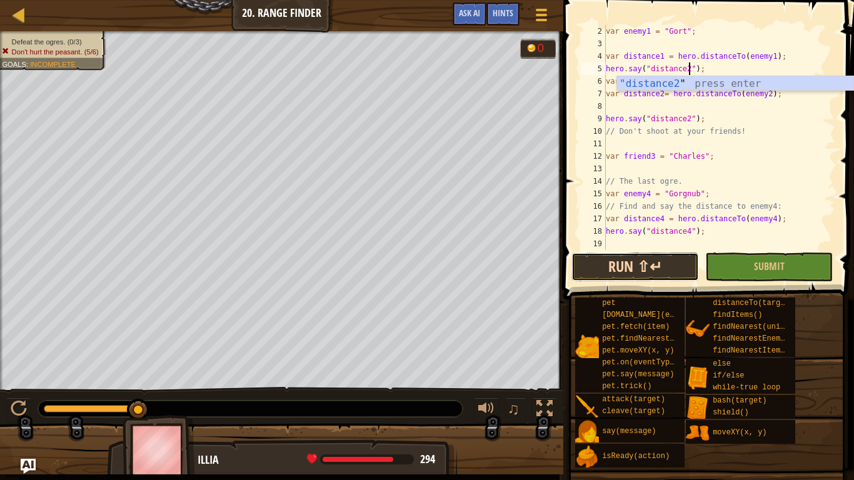
click at [639, 265] on button "Run ⇧↵" at bounding box center [636, 267] width 128 height 29
click at [768, 96] on div "var enemy1 = "Gort" ; var distance1 = hero . distanceTo ( enemy1 ) ; hero . say…" at bounding box center [720, 150] width 232 height 250
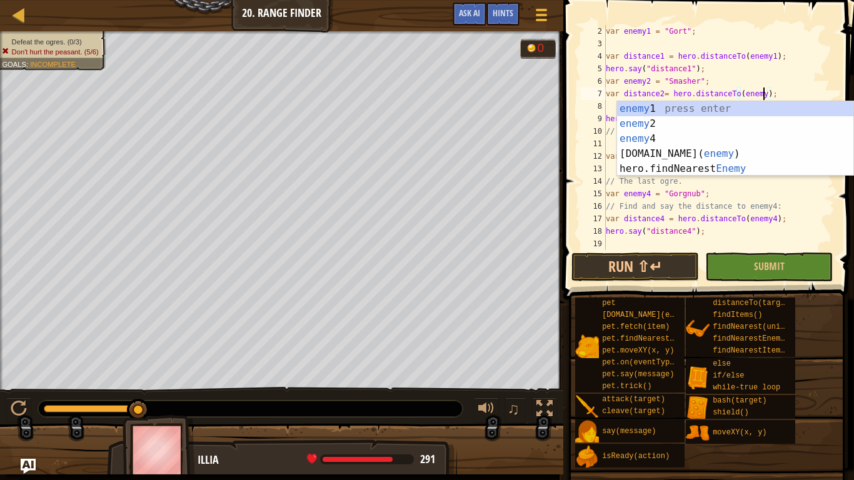
scroll to position [6, 23]
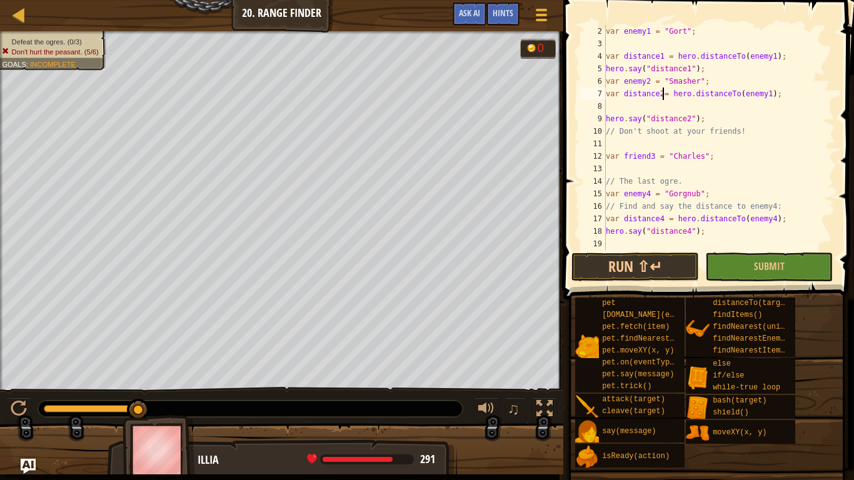
click at [663, 94] on div "var enemy1 = "Gort" ; var distance1 = hero . distanceTo ( enemy1 ) ; hero . say…" at bounding box center [720, 150] width 232 height 250
type textarea "var distance1= hero.distanceTo(enemy1);"
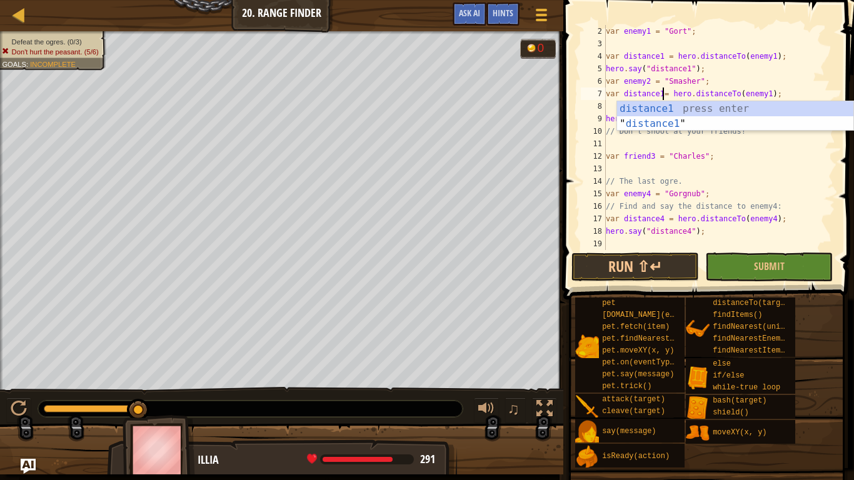
scroll to position [6, 9]
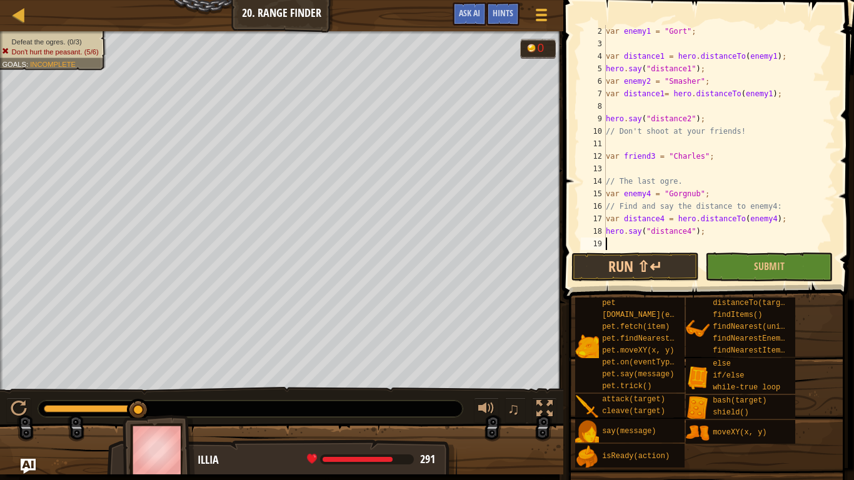
click at [665, 240] on div "var enemy1 = "Gort" ; var distance1 = hero . distanceTo ( enemy1 ) ; hero . say…" at bounding box center [720, 150] width 232 height 250
click at [662, 260] on button "Run ⇧↵" at bounding box center [636, 267] width 128 height 29
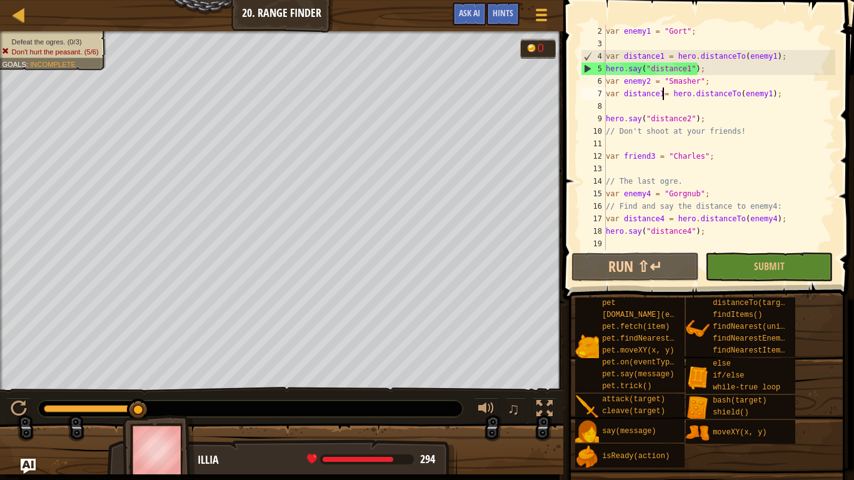
click at [664, 93] on div "var enemy1 = "Gort" ; var distance1 = hero . distanceTo ( enemy1 ) ; hero . say…" at bounding box center [720, 150] width 232 height 250
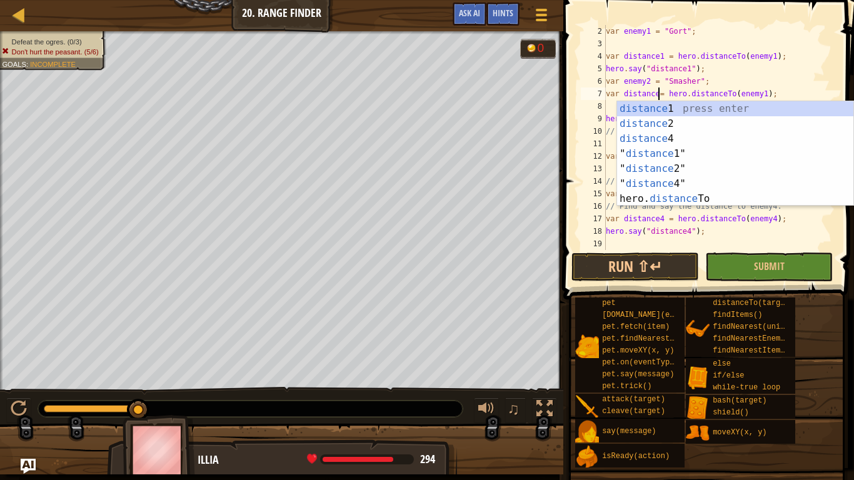
scroll to position [6, 8]
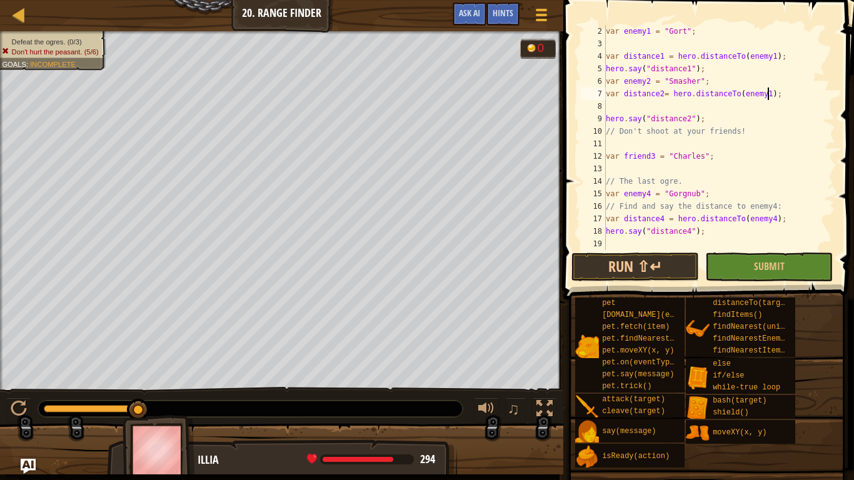
click at [770, 91] on div "var enemy1 = "Gort" ; var distance1 = hero . distanceTo ( enemy1 ) ; hero . say…" at bounding box center [720, 150] width 232 height 250
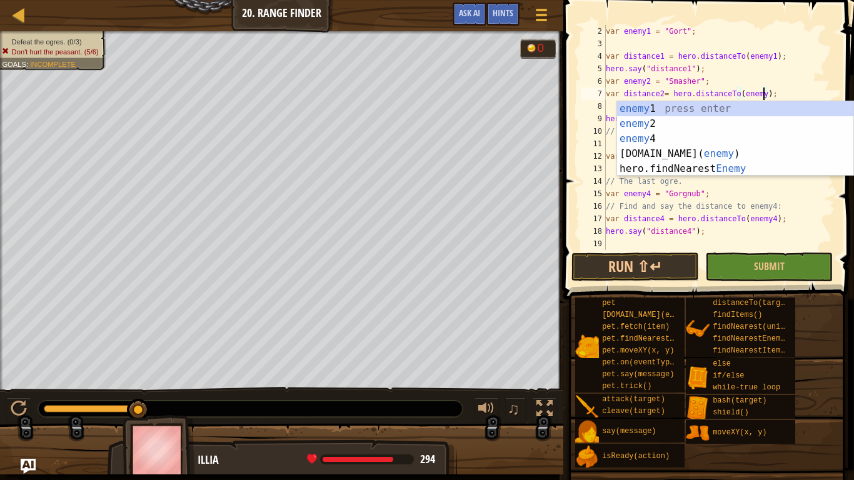
scroll to position [6, 23]
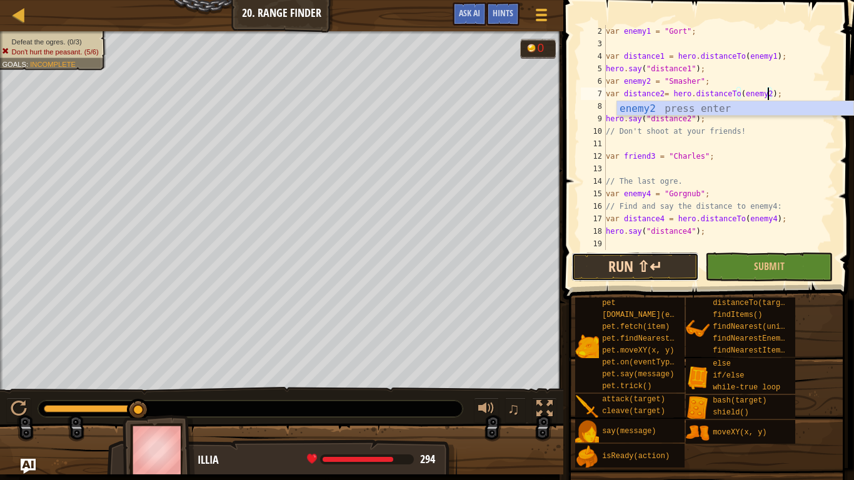
click at [644, 261] on button "Run ⇧↵" at bounding box center [636, 267] width 128 height 29
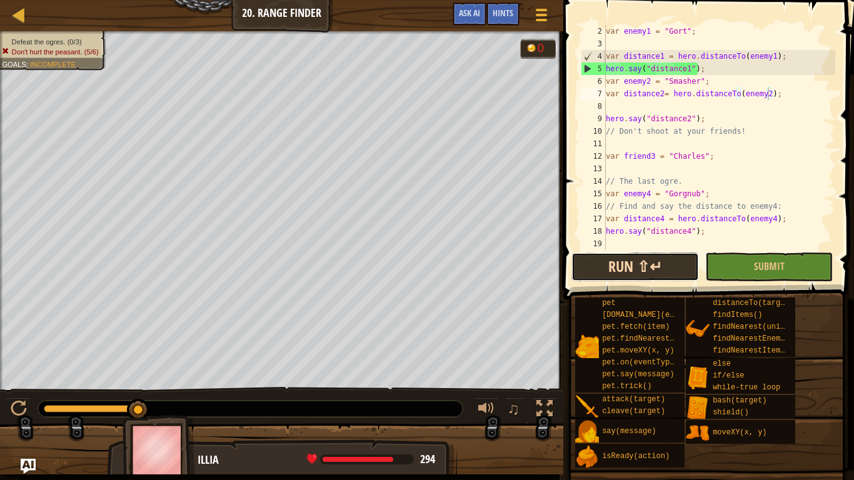
click at [611, 272] on button "Run ⇧↵" at bounding box center [636, 267] width 128 height 29
click at [689, 70] on div "var enemy1 = "Gort" ; var distance1 = hero . distanceTo ( enemy1 ) ; hero . say…" at bounding box center [720, 150] width 232 height 250
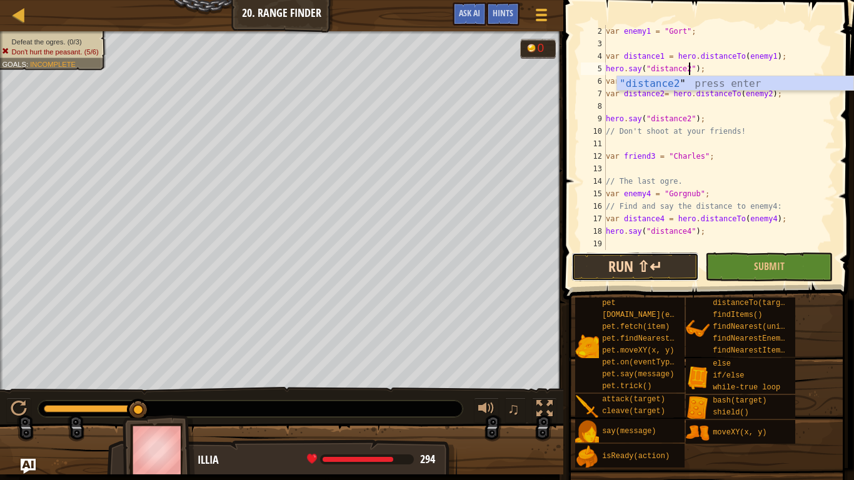
click at [659, 270] on button "Run ⇧↵" at bounding box center [636, 267] width 128 height 29
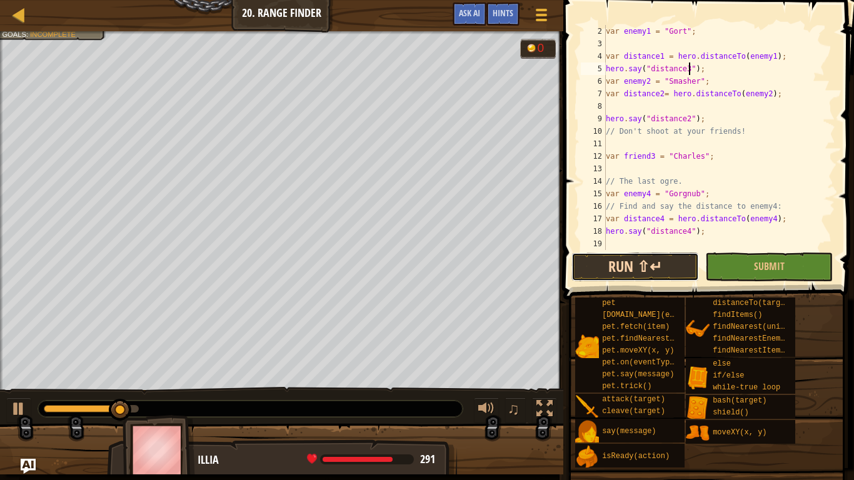
click at [650, 262] on button "Run ⇧↵" at bounding box center [636, 267] width 128 height 29
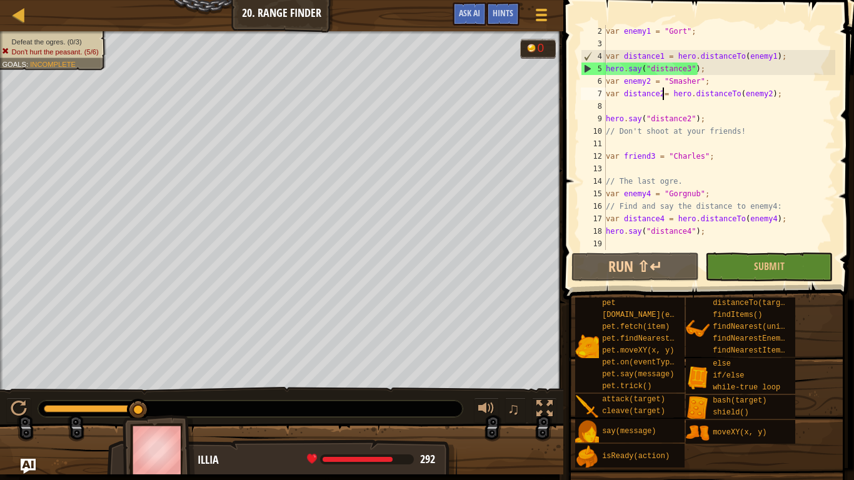
click at [663, 95] on div "var enemy1 = "Gort" ; var distance1 = hero . distanceTo ( enemy1 ) ; hero . say…" at bounding box center [720, 150] width 232 height 250
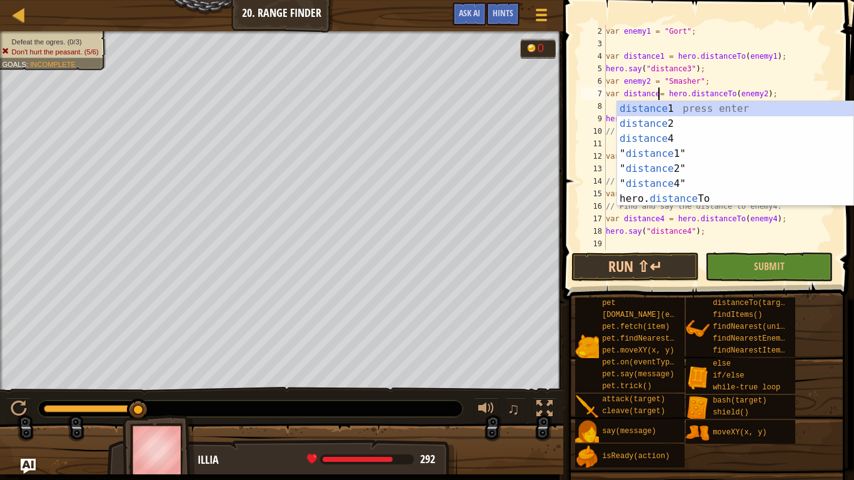
scroll to position [6, 9]
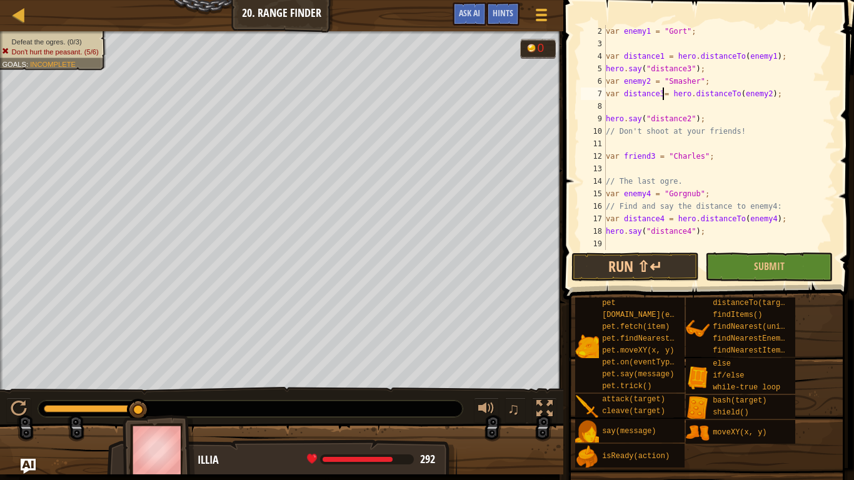
click at [767, 93] on div "var enemy1 = "Gort" ; var distance1 = hero . distanceTo ( enemy1 ) ; hero . say…" at bounding box center [720, 150] width 232 height 250
click at [667, 263] on button "Run ⇧↵" at bounding box center [636, 267] width 128 height 29
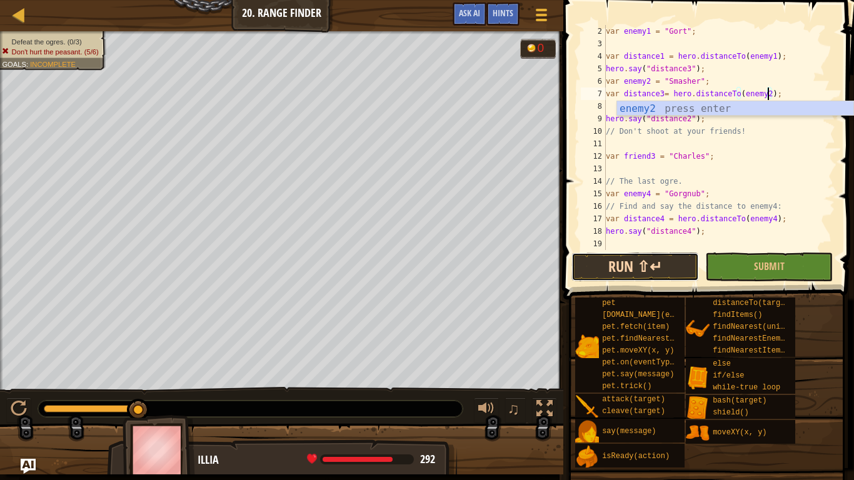
click at [656, 278] on button "Run ⇧↵" at bounding box center [636, 267] width 128 height 29
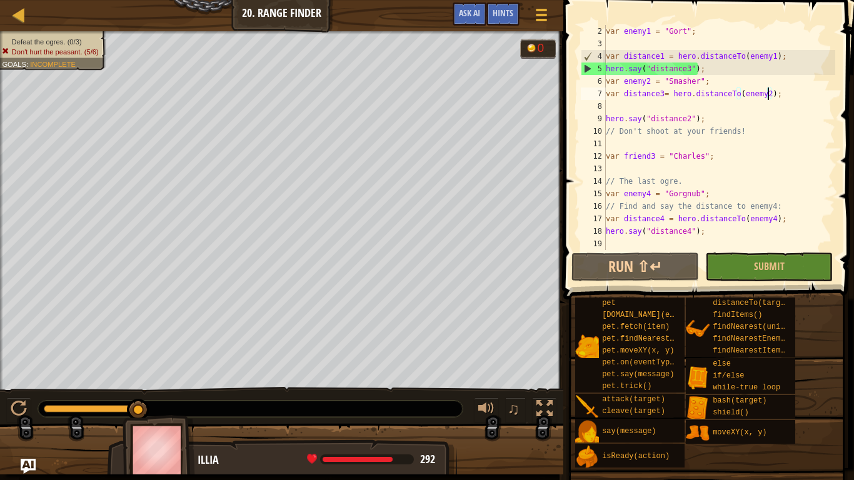
click at [664, 93] on div "var enemy1 = "Gort" ; var distance1 = hero . distanceTo ( enemy1 ) ; hero . say…" at bounding box center [720, 150] width 232 height 250
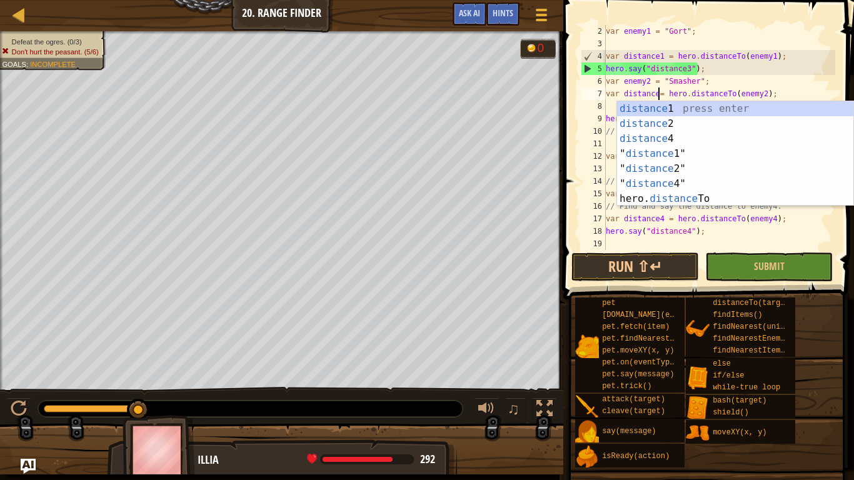
scroll to position [6, 9]
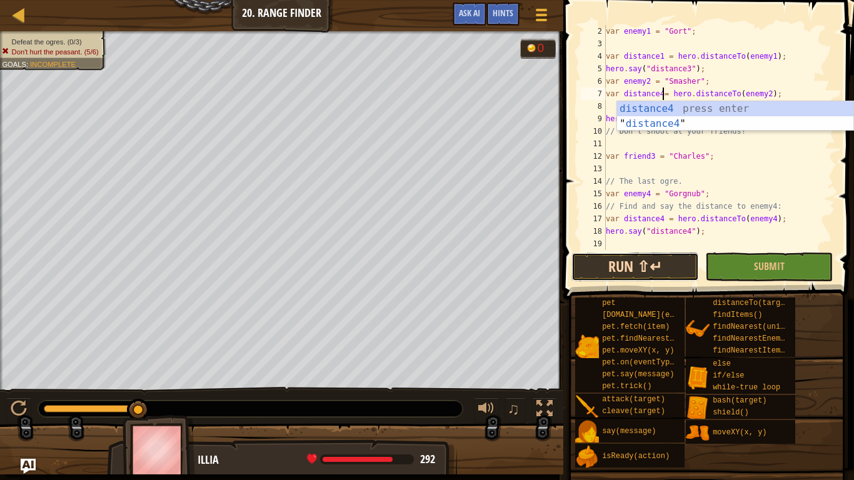
click at [673, 262] on button "Run ⇧↵" at bounding box center [636, 267] width 128 height 29
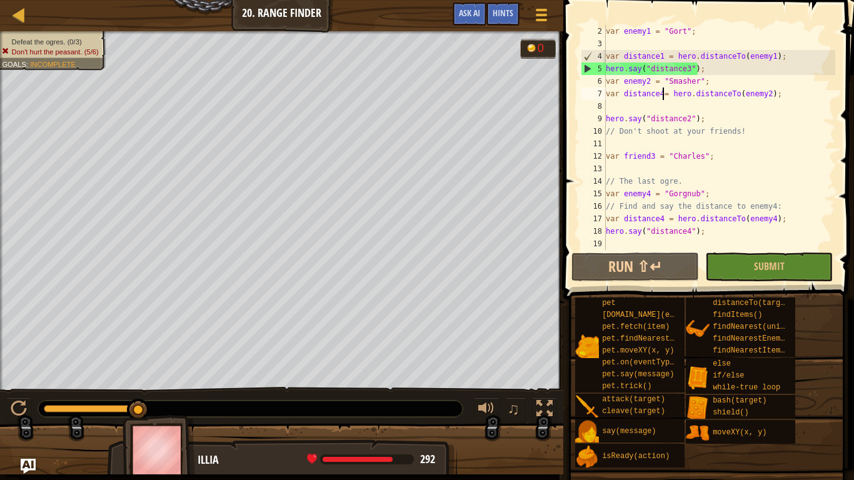
click at [689, 68] on div "var enemy1 = "Gort" ; var distance1 = hero . distanceTo ( enemy1 ) ; hero . say…" at bounding box center [720, 150] width 232 height 250
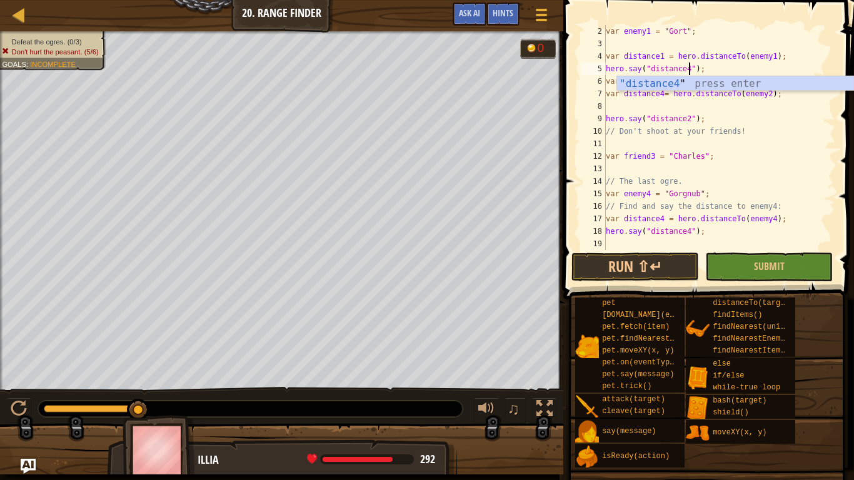
scroll to position [6, 12]
click at [676, 271] on button "Run ⇧↵" at bounding box center [636, 267] width 128 height 29
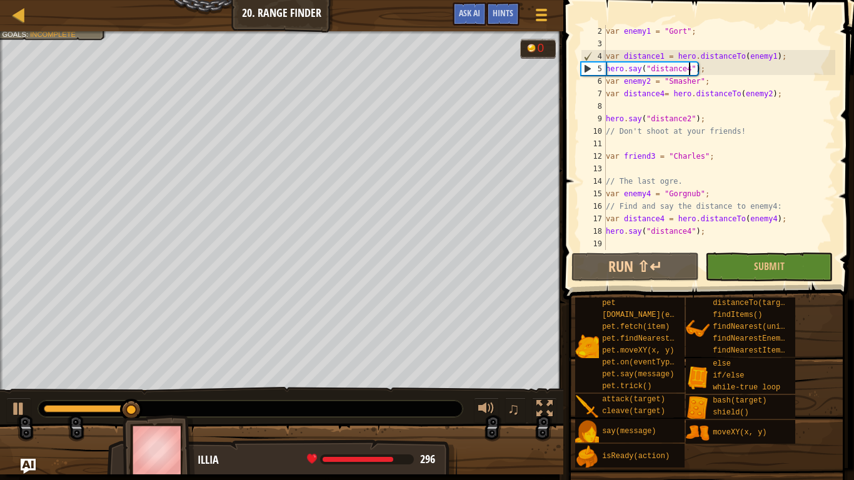
click at [661, 58] on div "var enemy1 = "Gort" ; var distance1 = hero . distanceTo ( enemy1 ) ; hero . say…" at bounding box center [720, 150] width 232 height 250
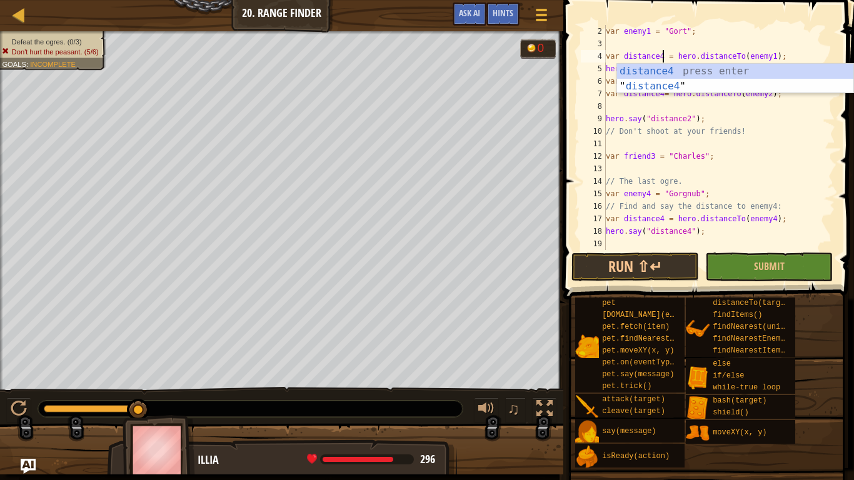
scroll to position [6, 9]
click at [644, 267] on button "Run ⇧↵" at bounding box center [636, 267] width 128 height 29
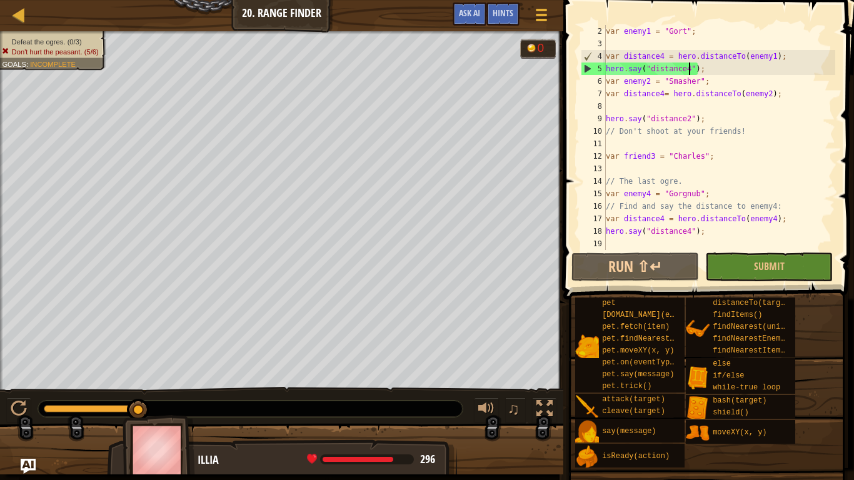
click at [689, 72] on div "var enemy1 = "Gort" ; var distance4 = hero . distanceTo ( enemy1 ) ; hero . say…" at bounding box center [720, 150] width 232 height 250
type textarea "hero.say("distance");"
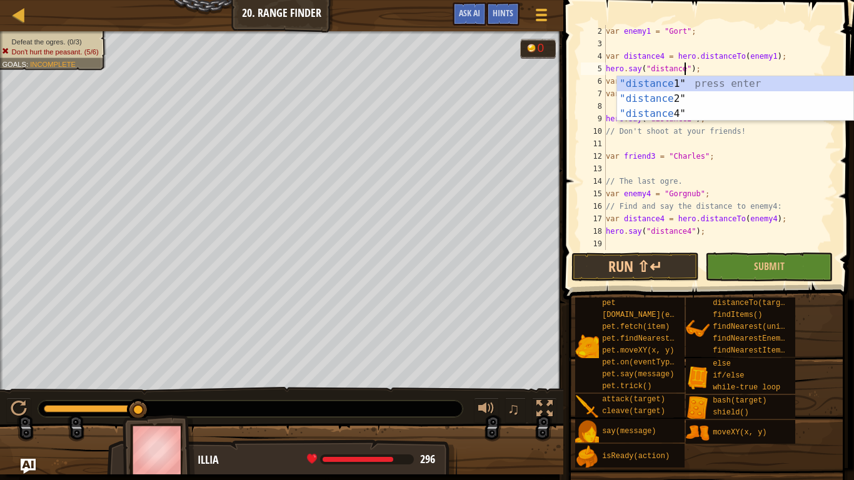
click at [775, 173] on div "var enemy1 = "Gort" ; var distance4 = hero . distanceTo ( enemy1 ) ; hero . say…" at bounding box center [720, 150] width 232 height 250
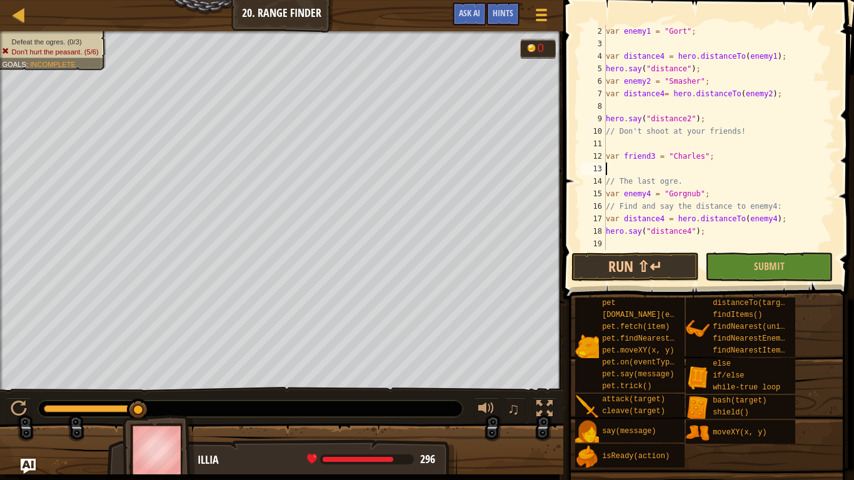
scroll to position [6, 0]
click at [767, 93] on div "var enemy1 = "Gort" ; var distance4 = hero . distanceTo ( enemy1 ) ; hero . say…" at bounding box center [720, 150] width 232 height 250
click at [664, 94] on div "var enemy1 = "Gort" ; var distance4 = hero . distanceTo ( enemy1 ) ; hero . say…" at bounding box center [720, 150] width 232 height 250
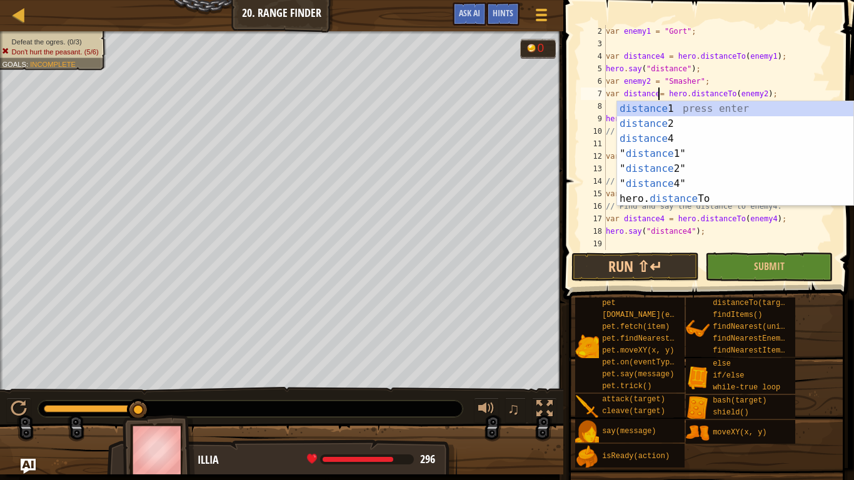
scroll to position [6, 8]
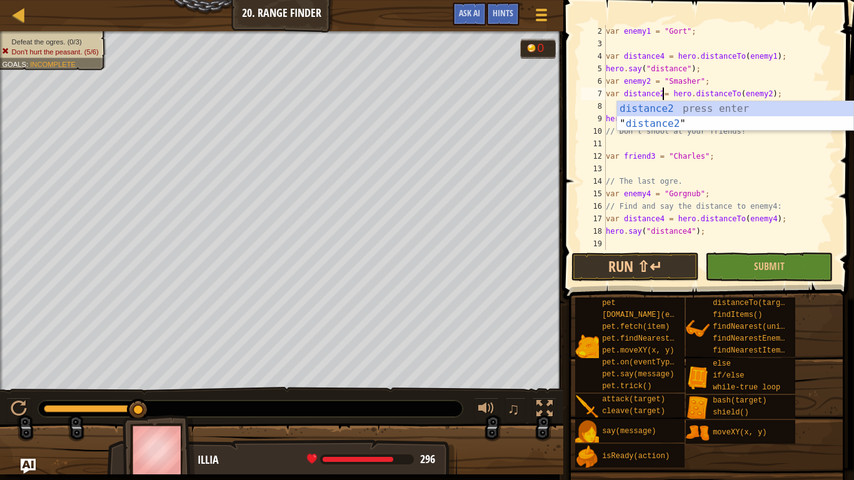
click at [685, 69] on div "var enemy1 = "Gort" ; var distance4 = hero . distanceTo ( enemy1 ) ; hero . say…" at bounding box center [720, 150] width 232 height 250
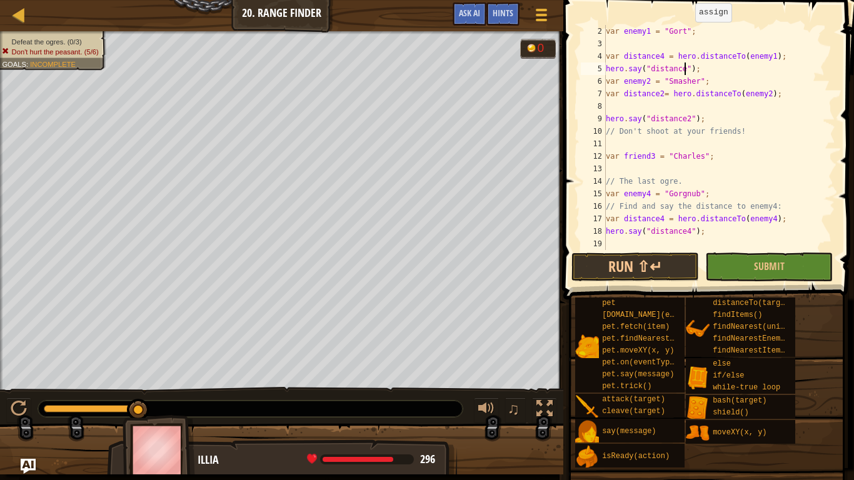
scroll to position [6, 12]
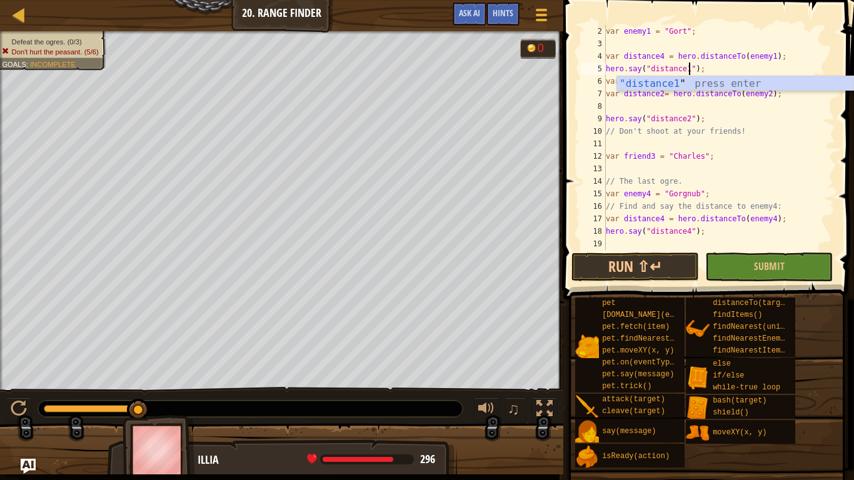
click at [834, 156] on div at bounding box center [829, 132] width 13 height 238
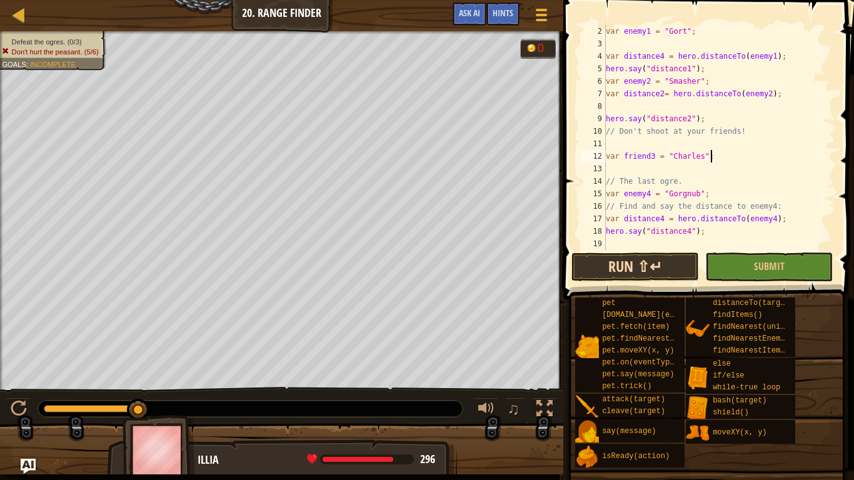
type textarea "var friend3 = "[PERSON_NAME]";"
click at [662, 269] on button "Run ⇧↵" at bounding box center [636, 267] width 128 height 29
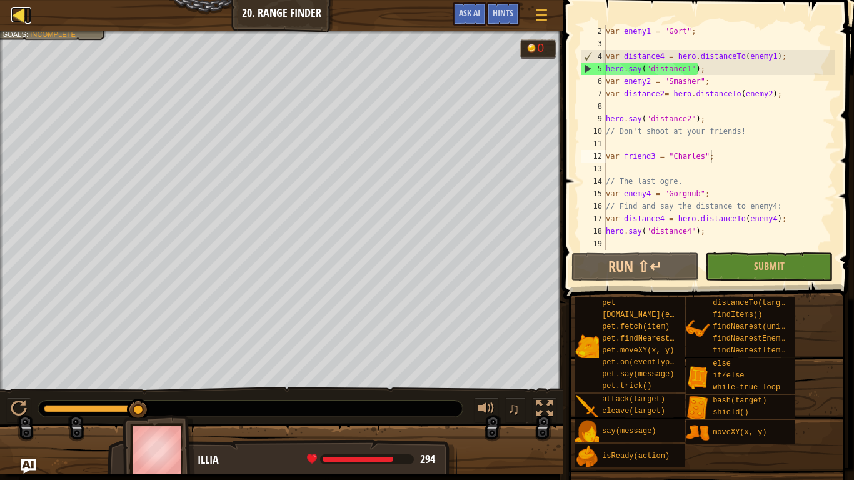
click at [21, 11] on div at bounding box center [19, 15] width 16 height 16
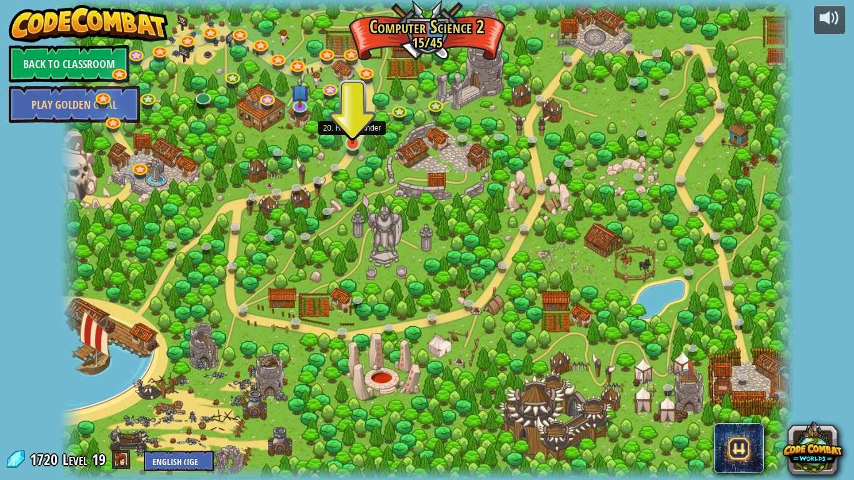
click at [353, 134] on img at bounding box center [352, 123] width 19 height 43
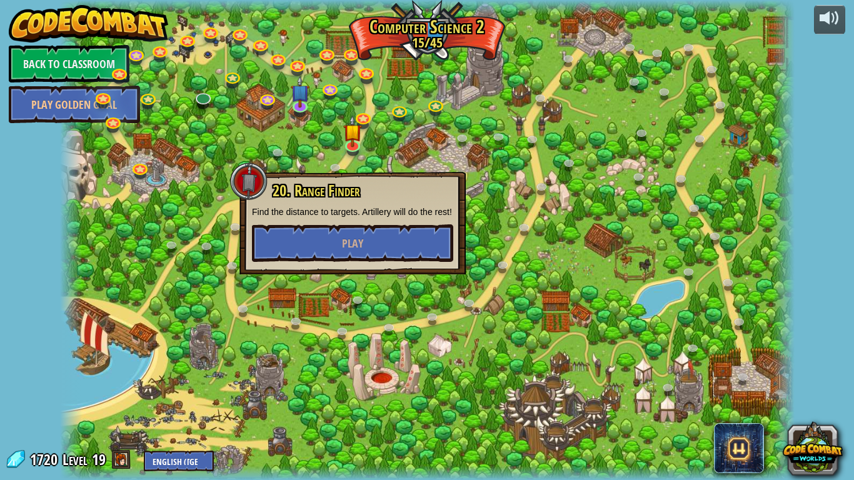
click at [443, 143] on div at bounding box center [427, 240] width 735 height 480
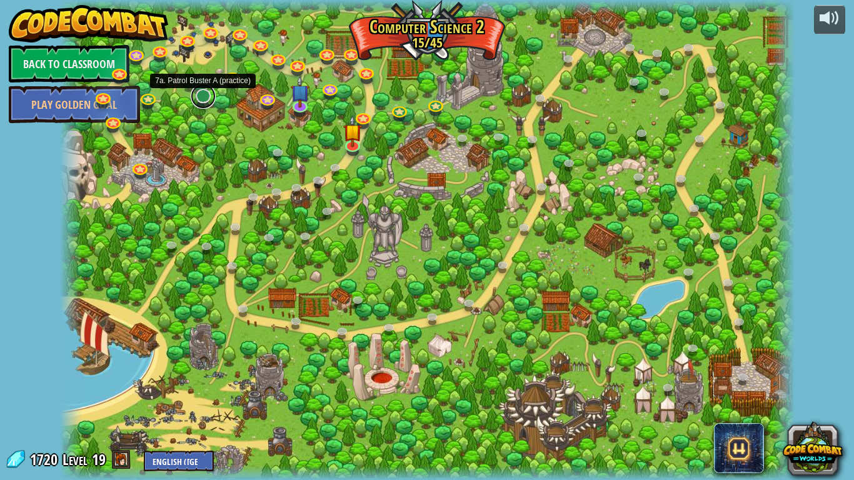
click at [213, 96] on link at bounding box center [203, 96] width 25 height 25
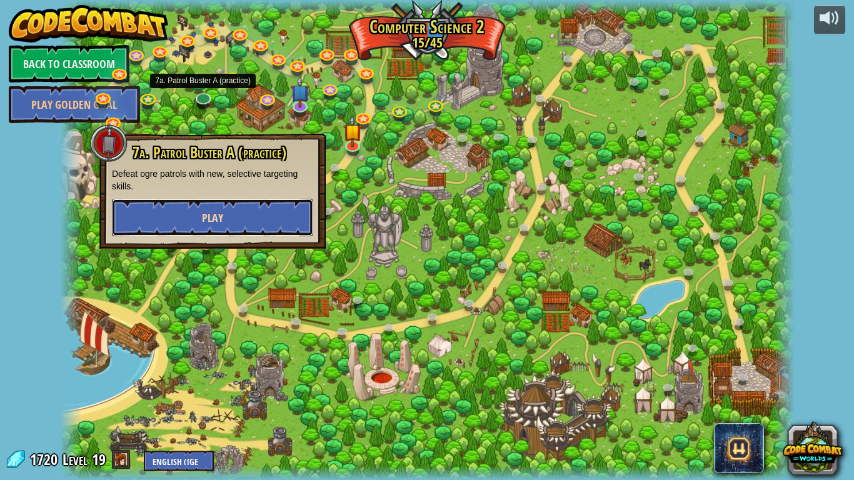
click at [200, 204] on button "Play" at bounding box center [212, 218] width 201 height 38
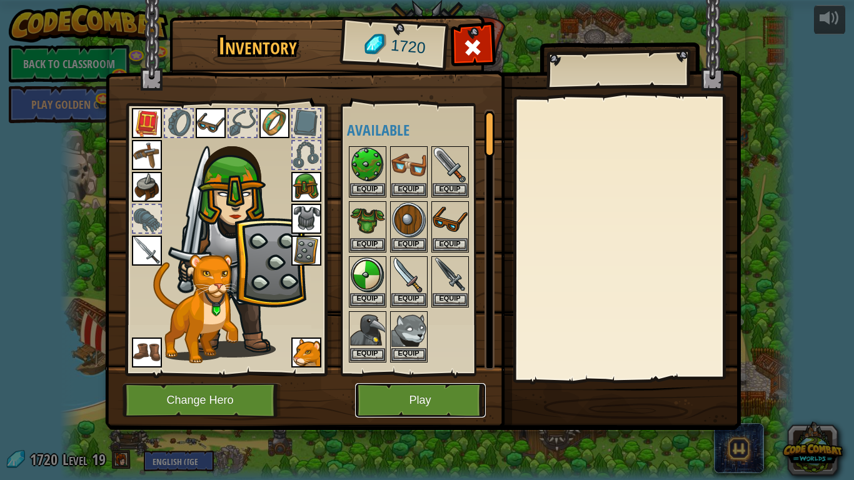
click at [407, 374] on button "Play" at bounding box center [420, 400] width 131 height 34
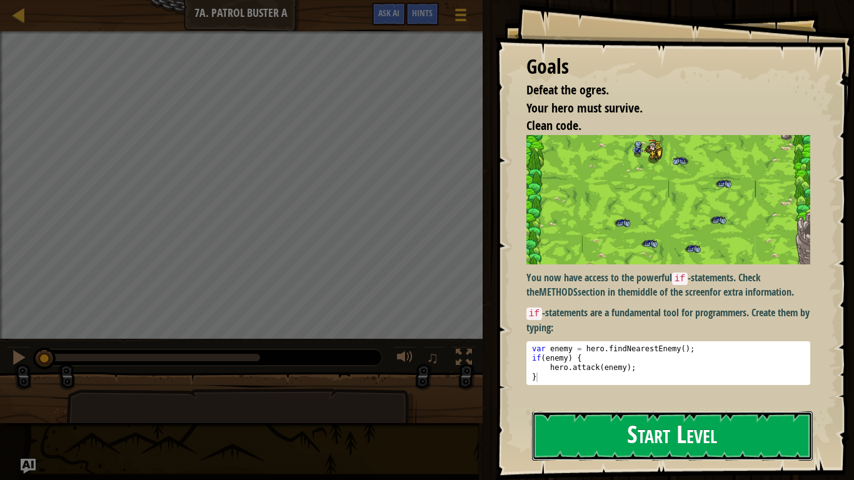
click at [640, 374] on button "Start Level" at bounding box center [672, 436] width 281 height 49
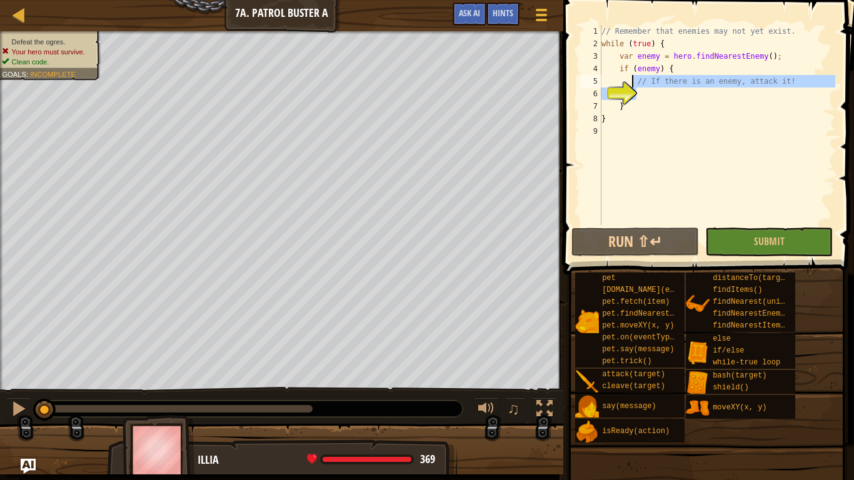
drag, startPoint x: 779, startPoint y: 90, endPoint x: 631, endPoint y: 81, distance: 147.9
click at [631, 81] on div "1 2 3 4 5 6 7 8 9 // Remember that enemies may not yet exist. while ( true ) { …" at bounding box center [707, 125] width 257 height 200
type textarea "// If there is an enemy, attack it!"
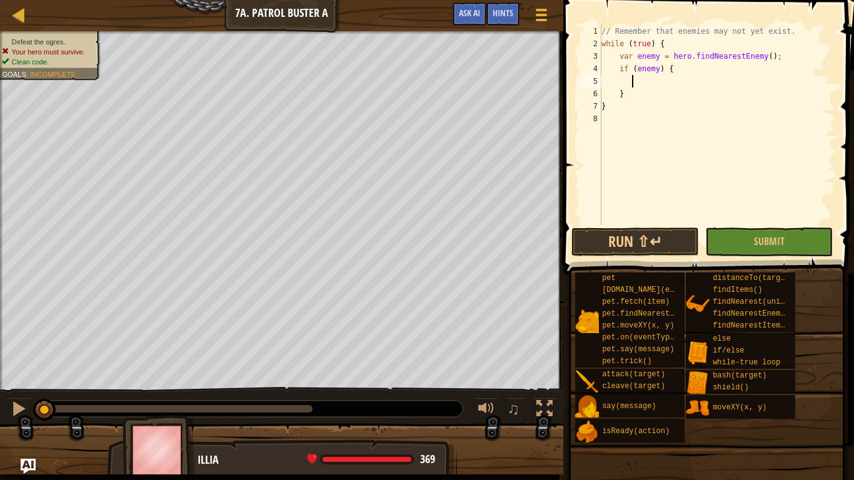
click at [601, 84] on div "5" at bounding box center [591, 81] width 21 height 13
type textarea "}"
type textarea "if (enemy) {"
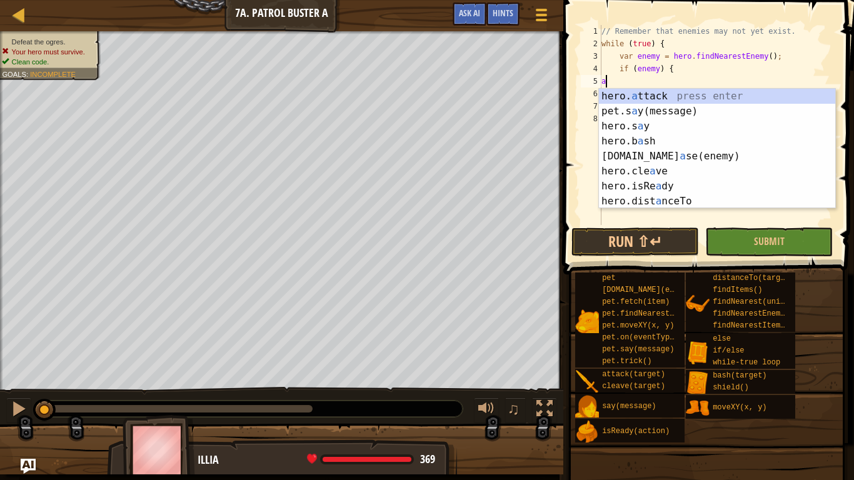
scroll to position [6, 1]
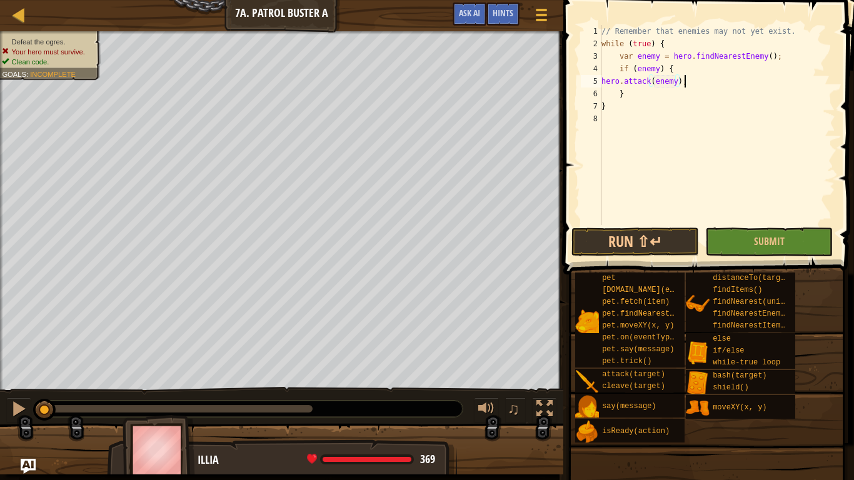
click at [685, 83] on div "// Remember that enemies may not yet exist. while ( true ) { var enemy = hero .…" at bounding box center [717, 137] width 236 height 225
type textarea "hero.attack(enemy);"
click at [668, 238] on button "Run ⇧↵" at bounding box center [636, 242] width 128 height 29
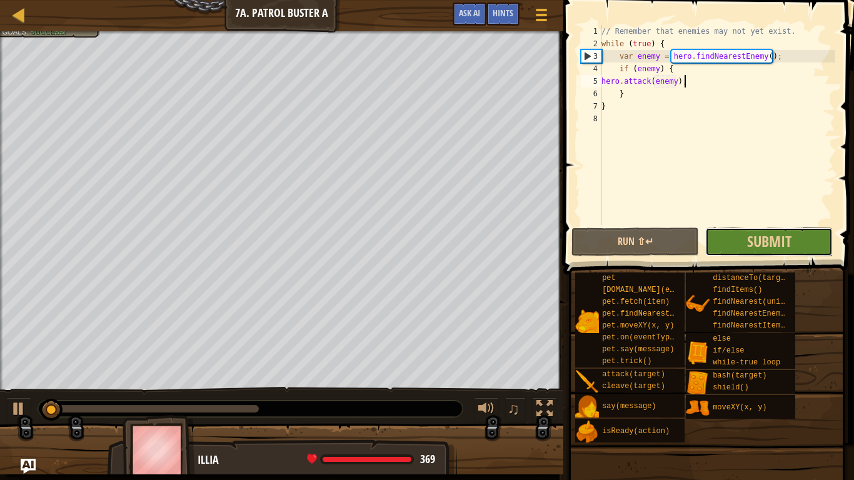
click at [734, 241] on button "Submit" at bounding box center [770, 242] width 128 height 29
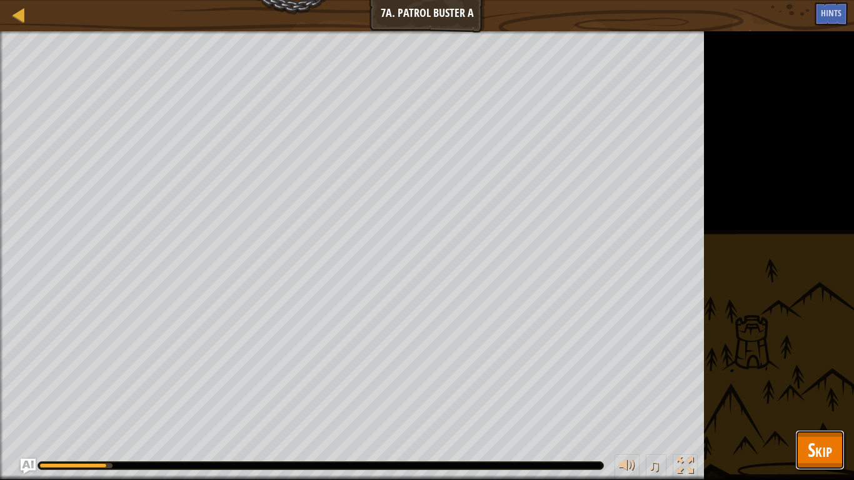
click at [814, 374] on span "Skip" at bounding box center [820, 450] width 24 height 26
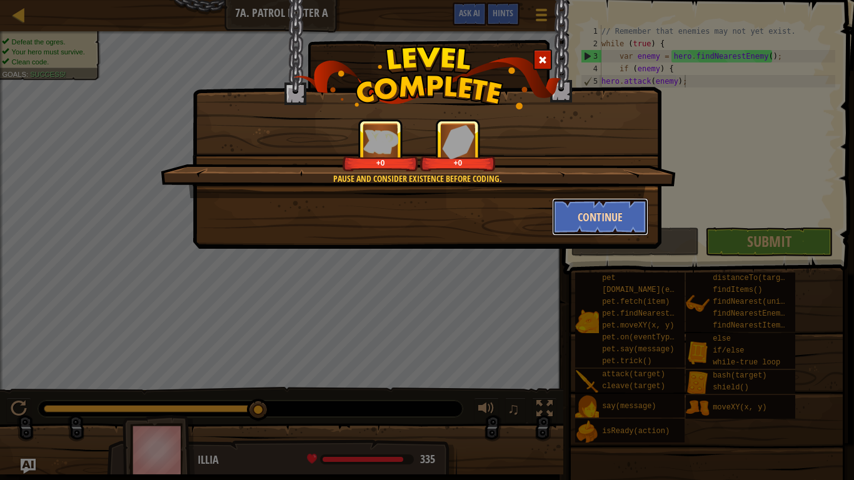
click at [583, 225] on button "Continue" at bounding box center [600, 217] width 97 height 38
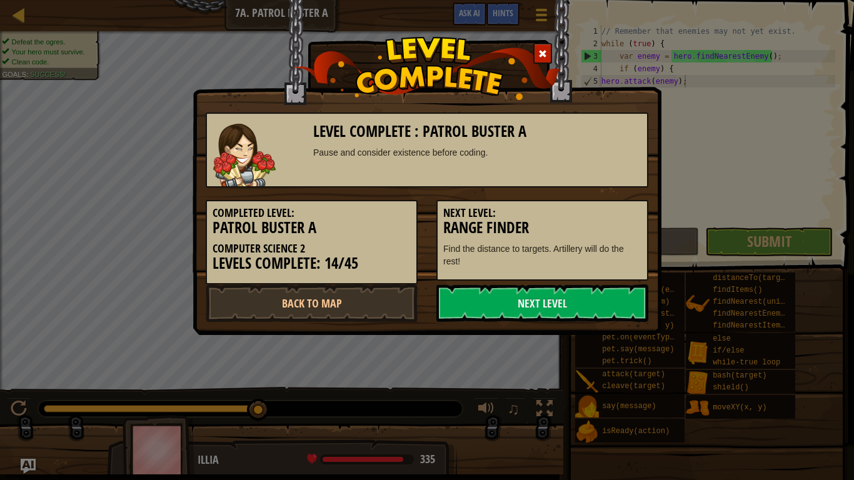
click at [583, 225] on h3 "Range Finder" at bounding box center [542, 228] width 198 height 17
click at [540, 293] on link "Next Level" at bounding box center [543, 304] width 212 height 38
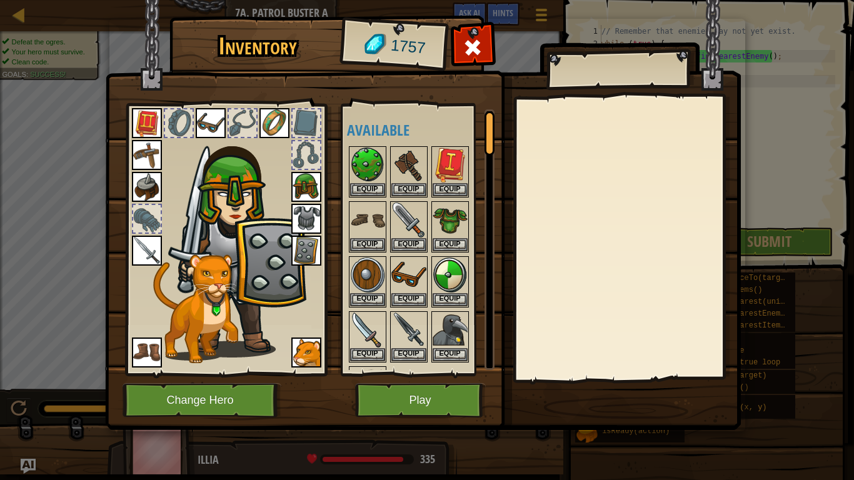
click at [451, 43] on img at bounding box center [423, 203] width 636 height 454
click at [493, 46] on img at bounding box center [423, 203] width 636 height 454
click at [487, 45] on div at bounding box center [472, 50] width 39 height 39
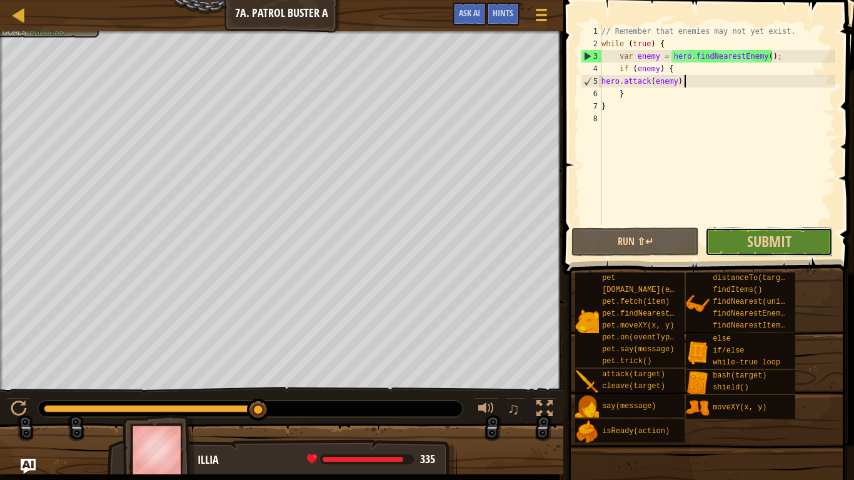
click at [740, 239] on button "Submit" at bounding box center [770, 242] width 128 height 29
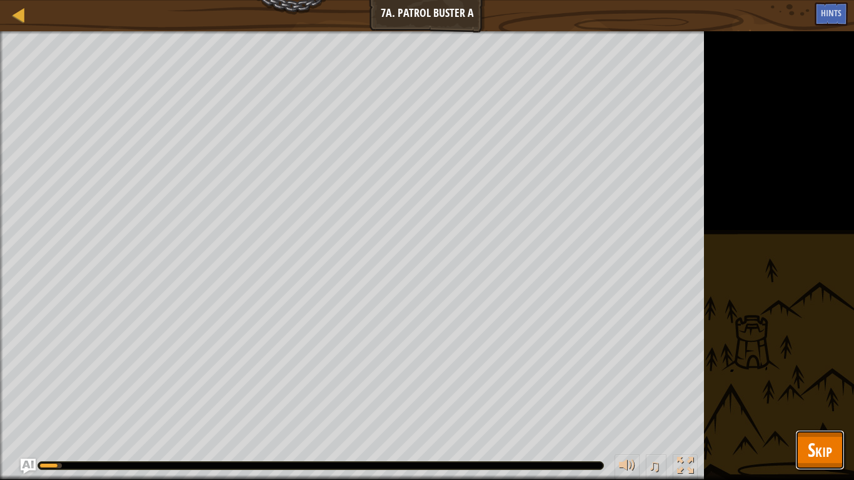
click at [816, 374] on button "Skip" at bounding box center [820, 450] width 49 height 40
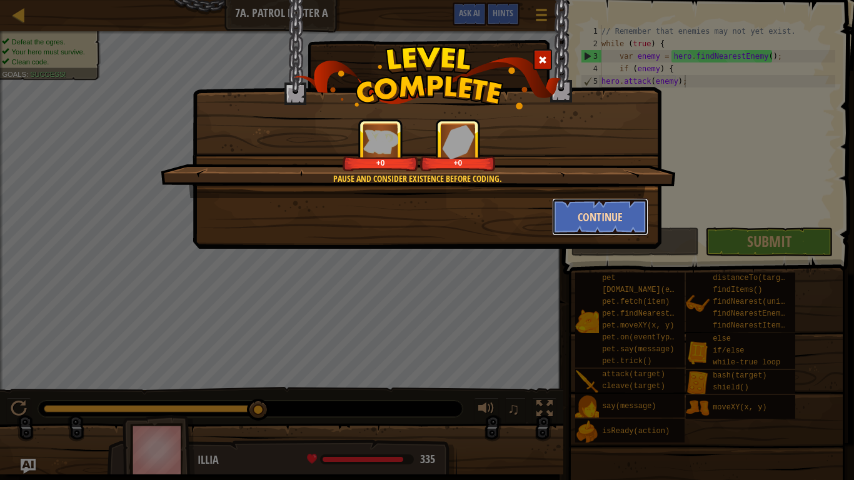
click at [584, 210] on button "Continue" at bounding box center [600, 217] width 97 height 38
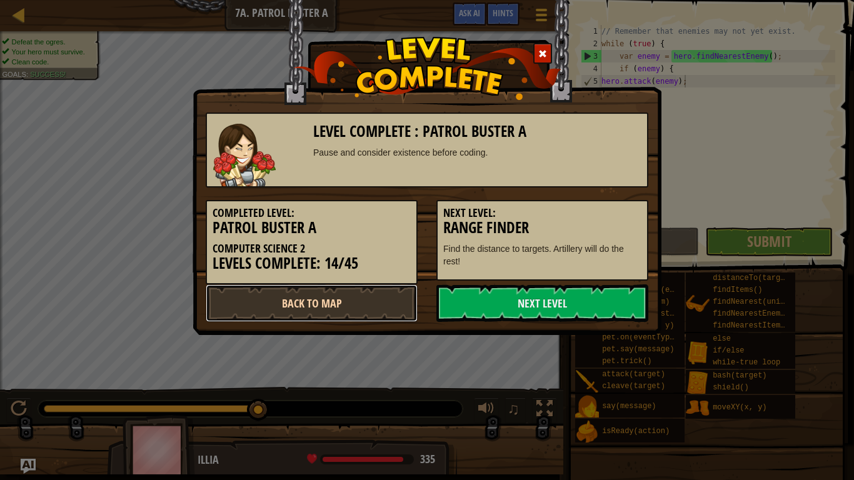
click at [367, 305] on link "Back to Map" at bounding box center [312, 304] width 212 height 38
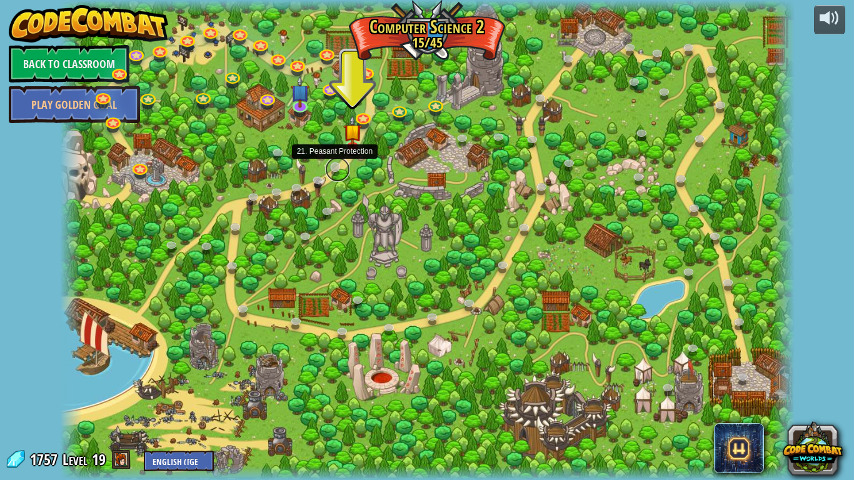
click at [339, 170] on link at bounding box center [337, 169] width 25 height 25
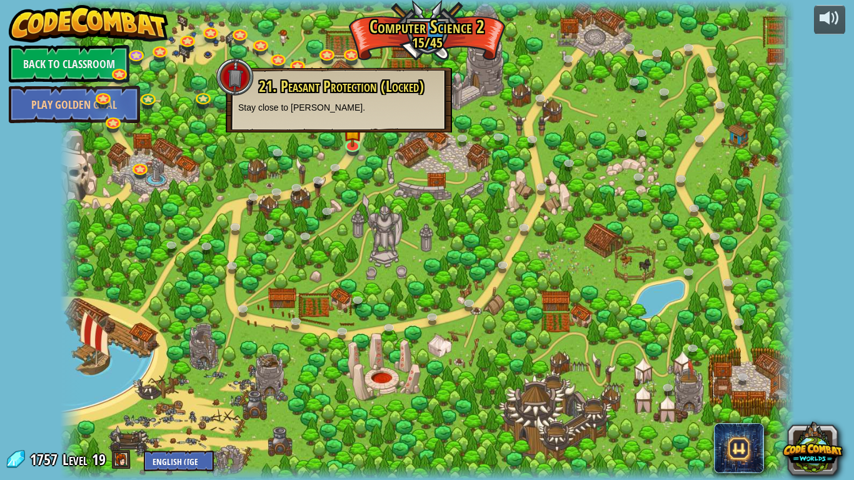
click at [431, 144] on div at bounding box center [427, 240] width 735 height 480
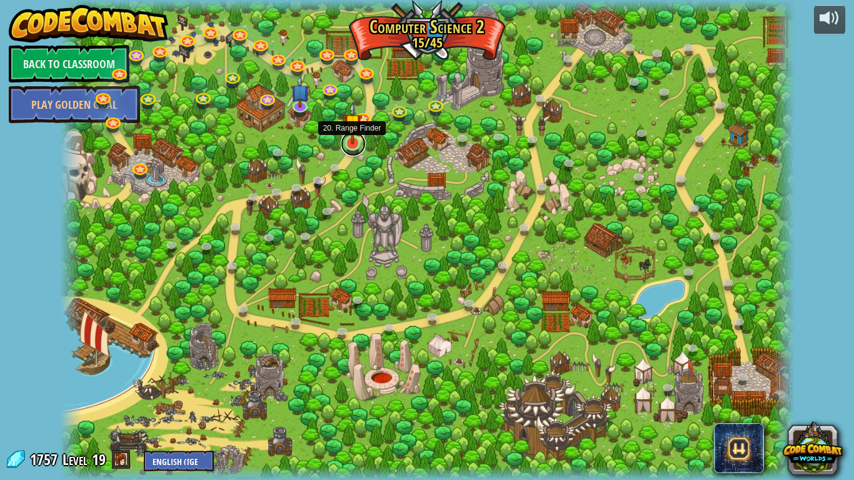
click at [352, 145] on link at bounding box center [353, 143] width 25 height 25
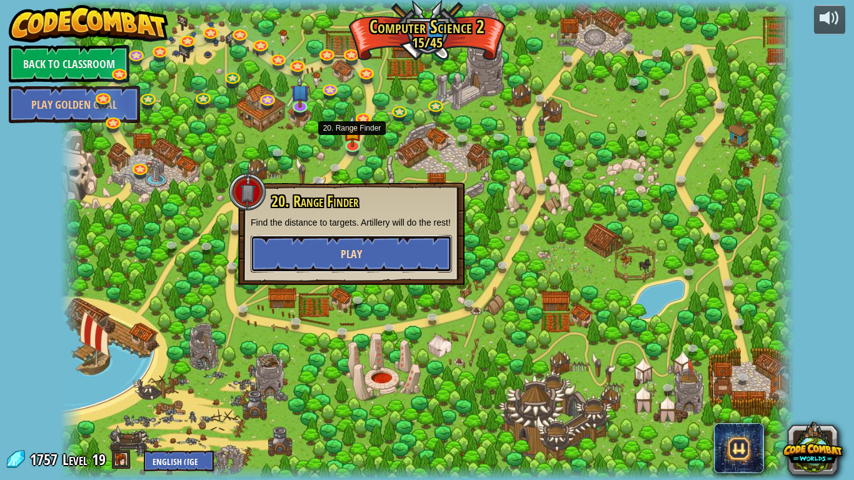
click at [350, 262] on span "Play" at bounding box center [351, 254] width 21 height 16
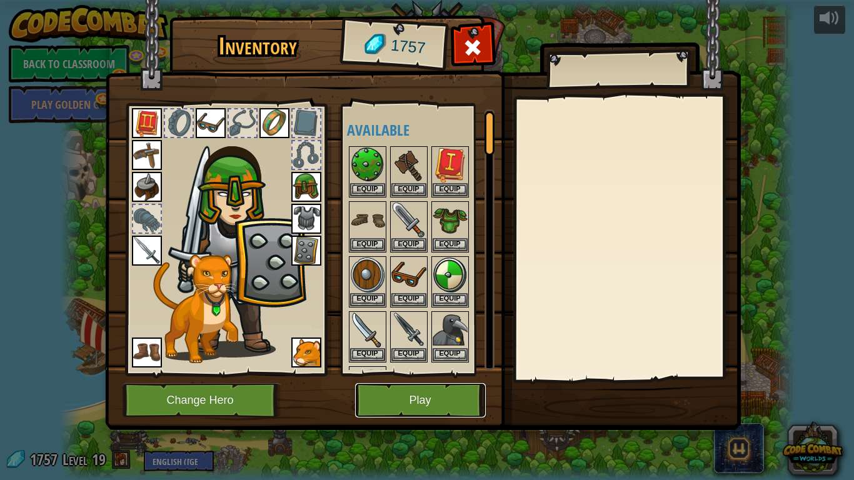
click at [403, 393] on button "Play" at bounding box center [420, 400] width 131 height 34
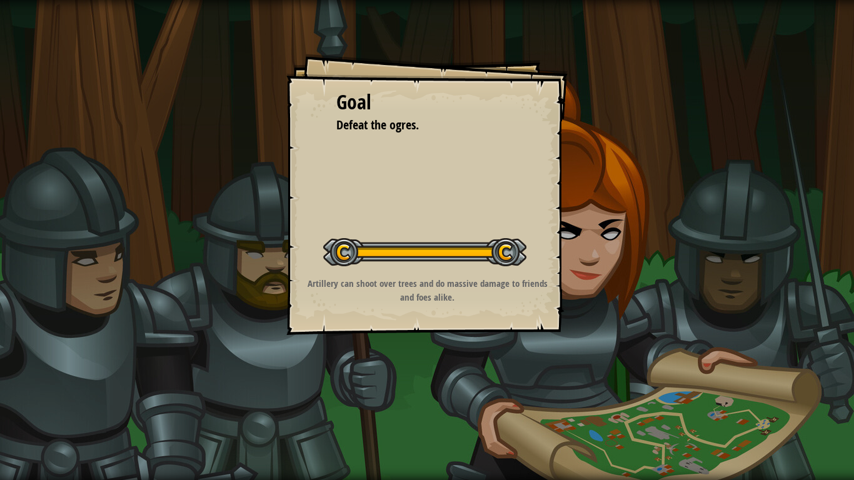
click at [467, 343] on div "Goal Defeat the ogres. Start Level Error loading from server. Try refreshing th…" at bounding box center [427, 240] width 854 height 480
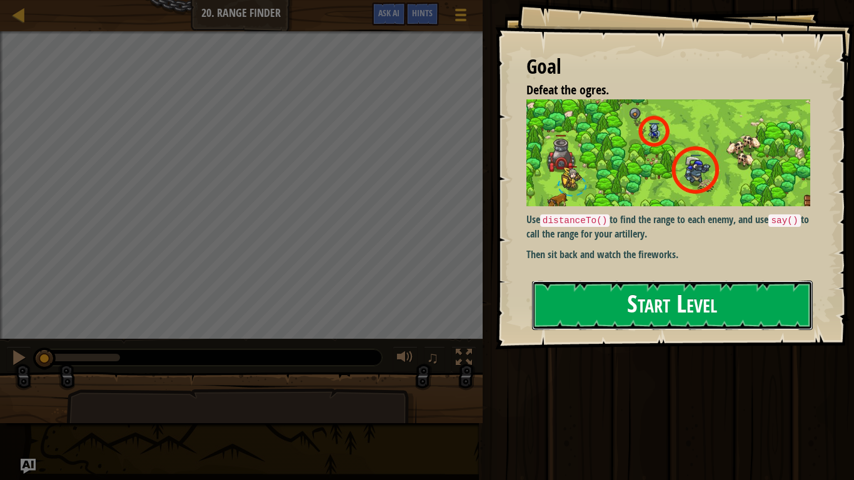
click at [662, 299] on button "Start Level" at bounding box center [672, 305] width 281 height 49
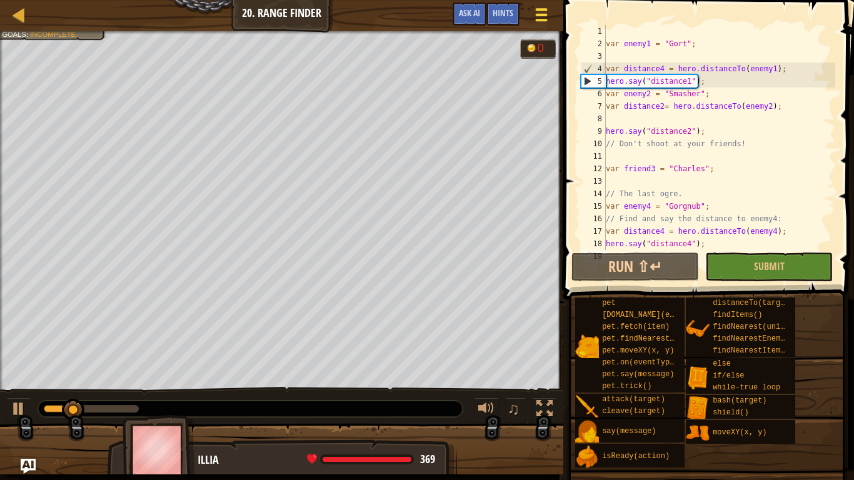
click at [549, 14] on div at bounding box center [541, 15] width 17 height 18
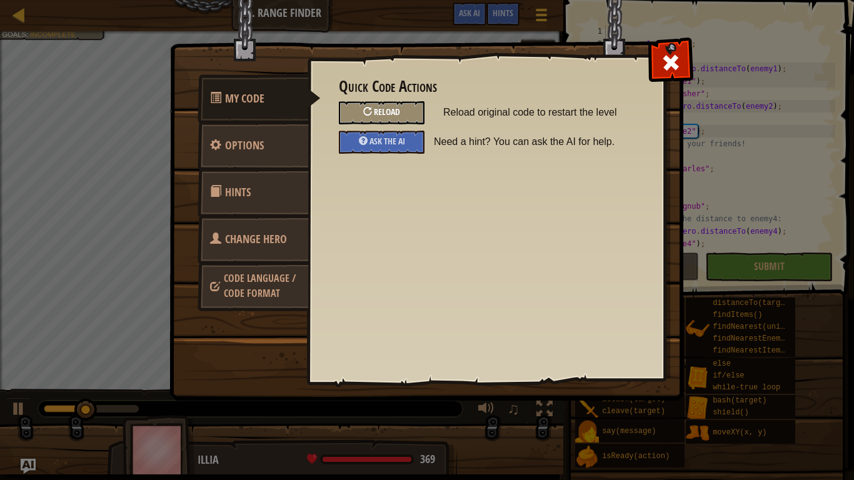
click at [410, 108] on div "Reload" at bounding box center [382, 112] width 86 height 23
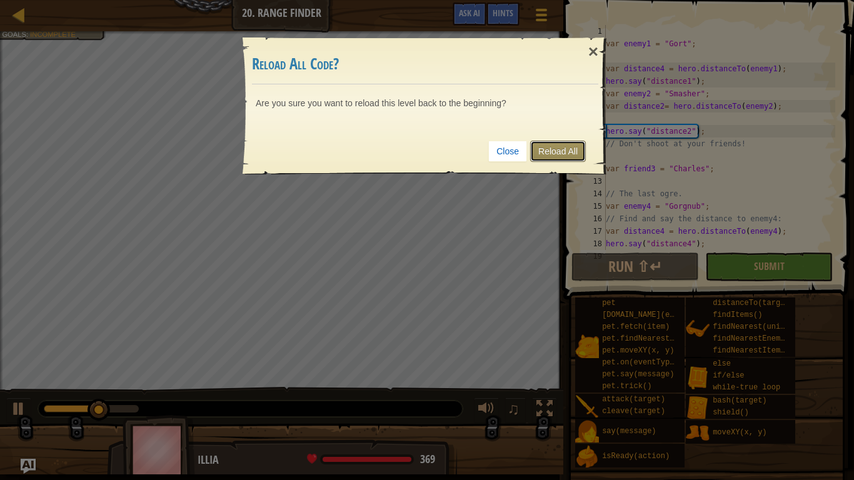
click at [552, 158] on link "Reload All" at bounding box center [558, 151] width 56 height 21
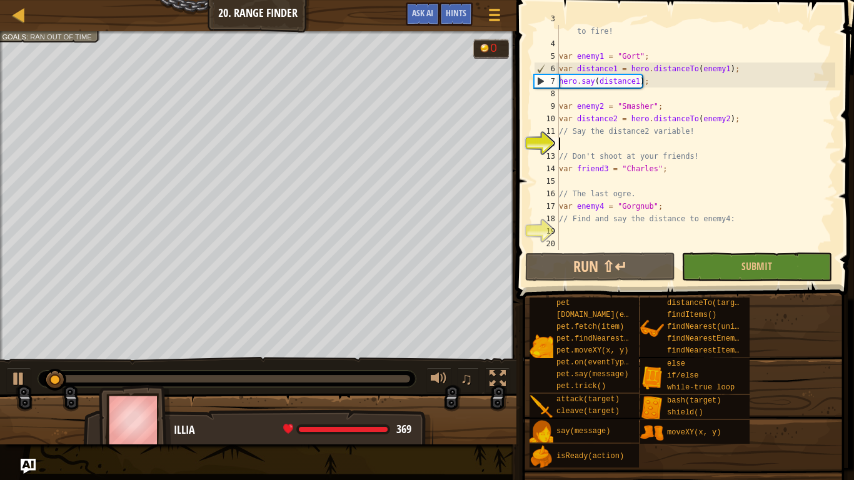
scroll to position [35, 0]
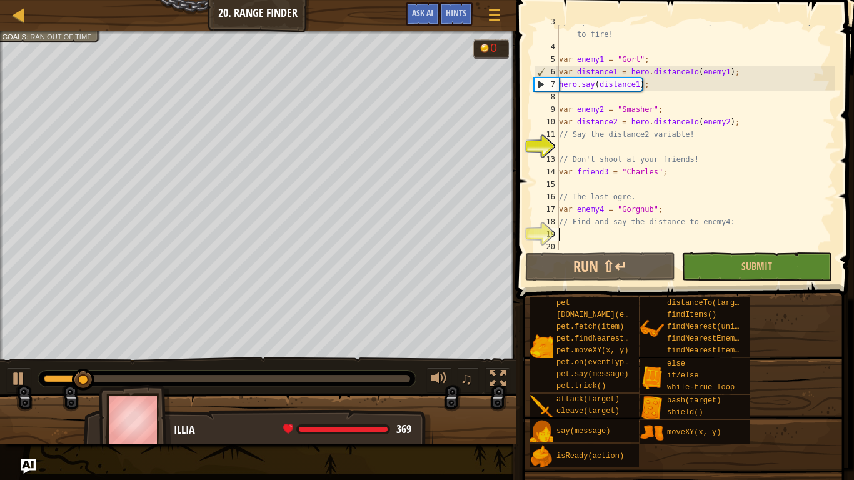
click at [565, 233] on div "// Say the distance for each enemy to tell the artillery where to fire! var ene…" at bounding box center [696, 147] width 279 height 263
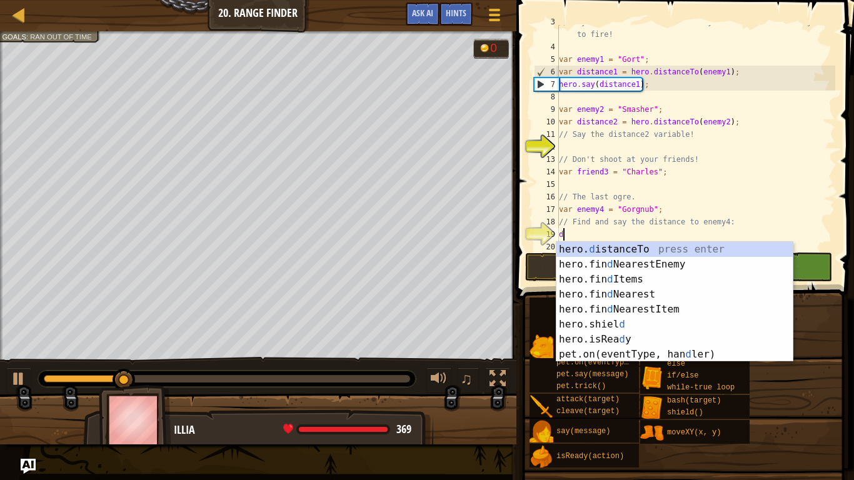
scroll to position [6, 1]
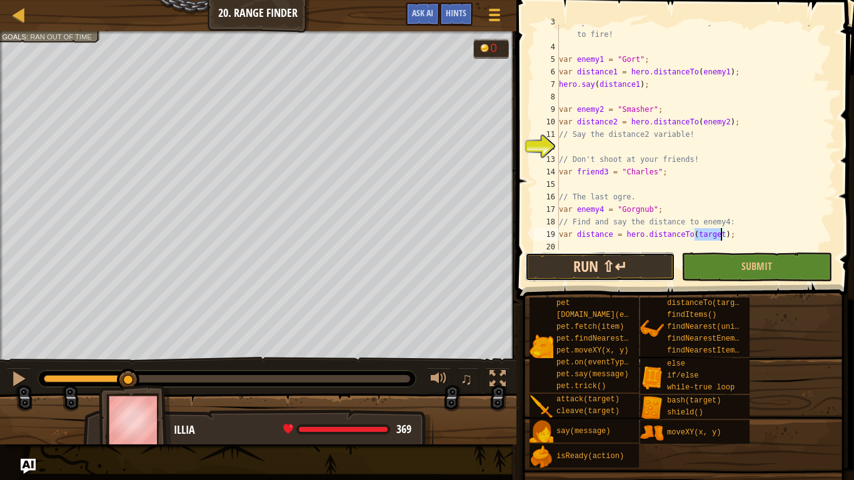
click at [526, 266] on button "Run ⇧↵" at bounding box center [600, 267] width 150 height 29
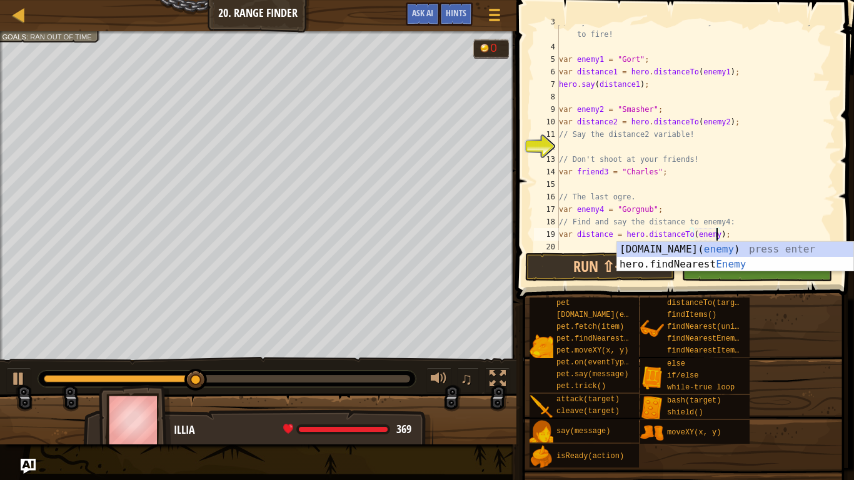
scroll to position [6, 23]
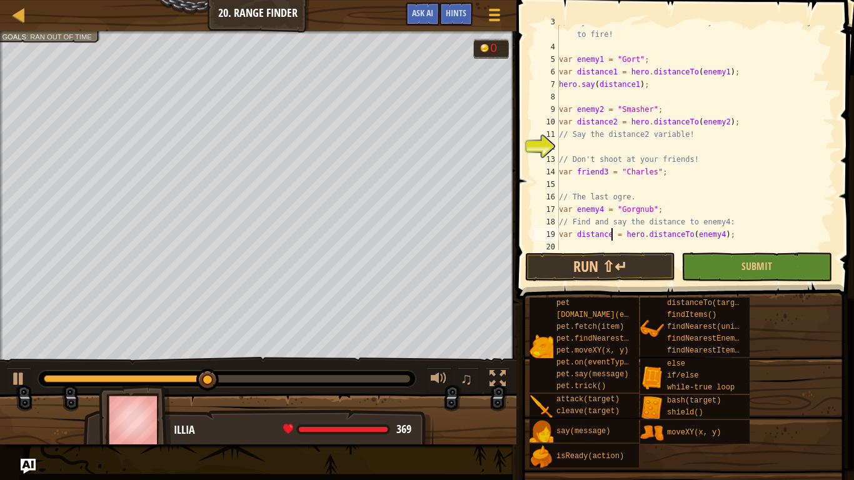
click at [611, 233] on div "// Say the distance for each enemy to tell the artillery where to fire! var ene…" at bounding box center [696, 147] width 279 height 263
click at [561, 232] on div "// Say the distance for each enemy to tell the artillery where to fire! var ene…" at bounding box center [696, 147] width 279 height 263
type textarea "var distance4 = hero.distanceTo(enemy4);"
click at [632, 261] on button "Run ⇧↵" at bounding box center [600, 267] width 150 height 29
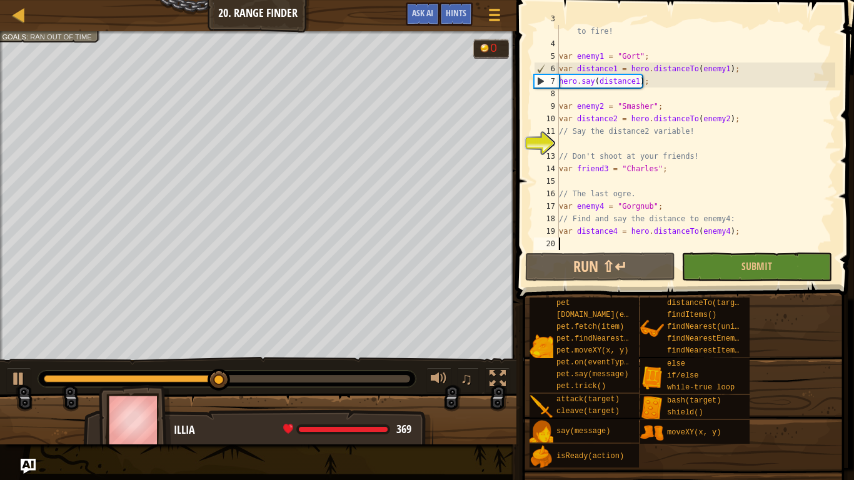
click at [569, 245] on div "// Say the distance for each enemy to tell the artillery where to fire! var ene…" at bounding box center [696, 144] width 279 height 263
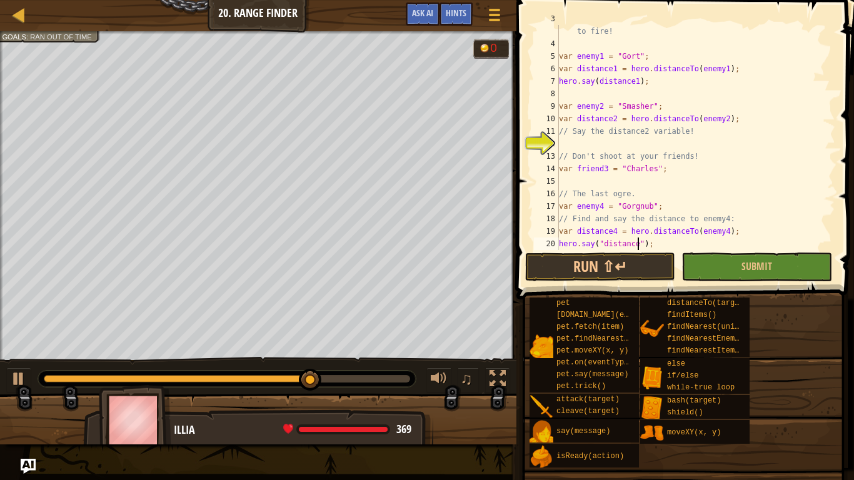
scroll to position [6, 12]
click at [577, 265] on button "Run ⇧↵" at bounding box center [600, 267] width 150 height 29
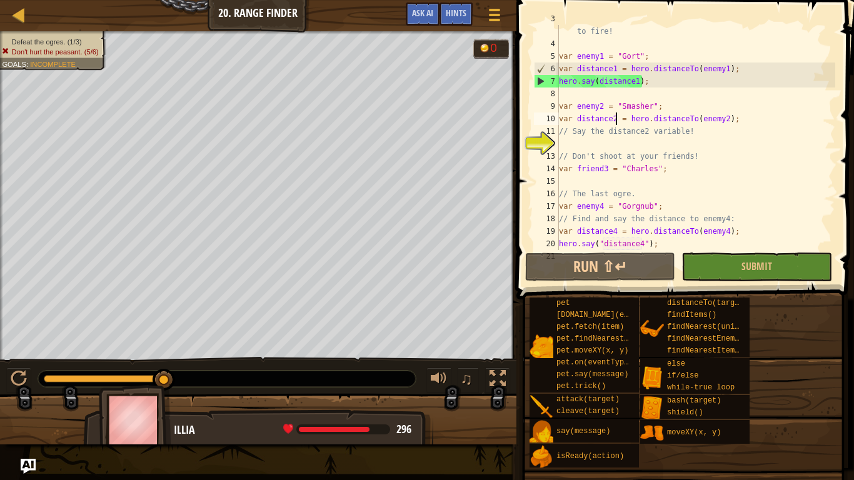
click at [617, 118] on div "// Say the distance for each enemy to tell the artillery where to fire! var ene…" at bounding box center [696, 144] width 279 height 263
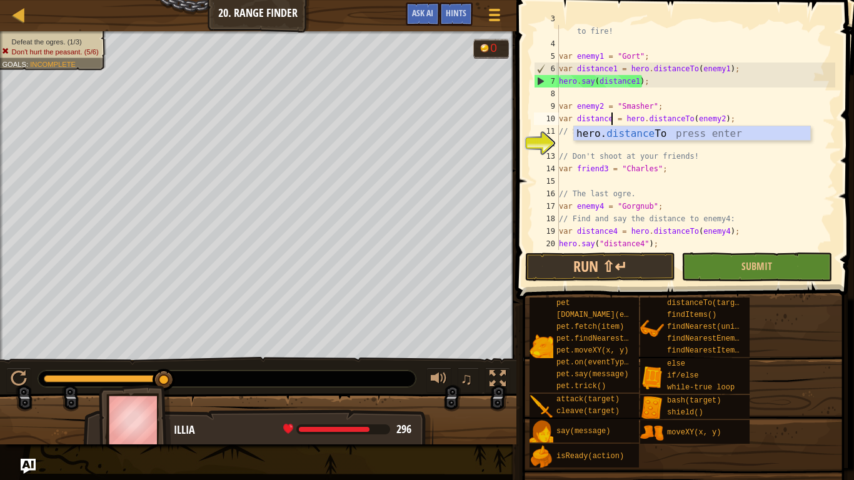
scroll to position [6, 8]
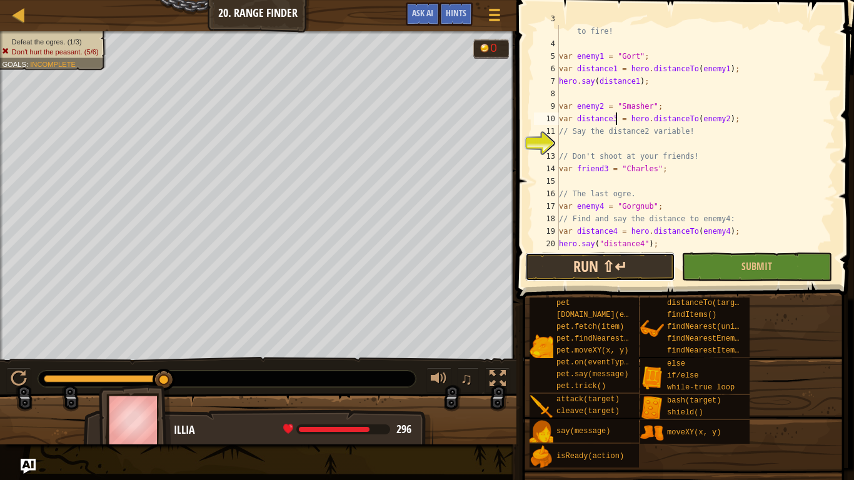
click at [610, 270] on button "Run ⇧↵" at bounding box center [600, 267] width 150 height 29
type textarea "var distance2 = hero.distanceTo(enemy2);"
click at [655, 266] on button "Run ⇧↵" at bounding box center [600, 267] width 150 height 29
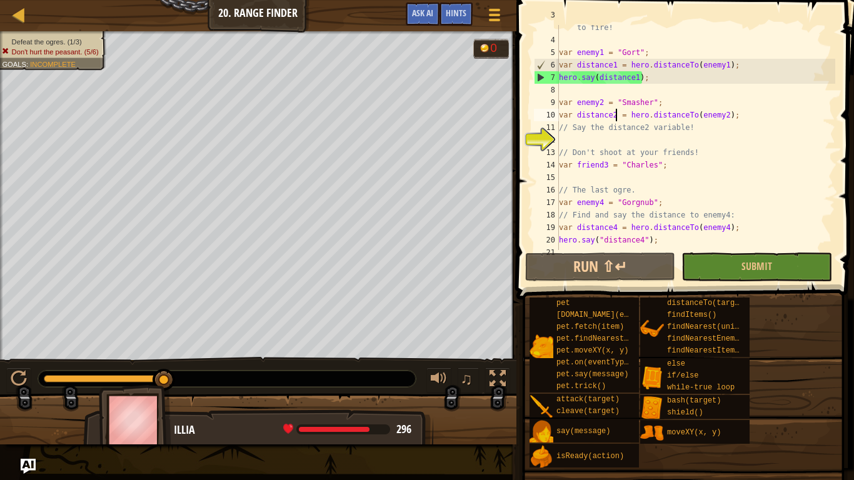
scroll to position [50, 0]
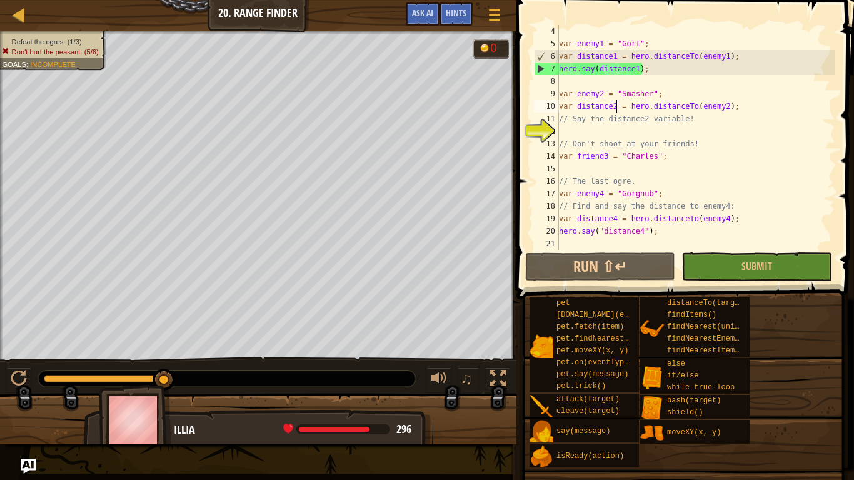
click at [574, 133] on div "var enemy1 = "Gort" ; var distance1 = hero . distanceTo ( enemy1 ) ; hero . say…" at bounding box center [696, 150] width 279 height 250
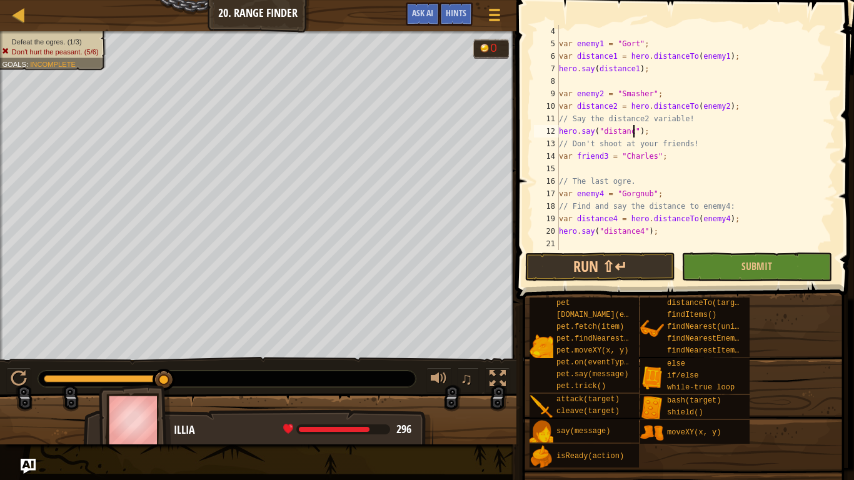
scroll to position [6, 11]
type textarea "hero.say("distance2");"
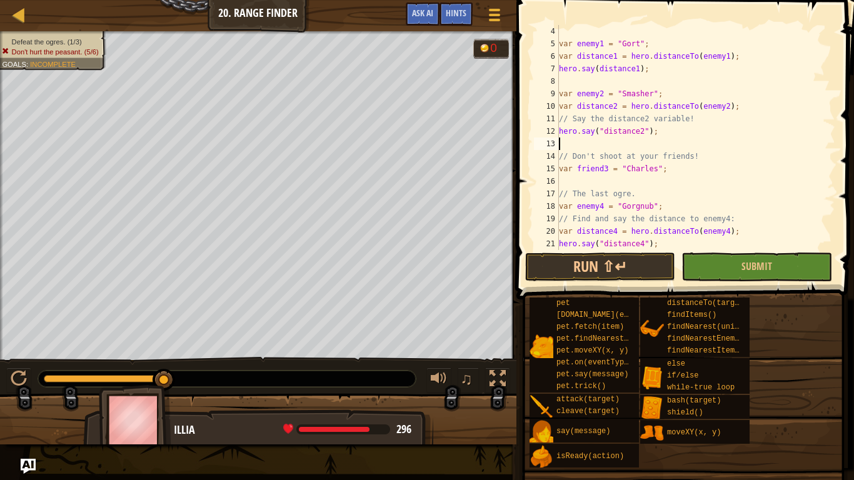
scroll to position [6, 0]
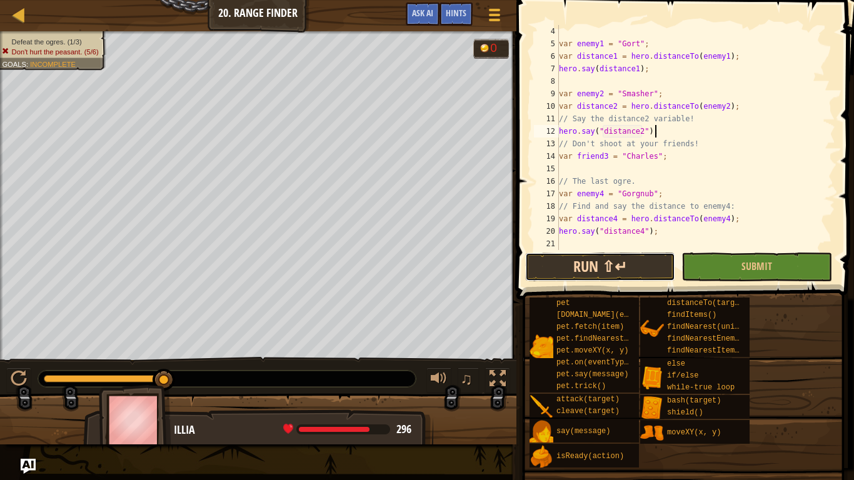
click at [629, 269] on button "Run ⇧↵" at bounding box center [600, 267] width 150 height 29
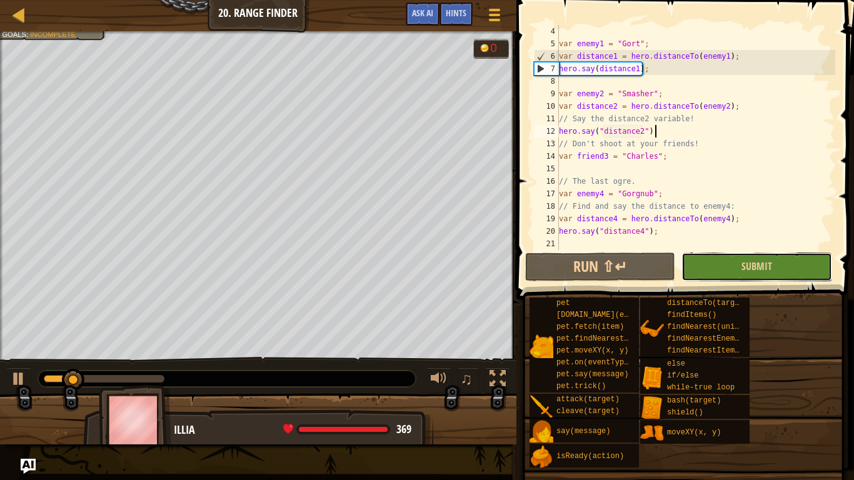
click at [685, 265] on button "Submit" at bounding box center [757, 267] width 150 height 29
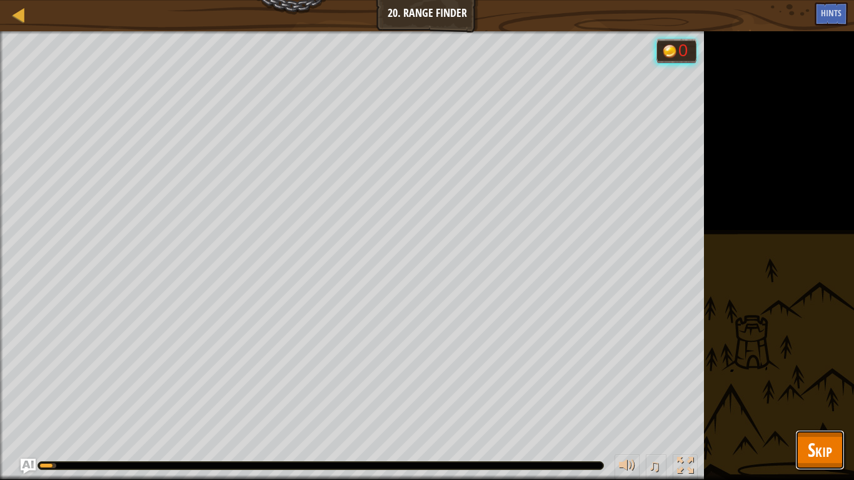
click at [824, 434] on button "Skip" at bounding box center [820, 450] width 49 height 40
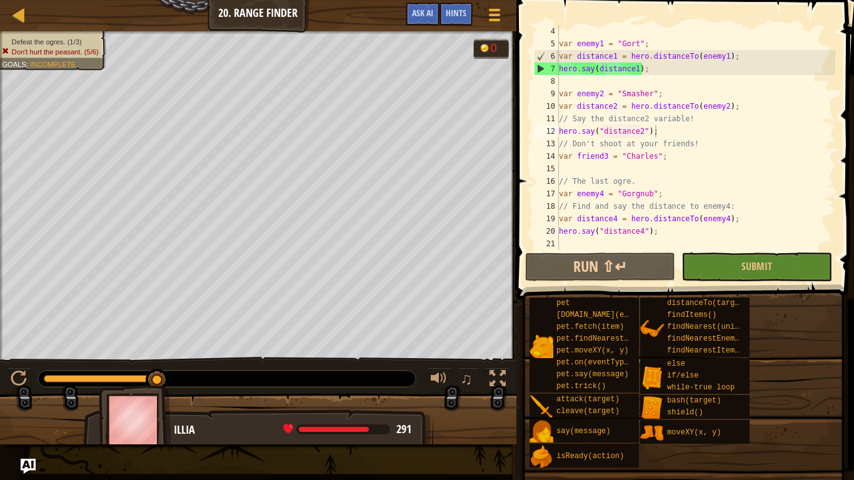
click at [642, 131] on div "var enemy1 = "Gort" ; var distance1 = hero . distanceTo ( enemy1 ) ; hero . say…" at bounding box center [696, 150] width 279 height 250
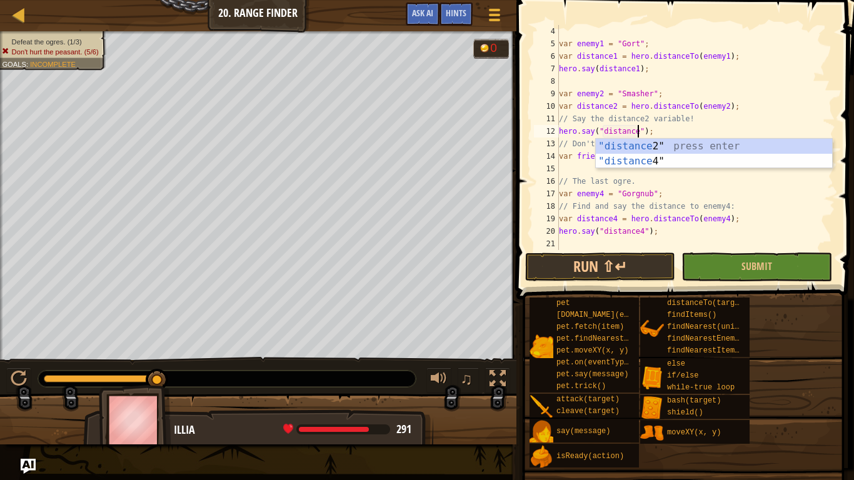
scroll to position [6, 12]
type textarea "hero.say("distance4");"
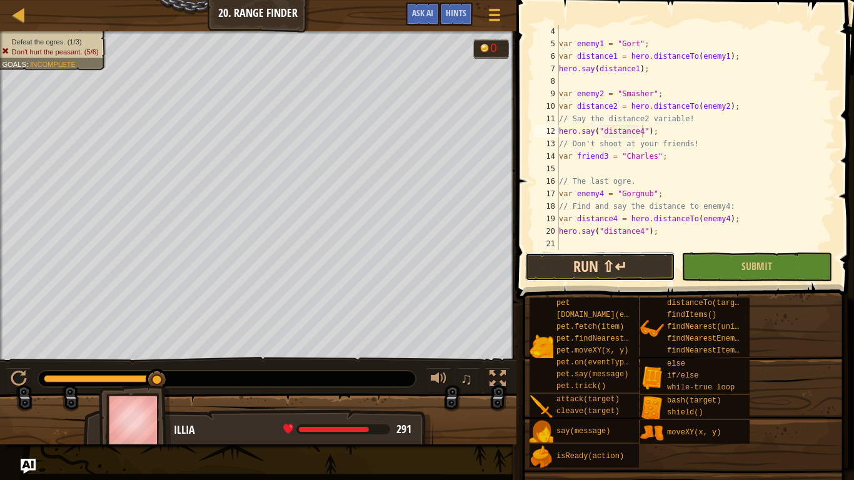
click at [609, 257] on button "Run ⇧↵" at bounding box center [600, 267] width 150 height 29
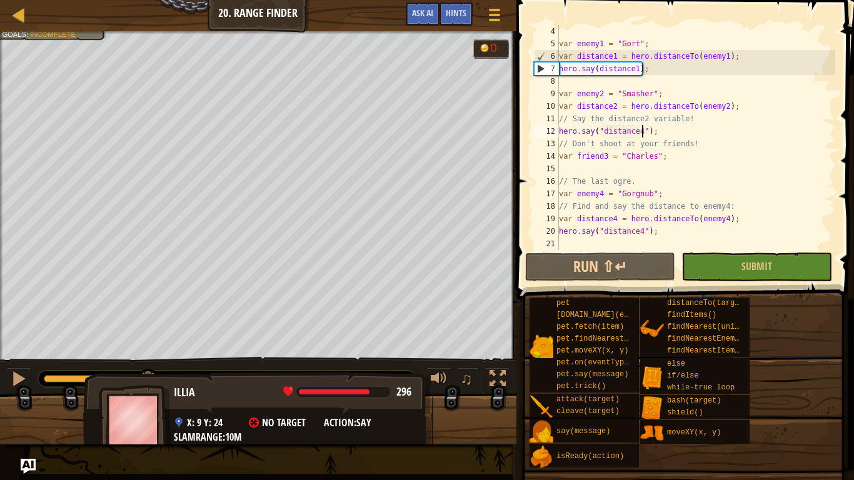
drag, startPoint x: 159, startPoint y: 381, endPoint x: 175, endPoint y: 410, distance: 33.6
click at [175, 410] on div "Defeat the ogres. (1/3) Don't hurt the peasant. (5/6) Goals : Incomplete 0 ♫ Il…" at bounding box center [427, 237] width 854 height 413
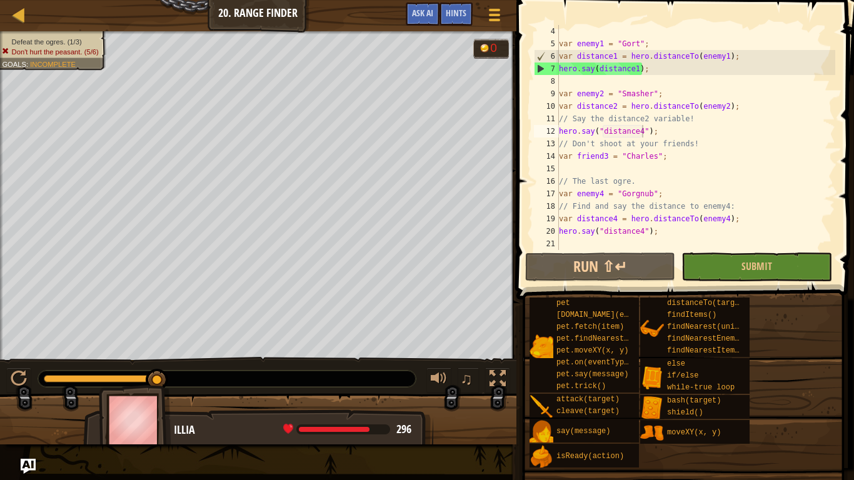
click at [0, 385] on div "♫" at bounding box center [258, 376] width 517 height 38
click at [494, 6] on div at bounding box center [494, 15] width 17 height 18
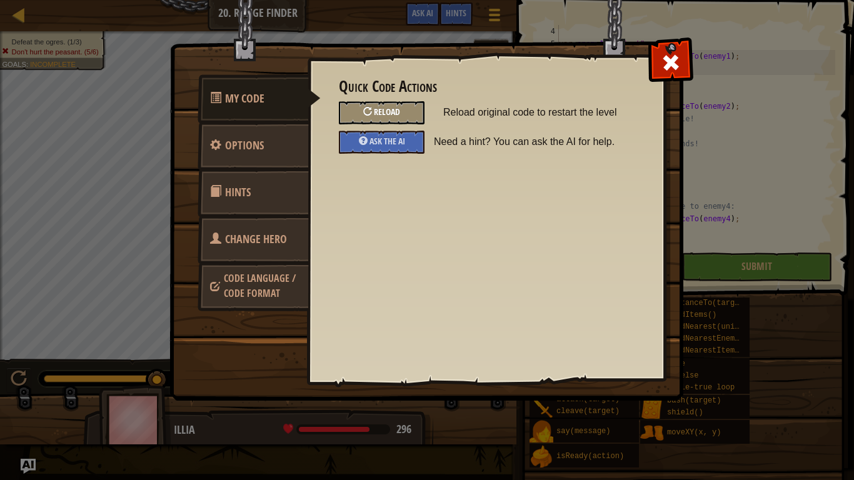
click at [419, 110] on div "Reload" at bounding box center [382, 112] width 86 height 23
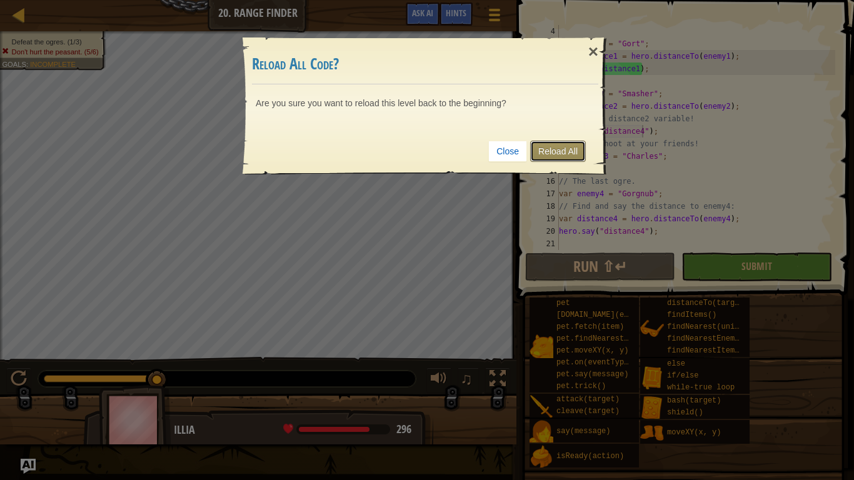
click at [534, 149] on link "Reload All" at bounding box center [558, 151] width 56 height 21
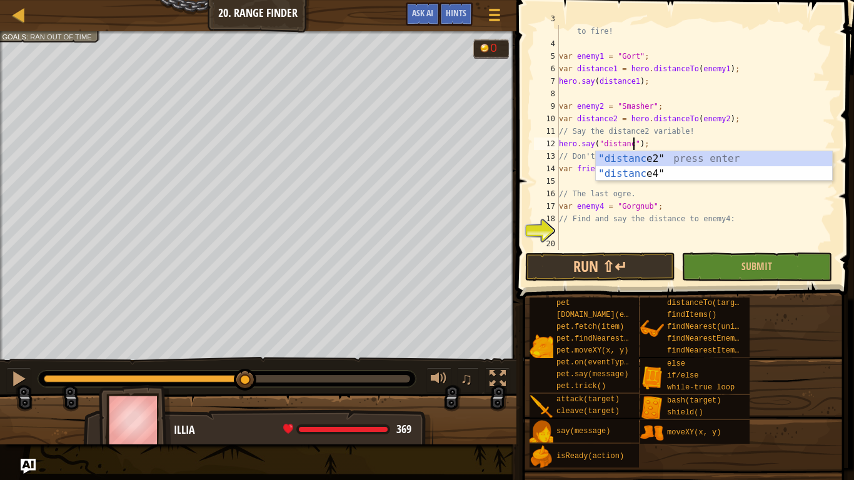
scroll to position [6, 11]
type textarea "hero.say("distance2");"
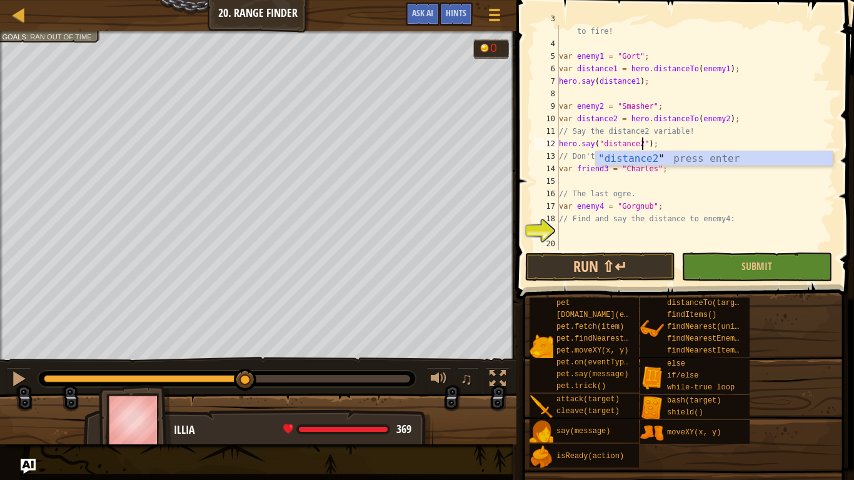
scroll to position [6, 12]
click at [565, 181] on div "// Say the distance for each enemy to tell the artillery where to fire! var ene…" at bounding box center [696, 144] width 279 height 263
click at [562, 230] on div "// Say the distance for each enemy to tell the artillery where to fire! var ene…" at bounding box center [696, 144] width 279 height 263
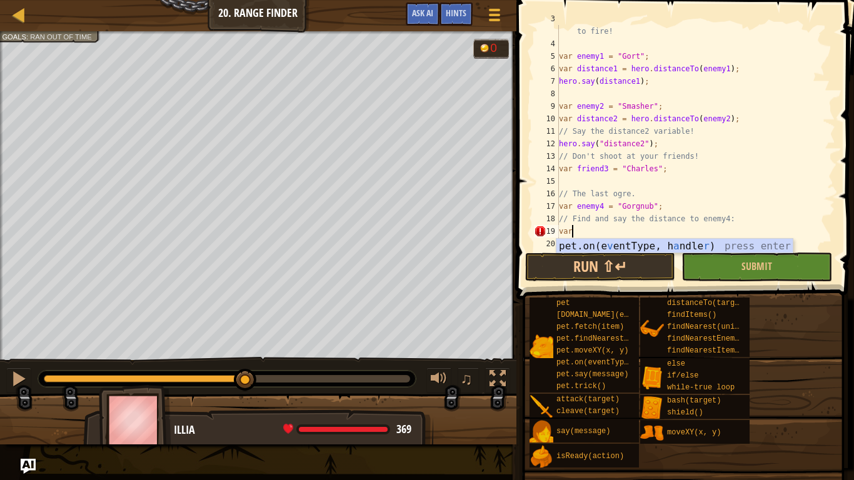
scroll to position [6, 1]
type textarea "v"
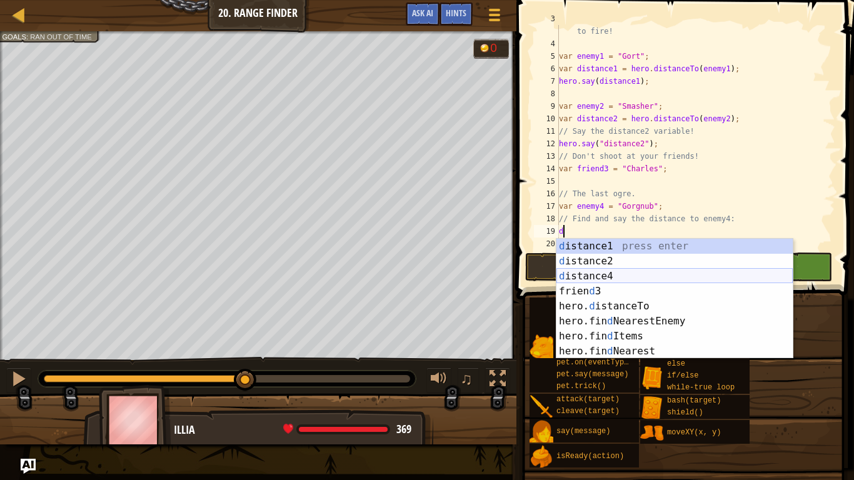
click at [609, 272] on div "d istance1 press enter d istance2 press enter d istance4 press enter frien d 3 …" at bounding box center [675, 314] width 236 height 150
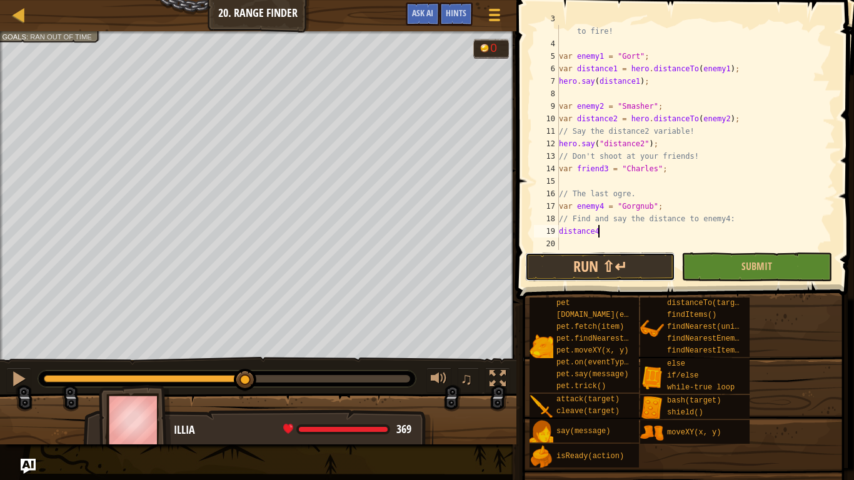
click at [609, 272] on button "Run ⇧↵" at bounding box center [600, 267] width 150 height 29
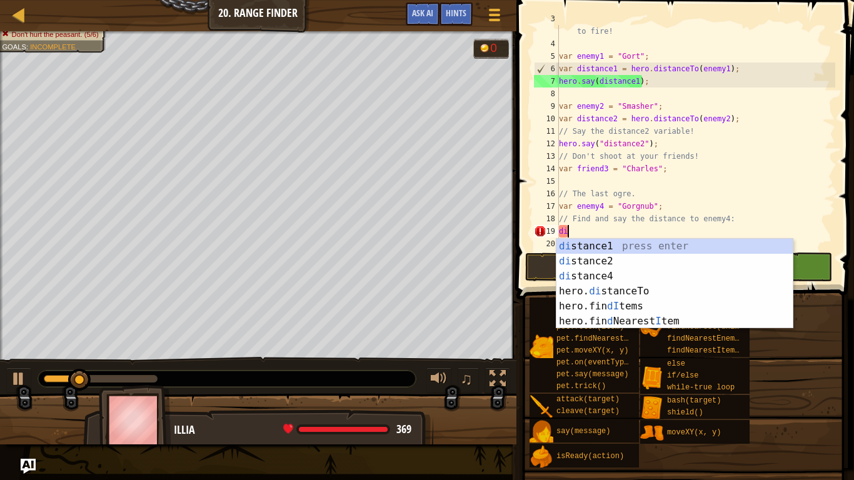
type textarea "d"
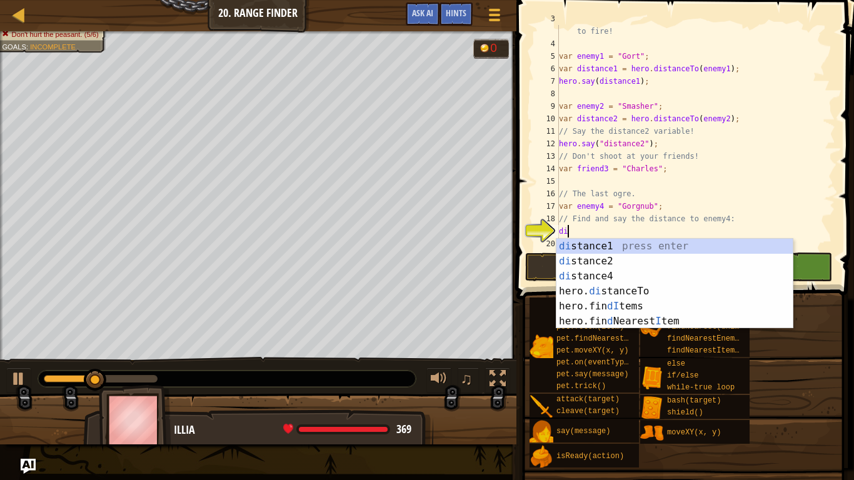
scroll to position [6, 1]
click at [627, 294] on div "di stance1 press enter di stance2 press enter di stance4 press enter hero. di s…" at bounding box center [675, 299] width 236 height 120
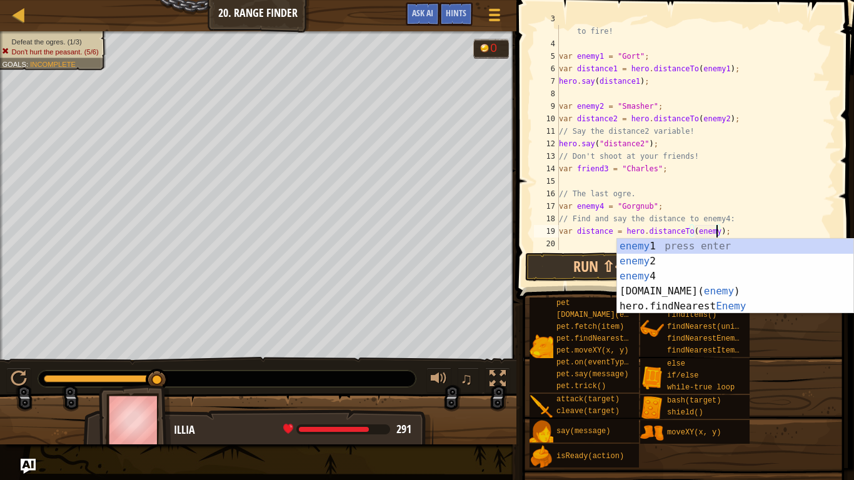
scroll to position [6, 23]
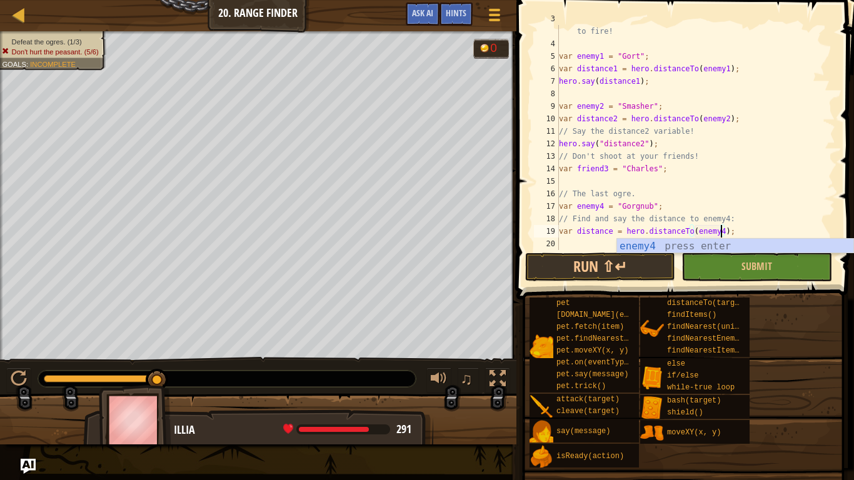
click at [613, 230] on div "// Say the distance for each enemy to tell the artillery where to fire! var ene…" at bounding box center [696, 144] width 279 height 263
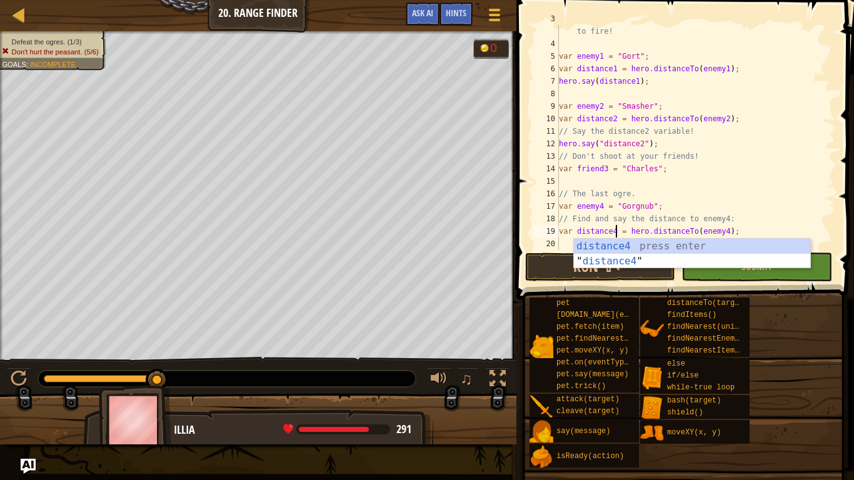
scroll to position [6, 8]
click at [607, 263] on div "distance4 press enter " distance4 " press enter" at bounding box center [692, 269] width 236 height 60
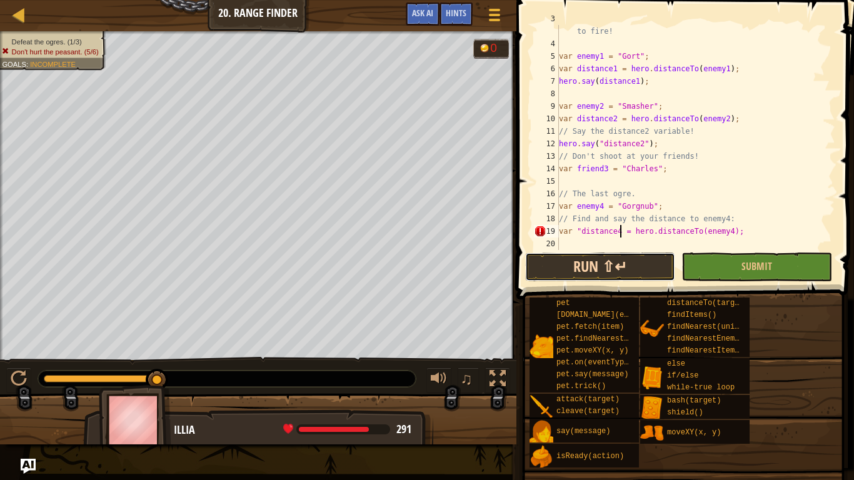
click at [607, 264] on button "Run ⇧↵" at bounding box center [600, 267] width 150 height 29
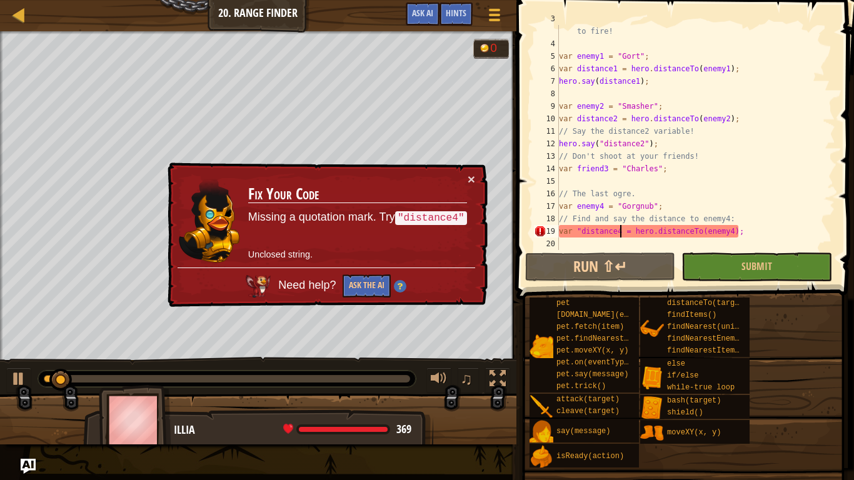
click at [582, 228] on div "// Say the distance for each enemy to tell the artillery where to fire! var ene…" at bounding box center [696, 144] width 279 height 263
type textarea "var distance4 = hero.distanceTo(enemy4);"
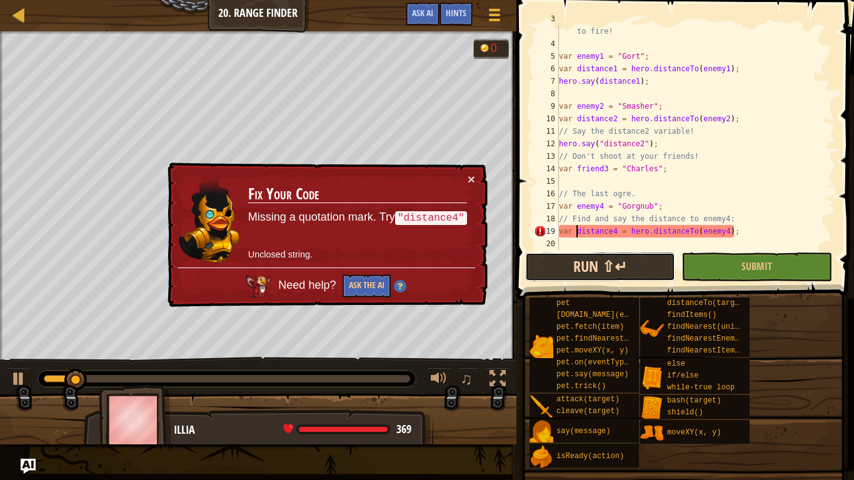
click at [587, 279] on button "Run ⇧↵" at bounding box center [600, 267] width 150 height 29
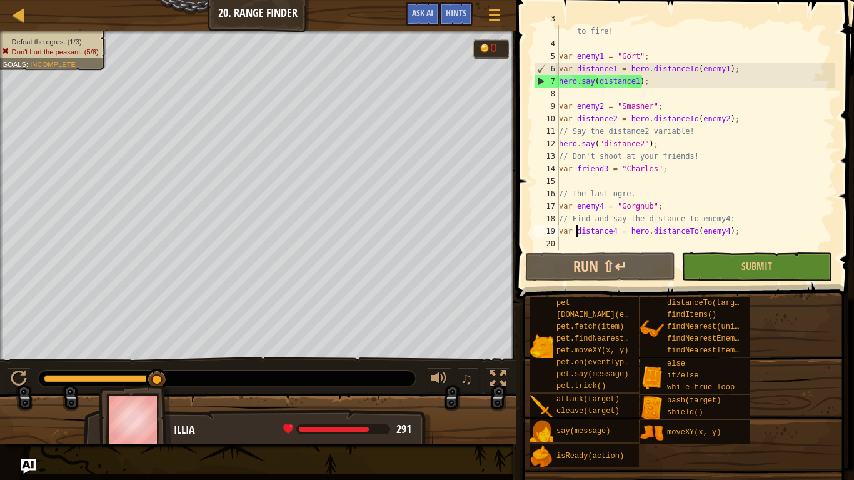
click at [574, 245] on div "// Say the distance for each enemy to tell the artillery where to fire! var ene…" at bounding box center [696, 144] width 279 height 263
drag, startPoint x: 748, startPoint y: 221, endPoint x: 554, endPoint y: 218, distance: 194.5
click at [554, 218] on div "3 4 5 6 7 8 9 10 11 12 13 14 15 16 17 18 19 20 // Say the distance for each ene…" at bounding box center [684, 137] width 304 height 225
type textarea "// Find and say the distance to enemy4:"
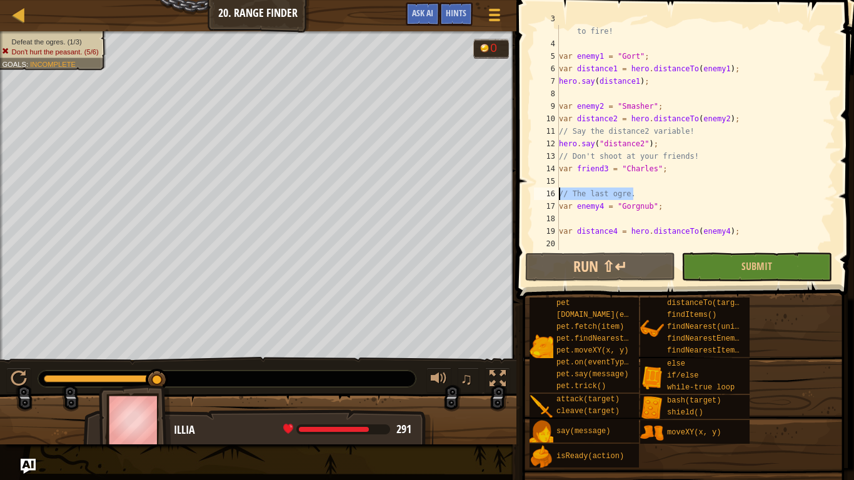
drag, startPoint x: 634, startPoint y: 195, endPoint x: 551, endPoint y: 191, distance: 82.6
click at [551, 191] on div "3 4 5 6 7 8 9 10 11 12 13 14 15 16 17 18 19 20 // Say the distance for each ene…" at bounding box center [684, 137] width 304 height 225
type textarea "// The last ogre."
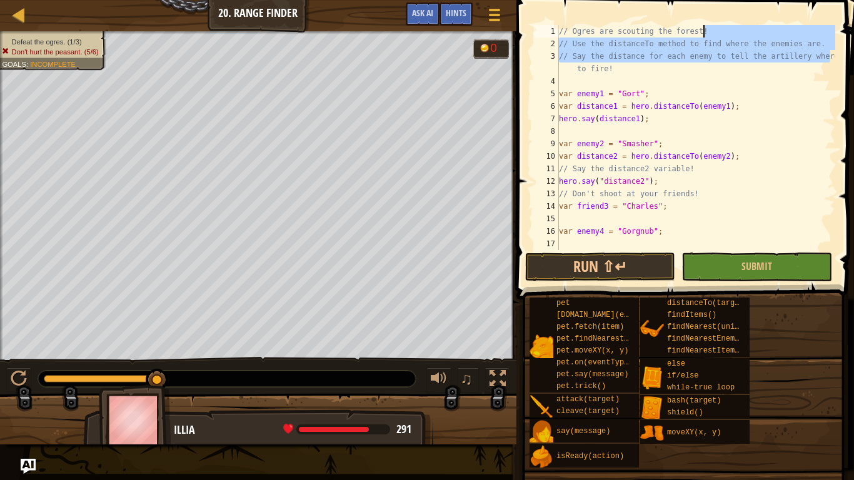
scroll to position [0, 0]
drag, startPoint x: 832, startPoint y: 30, endPoint x: 599, endPoint y: 13, distance: 233.9
click at [599, 13] on div "1 2 3 4 5 6 7 8 9 10 11 12 13 14 15 16 17 18 // Ogres are scouting the forest! …" at bounding box center [683, 174] width 341 height 336
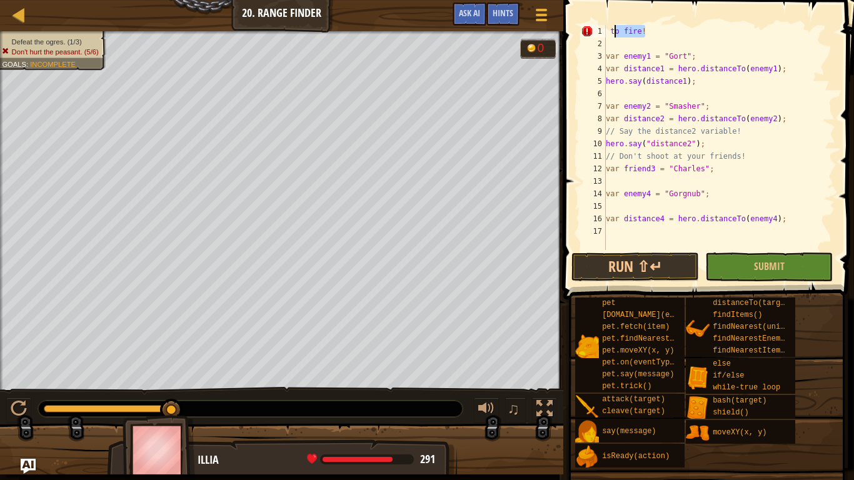
drag, startPoint x: 644, startPoint y: 31, endPoint x: 613, endPoint y: 30, distance: 31.3
click at [613, 30] on div "to fire ! var enemy1 = "Gort" ; var distance1 = hero . distanceTo ( enemy1 ) ; …" at bounding box center [720, 150] width 232 height 250
type textarea "t"
drag, startPoint x: 619, startPoint y: 27, endPoint x: 597, endPoint y: 29, distance: 22.0
click at [597, 29] on div "t 1 2 3 4 5 6 7 8 9 10 11 12 13 14 15 16 17 t var enemy1 = "Gort" ; var distanc…" at bounding box center [707, 137] width 257 height 225
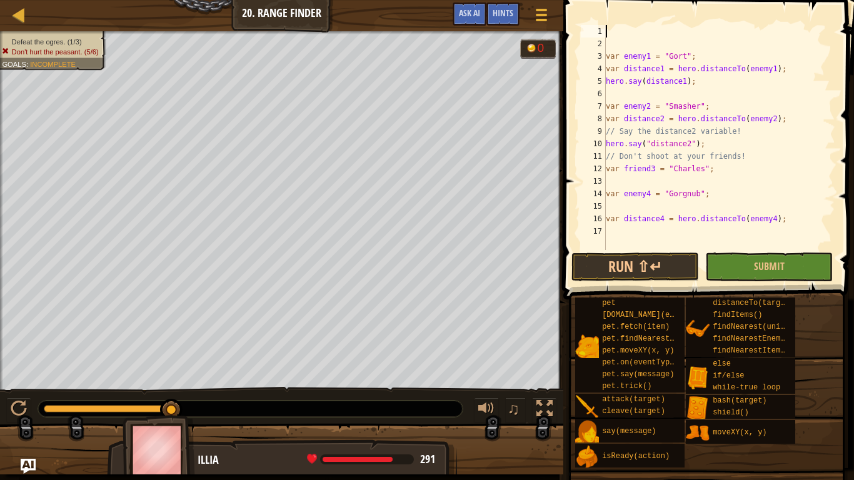
click at [609, 49] on div "var enemy1 = "Gort" ; var distance1 = hero . distanceTo ( enemy1 ) ; hero . say…" at bounding box center [720, 150] width 232 height 250
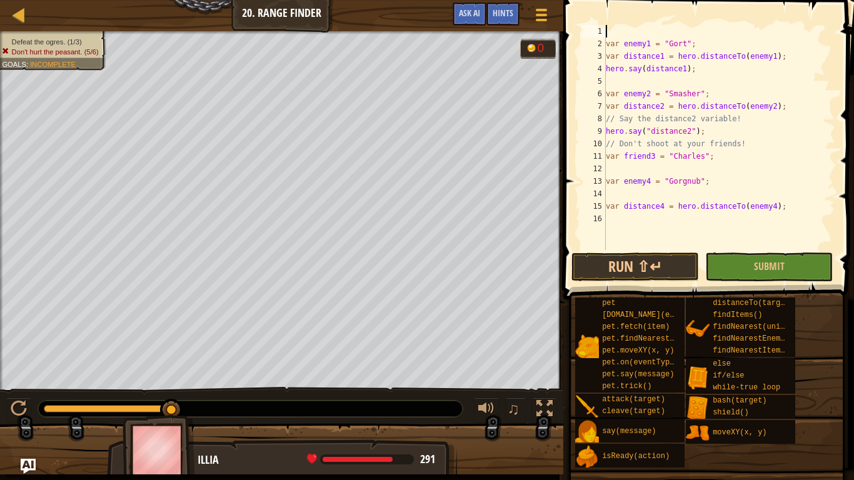
click at [609, 81] on div "var enemy1 = "Gort" ; var distance1 = hero . distanceTo ( enemy1 ) ; hero . say…" at bounding box center [720, 150] width 232 height 250
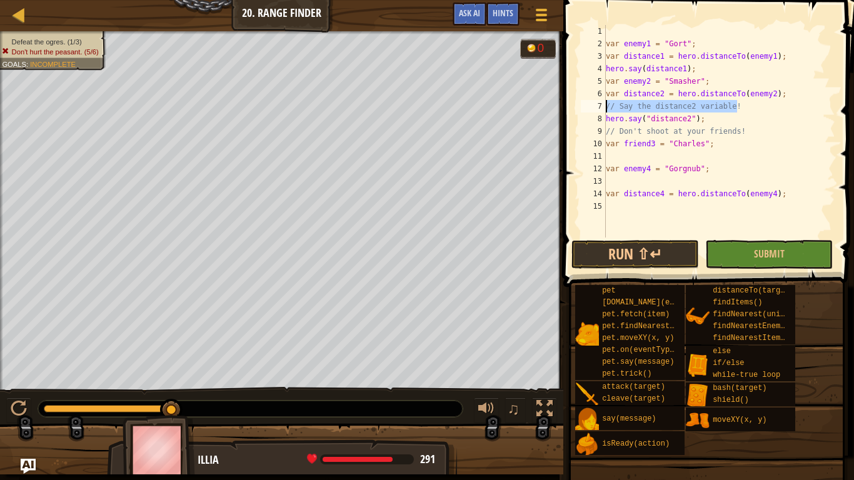
drag, startPoint x: 736, startPoint y: 105, endPoint x: 564, endPoint y: 109, distance: 172.1
click at [564, 109] on div "hero.say(distance1); 1 2 3 4 5 6 7 8 9 10 11 12 13 14 15 var enemy1 = "Gort" ; …" at bounding box center [707, 168] width 295 height 324
type textarea "// Say the distance2 variable!"
drag, startPoint x: 739, startPoint y: 130, endPoint x: 582, endPoint y: 129, distance: 157.0
click at [582, 129] on div "1 2 3 4 5 6 7 8 9 10 11 12 13 14 15 var enemy1 = "Gort" ; var distance1 = hero …" at bounding box center [707, 131] width 257 height 213
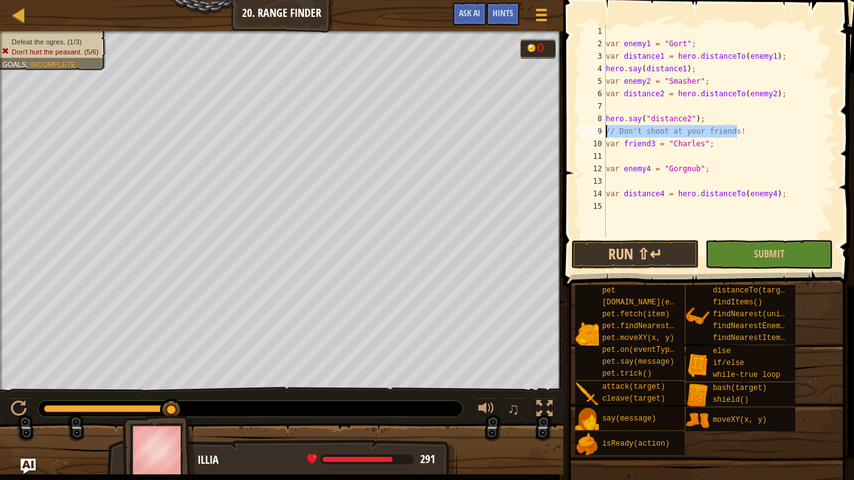
type textarea "!"
click at [612, 128] on div "var enemy1 = "Gort" ; var distance1 = hero . distanceTo ( enemy1 ) ; hero . say…" at bounding box center [720, 144] width 232 height 238
click at [612, 206] on div "var enemy1 = "Gort" ; var distance1 = hero . distanceTo ( enemy1 ) ; hero . say…" at bounding box center [720, 144] width 232 height 238
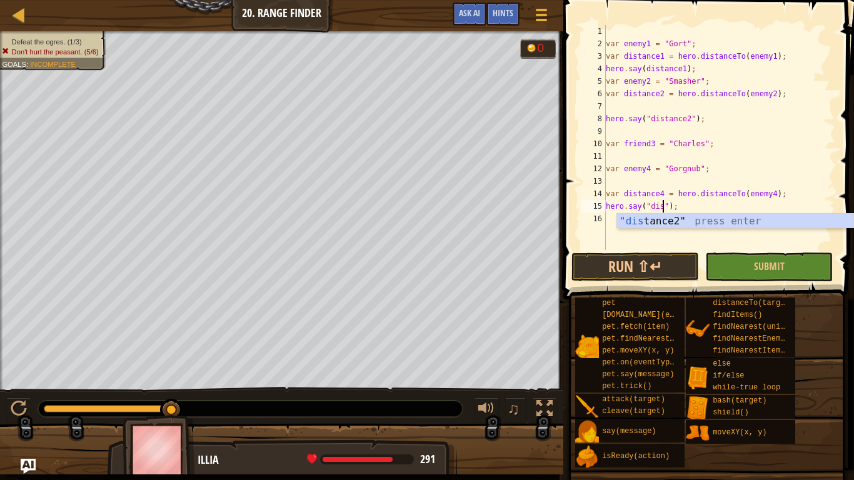
scroll to position [6, 8]
type textarea "hero.say("distance4");"
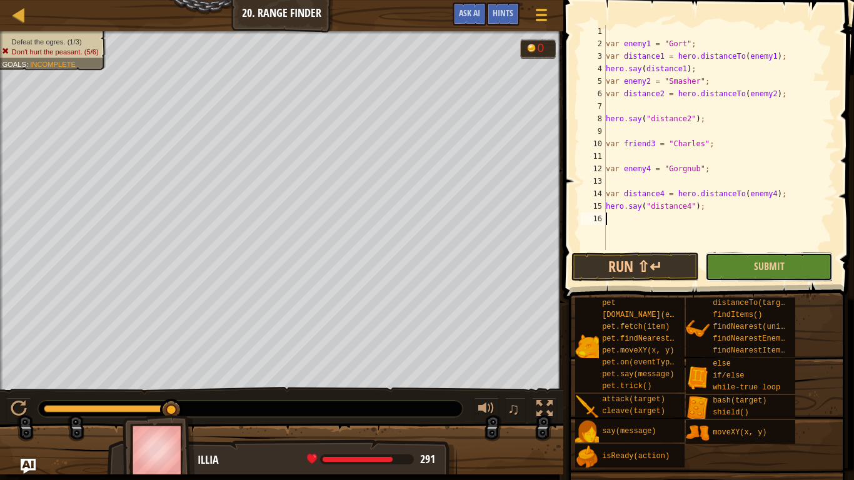
click at [719, 266] on button "Submit" at bounding box center [770, 267] width 128 height 29
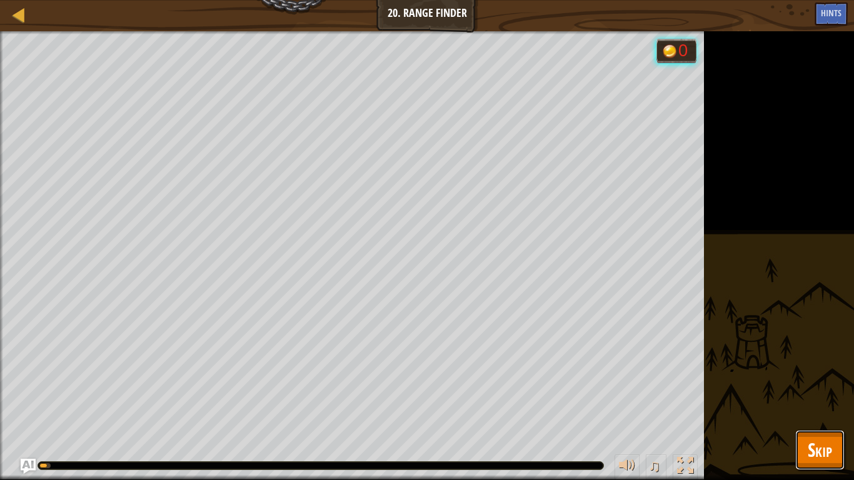
click at [814, 468] on button "Skip" at bounding box center [820, 450] width 49 height 40
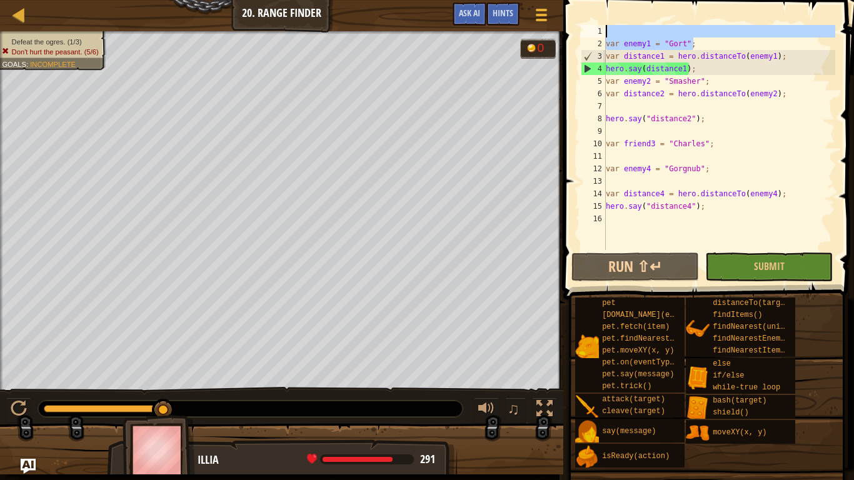
drag, startPoint x: 697, startPoint y: 43, endPoint x: 749, endPoint y: 24, distance: 55.2
click at [749, 25] on div "var enemy1 = "Gort" ; var distance1 = hero . distanceTo ( enemy1 ) ; hero . say…" at bounding box center [720, 150] width 232 height 250
type textarea "var enemy1 = "Gort";"
click at [749, 25] on div "var enemy1 = "Gort" ; var distance1 = hero . distanceTo ( enemy1 ) ; hero . say…" at bounding box center [720, 137] width 232 height 225
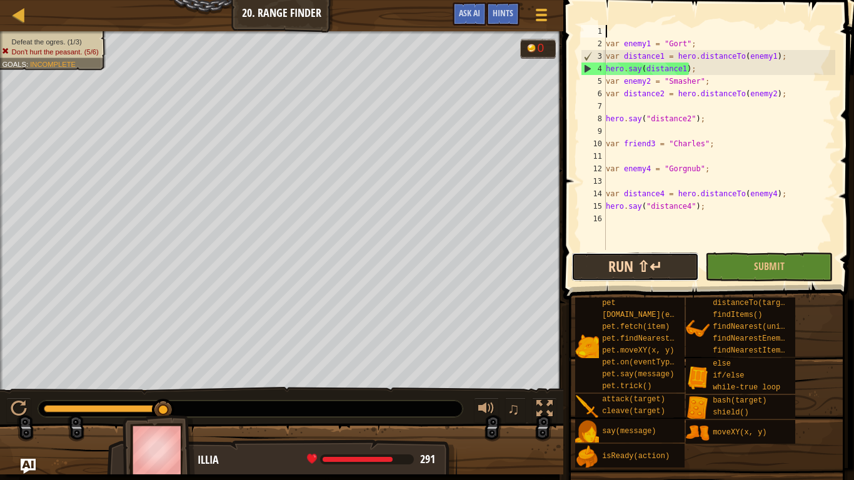
click at [644, 279] on button "Run ⇧↵" at bounding box center [636, 267] width 128 height 29
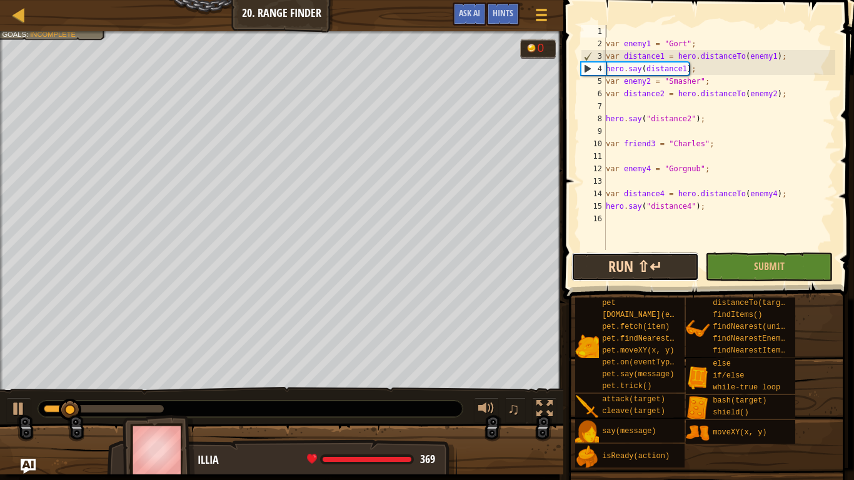
click at [644, 279] on button "Run ⇧↵" at bounding box center [636, 267] width 128 height 29
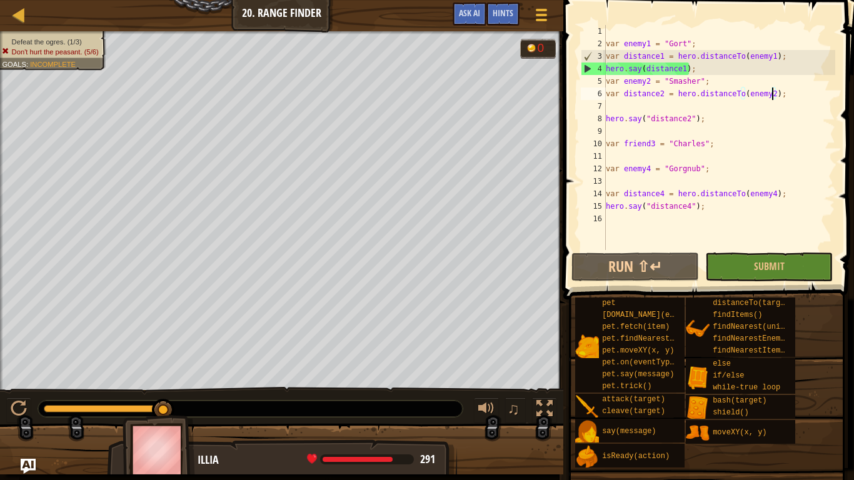
click at [774, 94] on div "var enemy1 = "Gort" ; var distance1 = hero . distanceTo ( enemy1 ) ; hero . say…" at bounding box center [720, 150] width 232 height 250
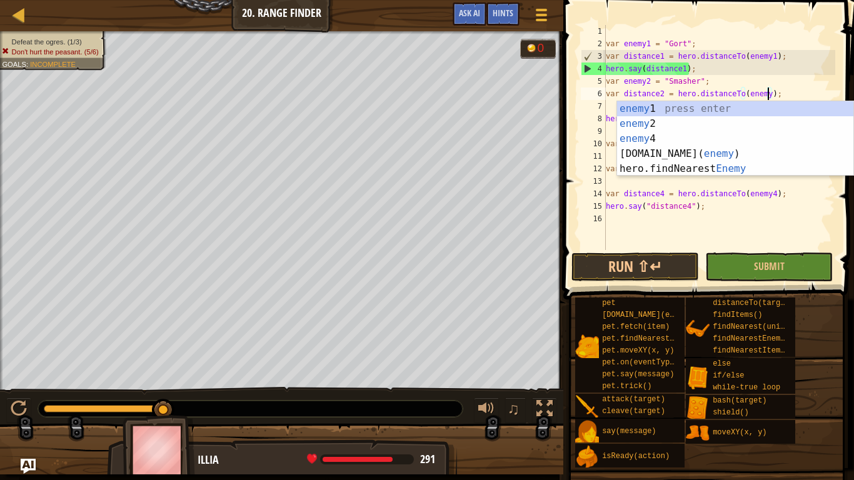
scroll to position [6, 24]
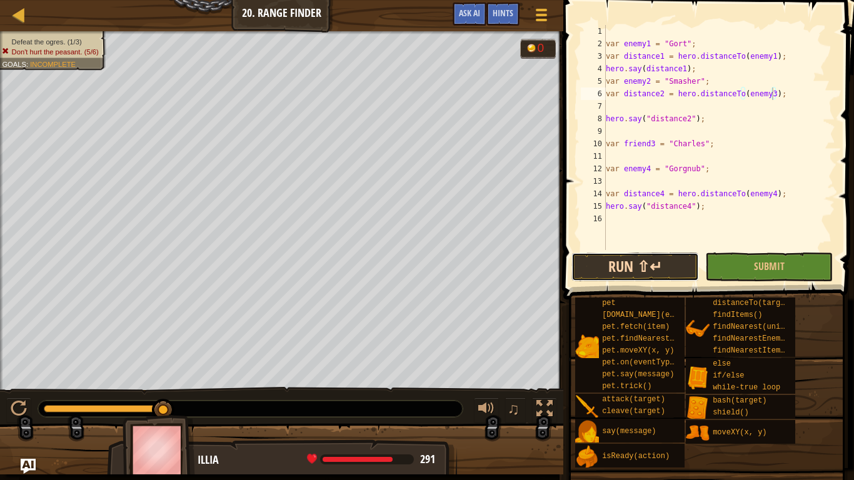
click at [667, 268] on button "Run ⇧↵" at bounding box center [636, 267] width 128 height 29
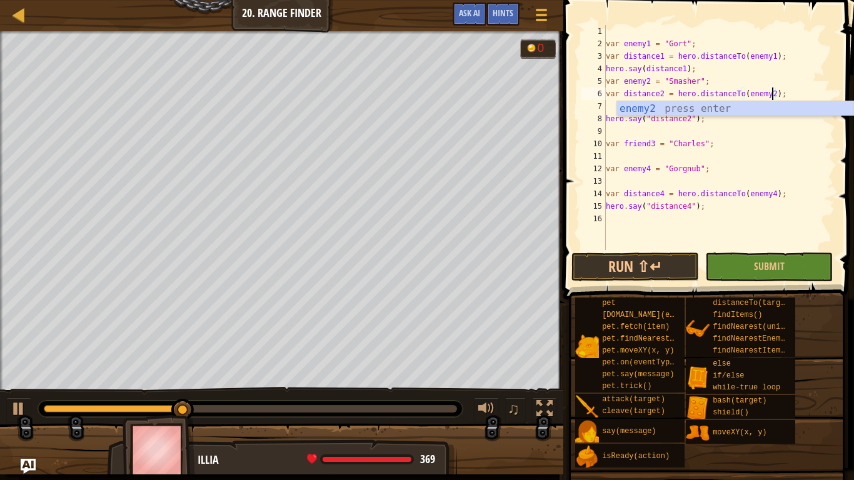
click at [665, 90] on div "var enemy1 = "Gort" ; var distance1 = hero . distanceTo ( enemy1 ) ; hero . say…" at bounding box center [720, 150] width 232 height 250
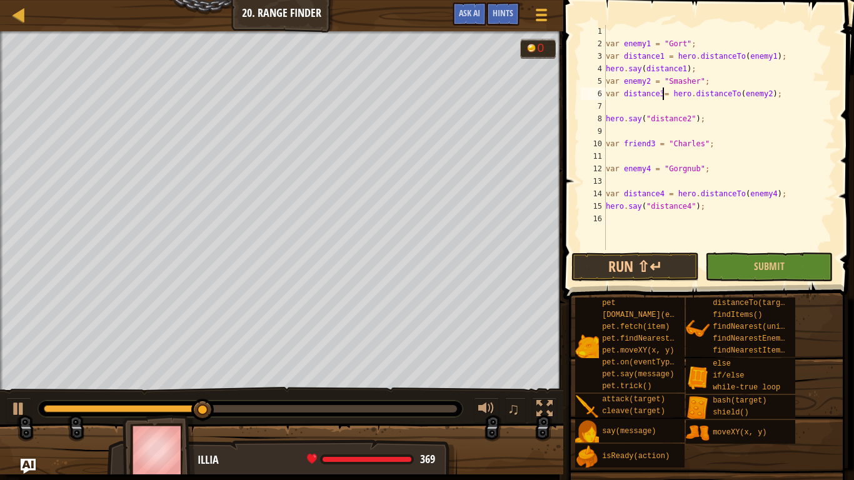
scroll to position [6, 9]
click at [609, 263] on button "Run ⇧↵" at bounding box center [636, 267] width 128 height 29
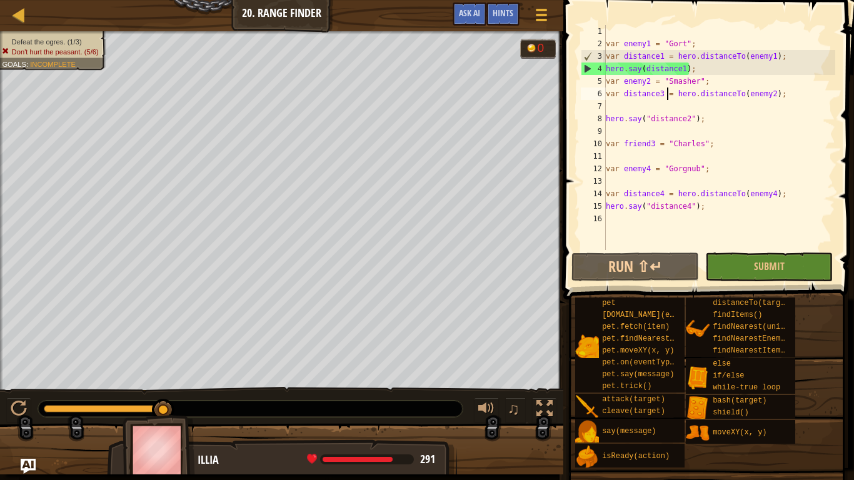
click at [650, 81] on div "var enemy1 = "Gort" ; var distance1 = hero . distanceTo ( enemy1 ) ; hero . say…" at bounding box center [720, 150] width 232 height 250
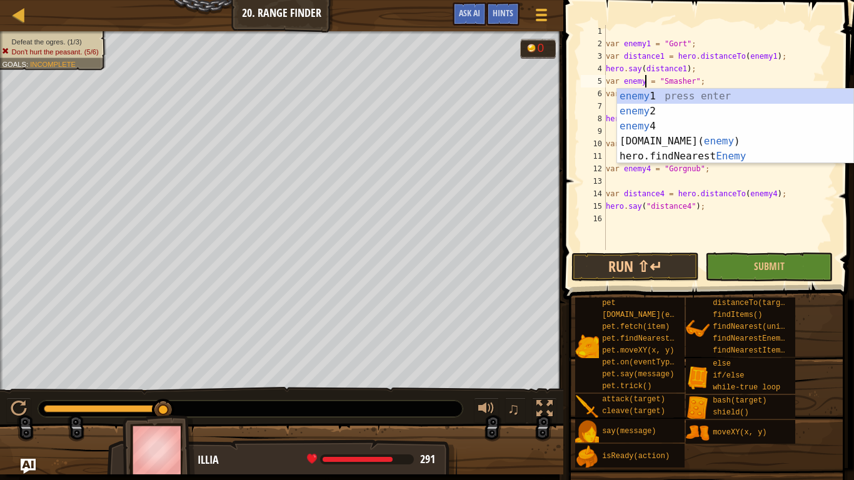
scroll to position [6, 7]
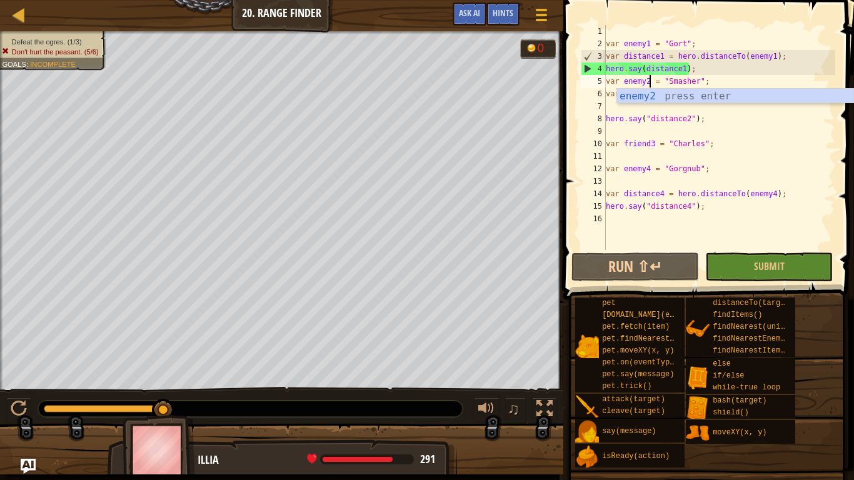
click at [779, 117] on div "var enemy1 = "Gort" ; var distance1 = hero . distanceTo ( enemy1 ) ; hero . say…" at bounding box center [720, 150] width 232 height 250
click at [650, 83] on div "var enemy1 = "Gort" ; var distance1 = hero . distanceTo ( enemy1 ) ; hero . say…" at bounding box center [720, 150] width 232 height 250
click at [690, 119] on div "var enemy1 = "Gort" ; var distance1 = hero . distanceTo ( enemy1 ) ; hero . say…" at bounding box center [720, 150] width 232 height 250
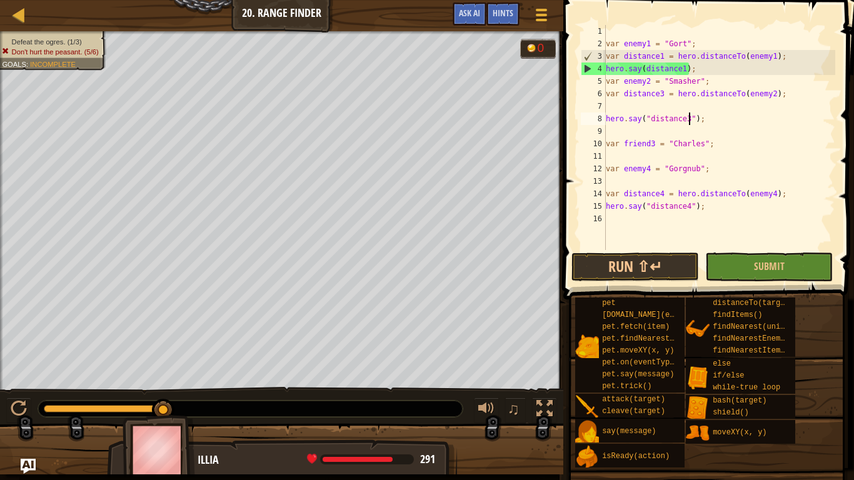
scroll to position [6, 12]
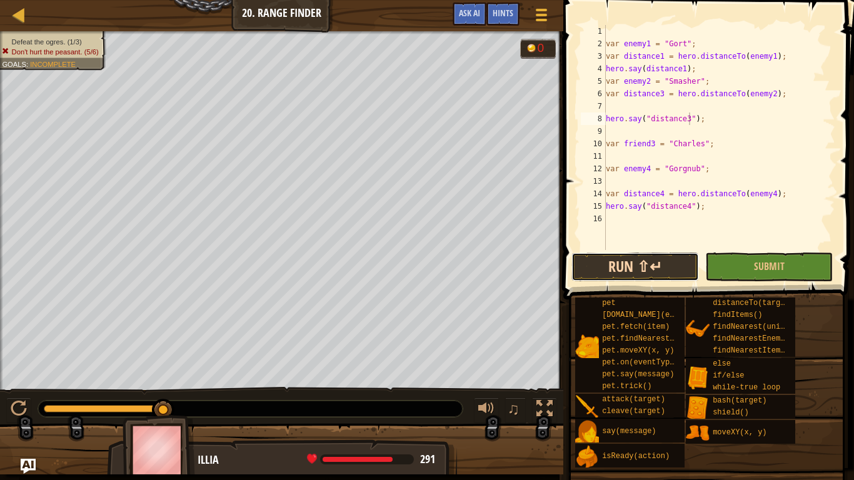
click at [633, 262] on button "Run ⇧↵" at bounding box center [636, 267] width 128 height 29
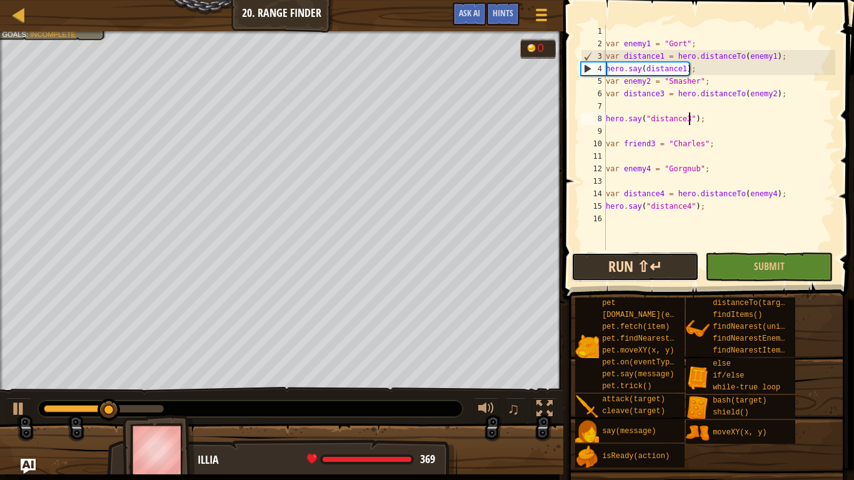
click at [660, 269] on button "Run ⇧↵" at bounding box center [636, 267] width 128 height 29
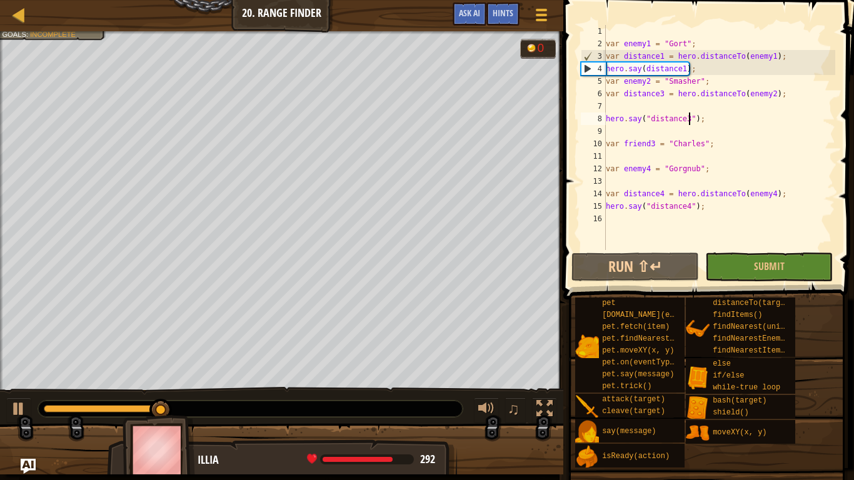
click at [661, 93] on div "var enemy1 = "Gort" ; var distance1 = hero . distanceTo ( enemy1 ) ; hero . say…" at bounding box center [720, 150] width 232 height 250
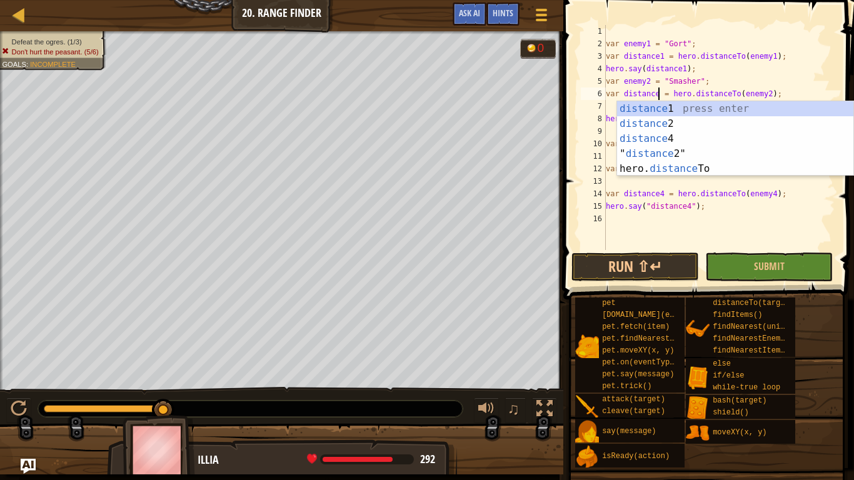
scroll to position [6, 9]
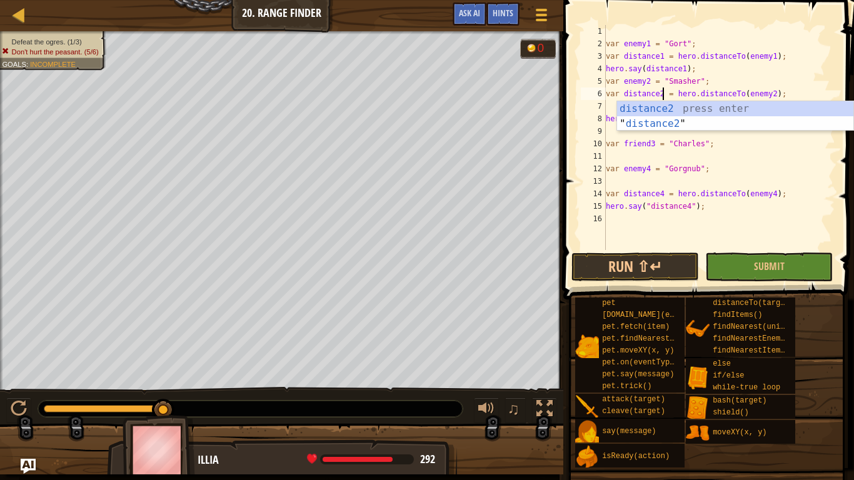
click at [713, 138] on div "var enemy1 = "Gort" ; var distance1 = hero . distanceTo ( enemy1 ) ; hero . say…" at bounding box center [720, 150] width 232 height 250
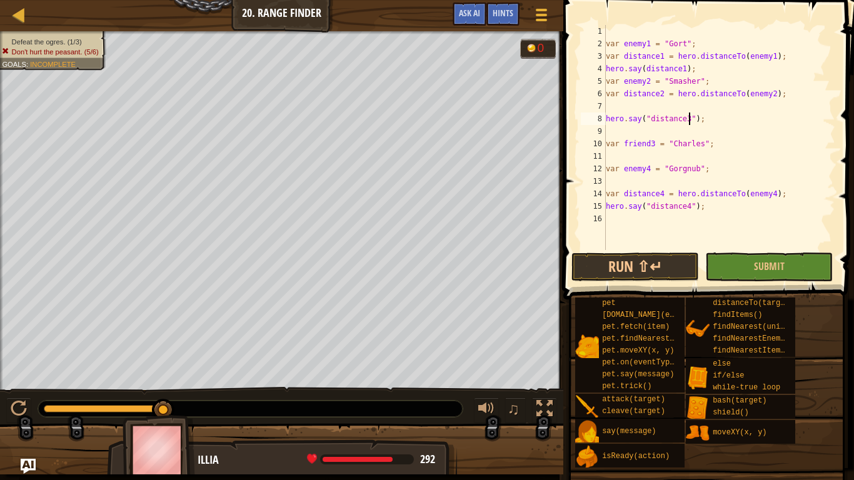
click at [689, 118] on div "var enemy1 = "Gort" ; var distance1 = hero . distanceTo ( enemy1 ) ; hero . say…" at bounding box center [720, 150] width 232 height 250
type textarea "hero.say("distance2");"
click at [677, 262] on button "Run ⇧↵" at bounding box center [636, 267] width 128 height 29
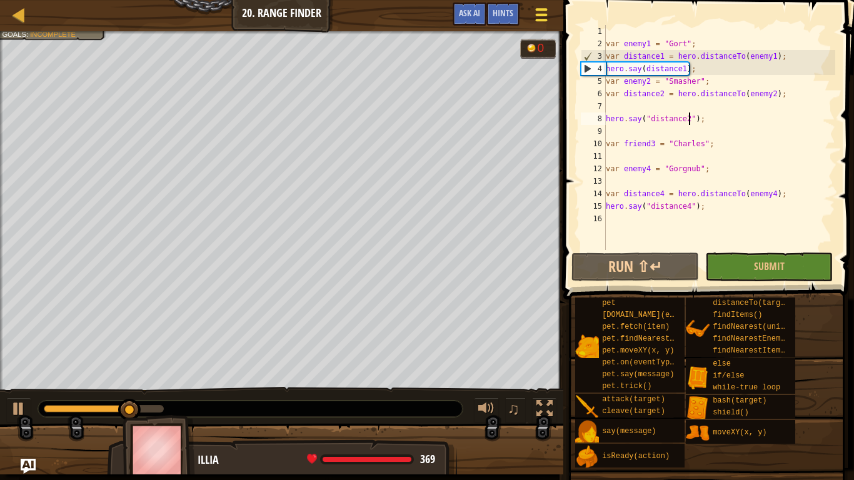
click at [555, 19] on button "Game Menu" at bounding box center [541, 17] width 33 height 31
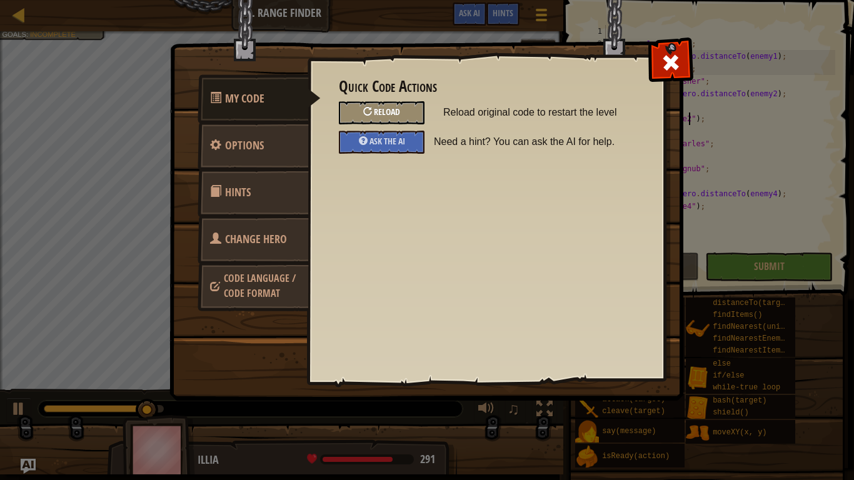
click at [393, 113] on span "Reload" at bounding box center [387, 112] width 26 height 12
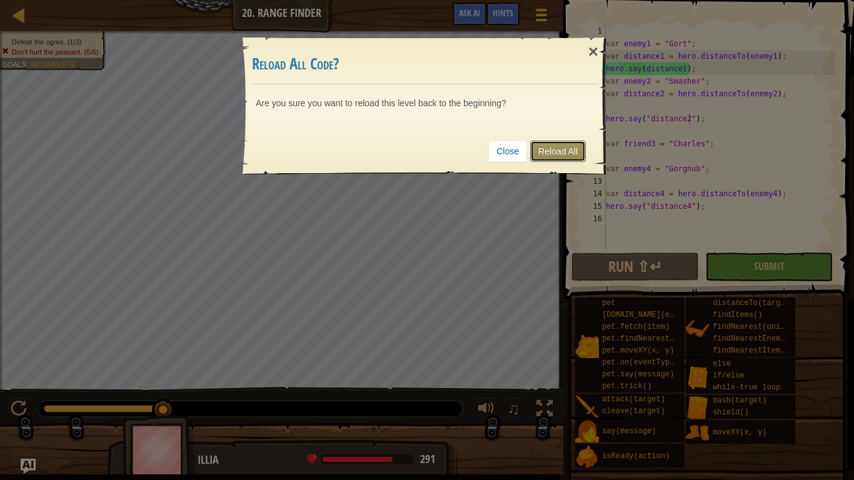
click at [541, 149] on link "Reload All" at bounding box center [558, 151] width 56 height 21
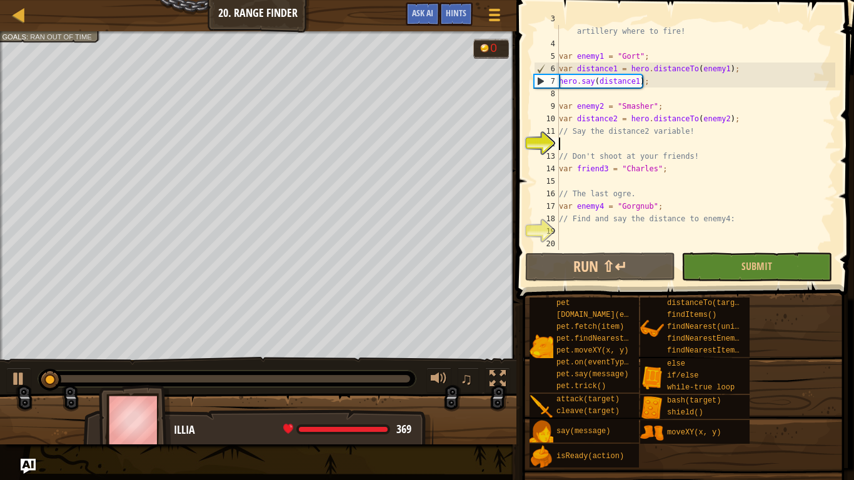
scroll to position [38, 0]
click at [414, 6] on button "Ask AI" at bounding box center [423, 14] width 34 height 23
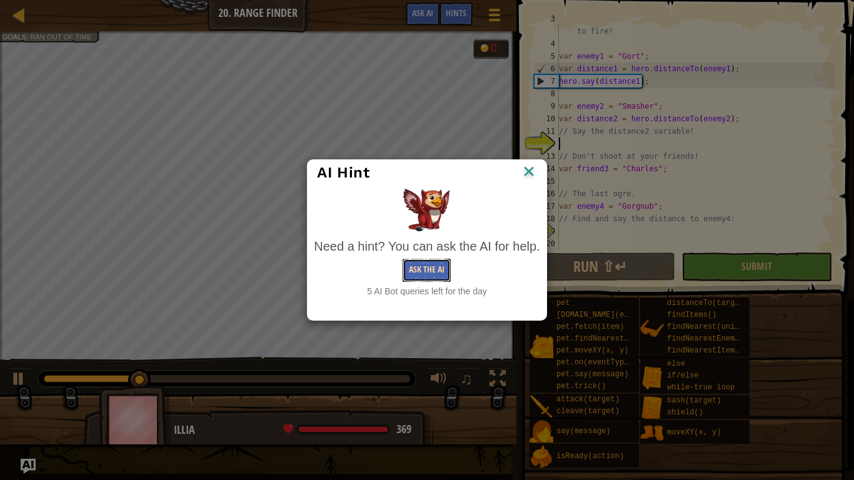
click at [419, 270] on button "Ask the AI" at bounding box center [427, 270] width 48 height 23
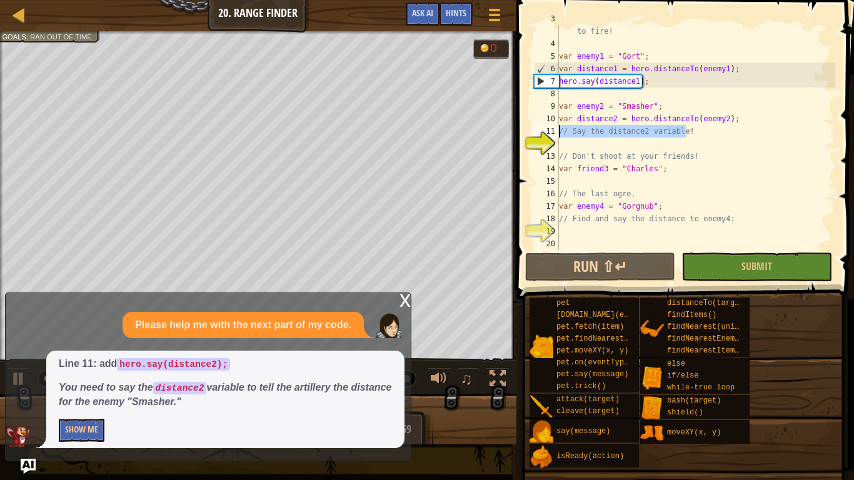
drag, startPoint x: 687, startPoint y: 130, endPoint x: 526, endPoint y: 133, distance: 160.8
click at [532, 133] on div "3 4 5 6 7 8 9 10 11 12 13 14 15 16 17 18 19 20 // Say the distance for each ene…" at bounding box center [684, 137] width 304 height 225
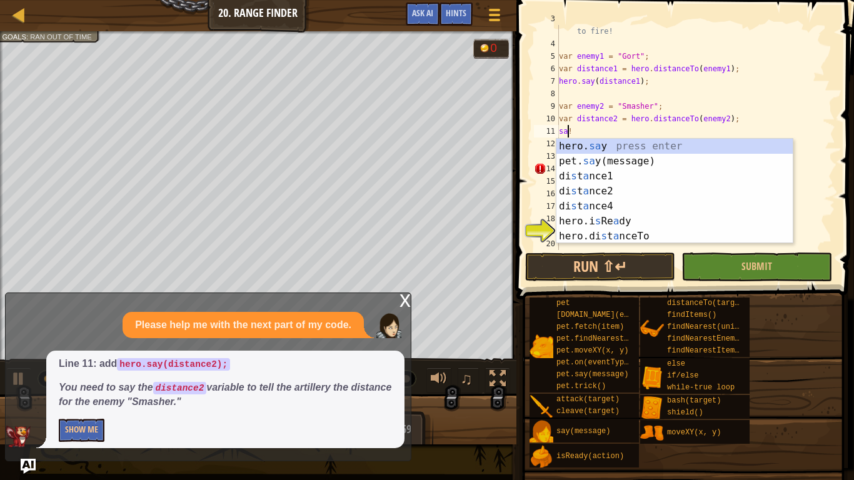
scroll to position [6, 2]
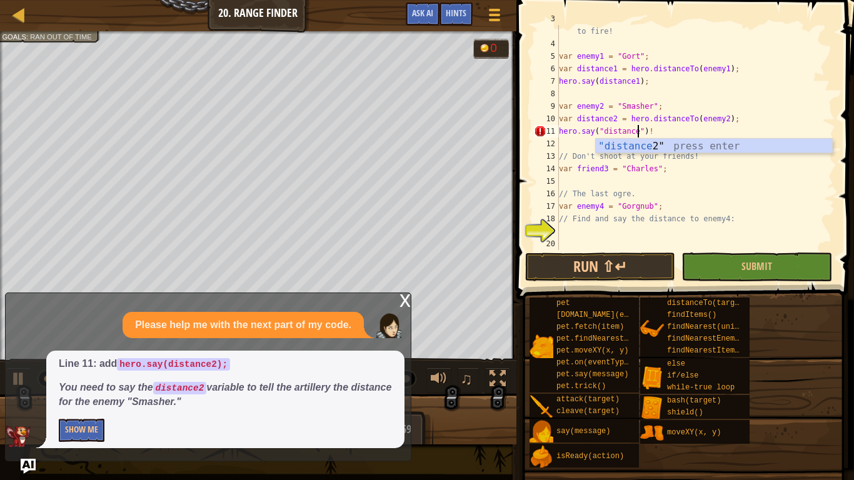
type textarea "hero.say("distance2")!"
click at [565, 139] on div "// Say the distance for each enemy to tell the artillery where to fire! var ene…" at bounding box center [696, 144] width 279 height 263
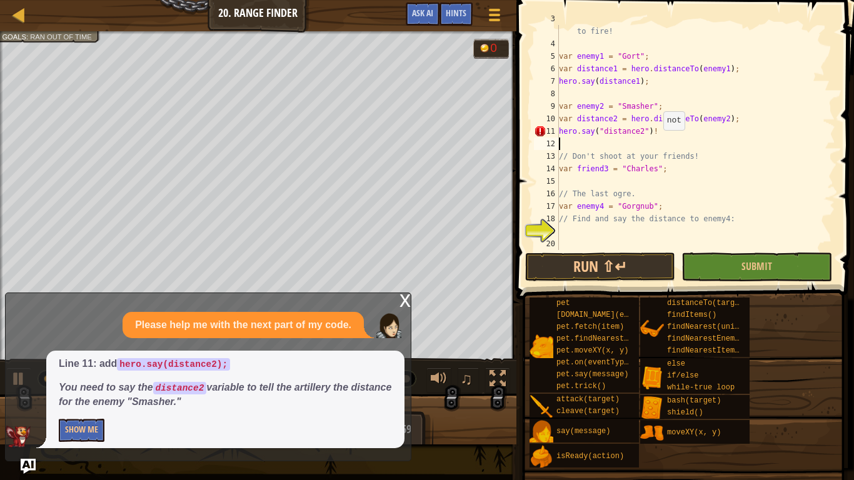
click at [655, 129] on div "// Say the distance for each enemy to tell the artillery where to fire! var ene…" at bounding box center [696, 144] width 279 height 263
click at [616, 257] on button "Run ⇧↵" at bounding box center [600, 267] width 150 height 29
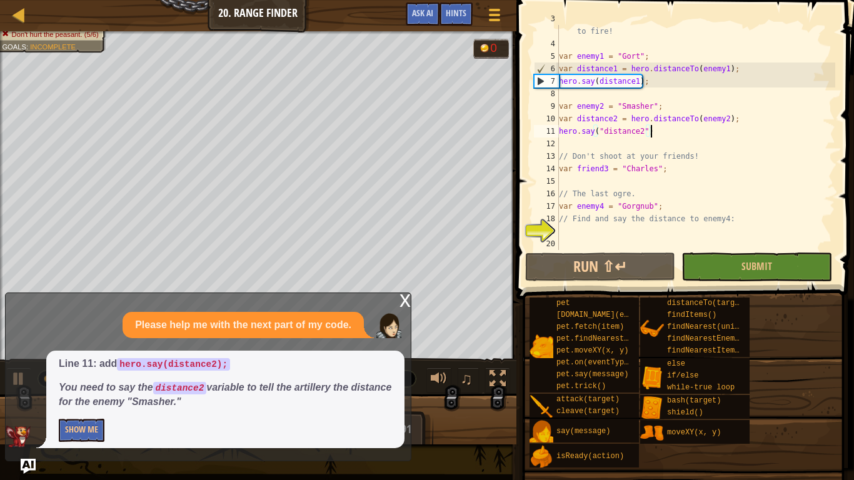
click at [198, 339] on div "Please help me with the next part of my code. Line 11: add hero.say(distance2);…" at bounding box center [205, 380] width 399 height 136
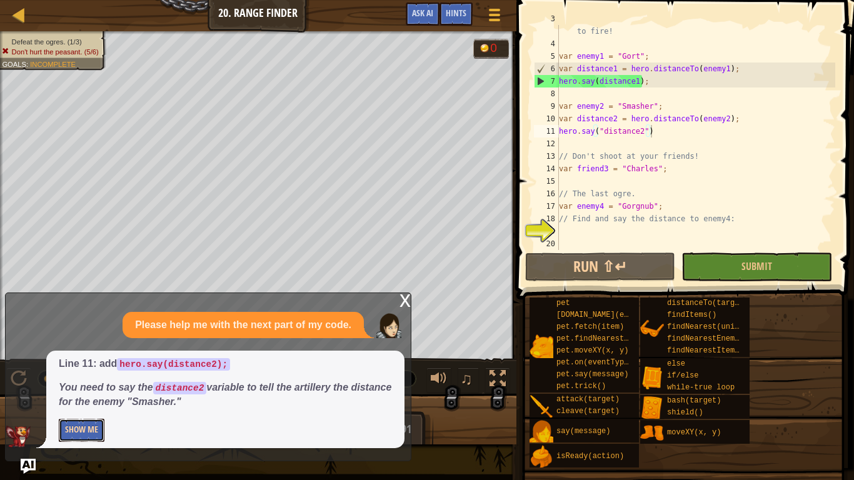
click at [93, 427] on button "Show Me" at bounding box center [82, 430] width 46 height 23
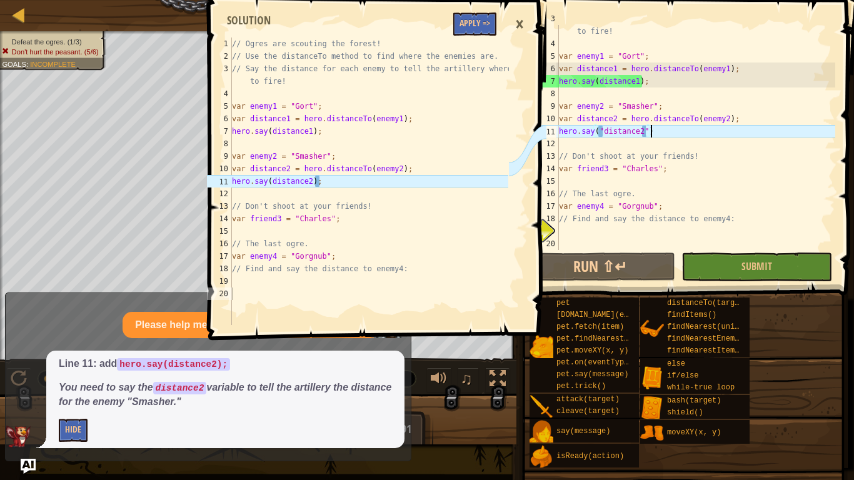
click at [653, 131] on div "// Say the distance for each enemy to tell the artillery where to fire! var ene…" at bounding box center [696, 144] width 279 height 263
click at [602, 129] on div "// Say the distance for each enemy to tell the artillery where to fire! var ene…" at bounding box center [696, 144] width 279 height 263
click at [642, 129] on div "// Say the distance for each enemy to tell the artillery where to fire! var ene…" at bounding box center [696, 144] width 279 height 263
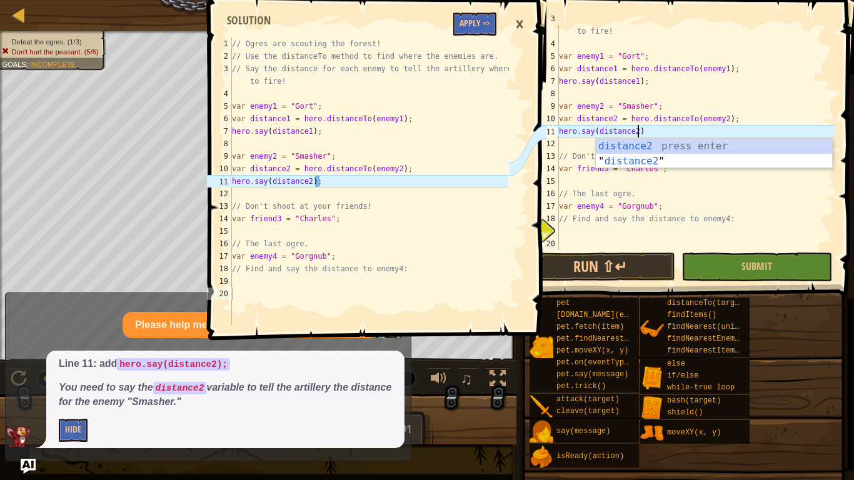
click at [645, 133] on div "// Say the distance for each enemy to tell the artillery where to fire! var ene…" at bounding box center [696, 144] width 279 height 263
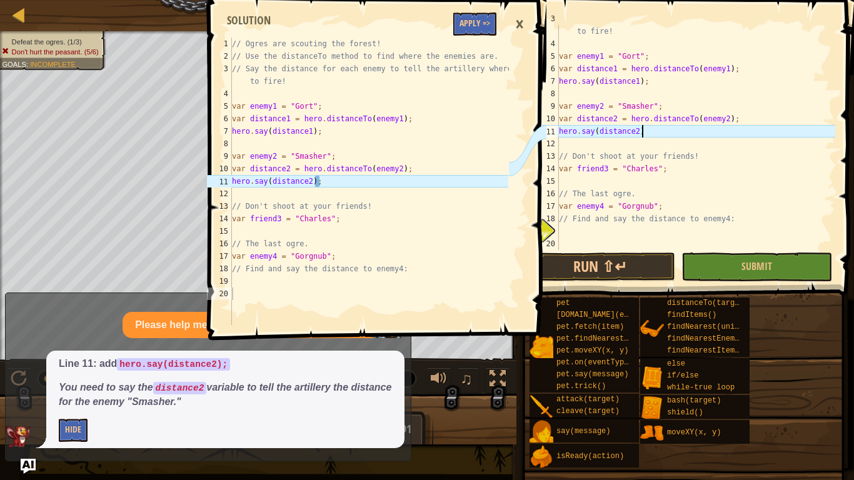
scroll to position [6, 12]
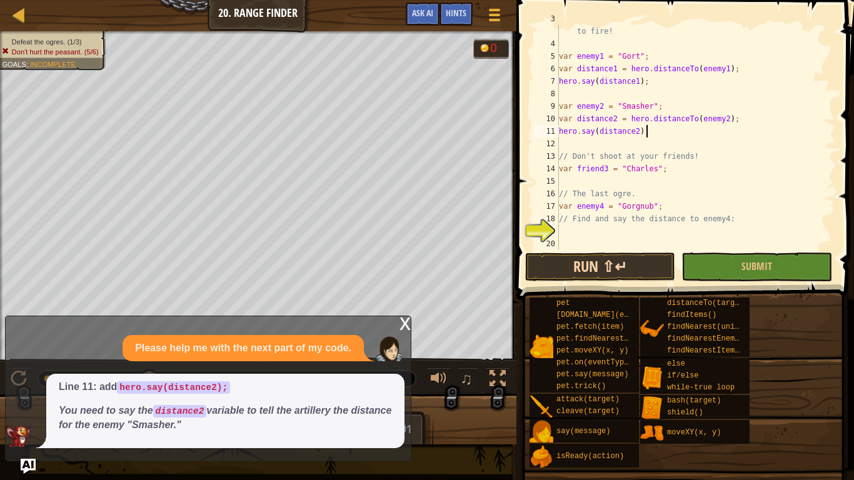
type textarea "hero.say(distance2);"
click at [612, 256] on button "Run ⇧↵" at bounding box center [600, 267] width 150 height 29
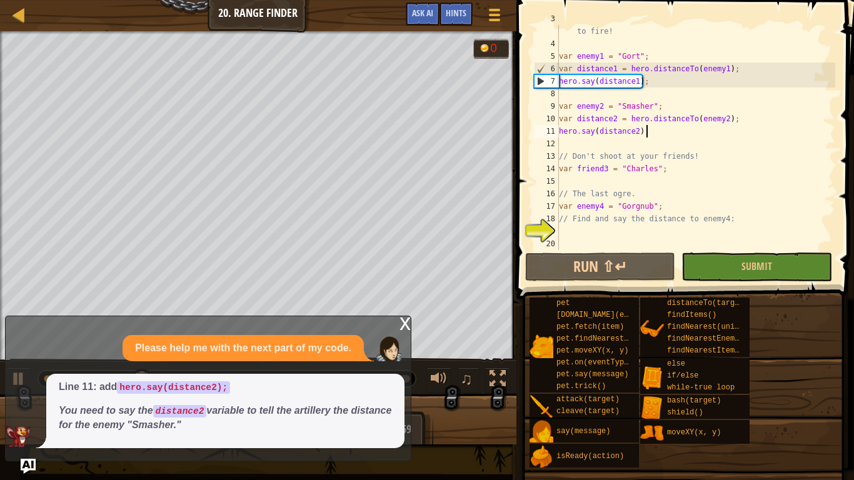
click at [404, 321] on div "x" at bounding box center [405, 322] width 11 height 13
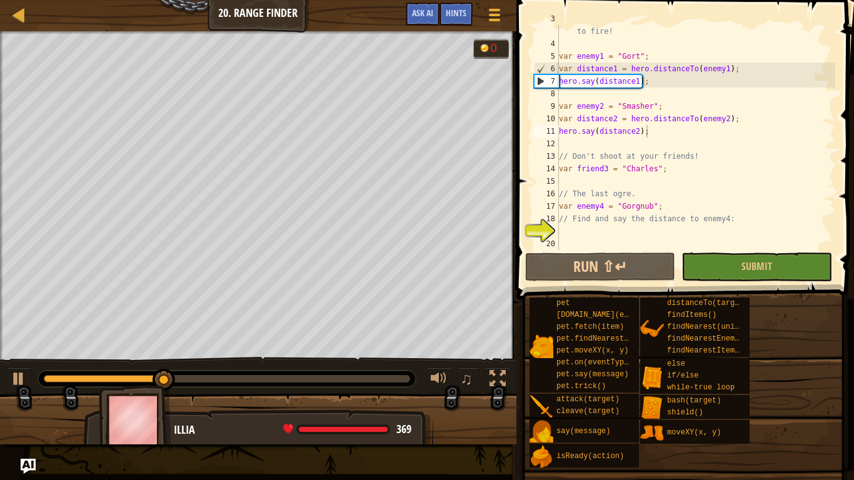
click at [567, 228] on div "// Say the distance for each enemy to tell the artillery where to fire! var ene…" at bounding box center [696, 144] width 279 height 263
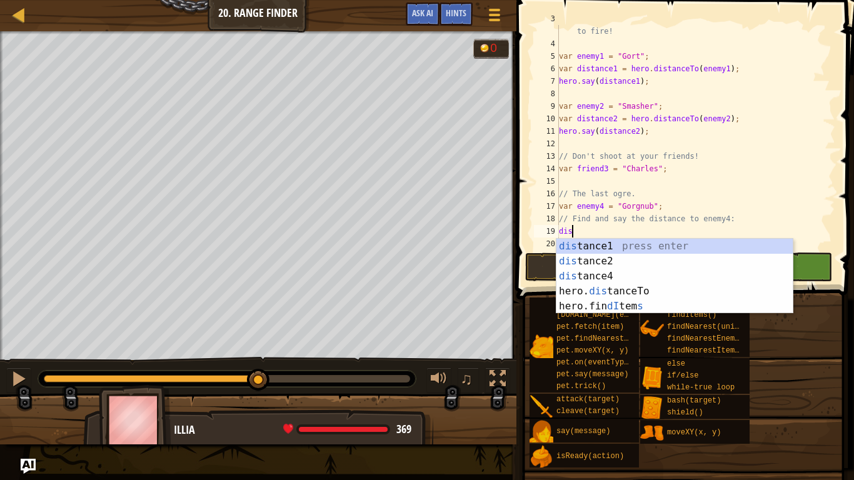
scroll to position [6, 1]
type textarea "d"
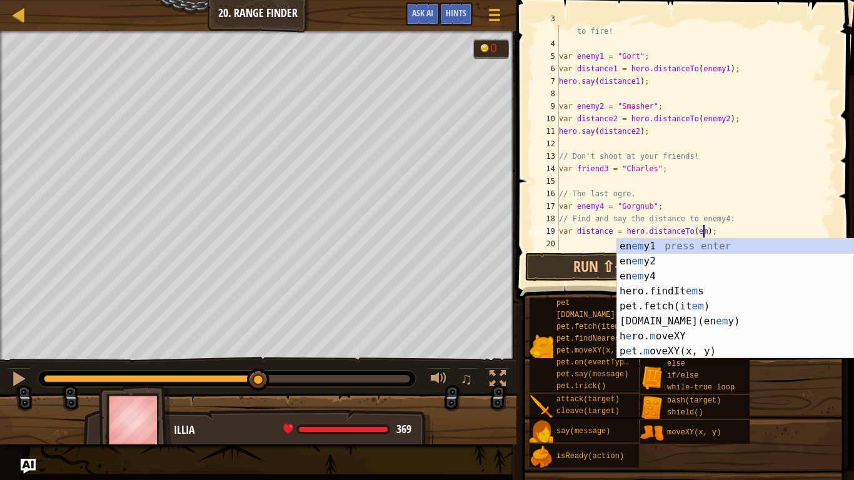
scroll to position [6, 21]
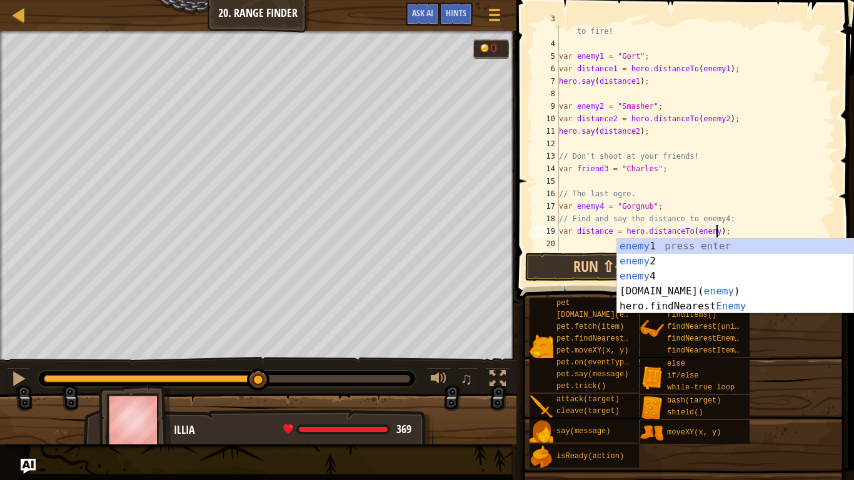
type textarea "var distance = hero.distanceTo(enemy4);"
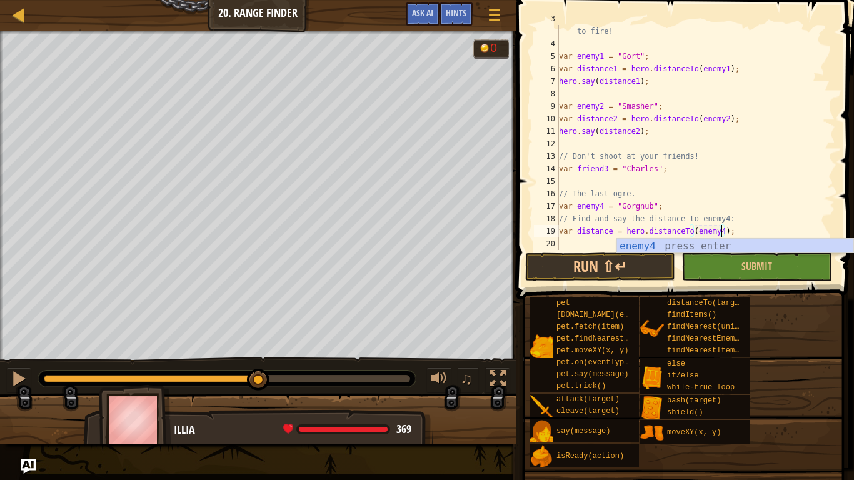
click at [562, 243] on div "// Say the distance for each enemy to tell the artillery where to fire! var ene…" at bounding box center [696, 144] width 279 height 263
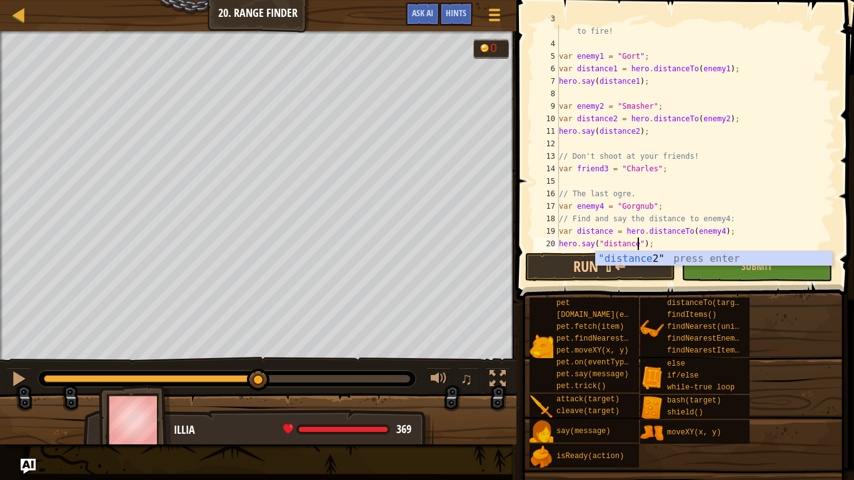
scroll to position [6, 12]
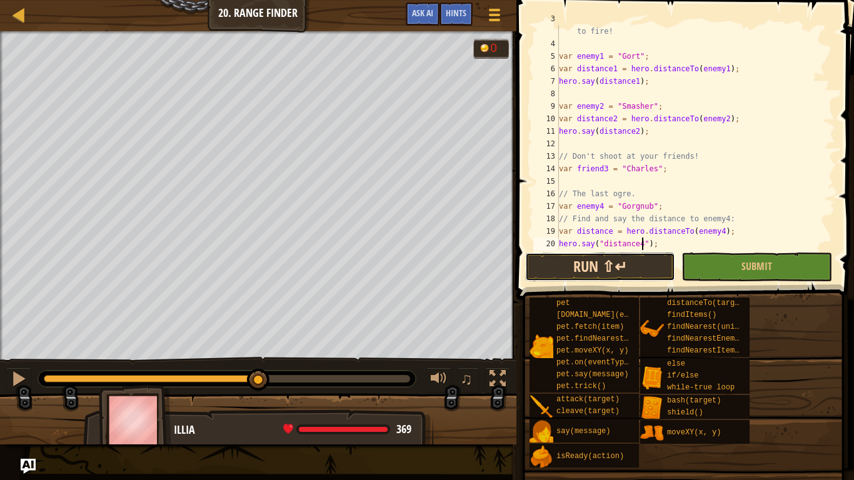
click at [633, 261] on button "Run ⇧↵" at bounding box center [600, 267] width 150 height 29
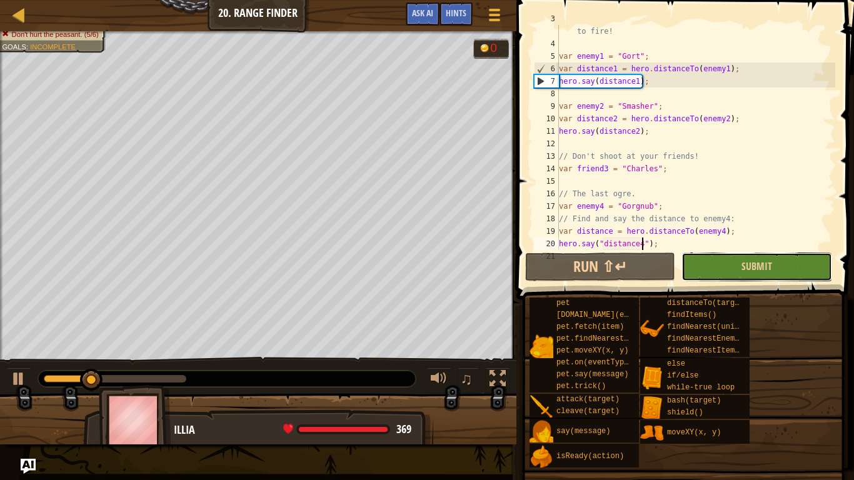
click at [716, 274] on button "Submit" at bounding box center [757, 267] width 150 height 29
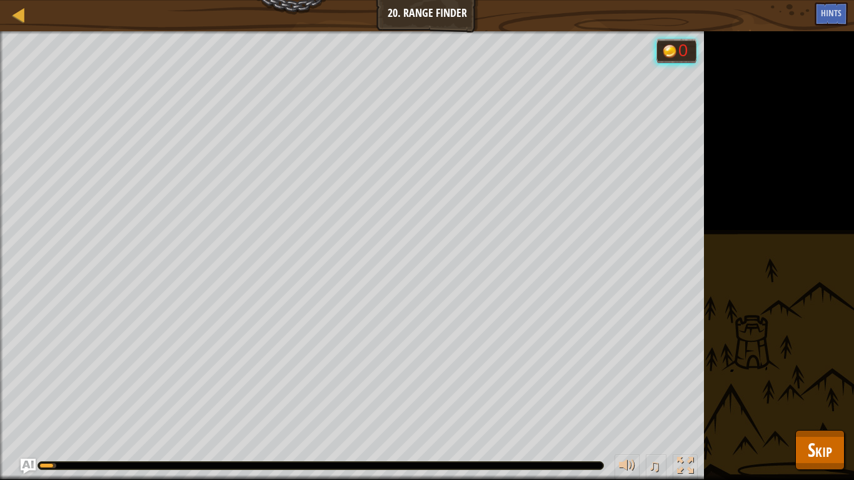
click at [821, 426] on div "Defeat the ogres. (2/3) Don't hurt the peasant. (5/6) Goals : Running... 0 ♫ Il…" at bounding box center [427, 255] width 854 height 449
click at [799, 455] on button "Skip" at bounding box center [820, 450] width 49 height 40
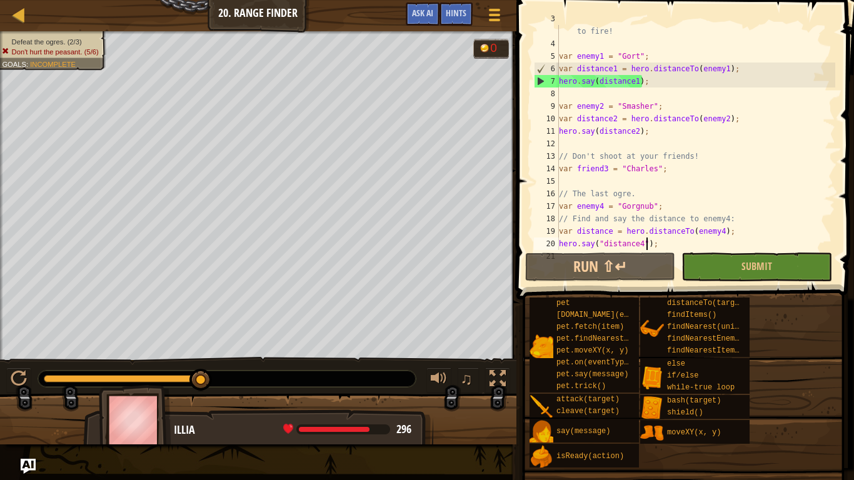
click at [645, 243] on div "// Say the distance for each enemy to tell the artillery where to fire! var ene…" at bounding box center [696, 144] width 279 height 263
click at [602, 244] on div "// Say the distance for each enemy to tell the artillery where to fire! var ene…" at bounding box center [696, 144] width 279 height 263
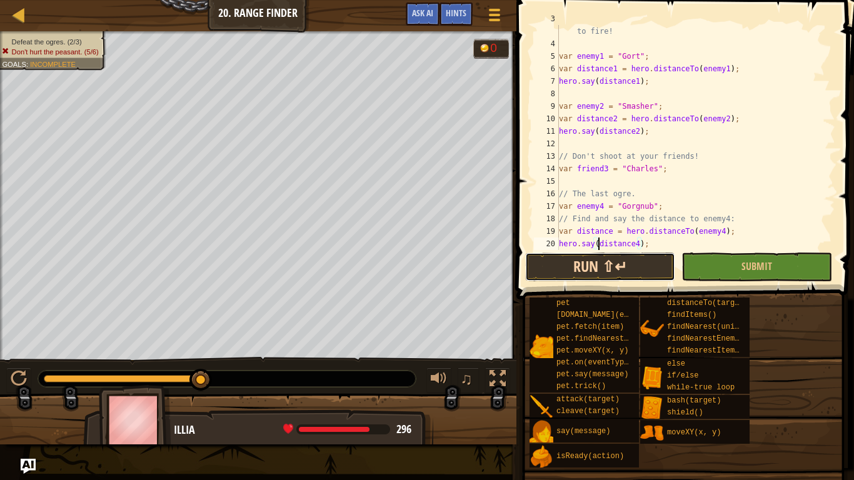
click at [640, 266] on button "Run ⇧↵" at bounding box center [600, 267] width 150 height 29
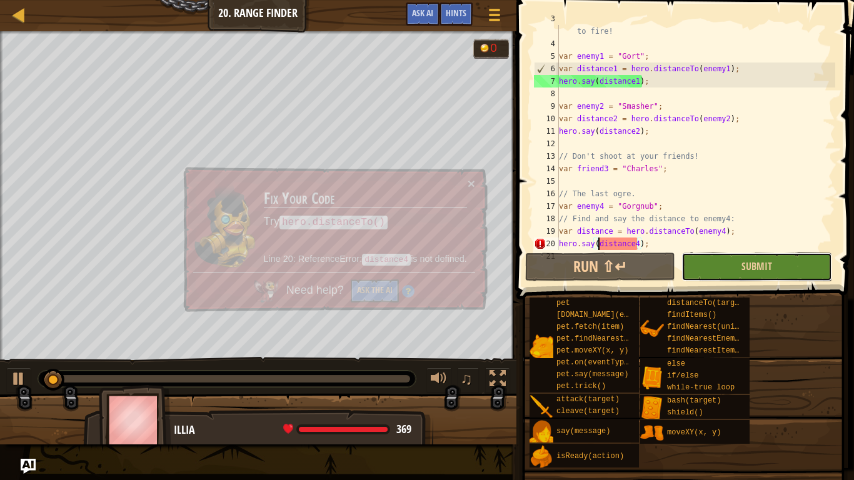
click at [703, 266] on button "Submit" at bounding box center [757, 267] width 150 height 29
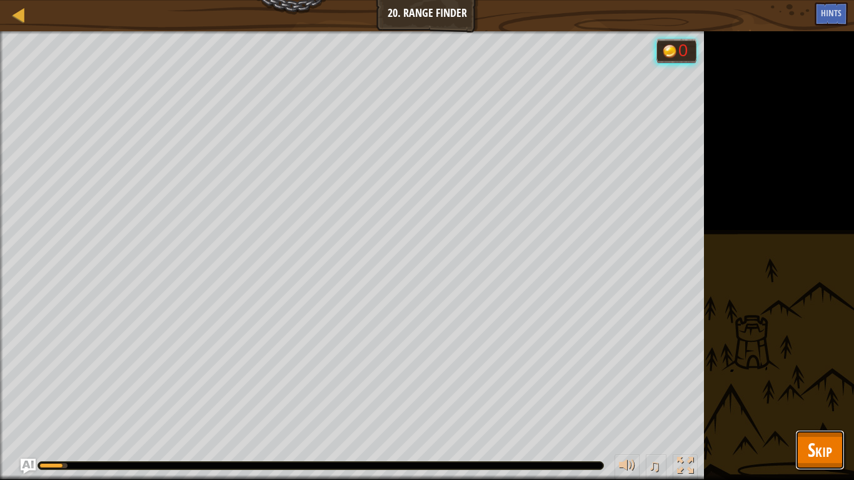
click at [802, 437] on button "Skip" at bounding box center [820, 450] width 49 height 40
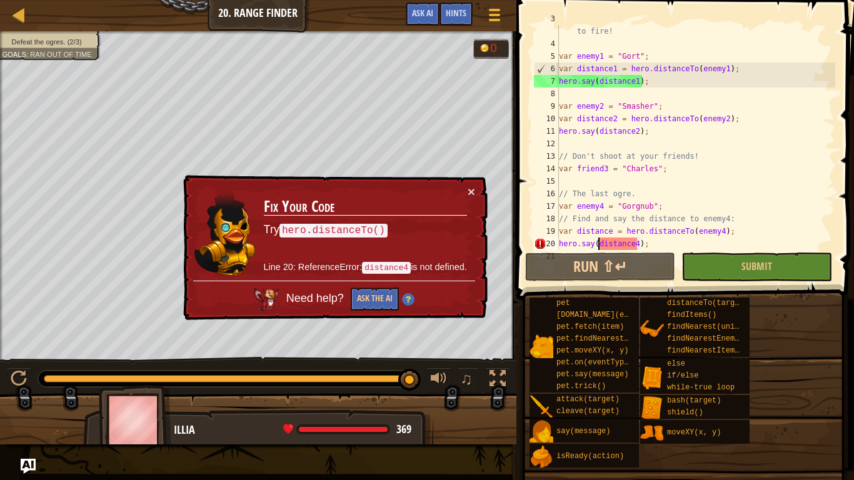
click at [599, 244] on div "// Say the distance for each enemy to tell the artillery where to fire! var ene…" at bounding box center [696, 144] width 279 height 263
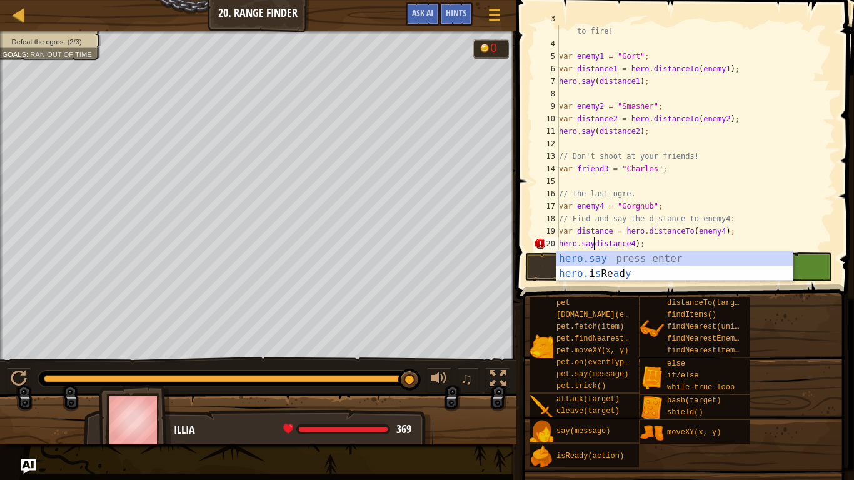
click at [636, 245] on div "// Say the distance for each enemy to tell the artillery where to fire! var ene…" at bounding box center [696, 144] width 279 height 263
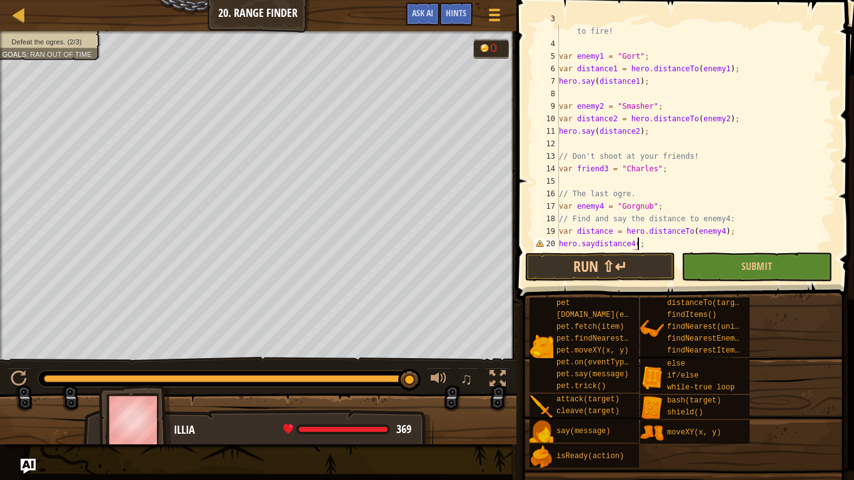
scroll to position [6, 12]
click at [628, 267] on button "Run ⇧↵" at bounding box center [600, 267] width 150 height 29
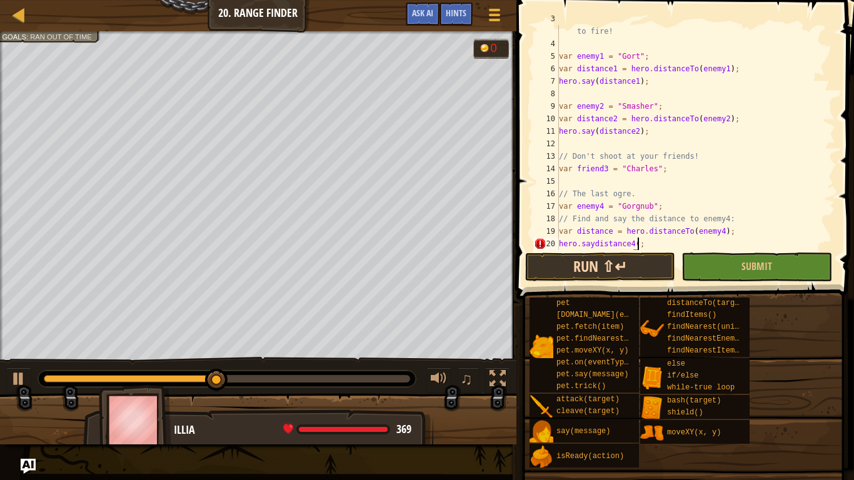
scroll to position [6, 11]
click at [638, 265] on button "Run ⇧↵" at bounding box center [600, 267] width 150 height 29
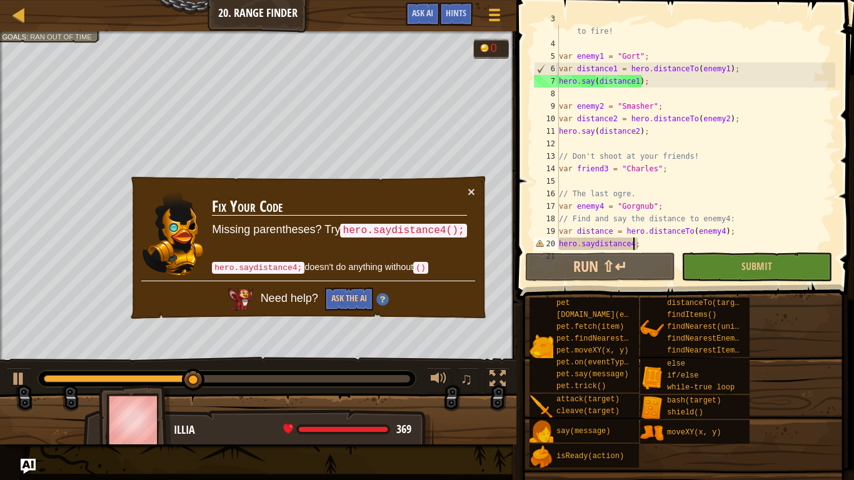
click at [595, 244] on div "// Say the distance for each enemy to tell the artillery where to fire! var ene…" at bounding box center [696, 144] width 279 height 263
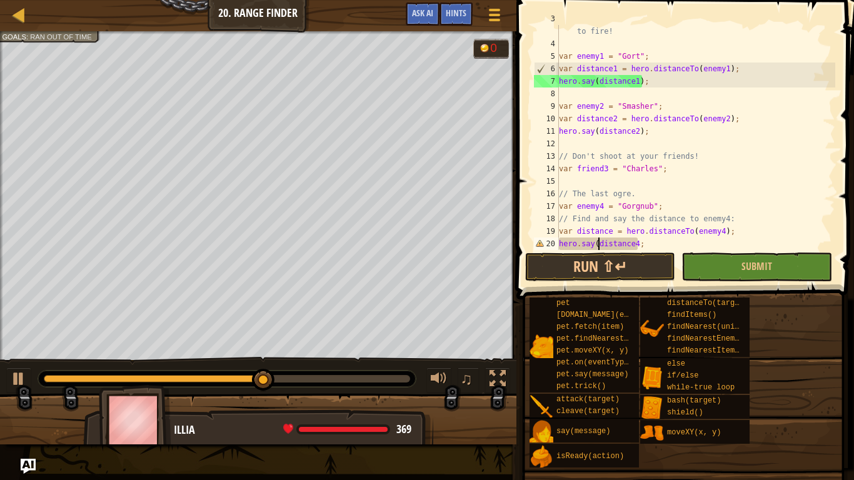
scroll to position [6, 6]
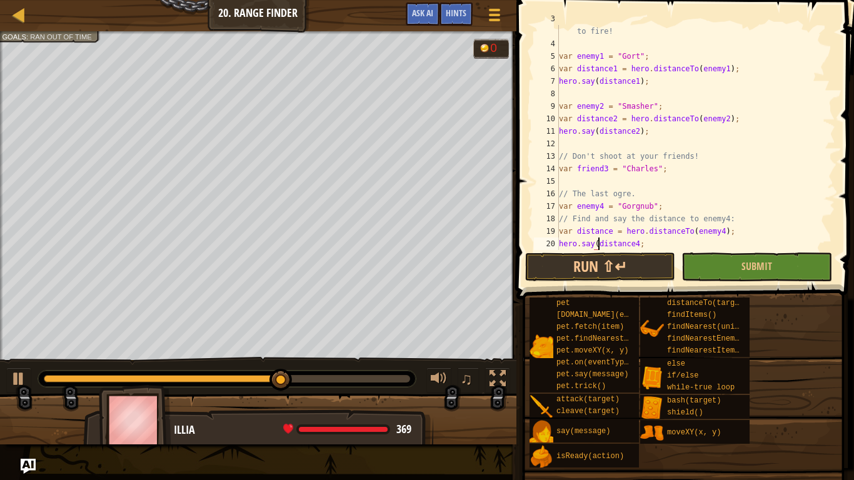
click at [638, 243] on div "// Say the distance for each enemy to tell the artillery where to fire! var ene…" at bounding box center [696, 144] width 279 height 263
click at [635, 262] on button "Run ⇧↵" at bounding box center [600, 267] width 150 height 29
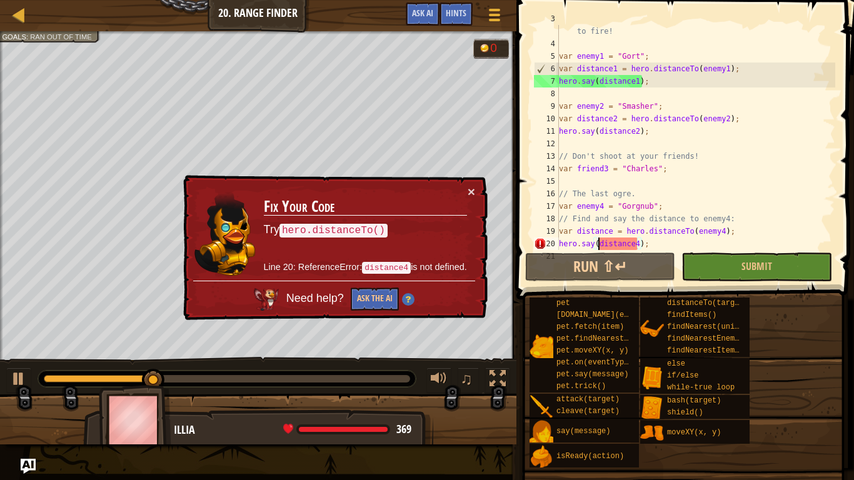
click at [598, 244] on div "// Say the distance for each enemy to tell the artillery where to fire! var ene…" at bounding box center [696, 144] width 279 height 263
click at [642, 244] on div "// Say the distance for each enemy to tell the artillery where to fire! var ene…" at bounding box center [696, 144] width 279 height 263
click at [647, 244] on div "// Say the distance for each enemy to tell the artillery where to fire! var ene…" at bounding box center [696, 144] width 279 height 263
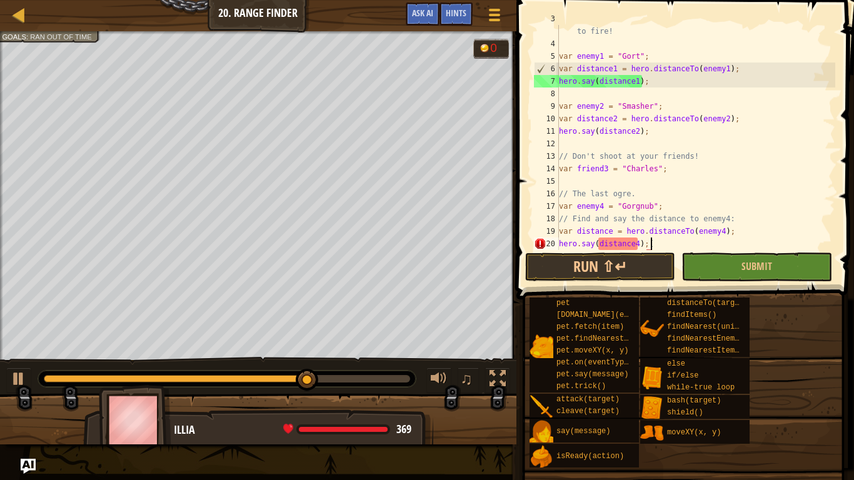
scroll to position [6, 13]
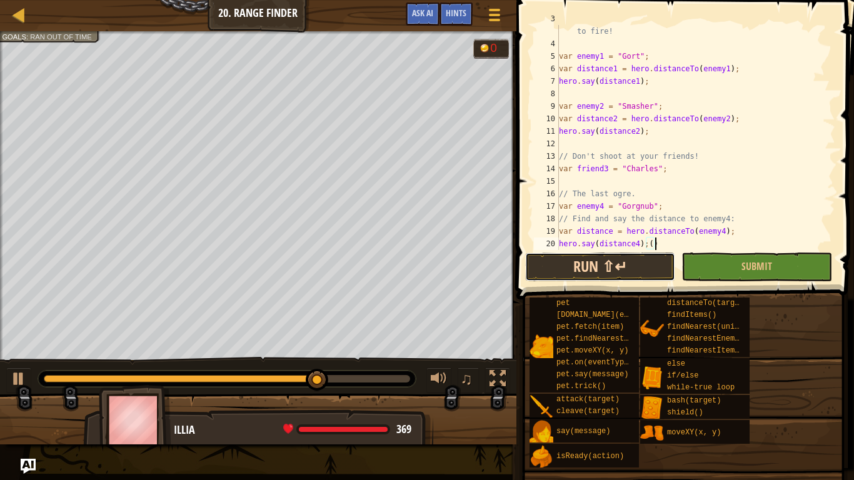
click at [632, 275] on button "Run ⇧↵" at bounding box center [600, 267] width 150 height 29
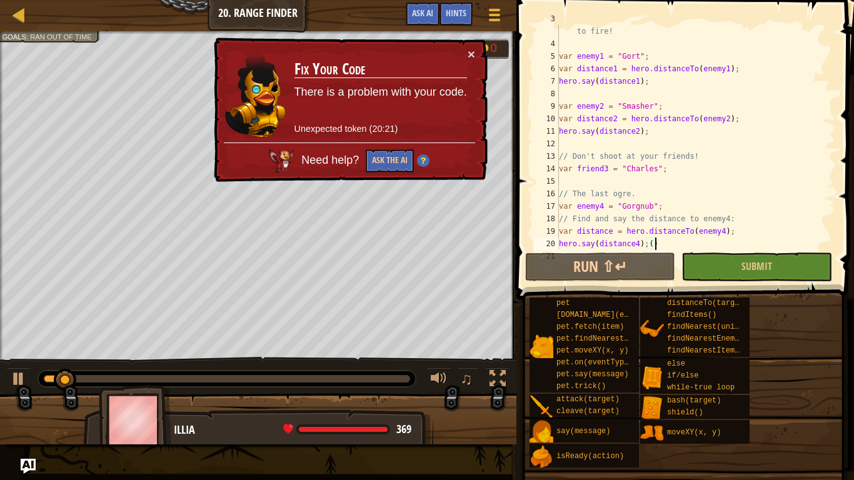
click at [645, 130] on div "// Say the distance for each enemy to tell the artillery where to fire! var ene…" at bounding box center [696, 144] width 279 height 263
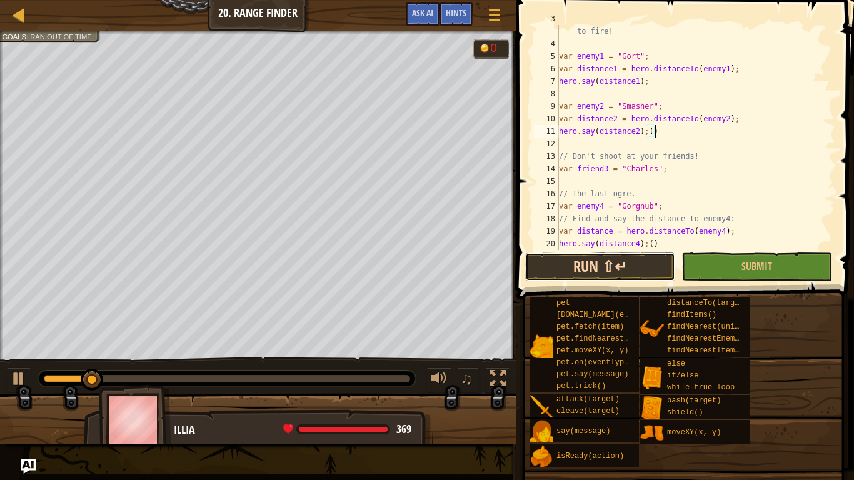
click at [595, 261] on button "Run ⇧↵" at bounding box center [600, 267] width 150 height 29
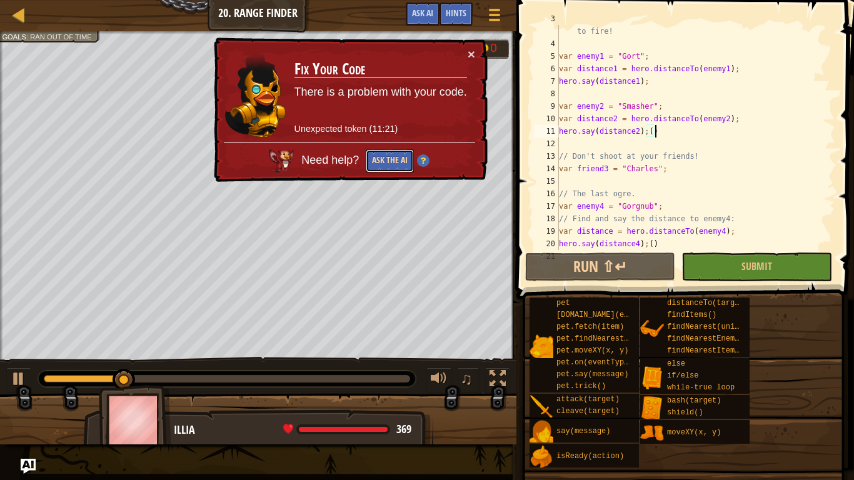
click at [405, 169] on button "Ask the AI" at bounding box center [390, 160] width 48 height 23
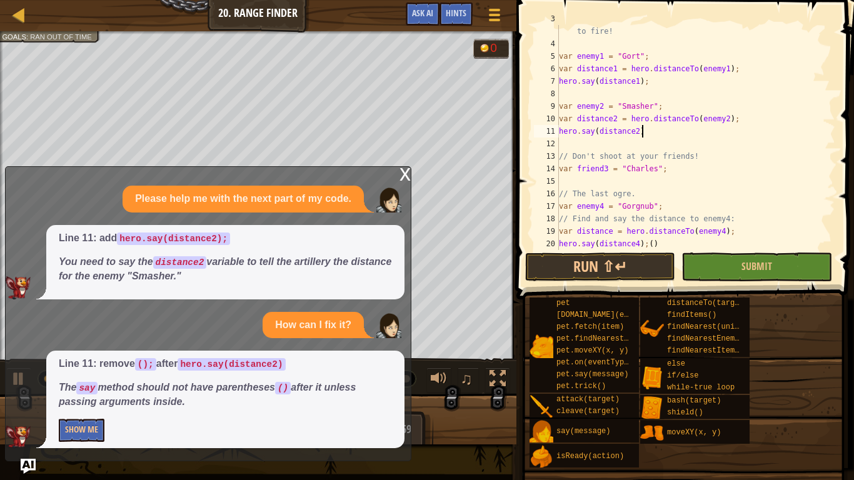
scroll to position [6, 11]
click at [610, 261] on button "Run ⇧↵" at bounding box center [600, 267] width 150 height 29
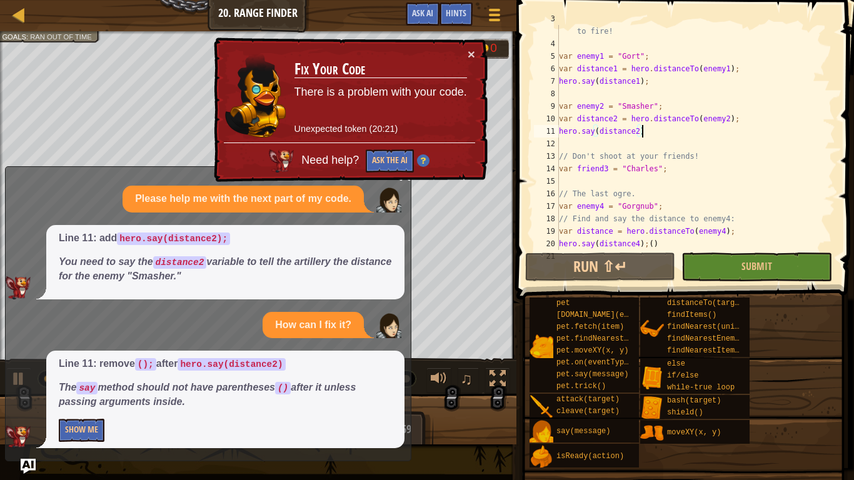
click at [253, 403] on p "The say method should not have parentheses () after it unless passing arguments…" at bounding box center [225, 395] width 333 height 29
click at [645, 133] on div "// Say the distance for each enemy to tell the artillery where to fire! var ene…" at bounding box center [696, 144] width 279 height 263
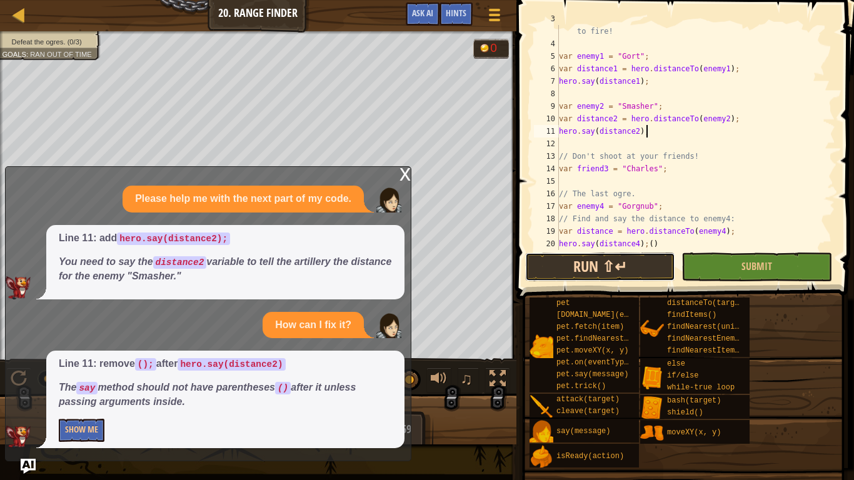
click at [605, 267] on button "Run ⇧↵" at bounding box center [600, 267] width 150 height 29
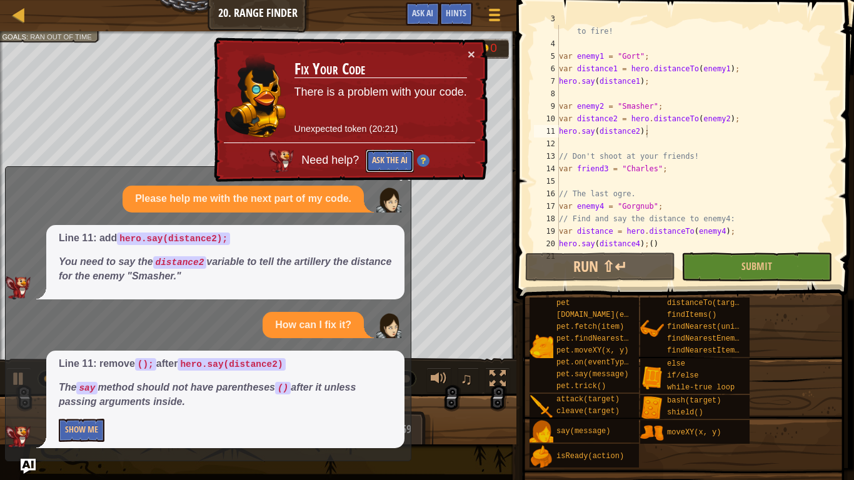
click at [403, 162] on button "Ask the AI" at bounding box center [390, 160] width 48 height 23
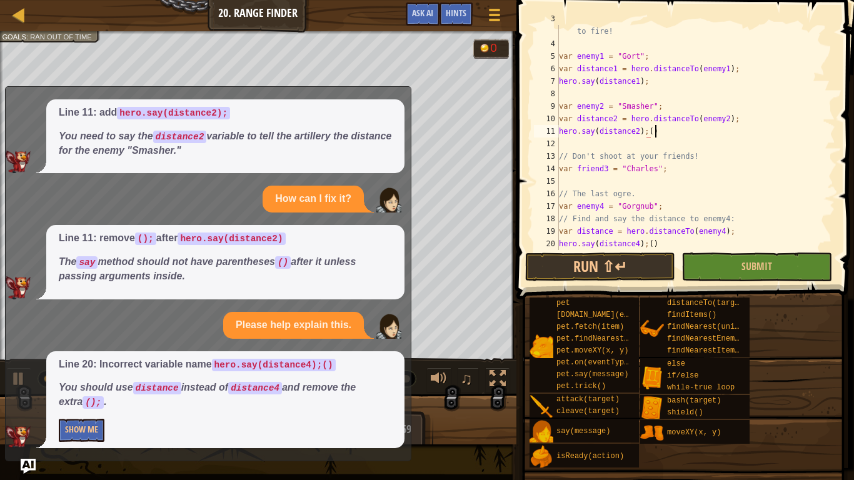
scroll to position [6, 13]
click at [646, 133] on div "// Say the distance for each enemy to tell the artillery where to fire! var ene…" at bounding box center [696, 144] width 279 height 263
click at [652, 132] on div "// Say the distance for each enemy to tell the artillery where to fire! var ene…" at bounding box center [696, 144] width 279 height 263
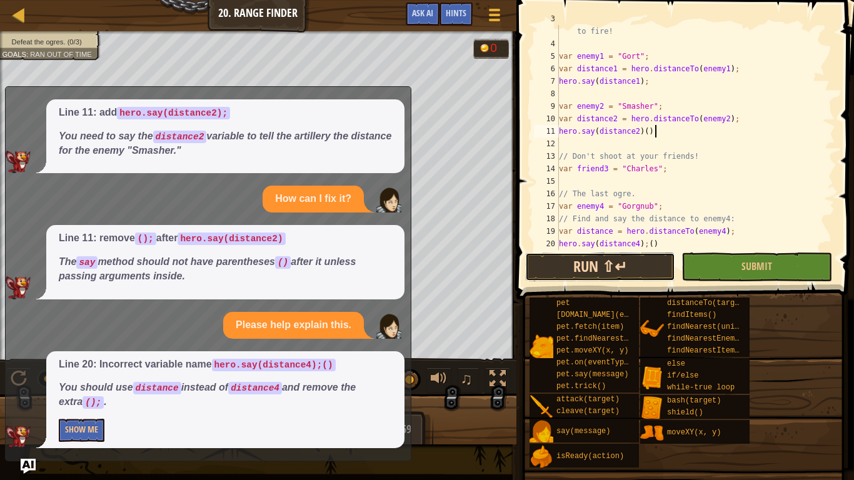
click at [590, 260] on button "Run ⇧↵" at bounding box center [600, 267] width 150 height 29
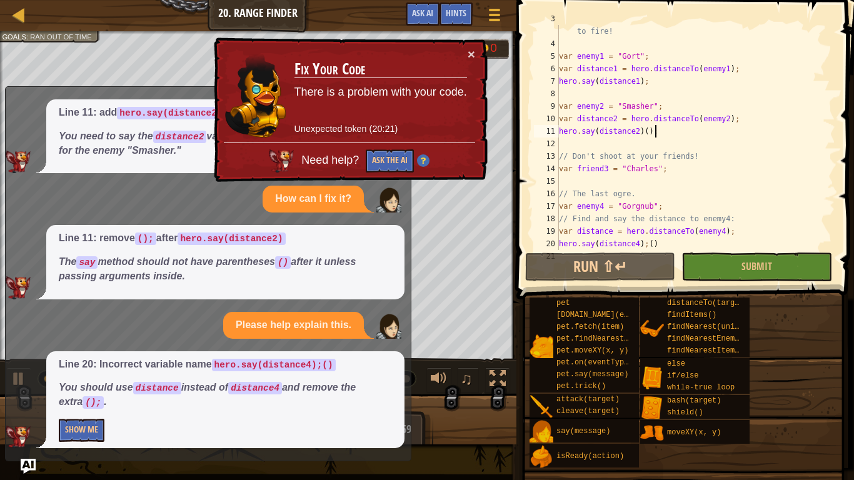
click at [466, 50] on td "Fix Your Code There is a problem with your code. Unexpected token (20:21)" at bounding box center [381, 95] width 174 height 95
click at [470, 51] on button "×" at bounding box center [472, 54] width 8 height 13
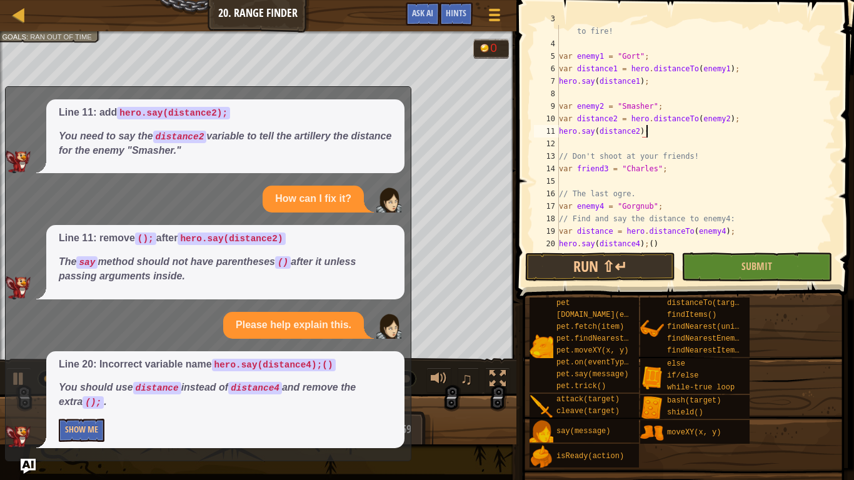
scroll to position [6, 11]
click at [426, 8] on span "Ask AI" at bounding box center [422, 13] width 21 height 12
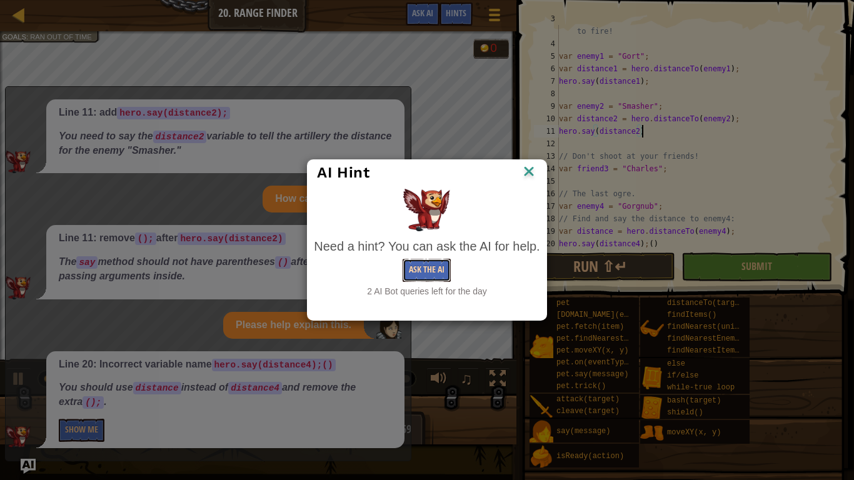
click at [425, 273] on button "Ask the AI" at bounding box center [427, 270] width 48 height 23
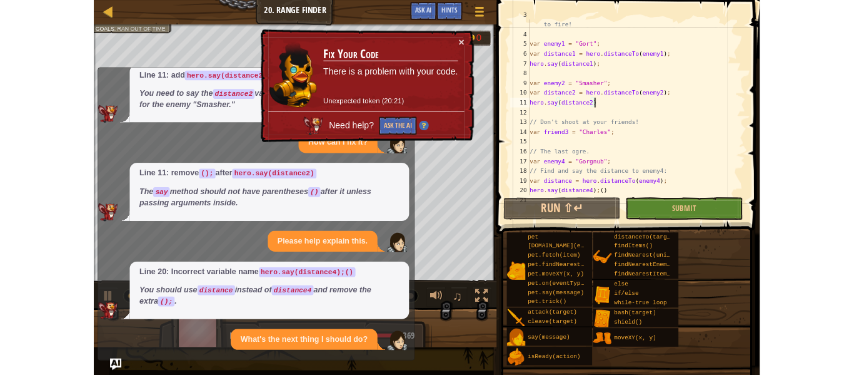
scroll to position [177, 0]
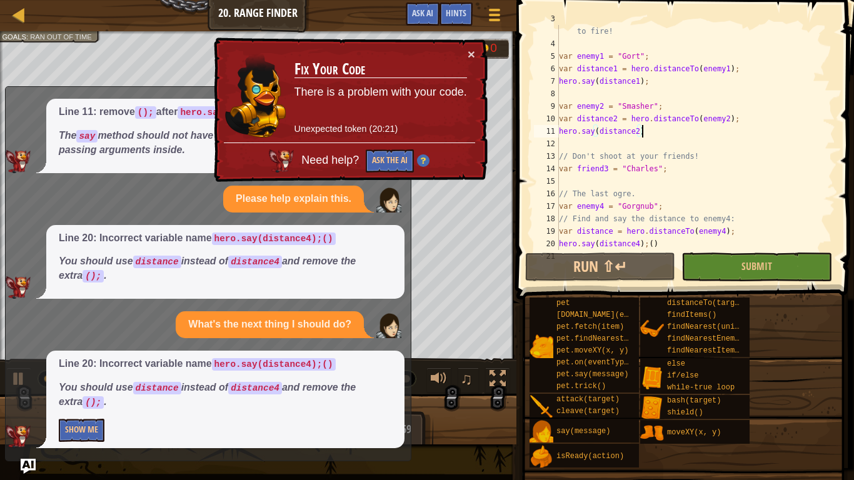
click at [322, 328] on p "What's the next thing I should do?" at bounding box center [269, 325] width 163 height 14
click at [640, 246] on div "// Say the distance for each enemy to tell the artillery where to fire! var ene…" at bounding box center [696, 144] width 279 height 263
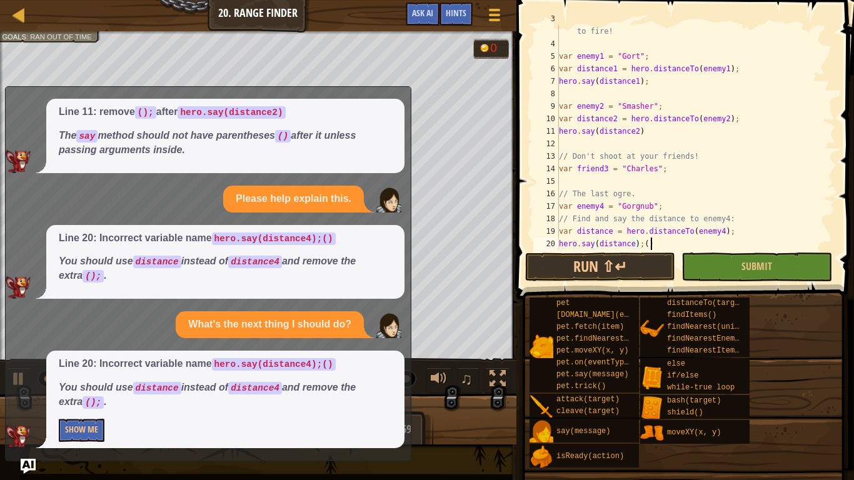
click at [652, 245] on div "// Say the distance for each enemy to tell the artillery where to fire! var ene…" at bounding box center [696, 144] width 279 height 263
type textarea "hero.say(distance);"
click at [632, 260] on button "Run ⇧↵" at bounding box center [600, 267] width 150 height 29
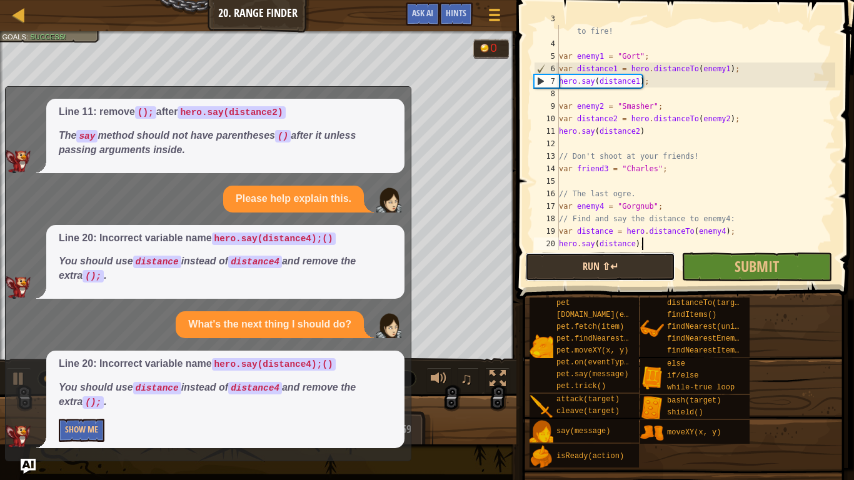
click at [645, 271] on button "Run ⇧↵" at bounding box center [600, 267] width 150 height 29
click at [645, 271] on button "Running" at bounding box center [600, 267] width 150 height 29
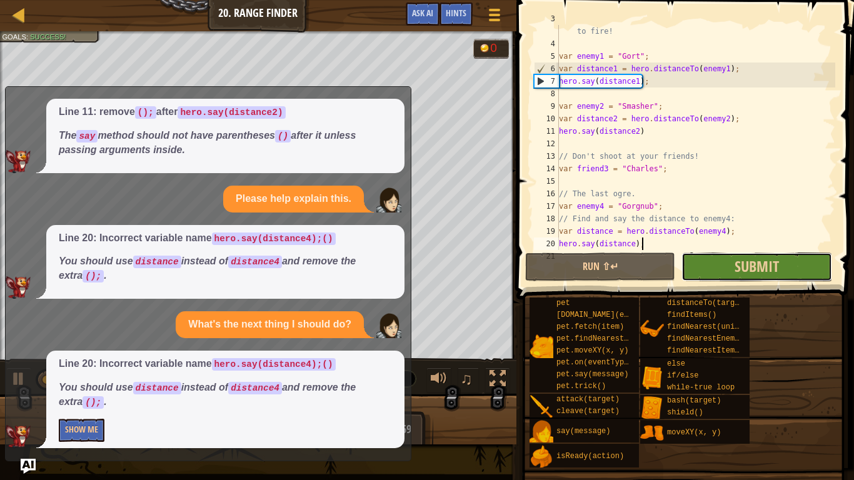
click at [707, 269] on button "Submit" at bounding box center [757, 267] width 150 height 29
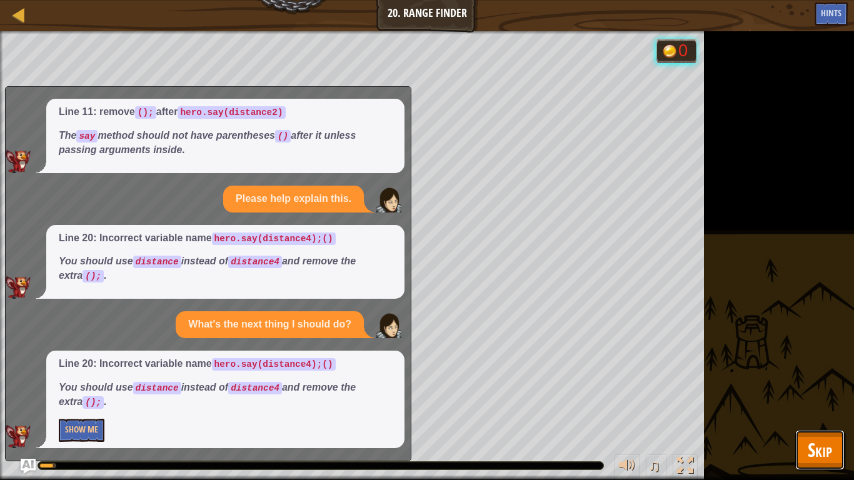
click at [803, 443] on button "Skip" at bounding box center [820, 450] width 49 height 40
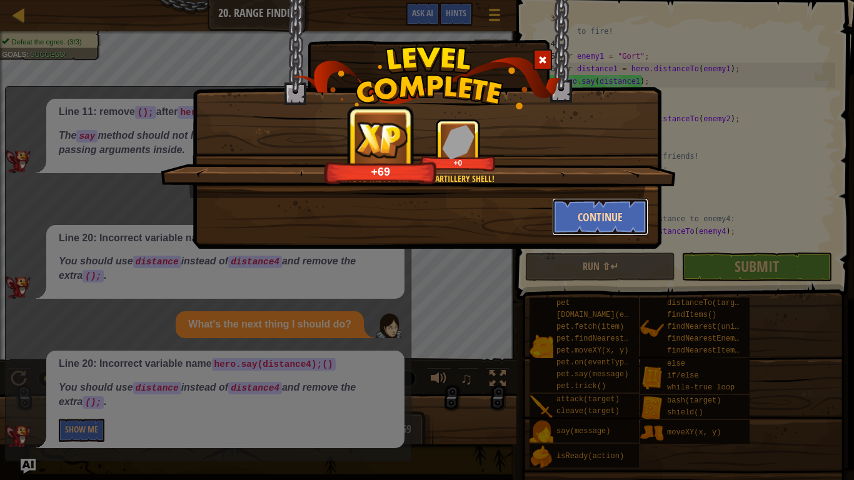
click at [606, 226] on button "Continue" at bounding box center [600, 217] width 97 height 38
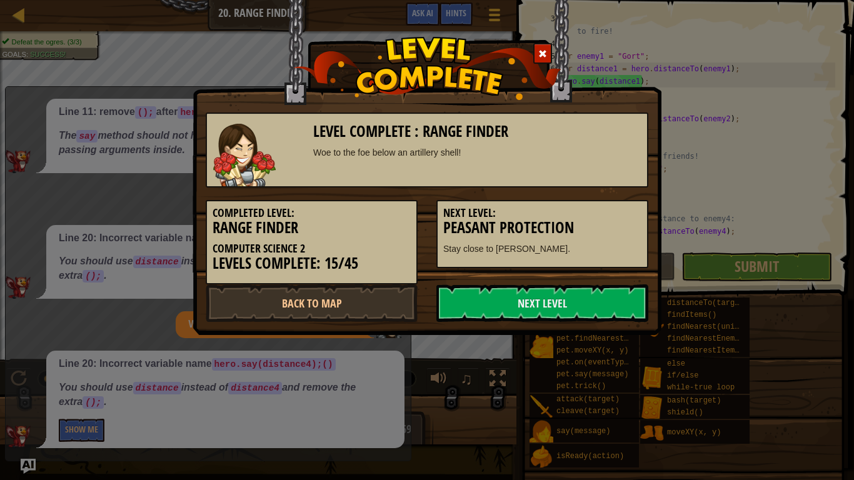
click at [606, 226] on h3 "Peasant Protection" at bounding box center [542, 228] width 198 height 17
click at [311, 307] on link "Back to Map" at bounding box center [312, 304] width 212 height 38
